Goal: Task Accomplishment & Management: Manage account settings

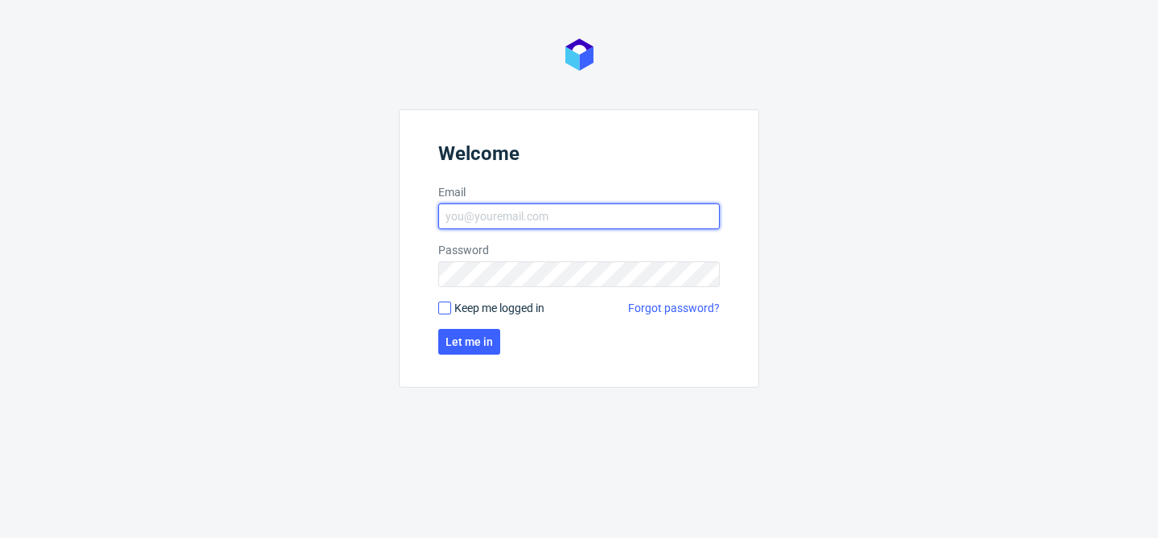
type input "[EMAIL_ADDRESS][DOMAIN_NAME]"
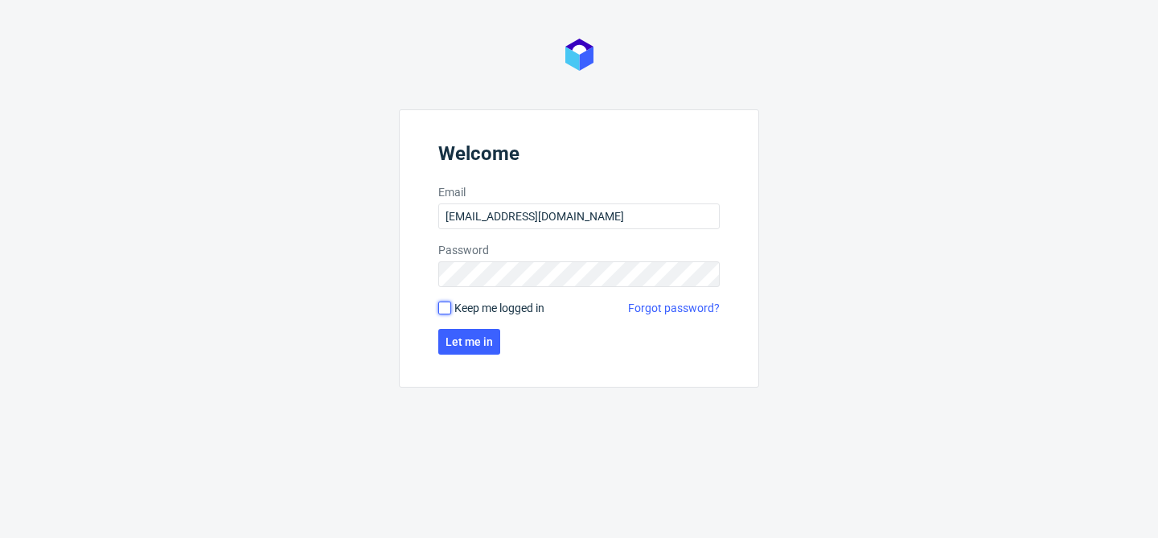
click at [445, 310] on input "Keep me logged in" at bounding box center [444, 308] width 13 height 13
checkbox input "true"
click at [475, 344] on span "Let me in" at bounding box center [468, 341] width 47 height 11
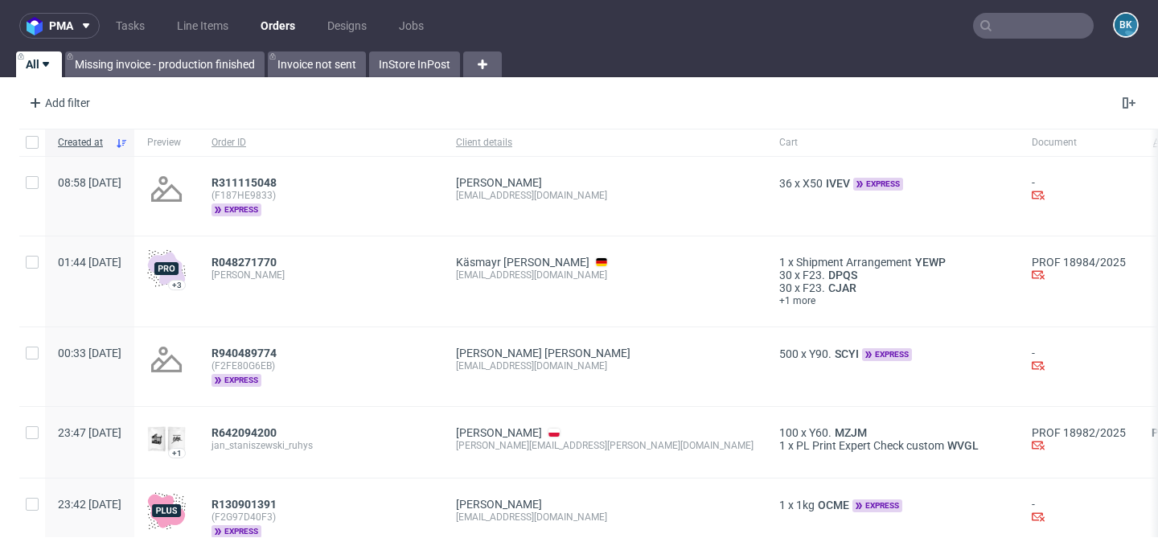
click at [1001, 28] on input "text" at bounding box center [1033, 26] width 121 height 26
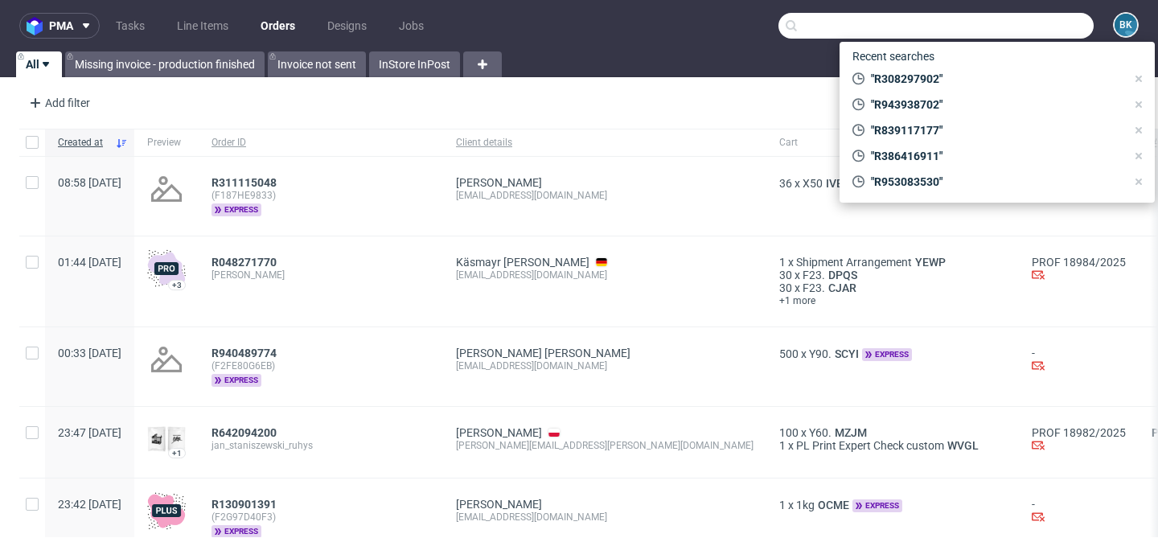
paste input "R747109287"
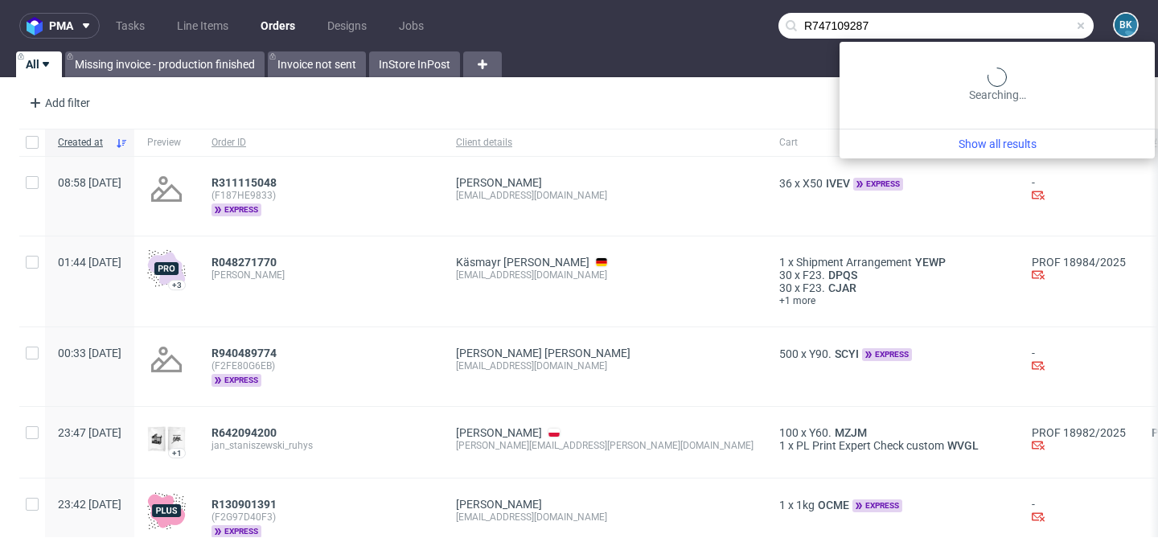
type input "R747109287"
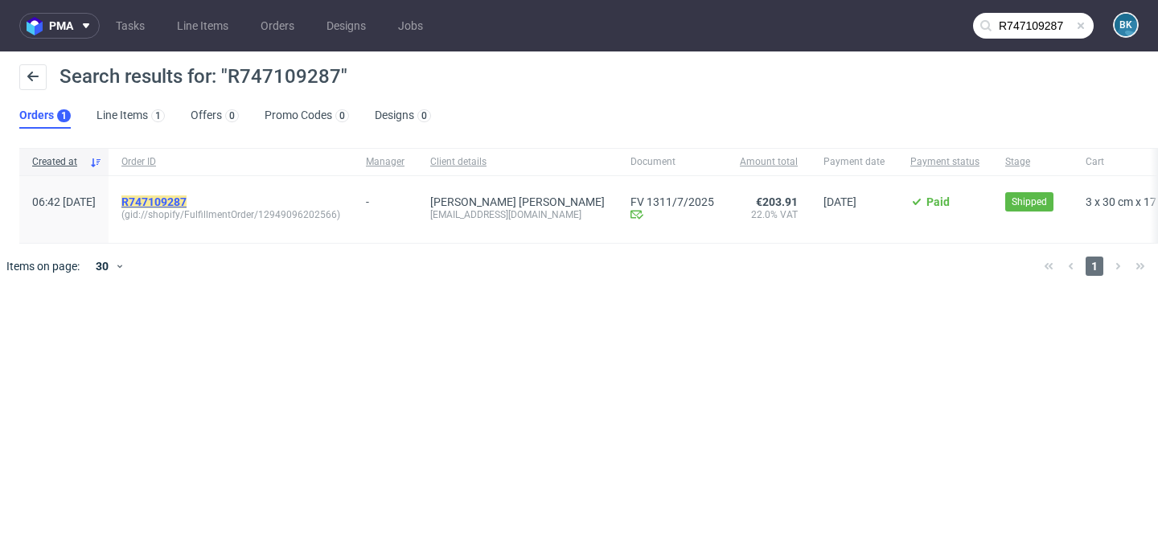
click at [187, 201] on mark "R747109287" at bounding box center [153, 201] width 65 height 13
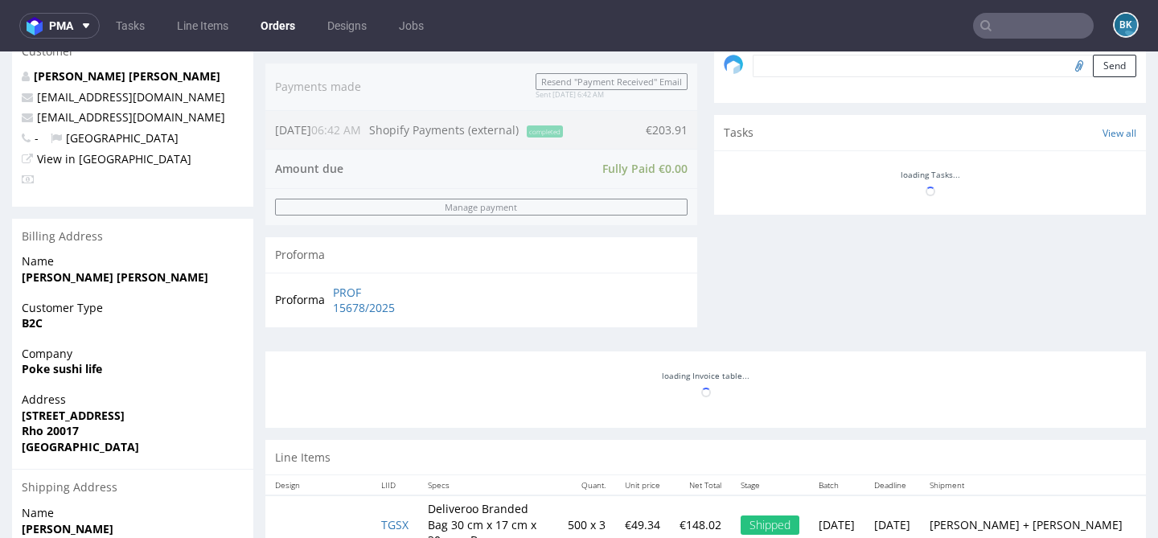
scroll to position [619, 0]
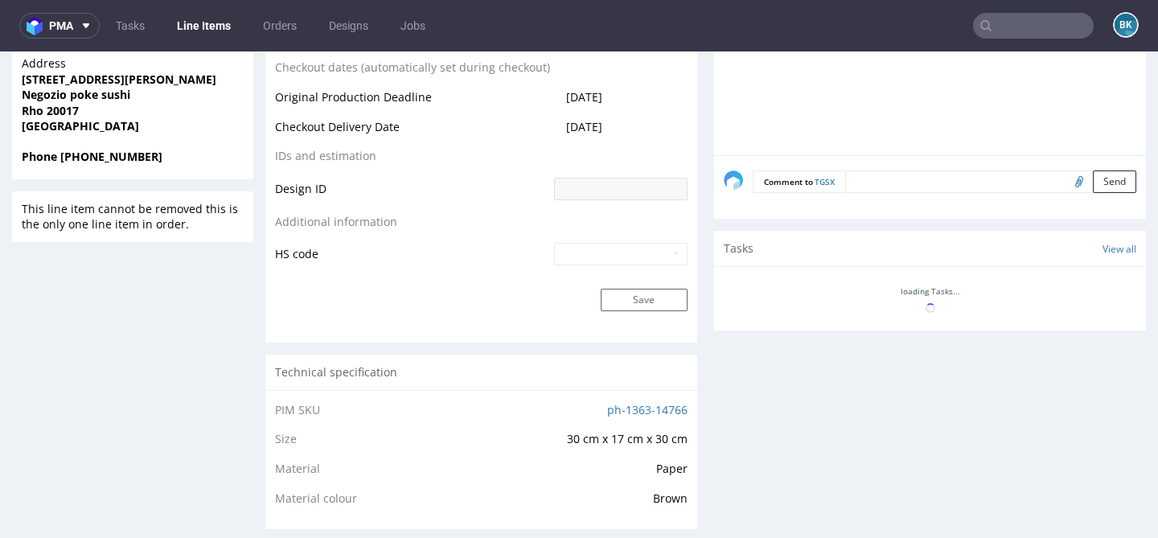
scroll to position [721, 0]
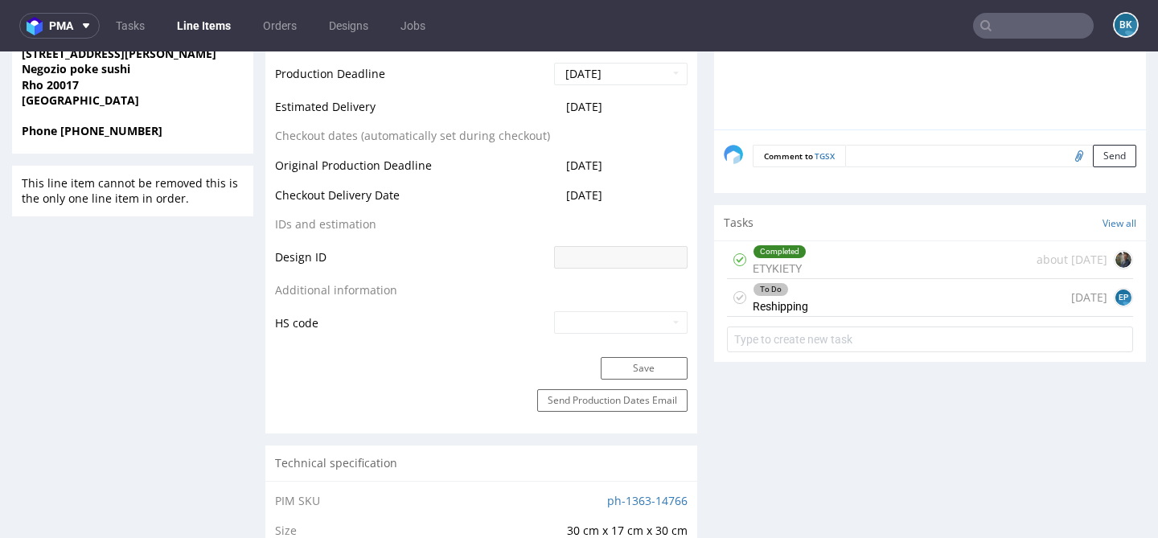
click at [842, 307] on div "To Do Reshipping 4 days ago EP" at bounding box center [930, 298] width 406 height 38
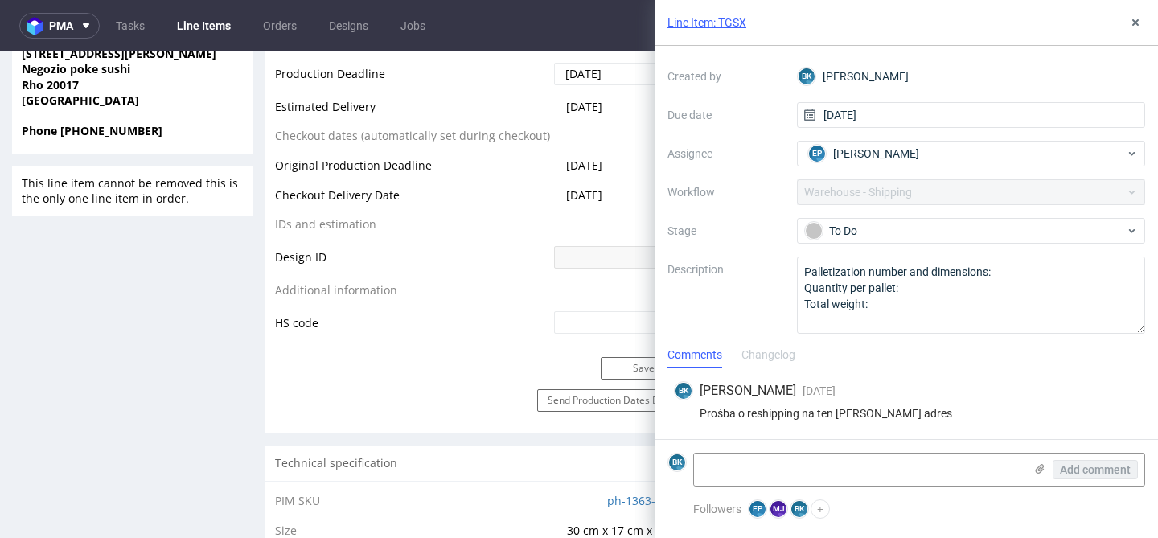
scroll to position [84, 0]
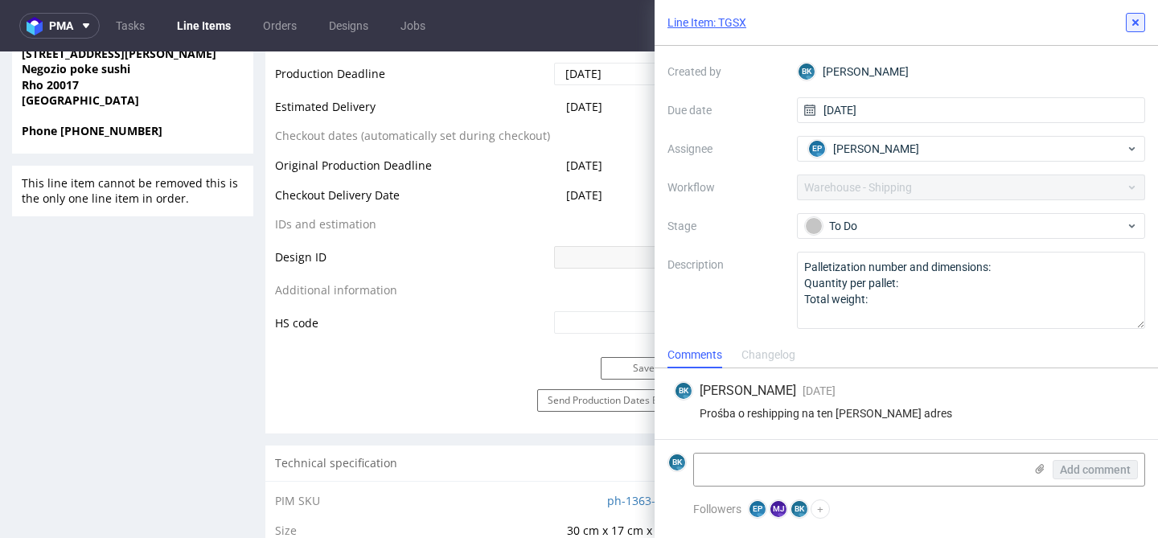
click at [1143, 22] on button at bounding box center [1135, 22] width 19 height 19
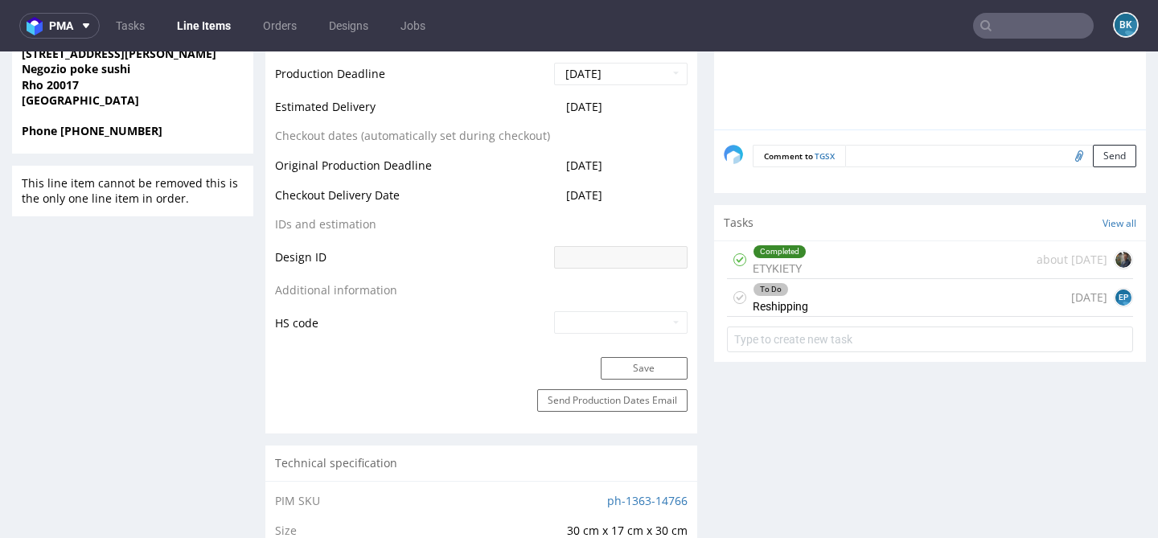
click at [1000, 25] on input "text" at bounding box center [1033, 26] width 121 height 26
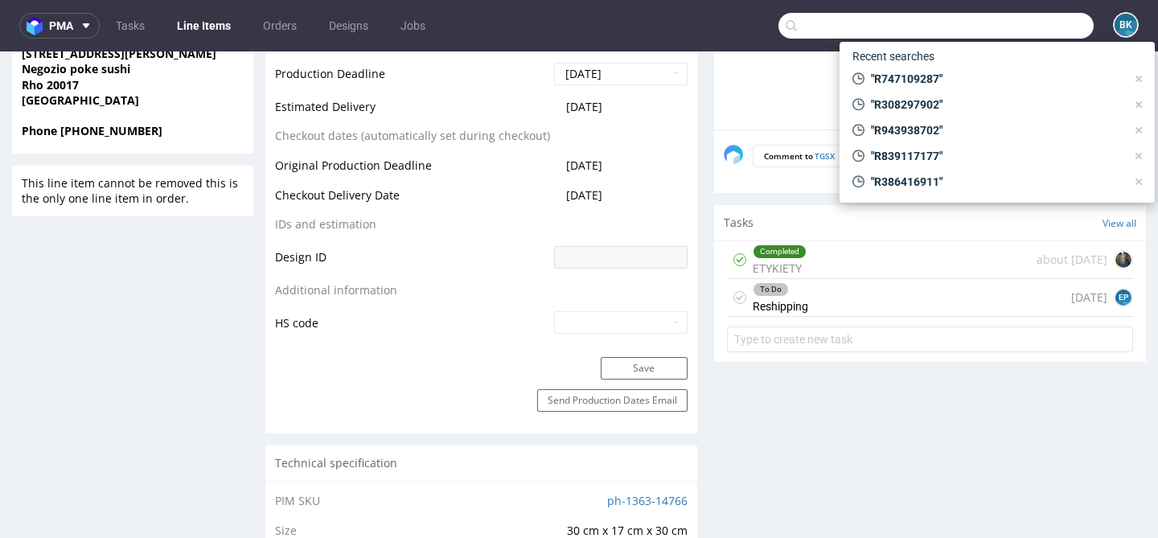
paste input "R449143941"
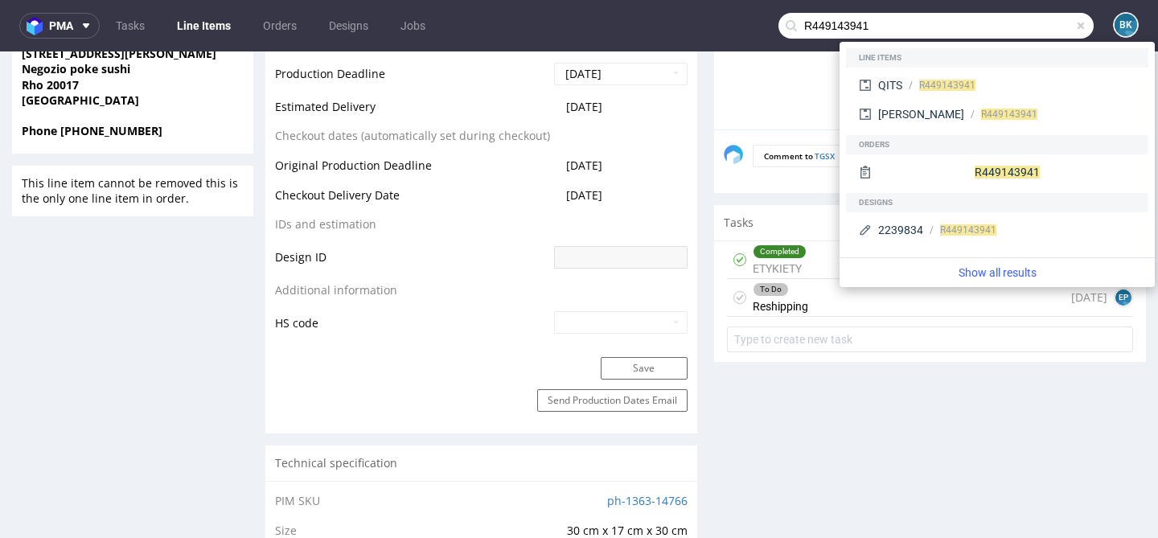
type input "R449143941"
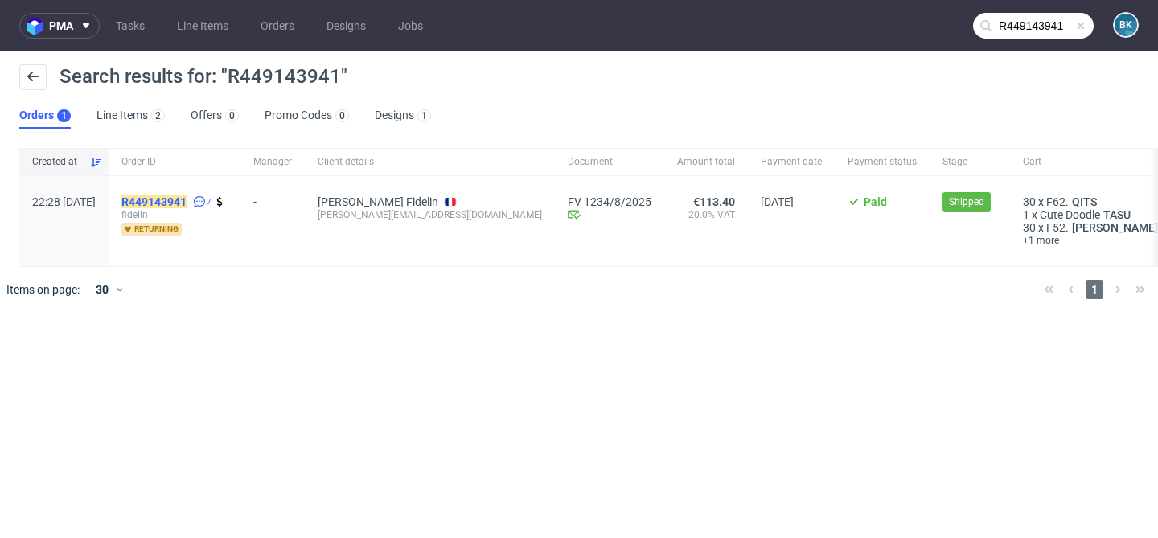
click at [187, 203] on mark "R449143941" at bounding box center [153, 201] width 65 height 13
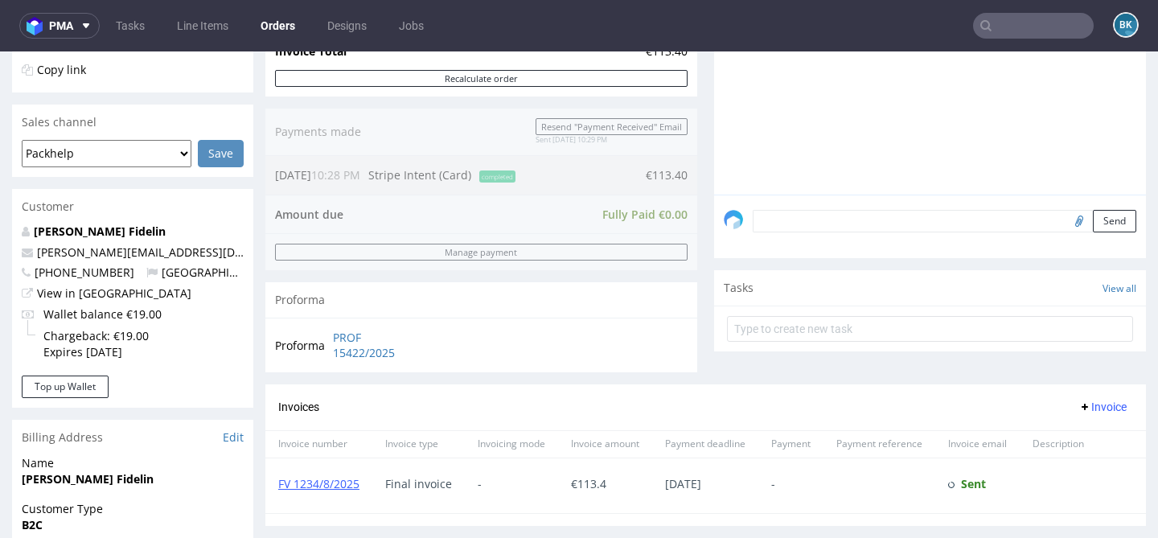
scroll to position [778, 0]
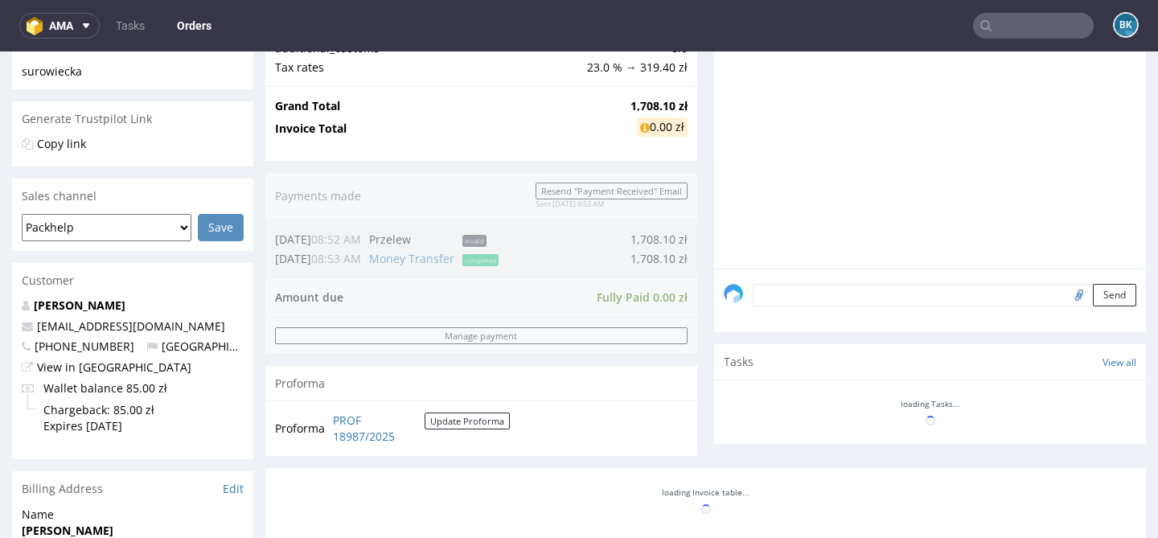
scroll to position [285, 0]
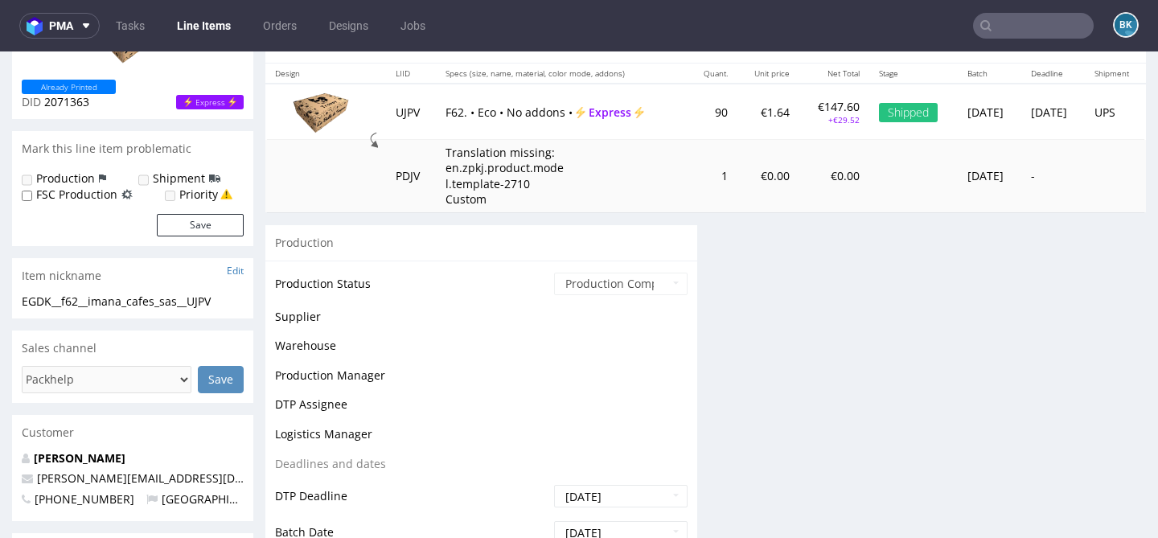
scroll to position [255, 0]
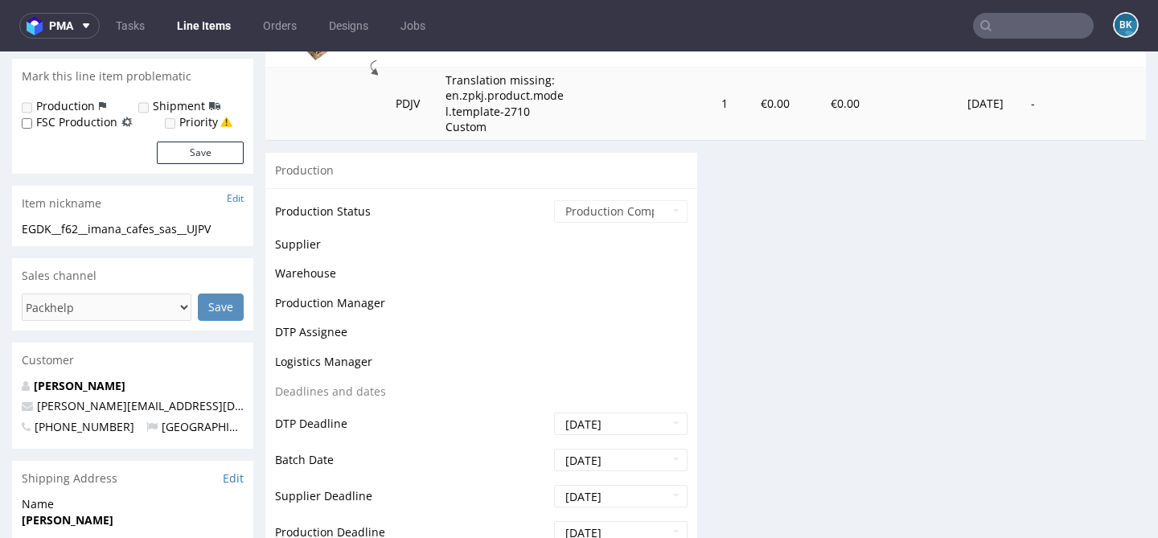
click at [589, 263] on td at bounding box center [618, 250] width 137 height 30
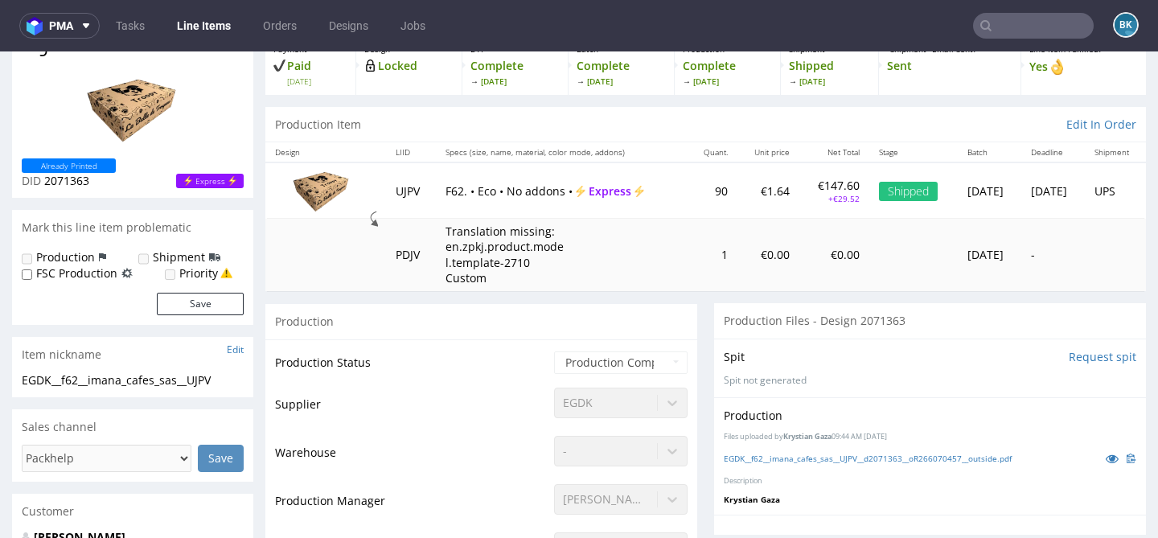
scroll to position [111, 0]
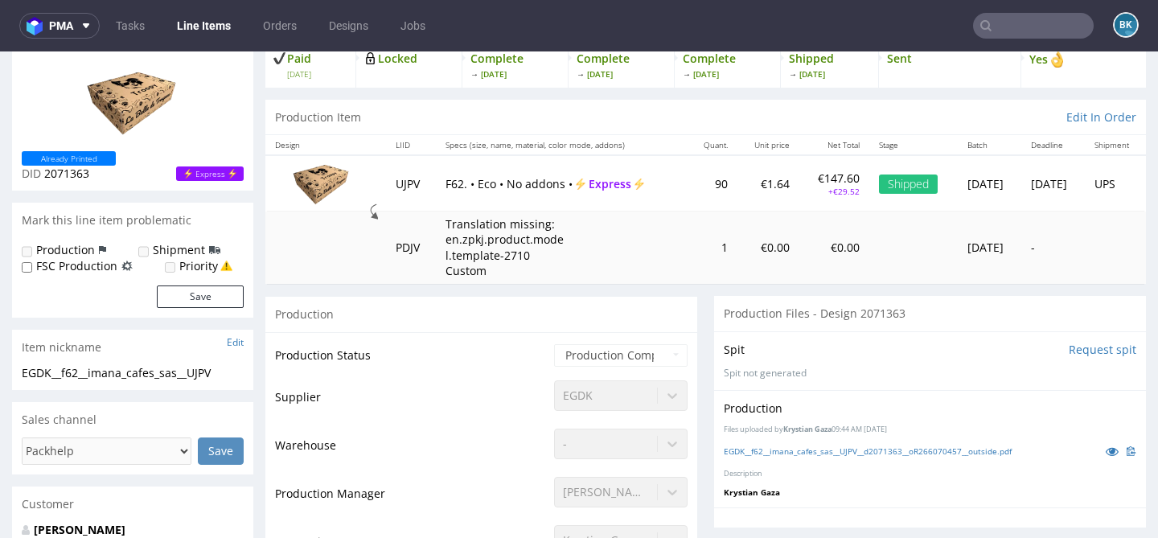
click at [999, 24] on input "text" at bounding box center [1033, 26] width 121 height 26
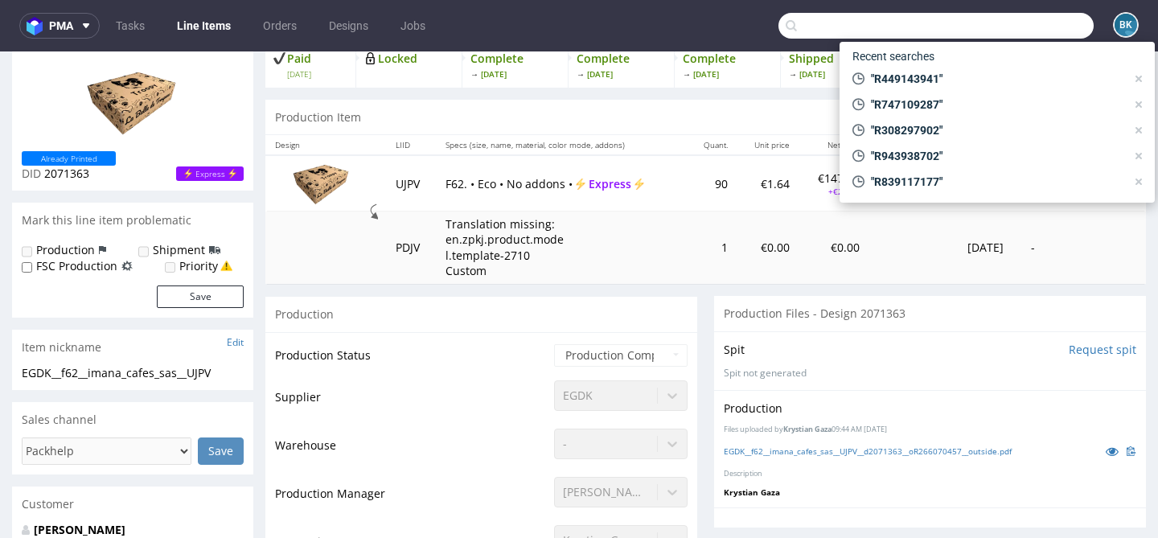
paste input "R093758834"
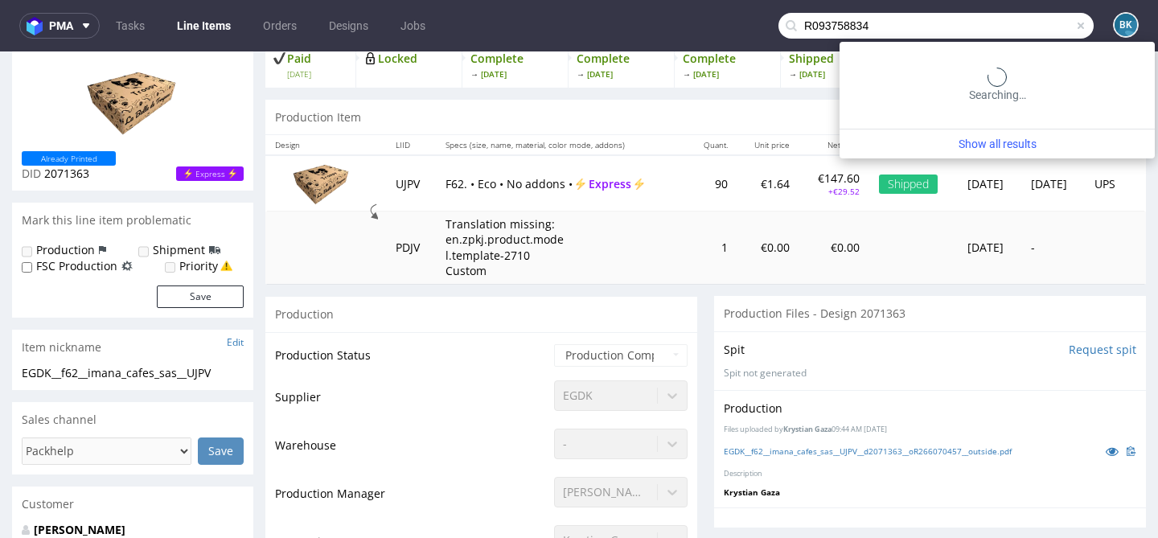
type input "R093758834"
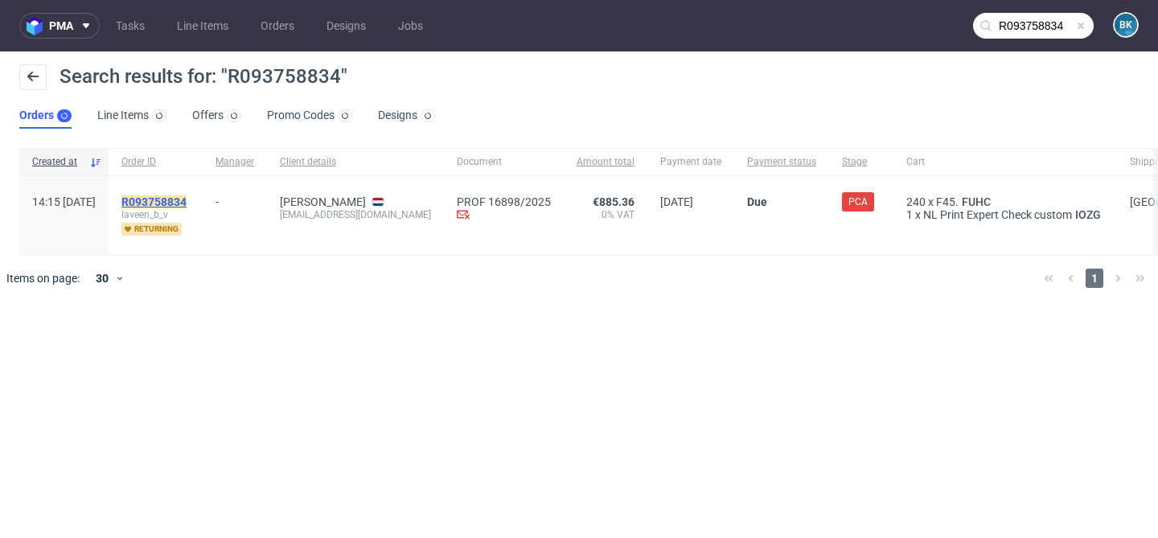
click at [187, 199] on mark "R093758834" at bounding box center [153, 201] width 65 height 13
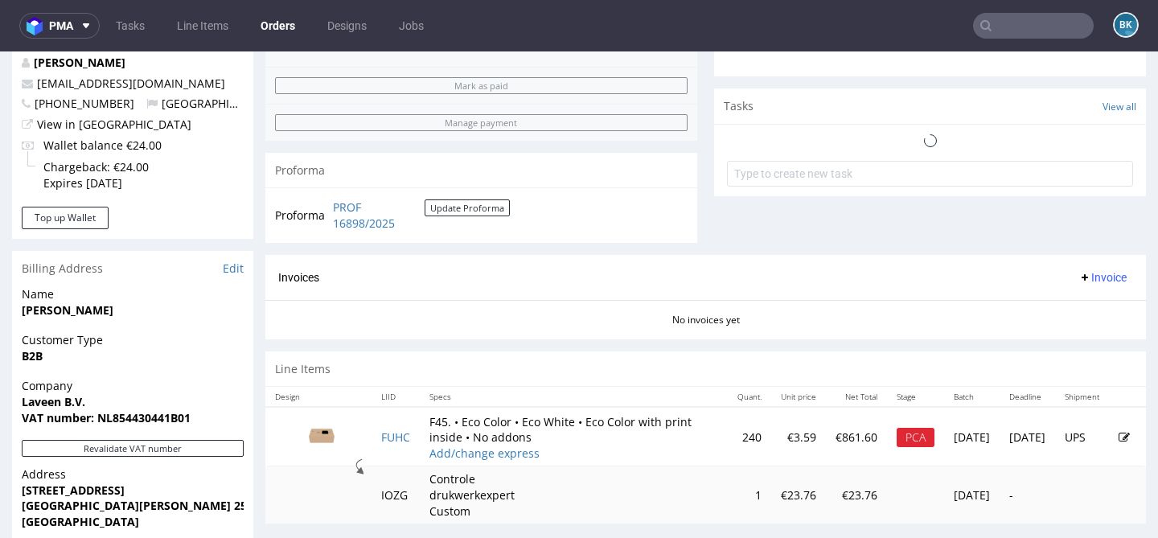
scroll to position [532, 0]
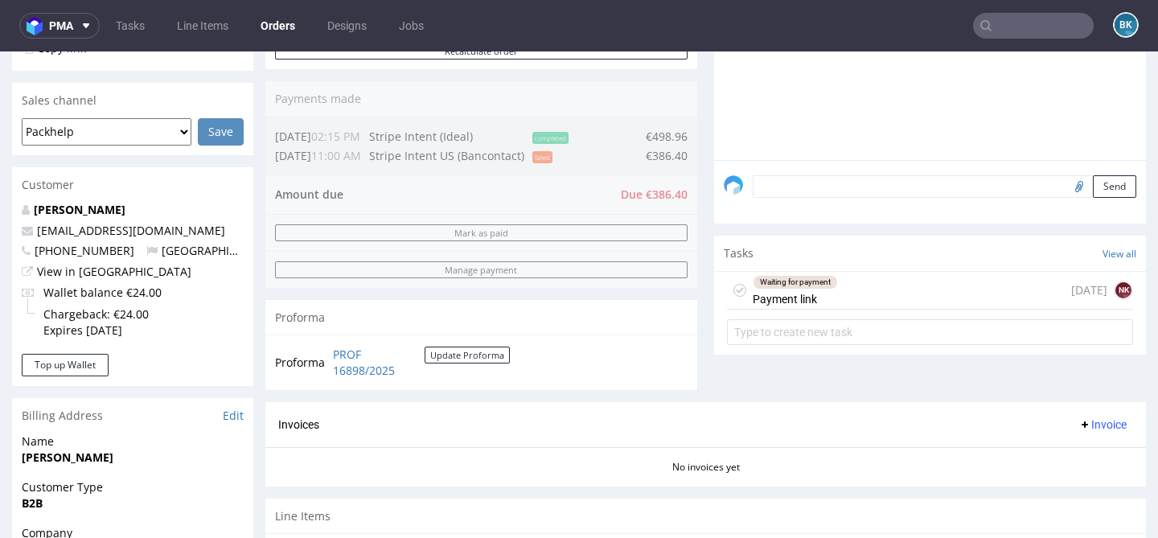
scroll to position [337, 0]
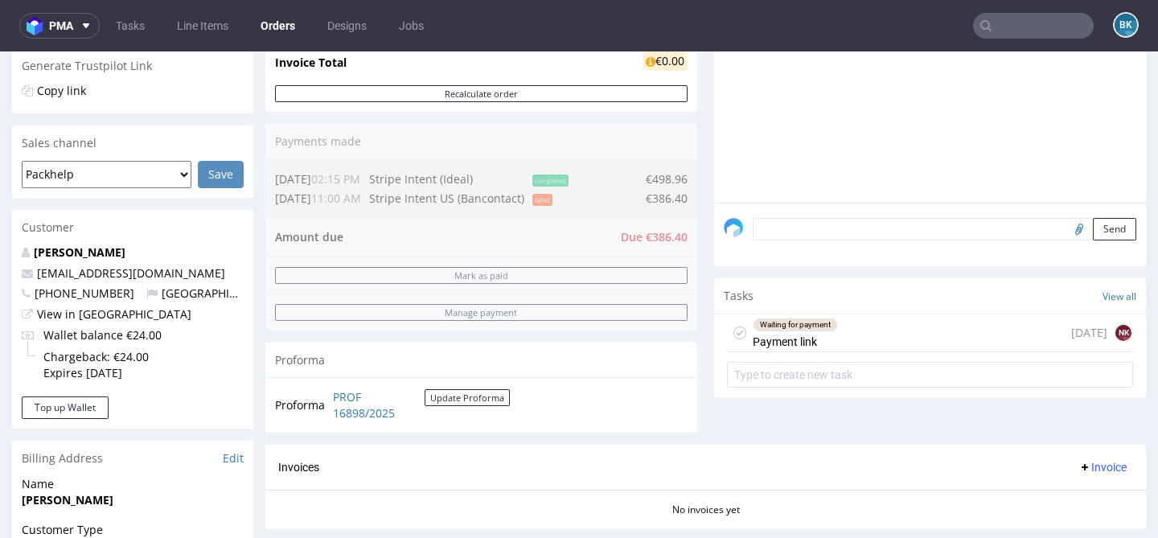
click at [1045, 27] on input "text" at bounding box center [1033, 26] width 121 height 26
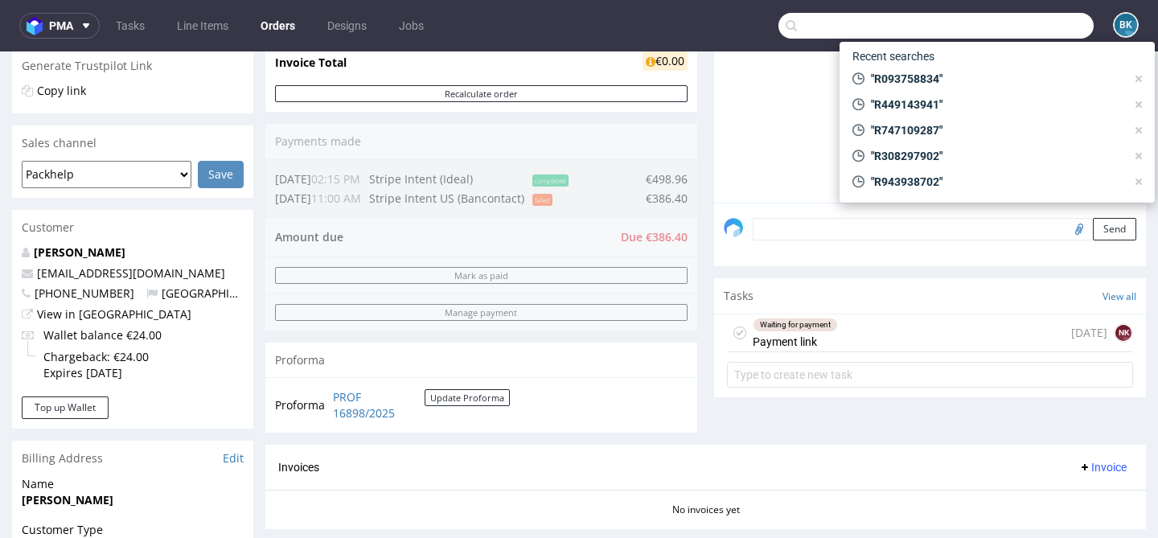
paste input "000002476"
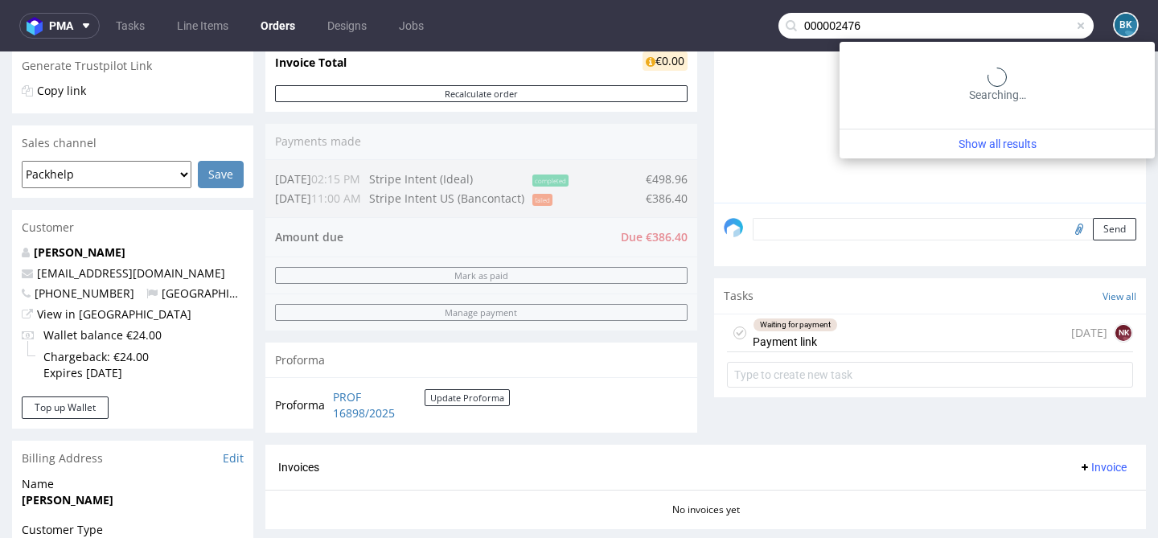
type input "000002476"
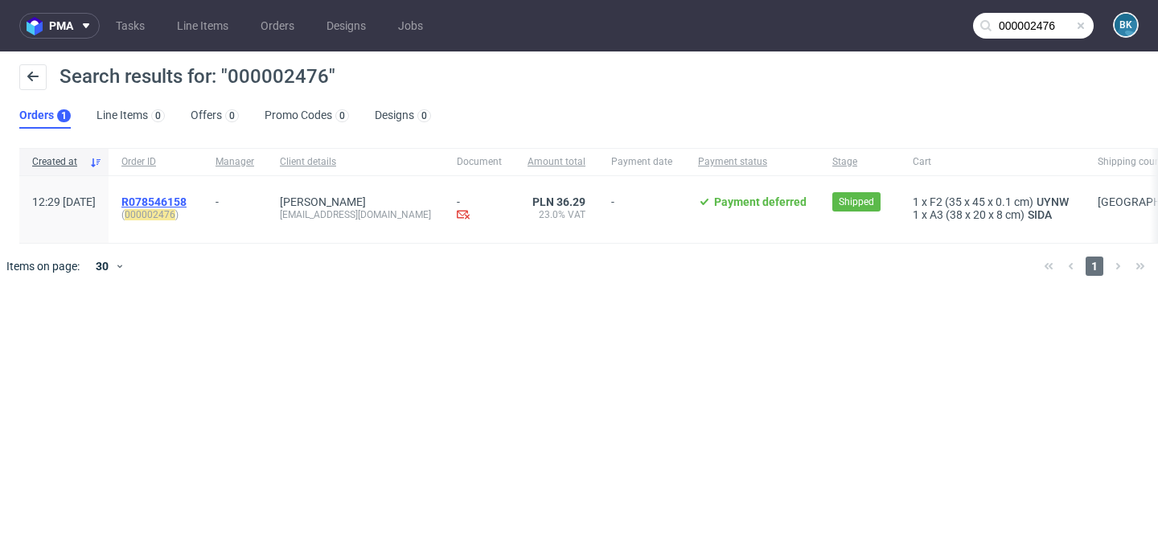
click at [187, 200] on span "R078546158" at bounding box center [153, 201] width 65 height 13
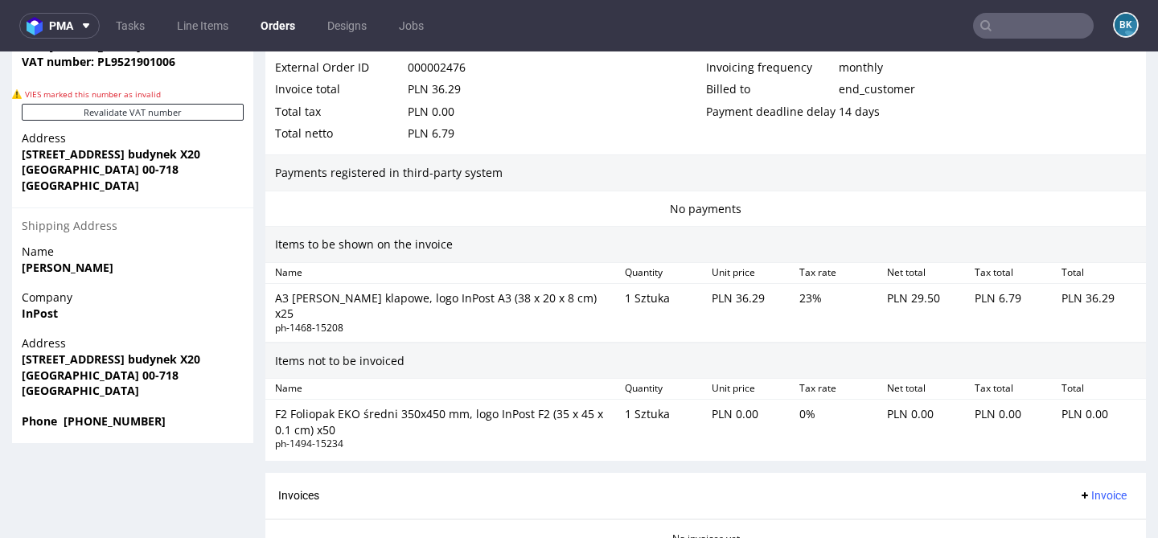
scroll to position [1091, 0]
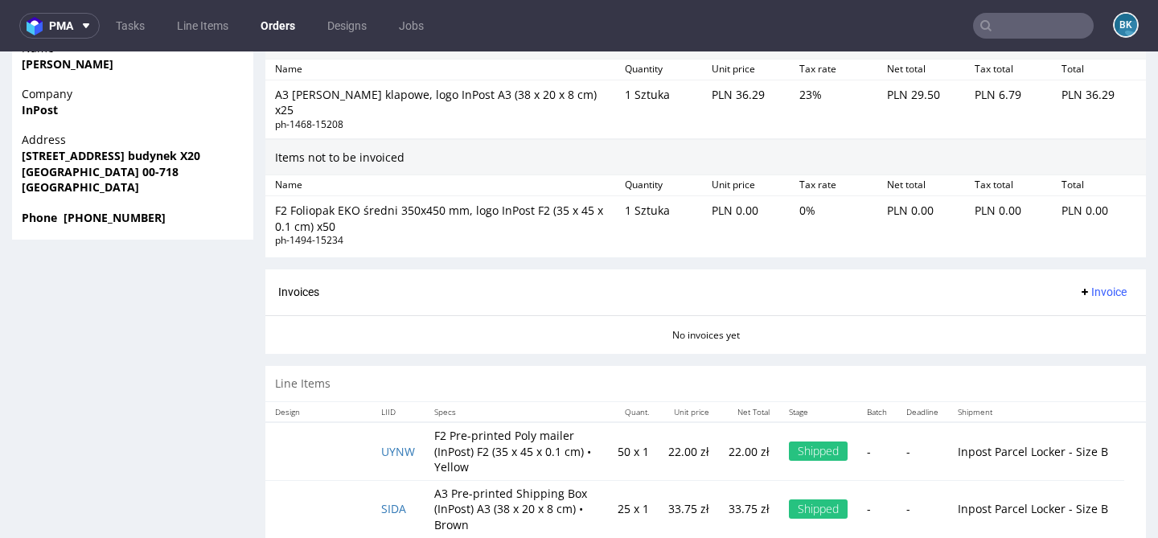
click at [1003, 19] on input "text" at bounding box center [1033, 26] width 121 height 26
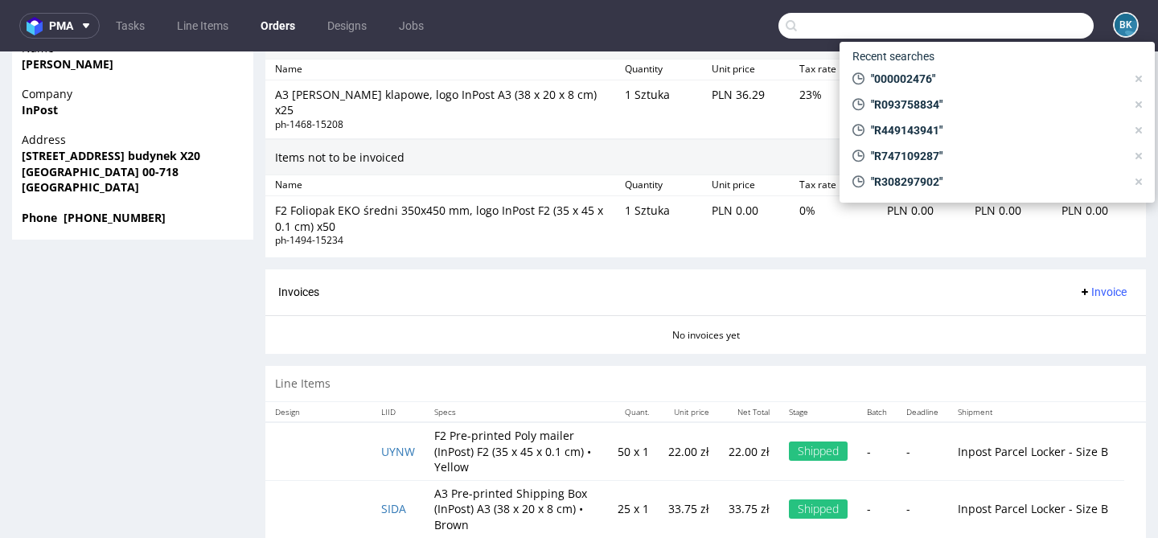
paste input "R548778857"
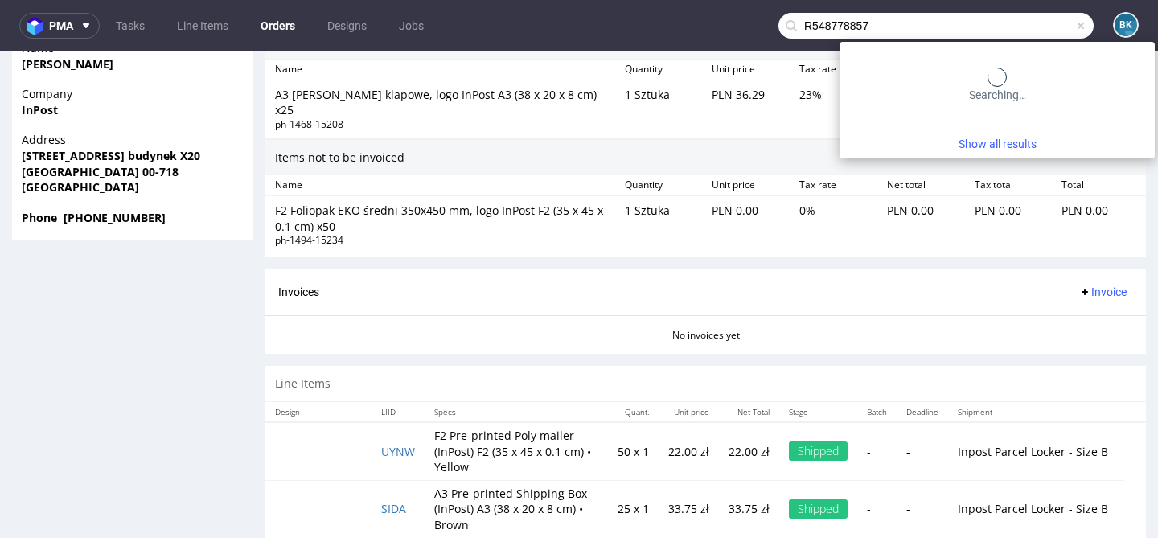
type input "R548778857"
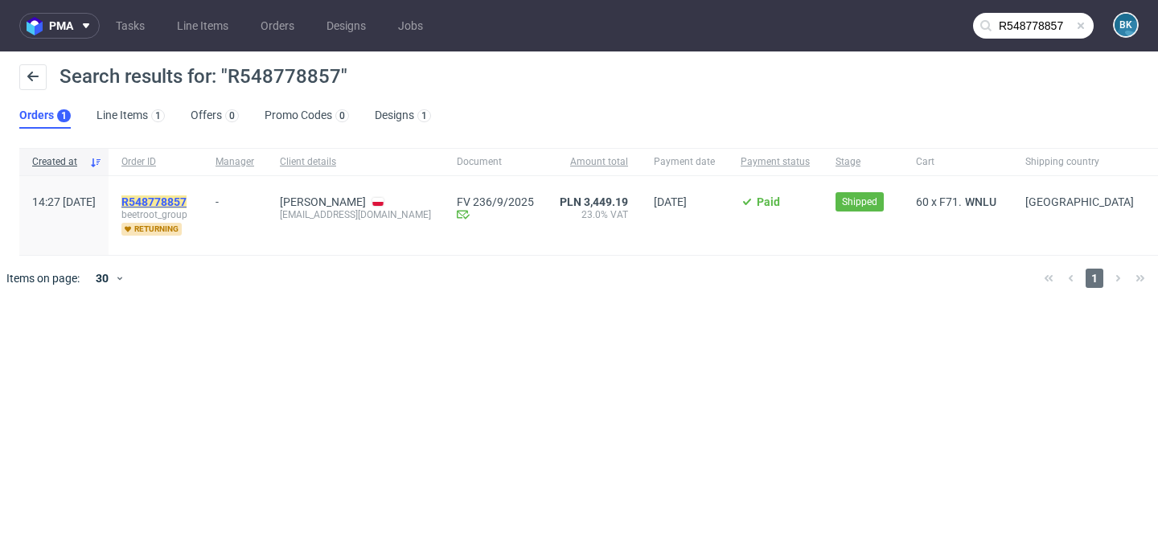
click at [187, 198] on mark "R548778857" at bounding box center [153, 201] width 65 height 13
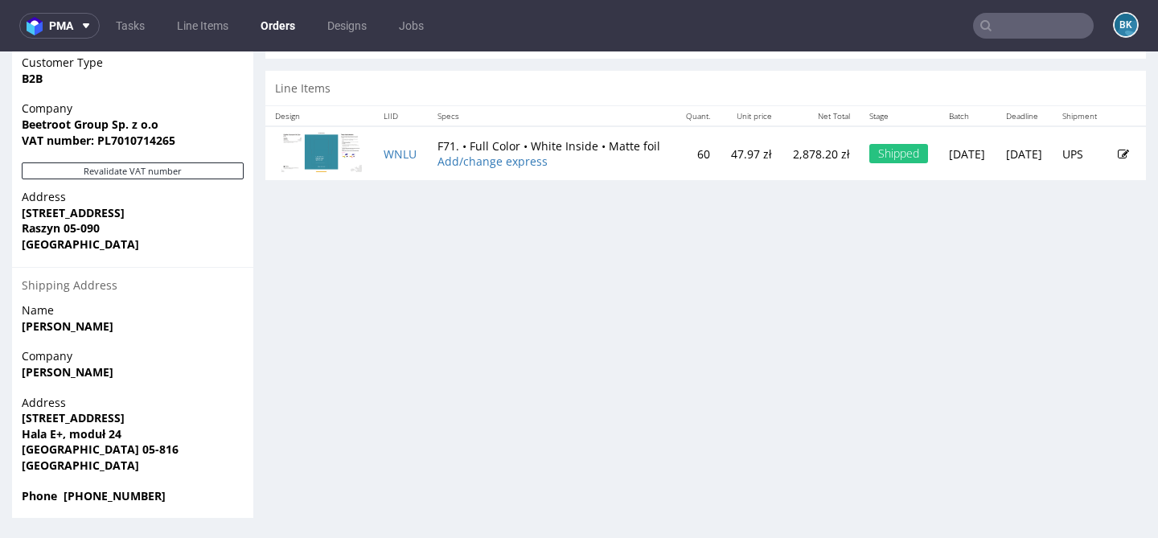
scroll to position [4, 0]
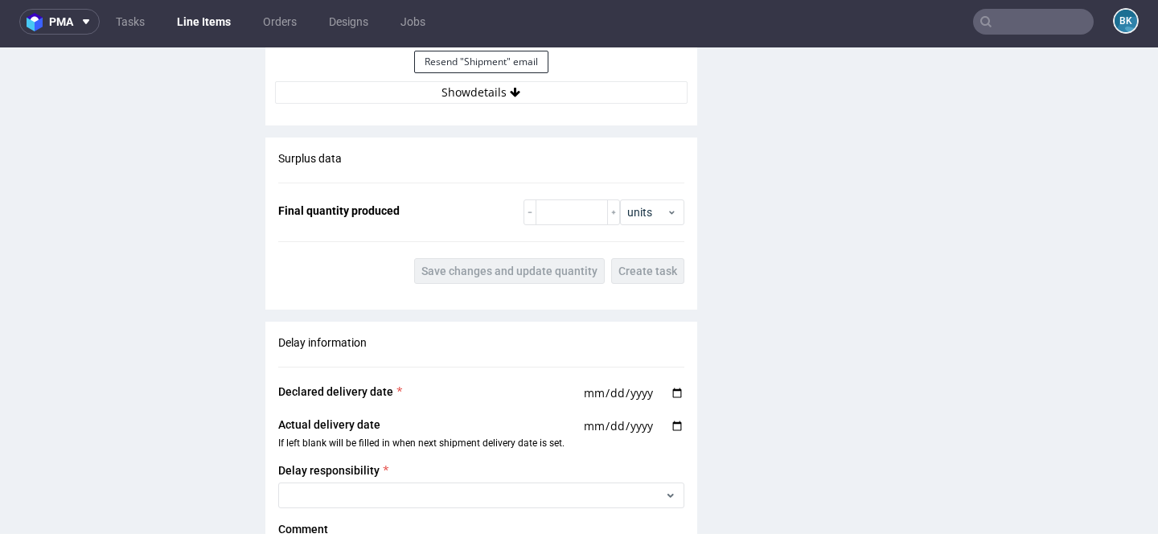
scroll to position [1974, 0]
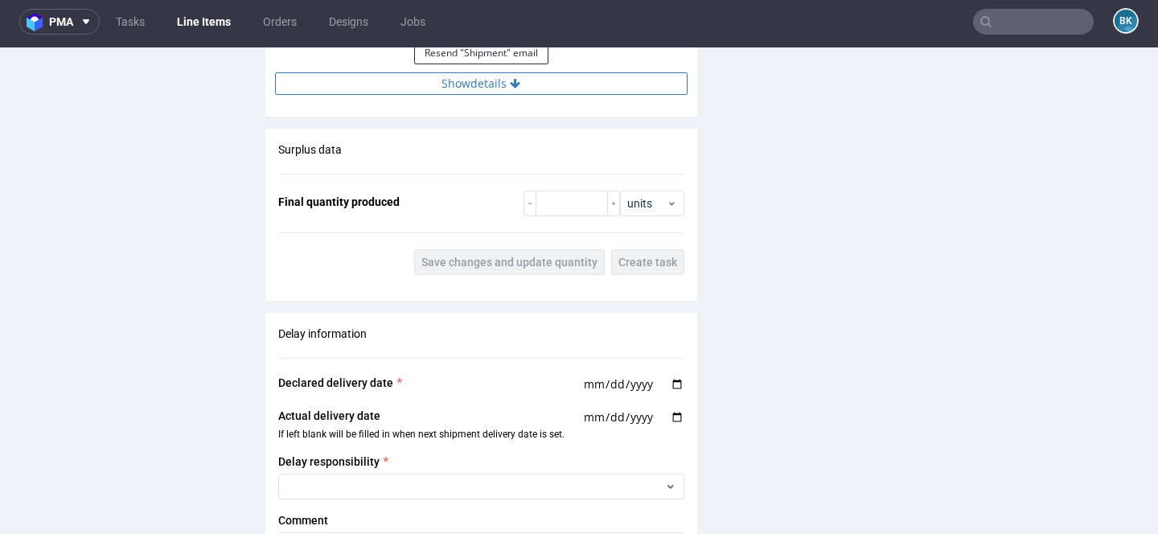
click at [498, 85] on button "Show details" at bounding box center [481, 83] width 412 height 23
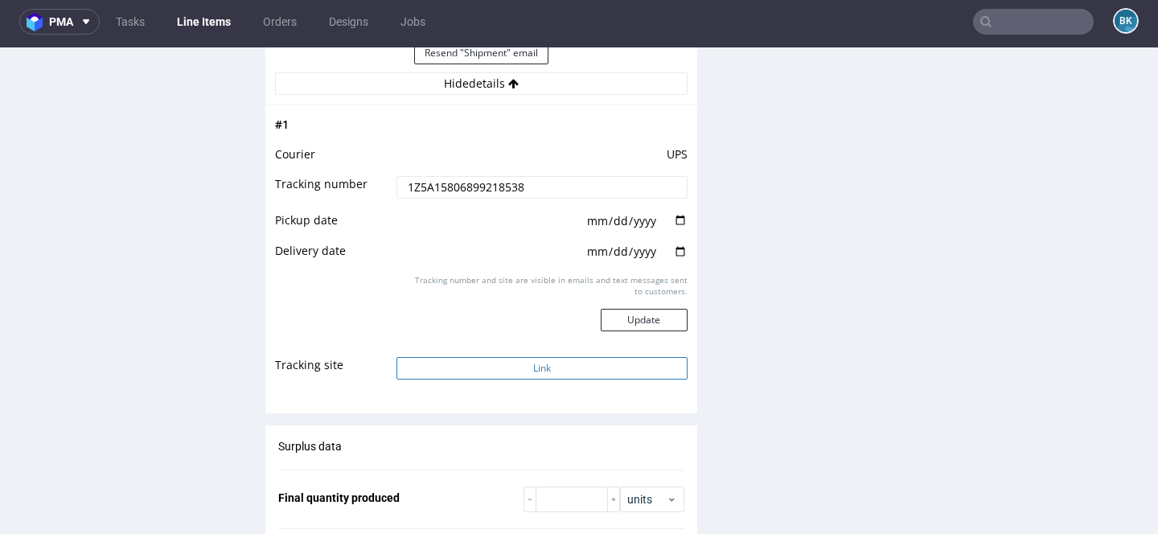
click at [484, 371] on button "Link" at bounding box center [541, 368] width 290 height 23
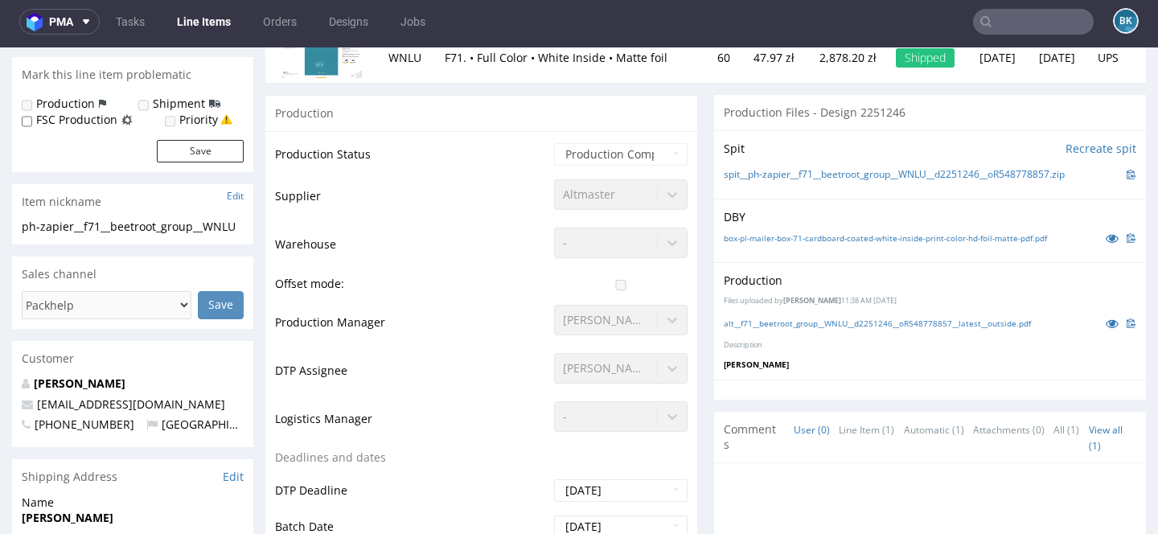
scroll to position [0, 0]
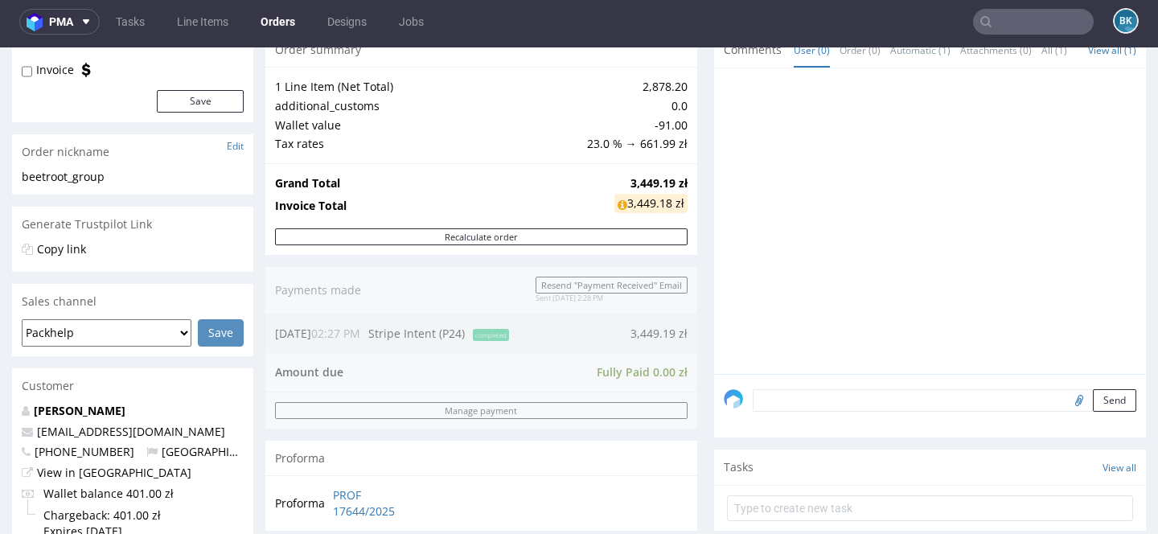
scroll to position [182, 0]
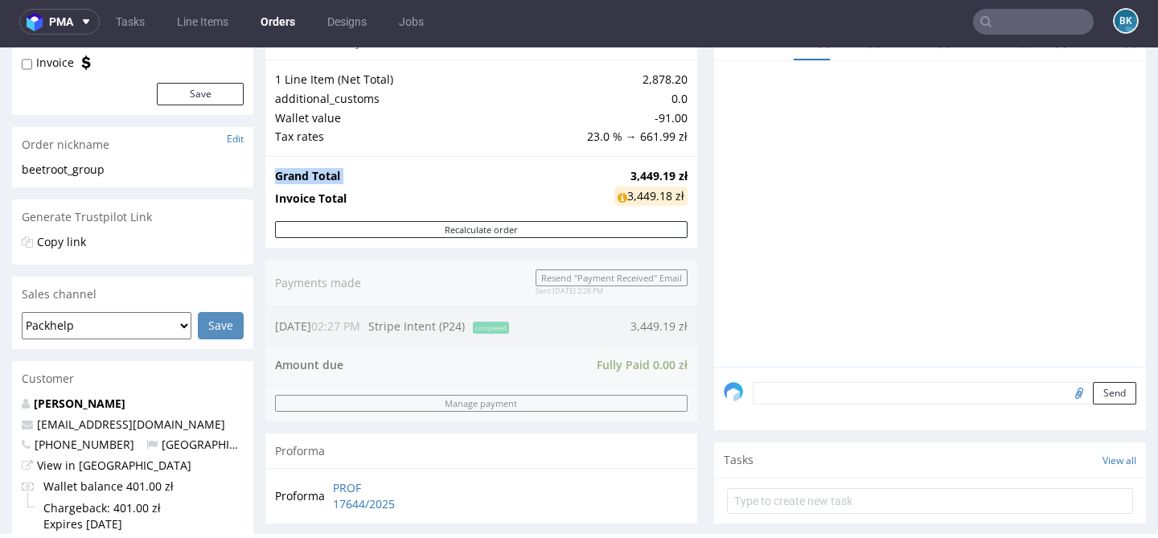
drag, startPoint x: 685, startPoint y: 172, endPoint x: 603, endPoint y: 172, distance: 82.0
click at [602, 172] on div "Grand Total 3,449.19 zł Invoice Total 3,449.18 zł" at bounding box center [481, 188] width 432 height 65
click at [610, 172] on td "3,449.19 zł" at bounding box center [648, 175] width 77 height 19
drag, startPoint x: 620, startPoint y: 176, endPoint x: 681, endPoint y: 176, distance: 61.1
click at [682, 176] on div "Grand Total 3,449.19 zł Invoice Total 3,449.18 zł" at bounding box center [481, 188] width 432 height 65
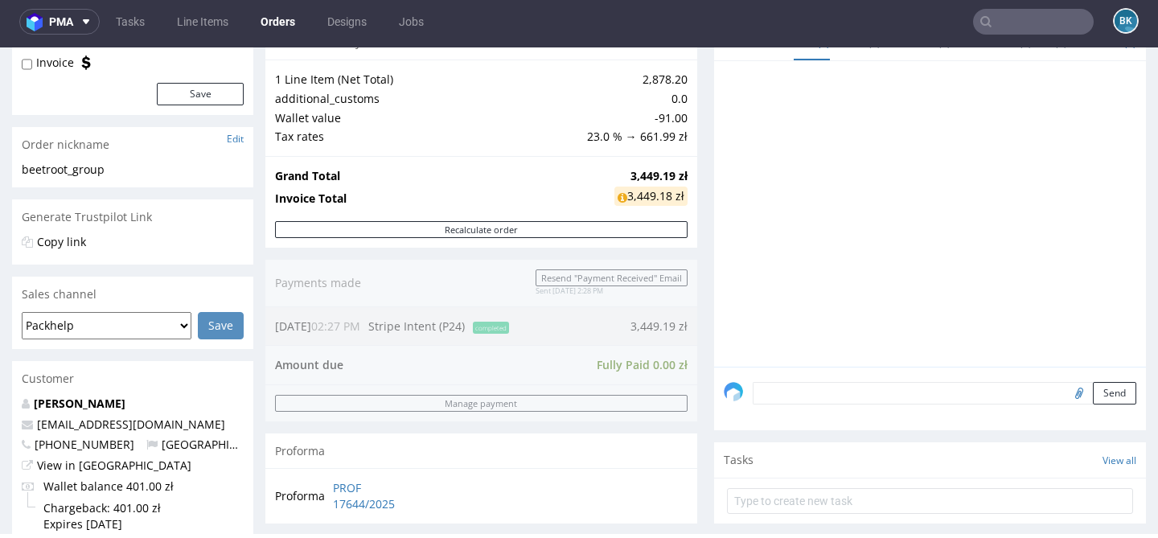
click at [667, 175] on strong "3,449.19 zł" at bounding box center [658, 175] width 57 height 15
drag, startPoint x: 622, startPoint y: 175, endPoint x: 665, endPoint y: 177, distance: 43.4
click at [665, 177] on strong "3,449.19 zł" at bounding box center [658, 175] width 57 height 15
drag, startPoint x: 621, startPoint y: 173, endPoint x: 664, endPoint y: 170, distance: 43.5
click at [665, 170] on strong "3,449.19 zł" at bounding box center [658, 175] width 57 height 15
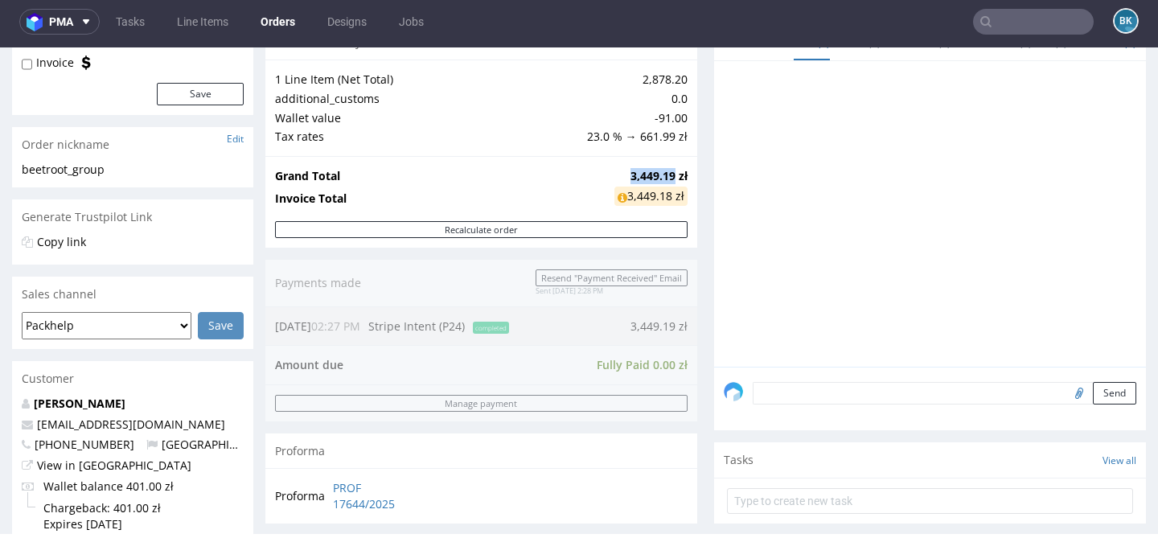
copy strong "3,449.19"
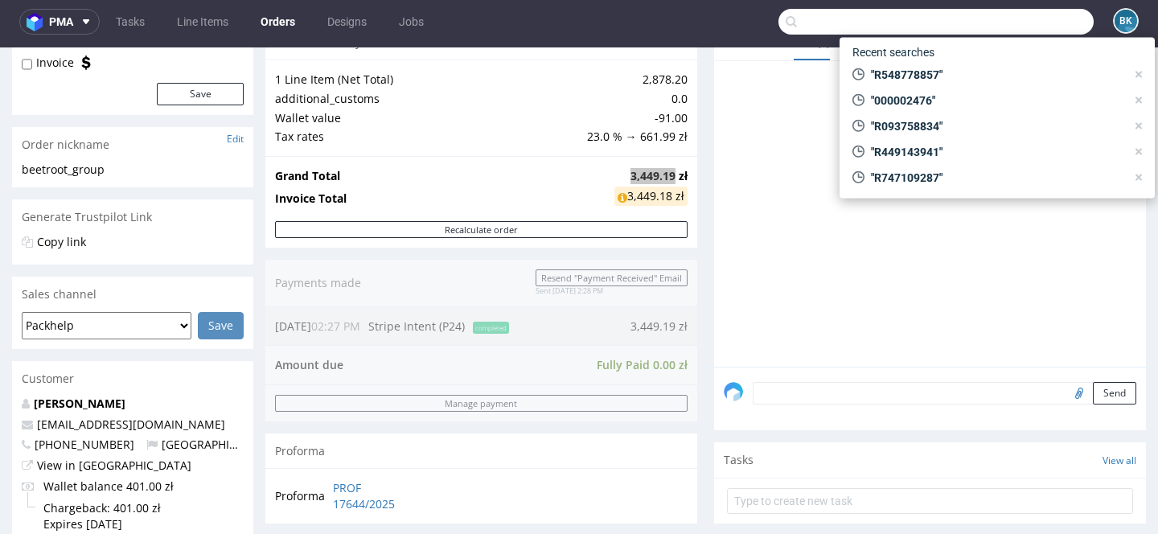
click at [1037, 22] on input "text" at bounding box center [935, 22] width 315 height 26
paste input "R956676008"
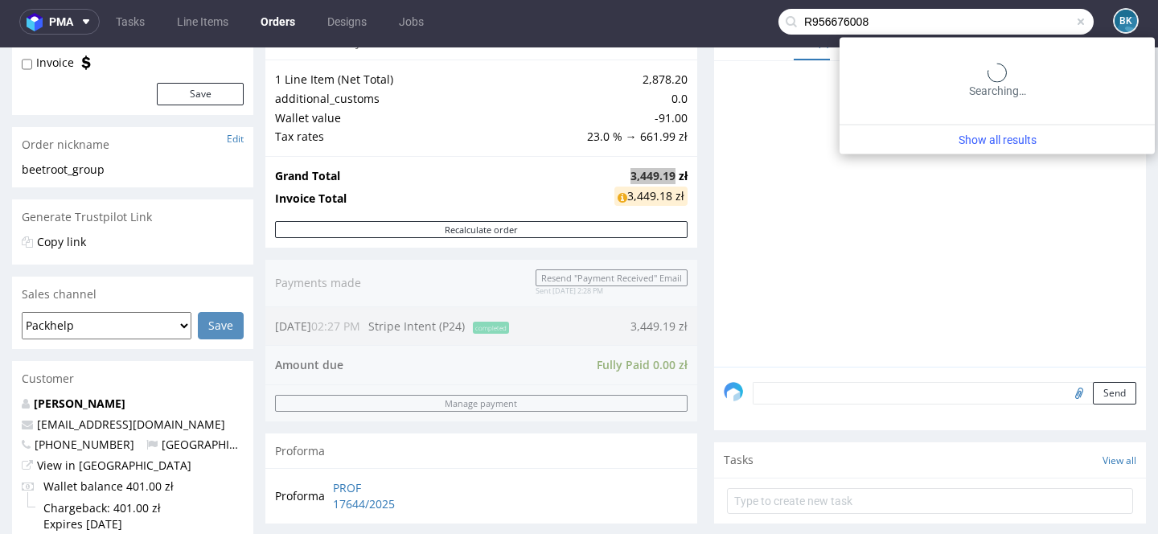
type input "R956676008"
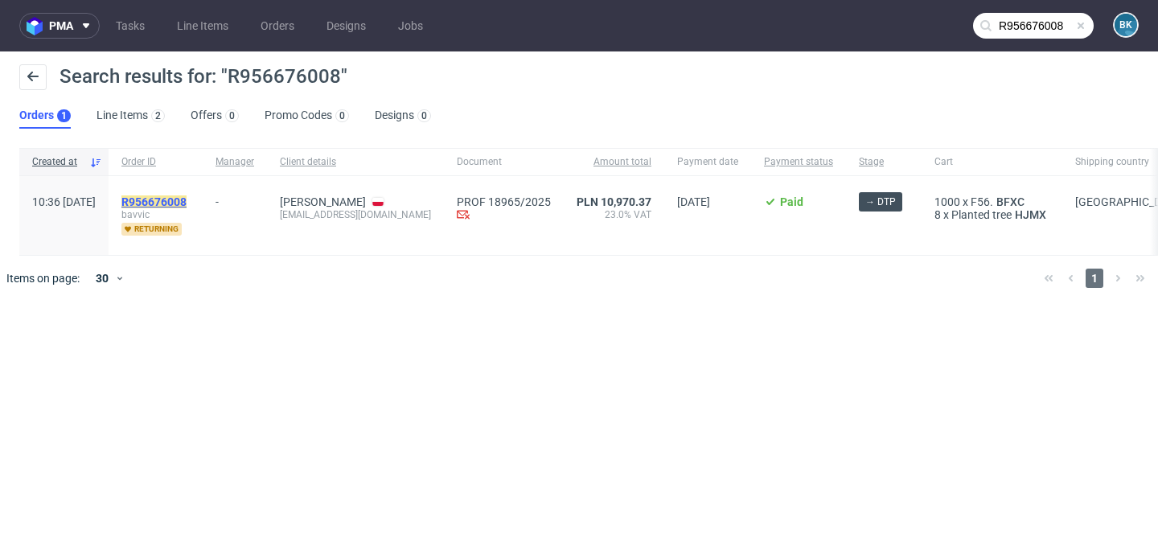
click at [187, 204] on mark "R956676008" at bounding box center [153, 201] width 65 height 13
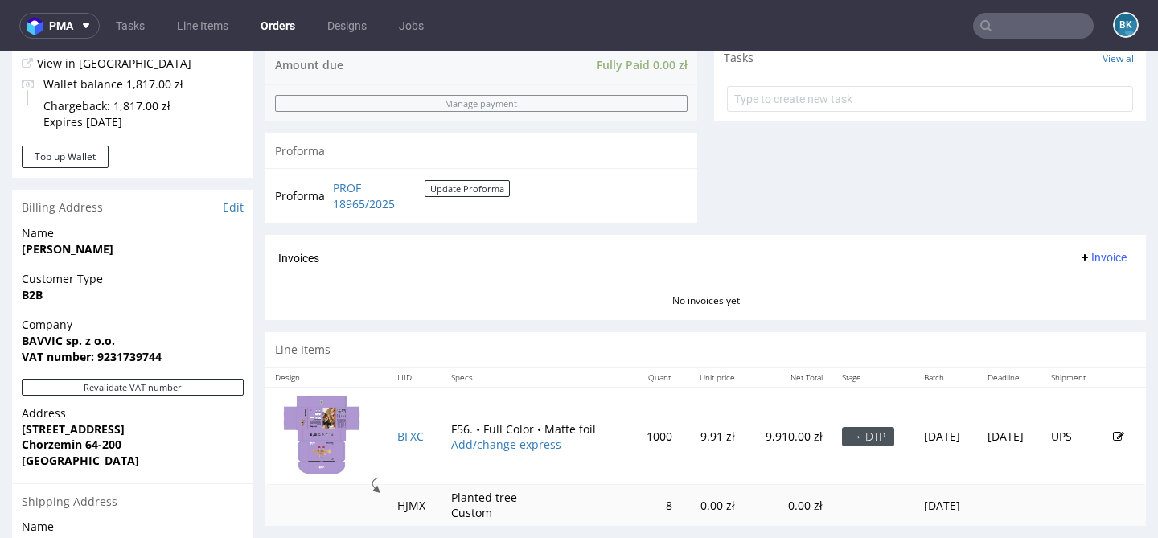
scroll to position [614, 0]
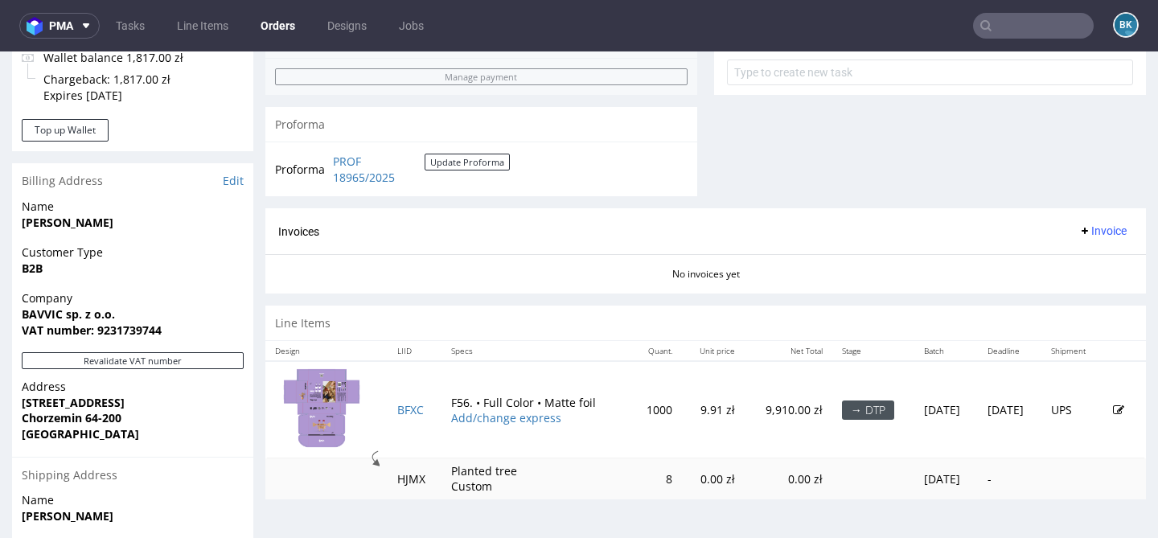
click at [1014, 20] on input "text" at bounding box center [1033, 26] width 121 height 26
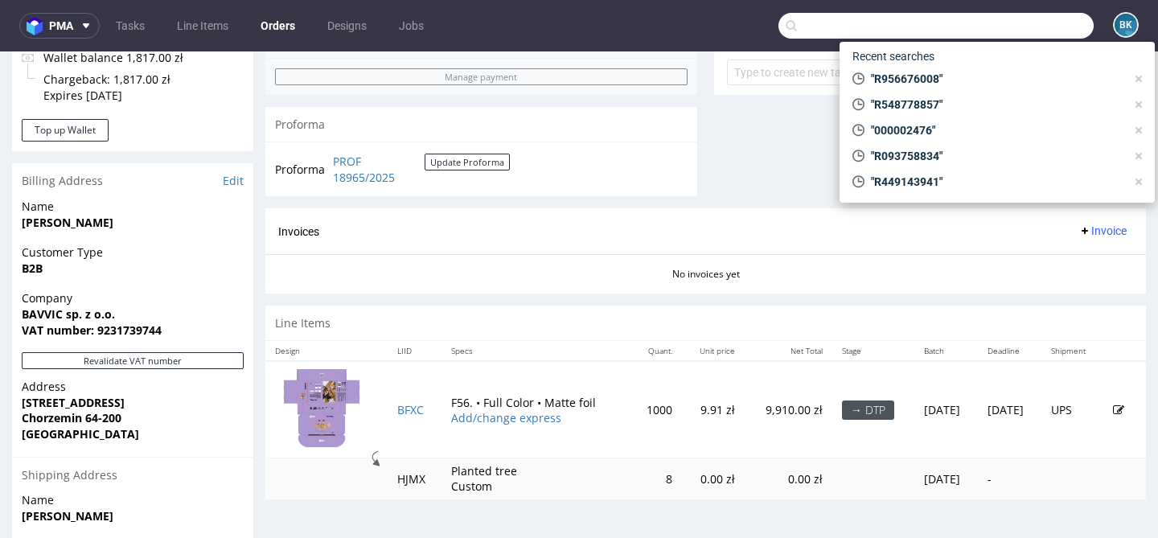
paste input "info@bavvic.com"
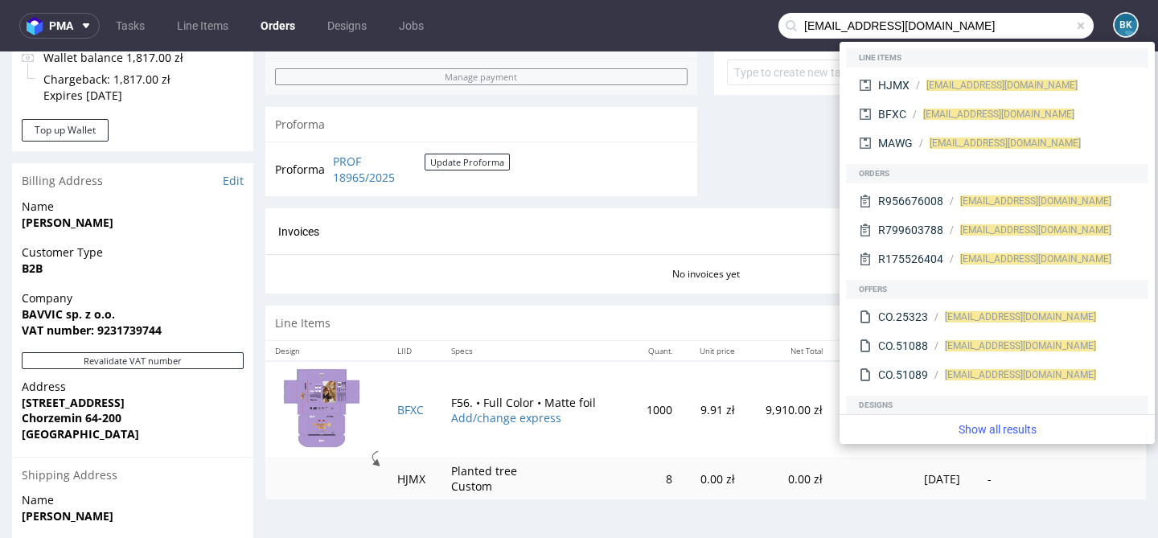
type input "info@bavvic.com"
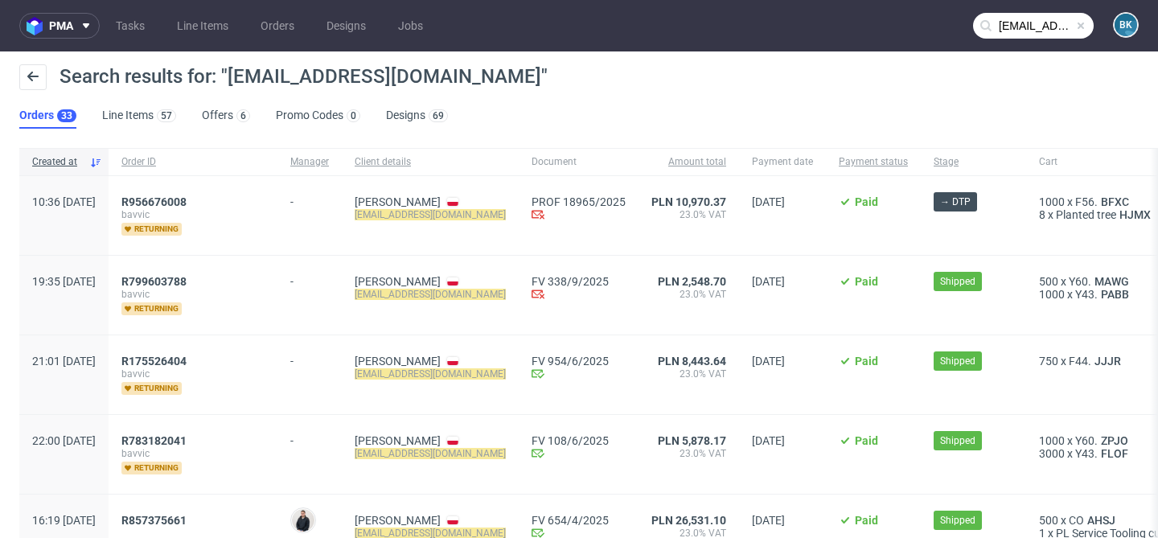
click at [1043, 23] on input "info@bavvic.com" at bounding box center [1033, 26] width 121 height 26
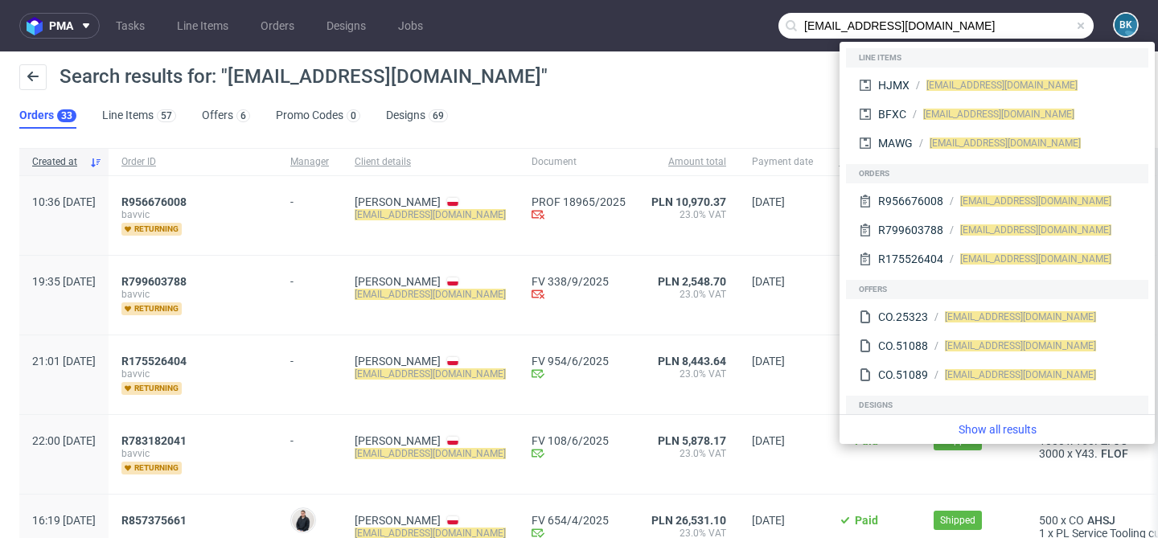
click at [1074, 27] on span at bounding box center [1080, 25] width 13 height 13
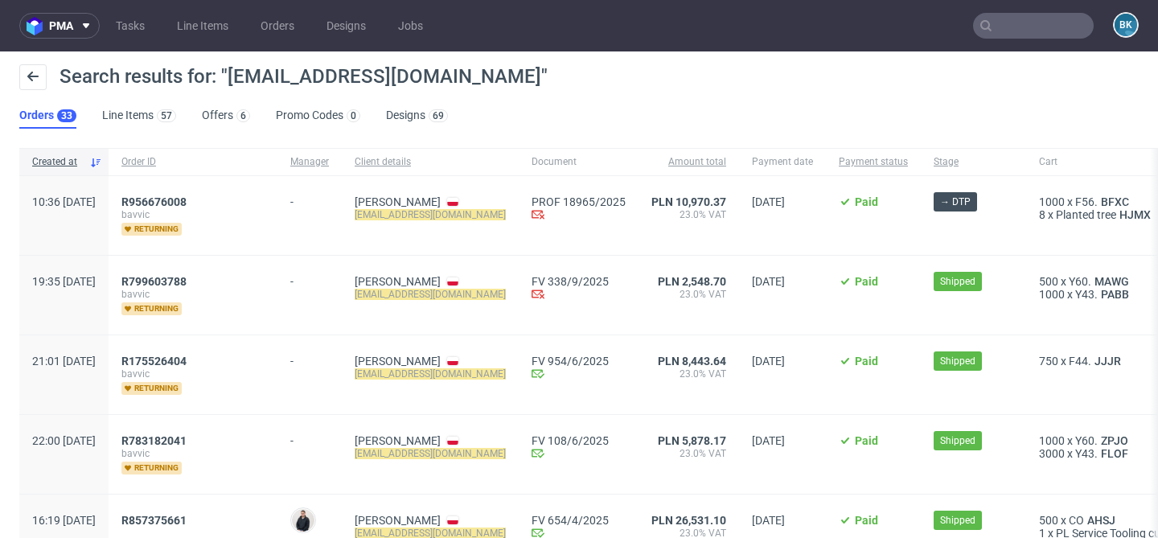
click at [1065, 27] on input "text" at bounding box center [1033, 26] width 121 height 26
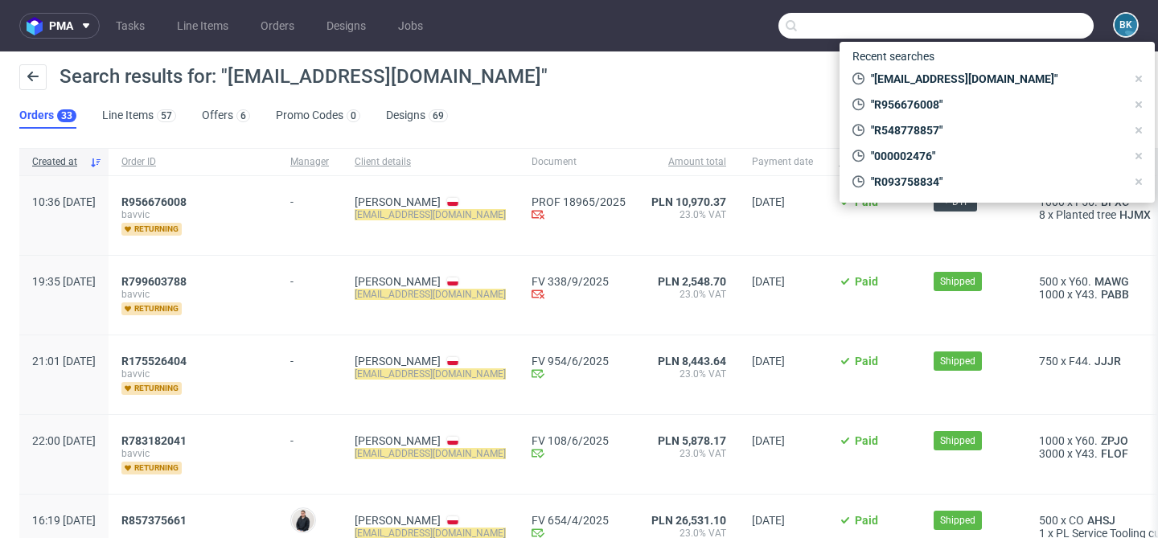
paste input "R956676008"
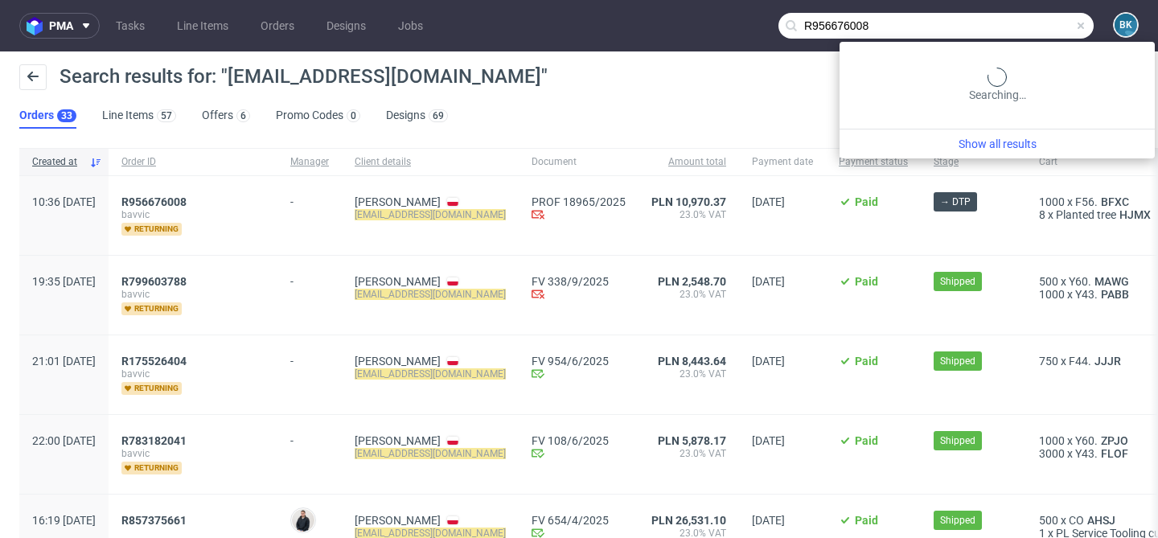
type input "R956676008"
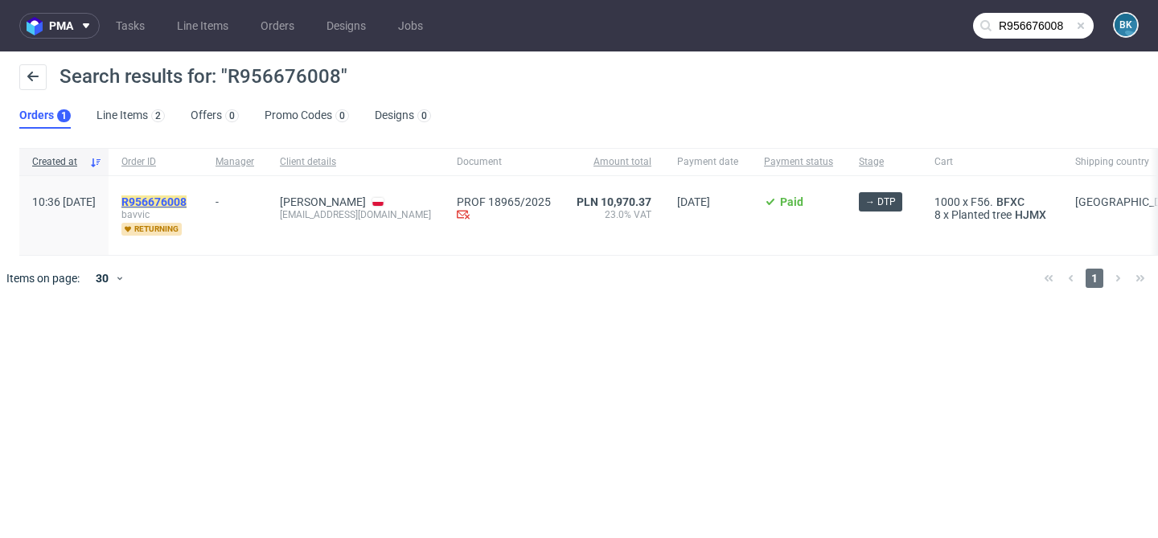
click at [187, 199] on mark "R956676008" at bounding box center [153, 201] width 65 height 13
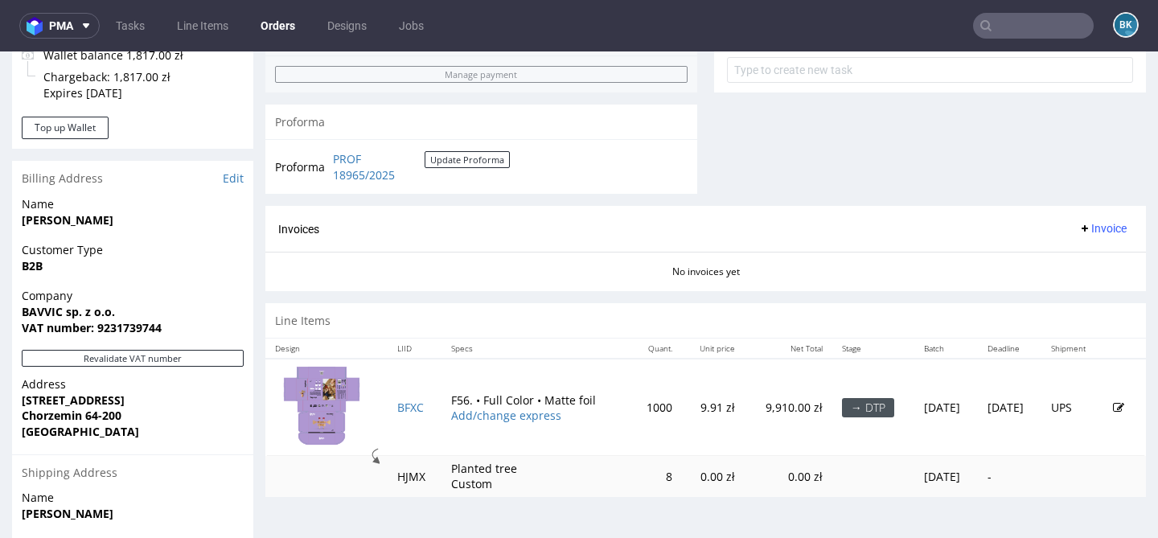
scroll to position [635, 0]
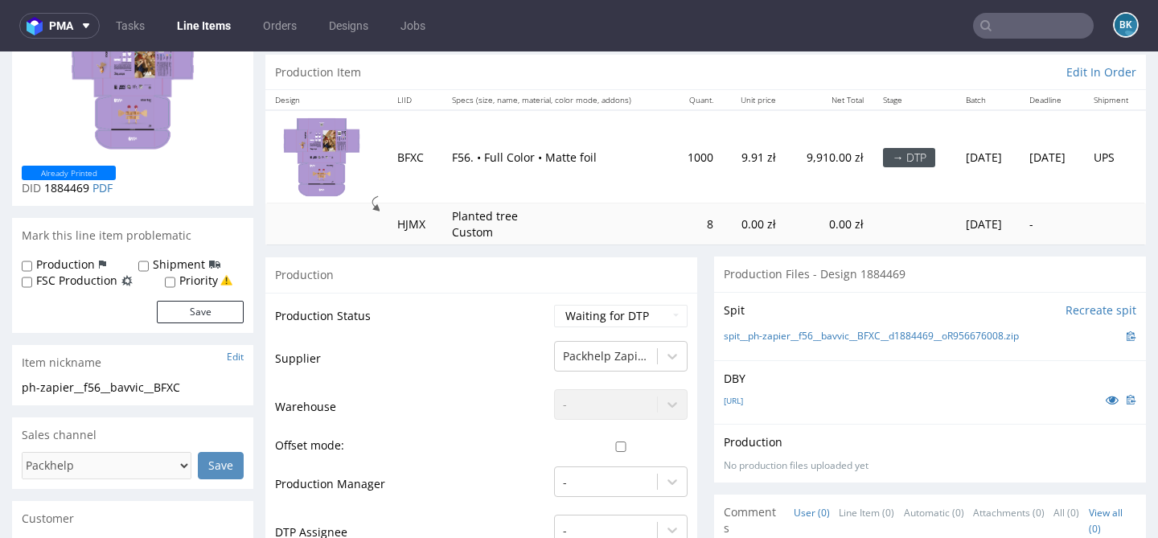
scroll to position [151, 0]
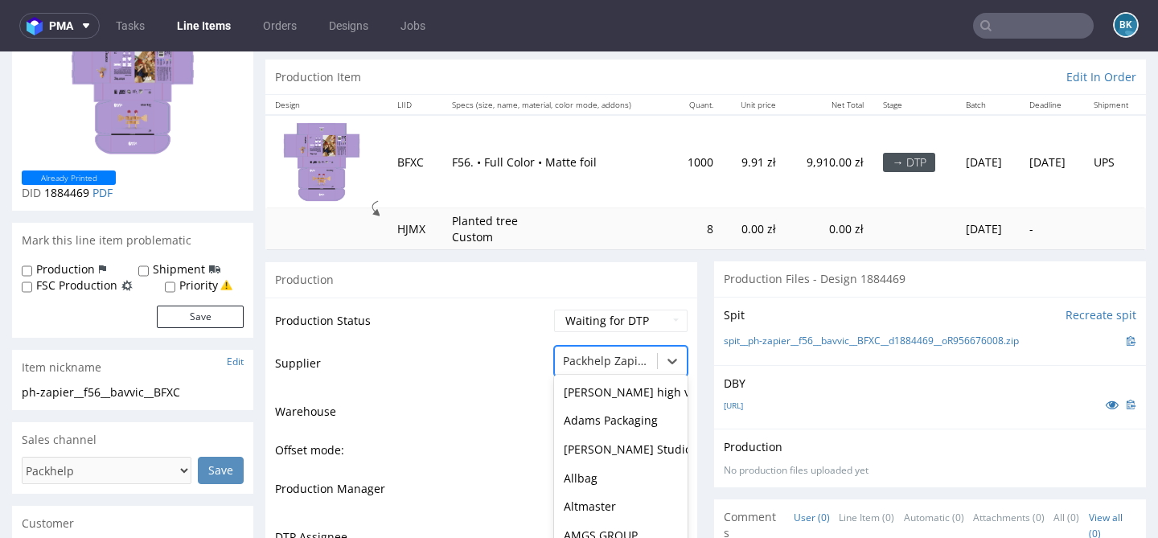
click at [622, 367] on div "Packaging Concept, 112 of 172. 172 results available. Use Up and Down to choose…" at bounding box center [620, 357] width 133 height 23
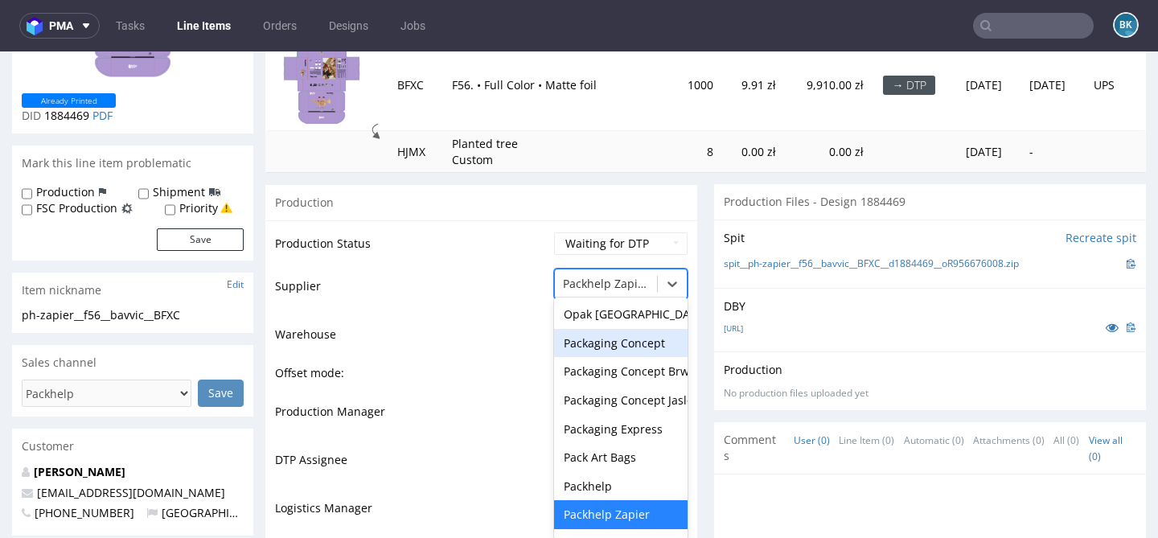
scroll to position [236, 0]
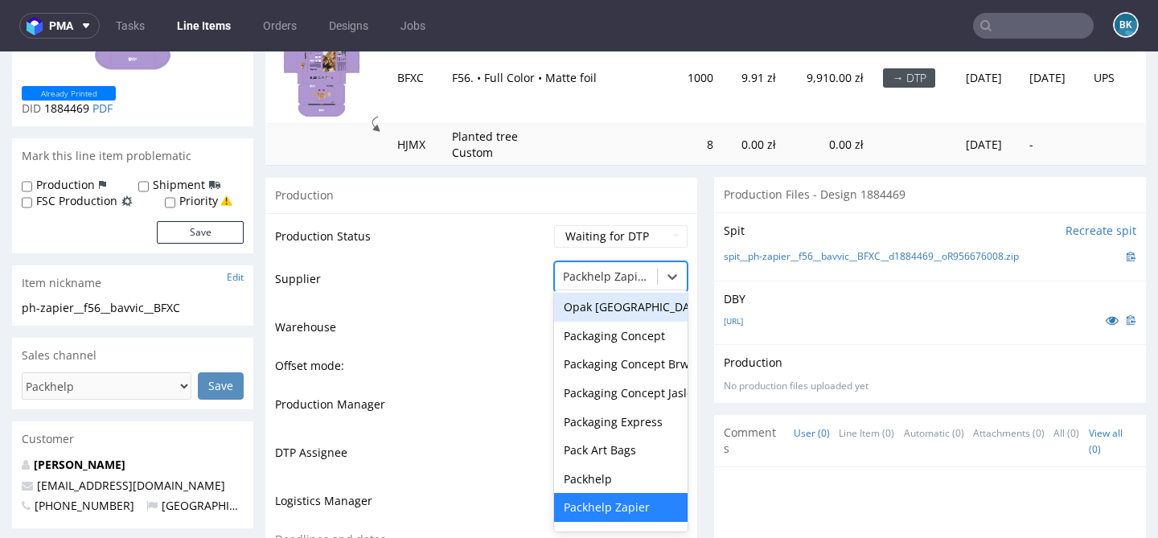
click at [523, 205] on div "Production" at bounding box center [481, 195] width 432 height 36
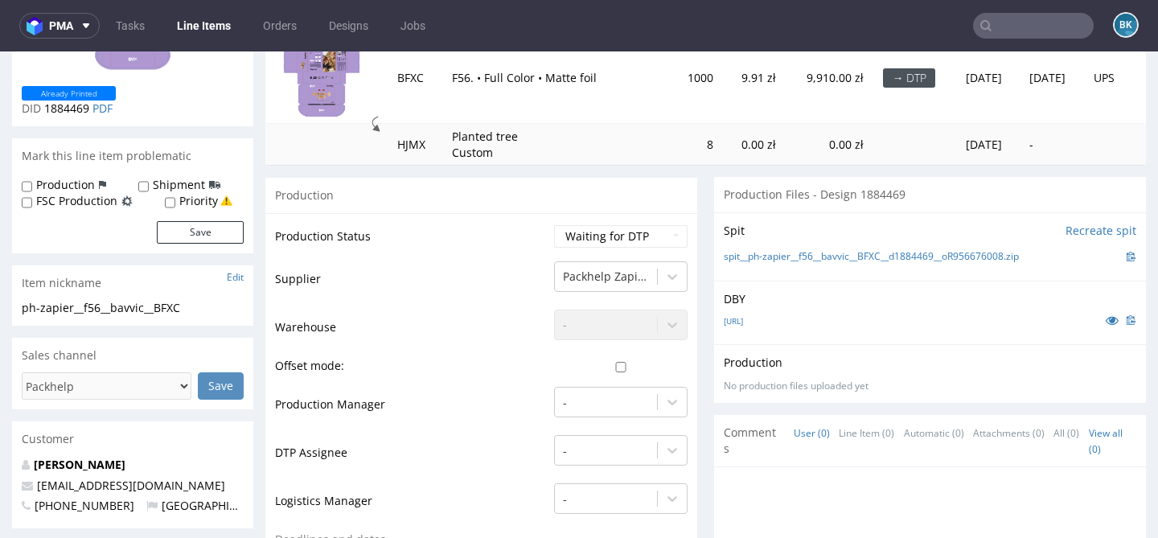
click at [1052, 21] on input "text" at bounding box center [1033, 26] width 121 height 26
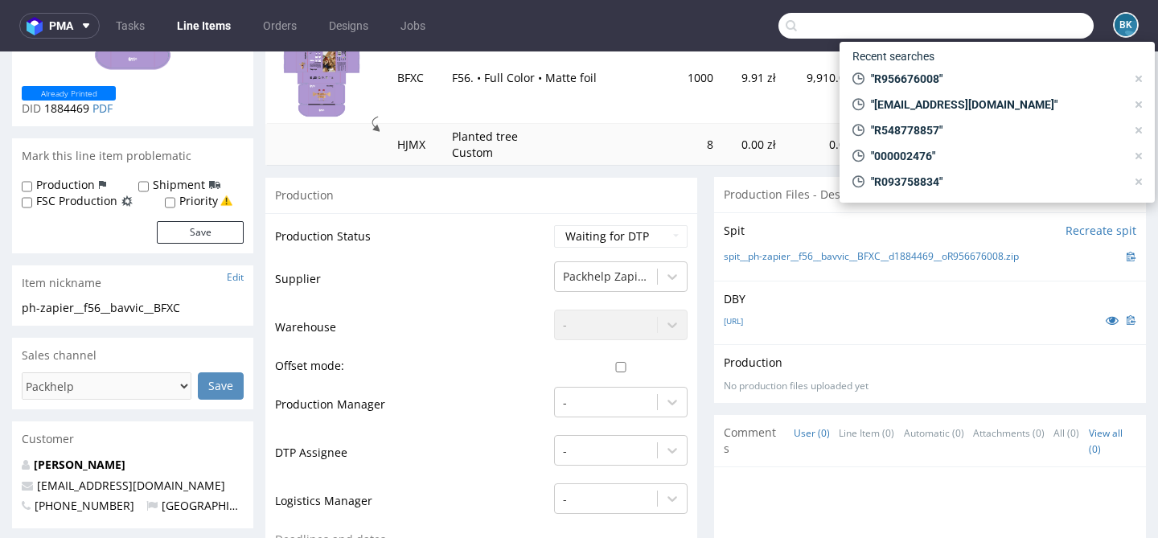
paste input "R943938702"
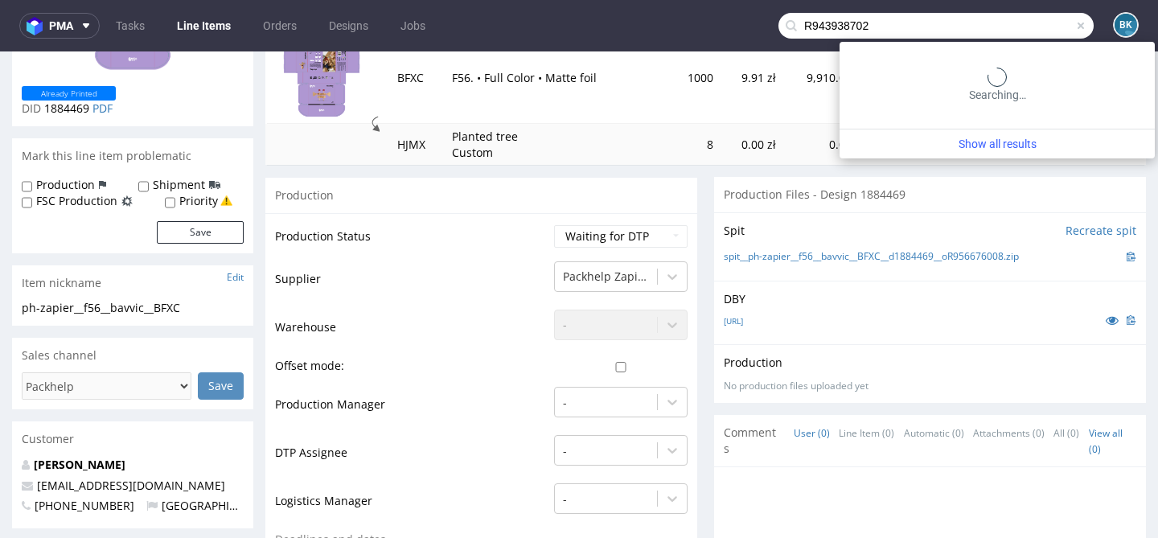
type input "R943938702"
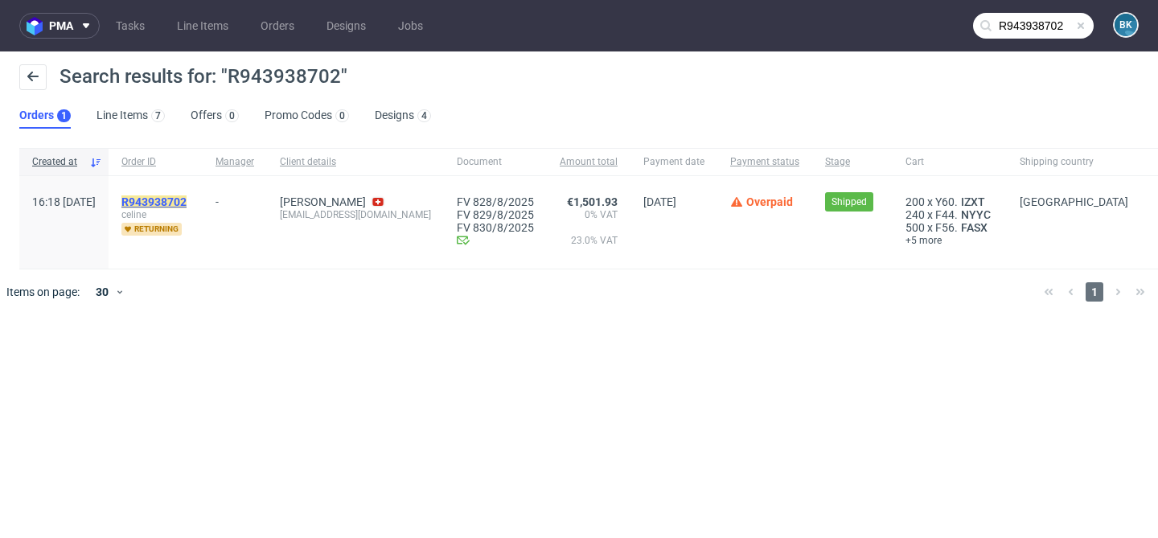
click at [187, 202] on mark "R943938702" at bounding box center [153, 201] width 65 height 13
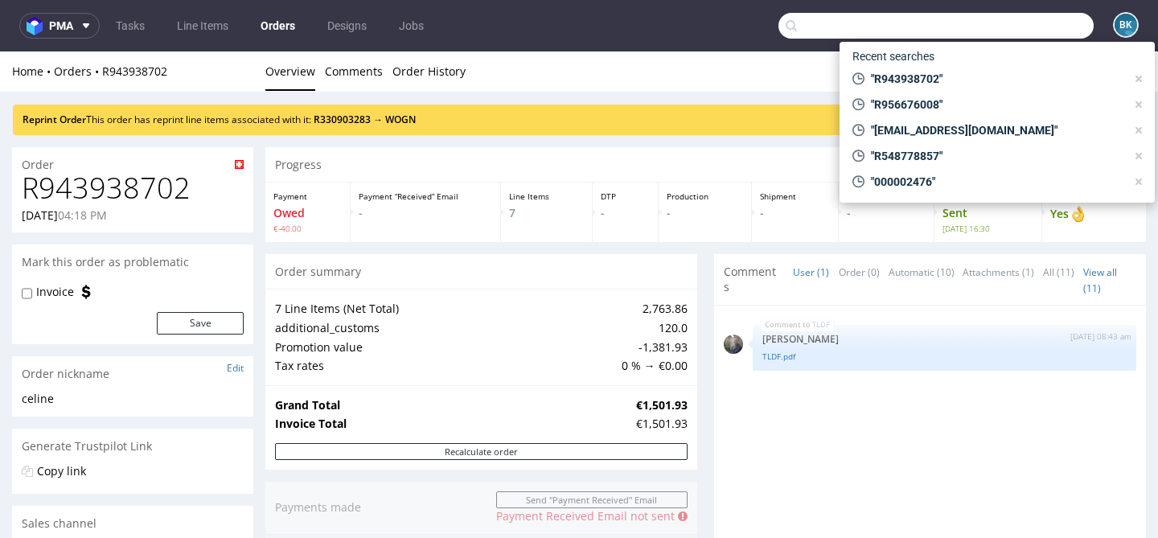
click at [1034, 28] on input "text" at bounding box center [935, 26] width 315 height 26
paste input "R253884470"
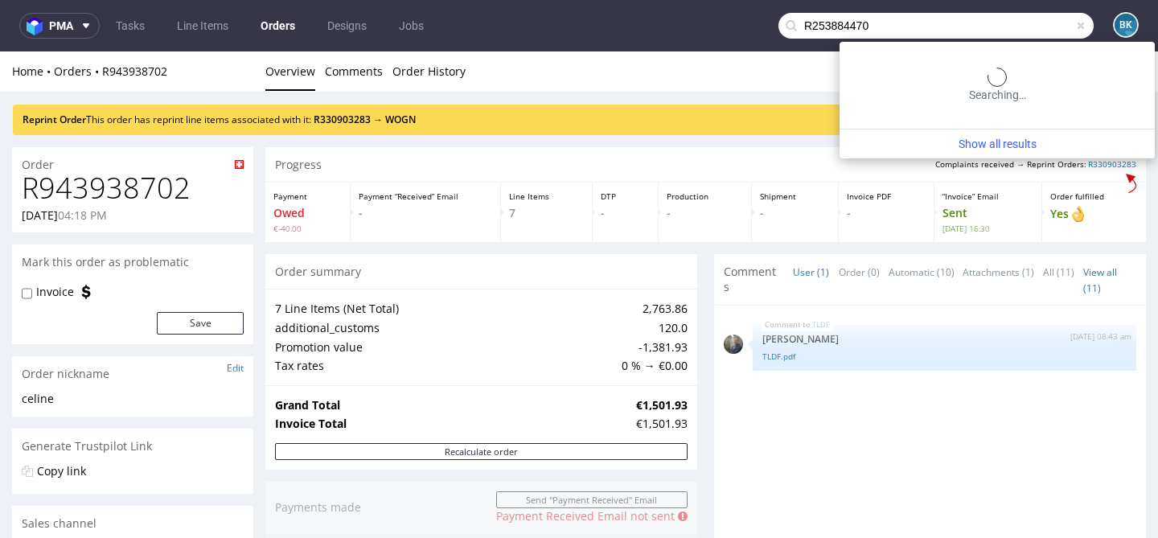
type input "R253884470"
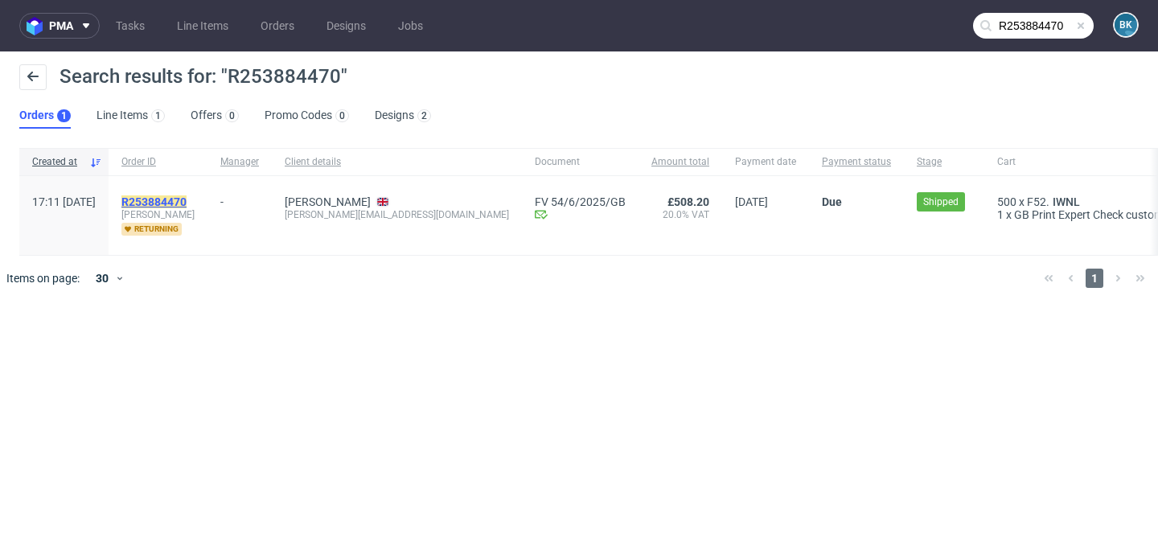
click at [187, 204] on mark "R253884470" at bounding box center [153, 201] width 65 height 13
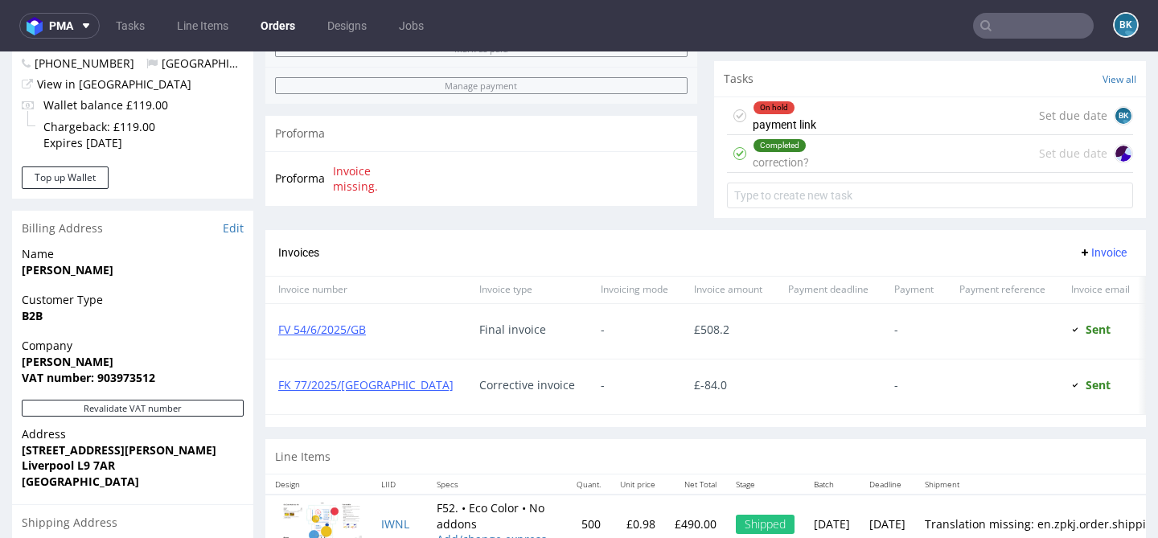
scroll to position [596, 0]
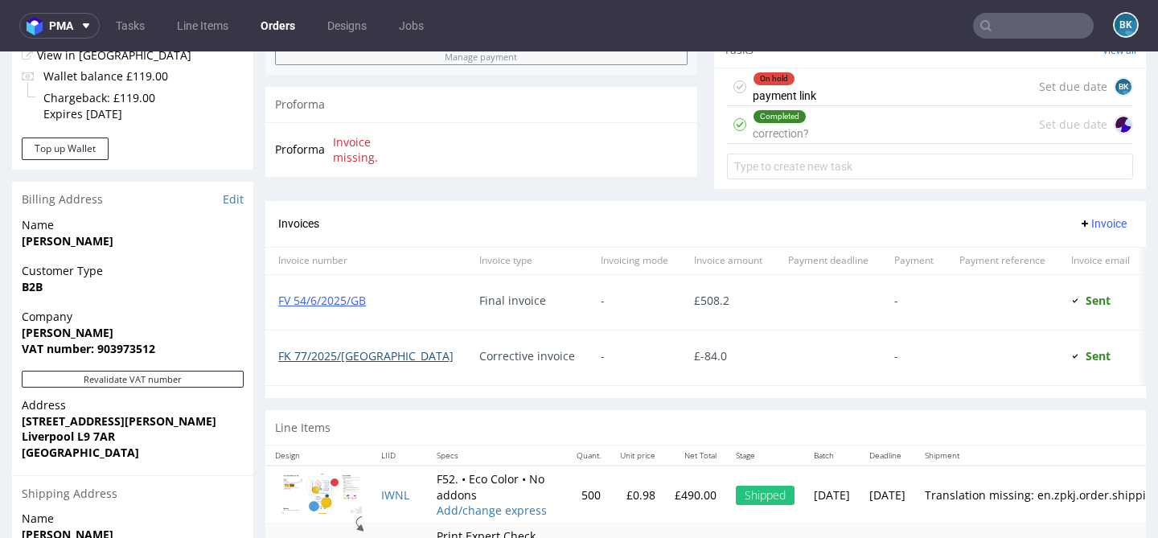
click at [336, 363] on link "FK 77/2025/GB" at bounding box center [365, 355] width 175 height 15
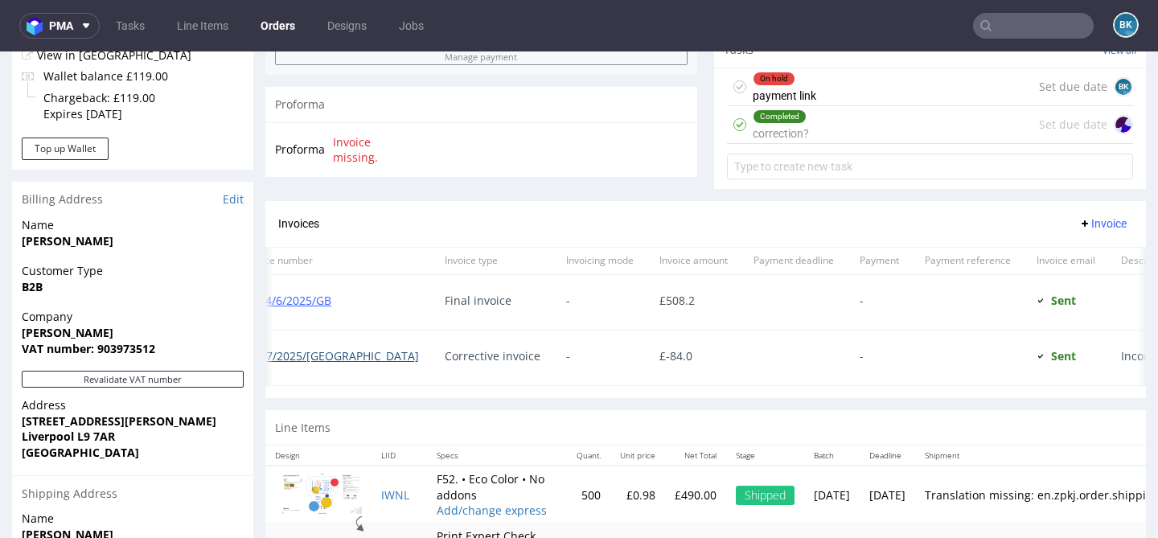
scroll to position [0, 0]
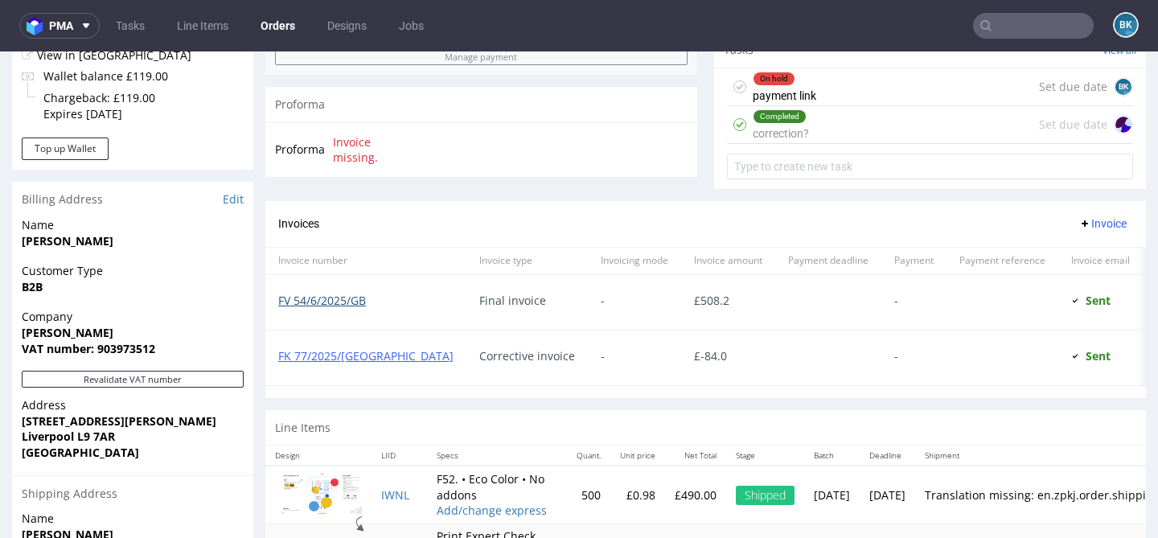
click at [322, 308] on link "FV 54/6/2025/GB" at bounding box center [322, 300] width 88 height 15
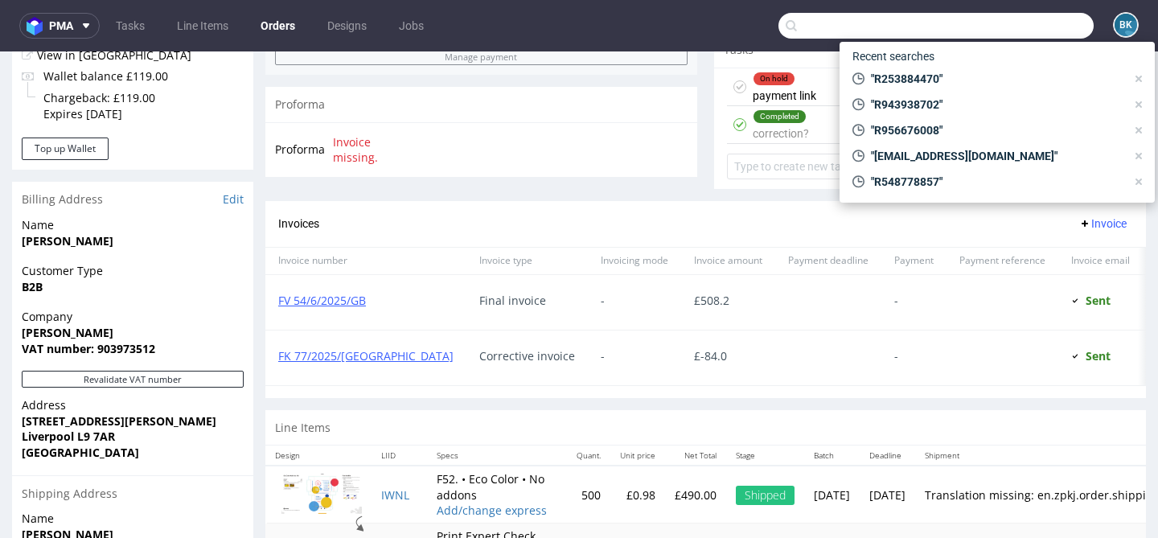
click at [1028, 28] on input "text" at bounding box center [935, 26] width 315 height 26
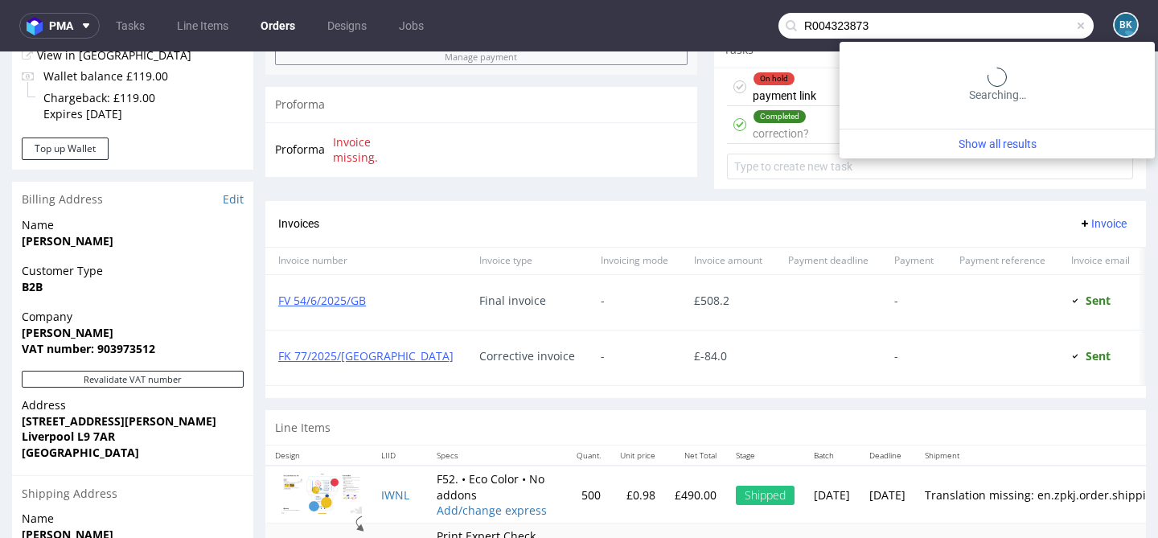
type input "R004323873"
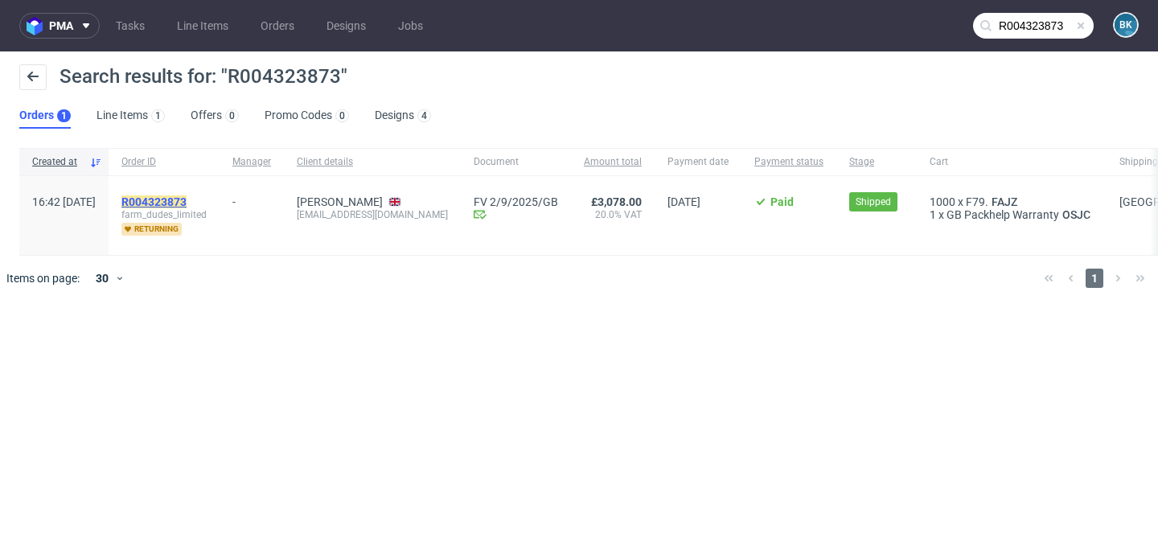
click at [187, 206] on mark "R004323873" at bounding box center [153, 201] width 65 height 13
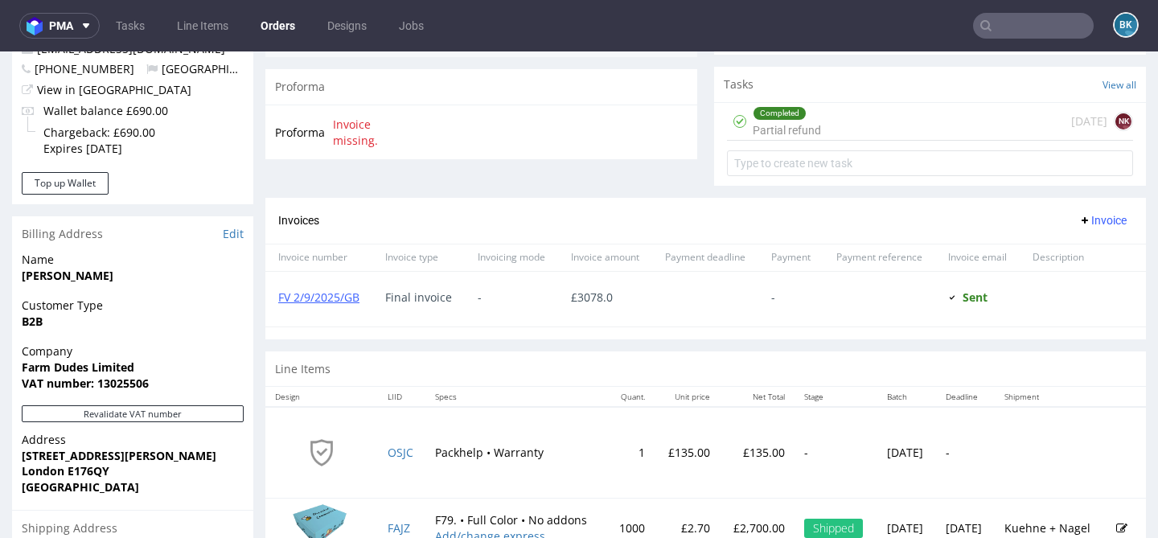
scroll to position [579, 0]
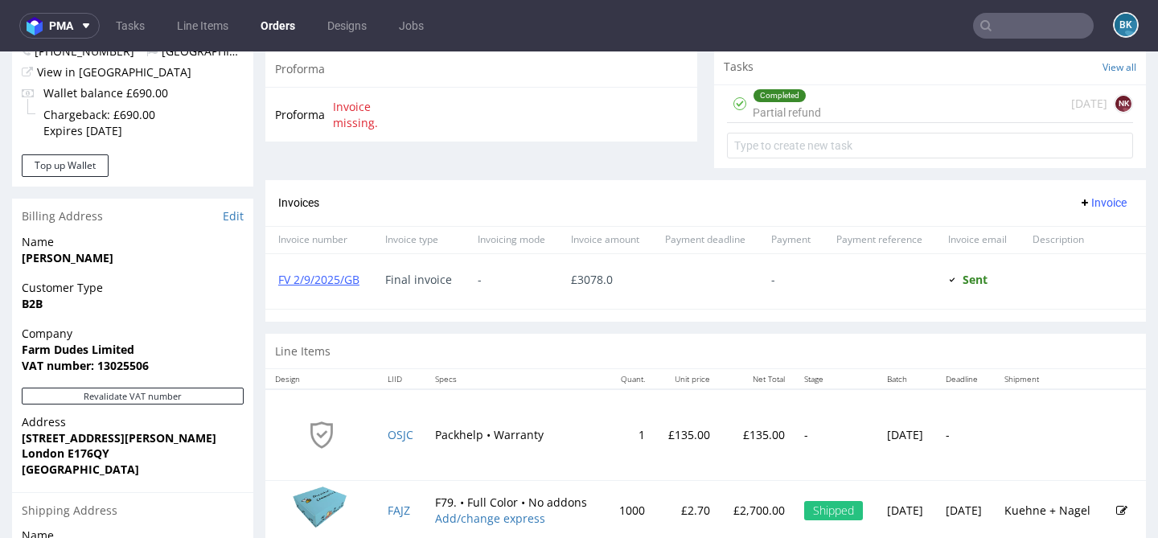
click at [1007, 24] on input "text" at bounding box center [1033, 26] width 121 height 26
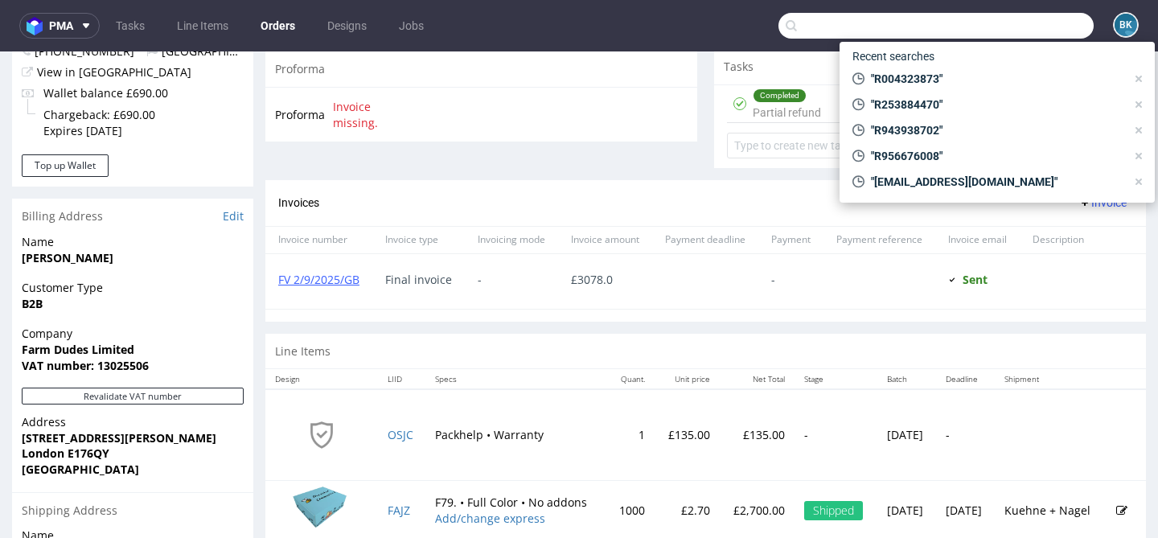
paste input "R004323873"
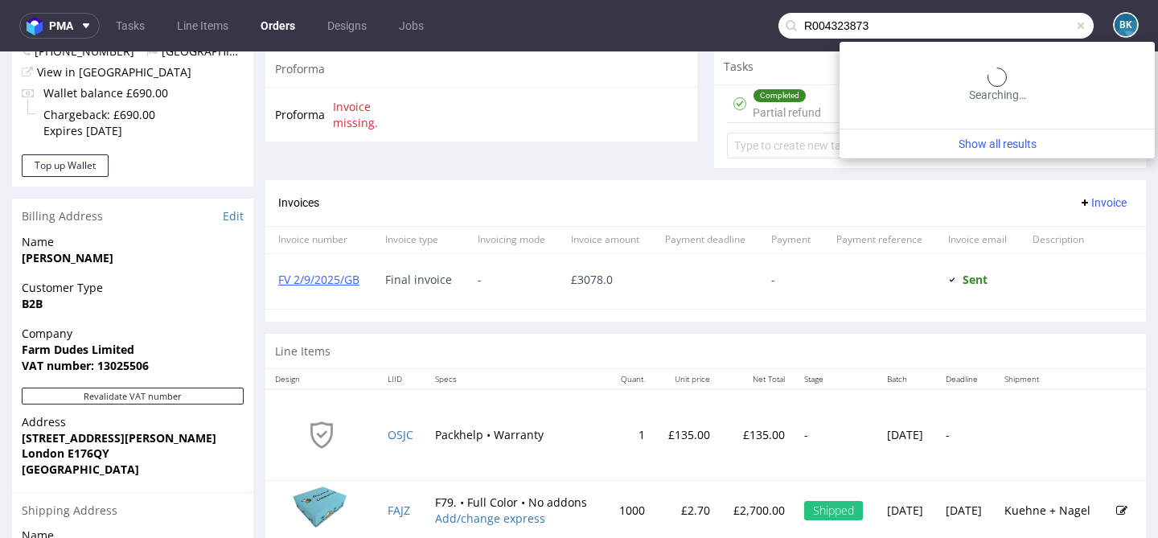
type input "R004323873"
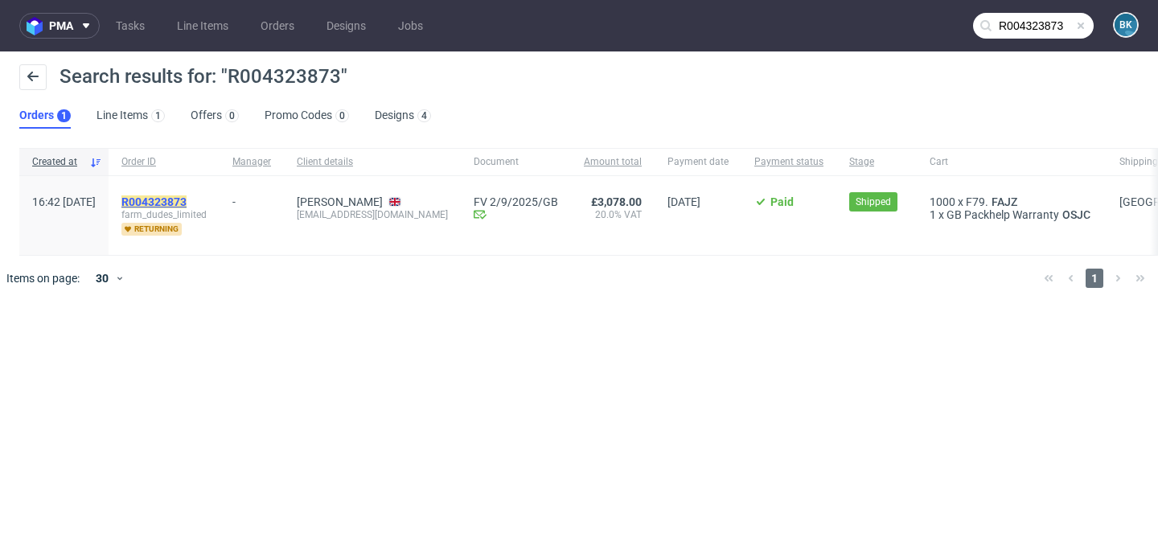
click at [174, 195] on mark "R004323873" at bounding box center [153, 201] width 65 height 13
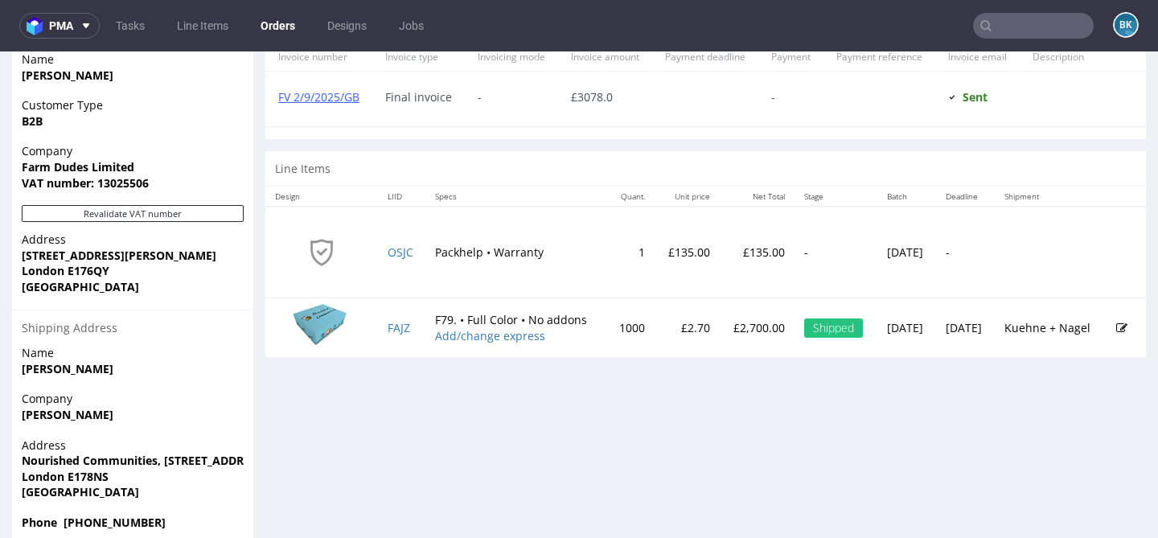
scroll to position [788, 0]
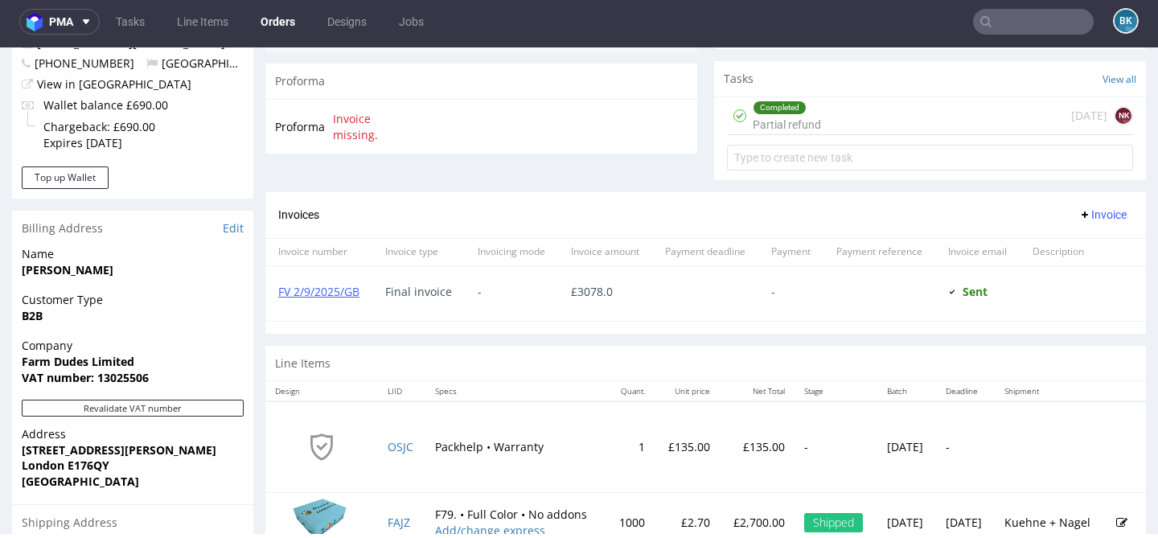
scroll to position [788, 0]
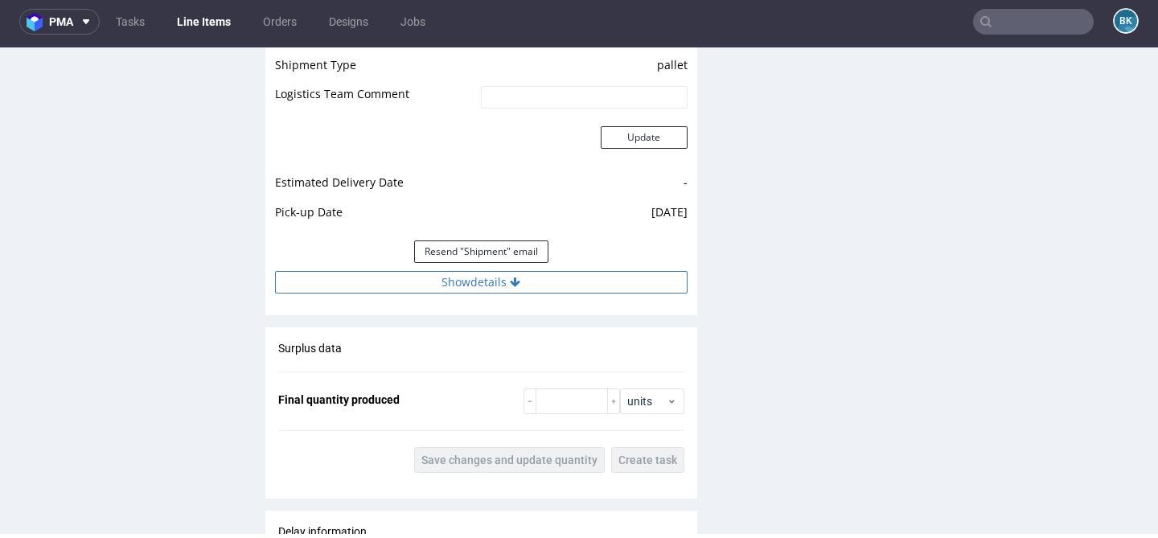
click at [491, 281] on button "Show details" at bounding box center [481, 282] width 412 height 23
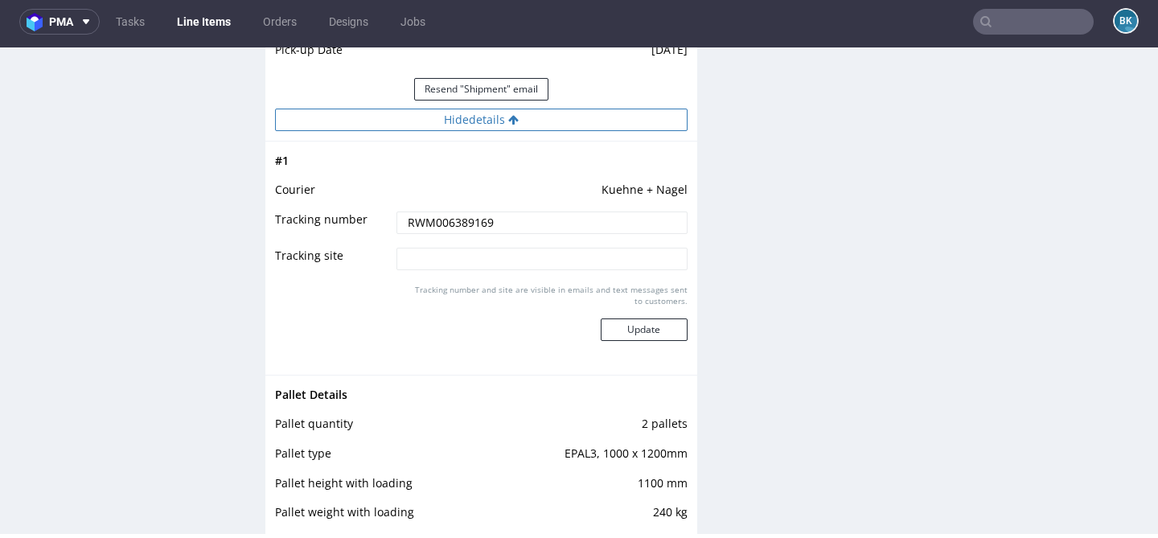
scroll to position [1988, 0]
click at [438, 224] on input "RWM006389169" at bounding box center [541, 222] width 290 height 23
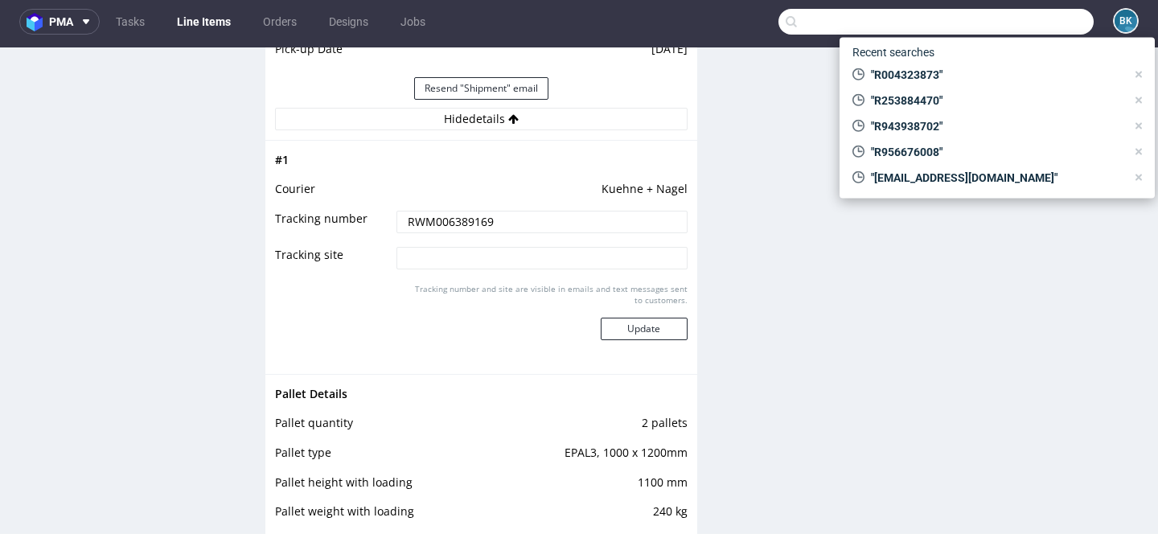
click at [1013, 17] on input "text" at bounding box center [935, 22] width 315 height 26
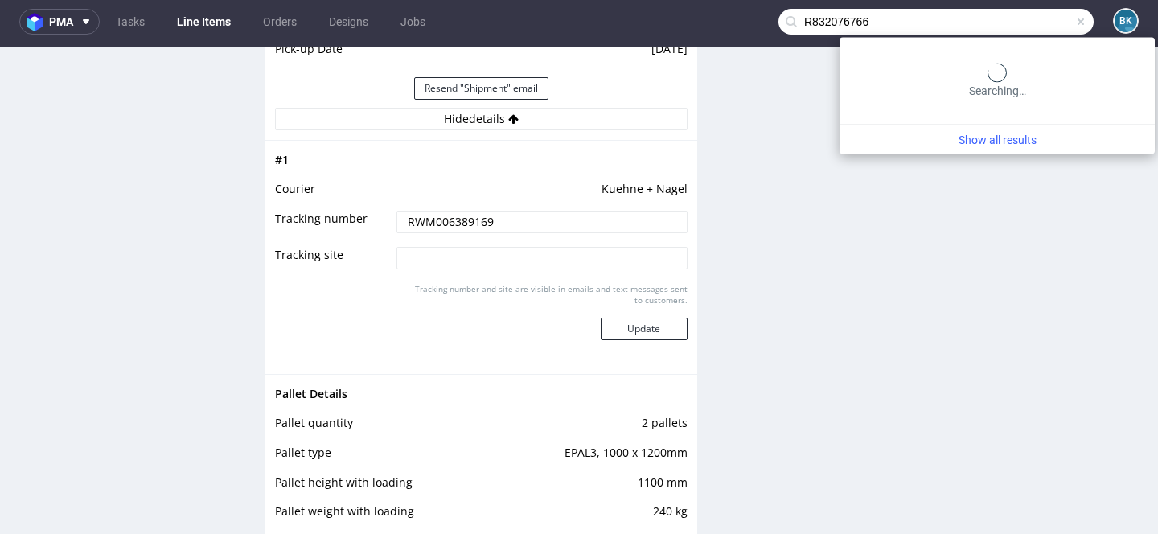
type input "R832076766"
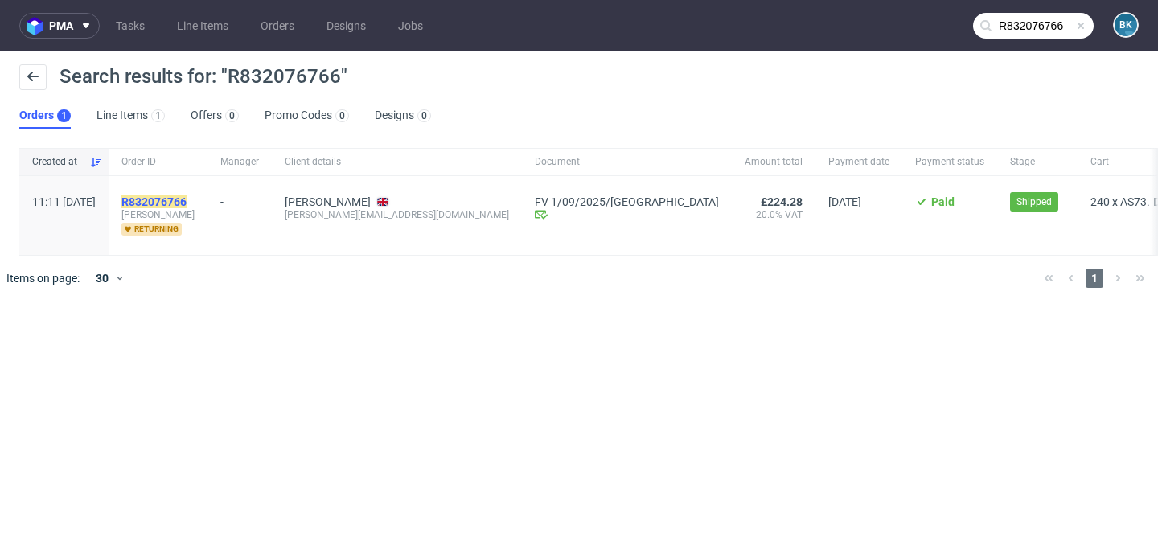
click at [185, 202] on mark "R832076766" at bounding box center [153, 201] width 65 height 13
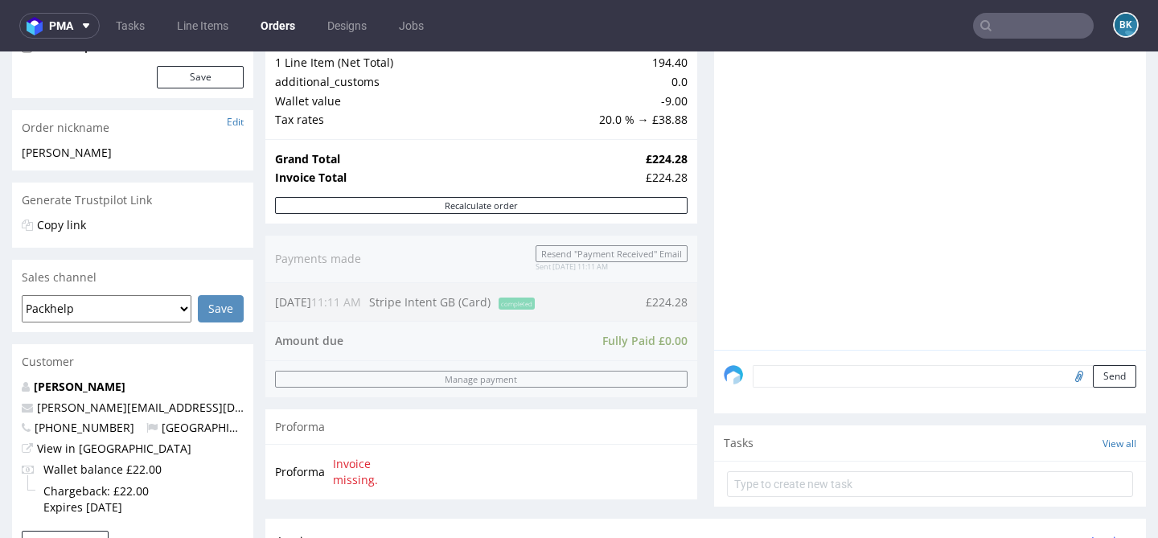
scroll to position [778, 0]
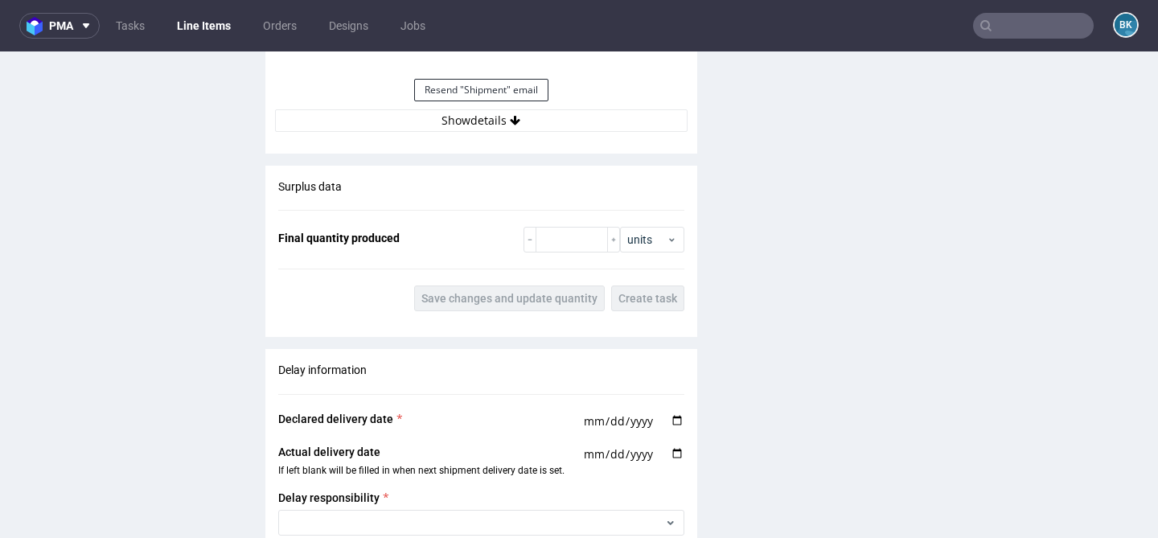
scroll to position [1921, 0]
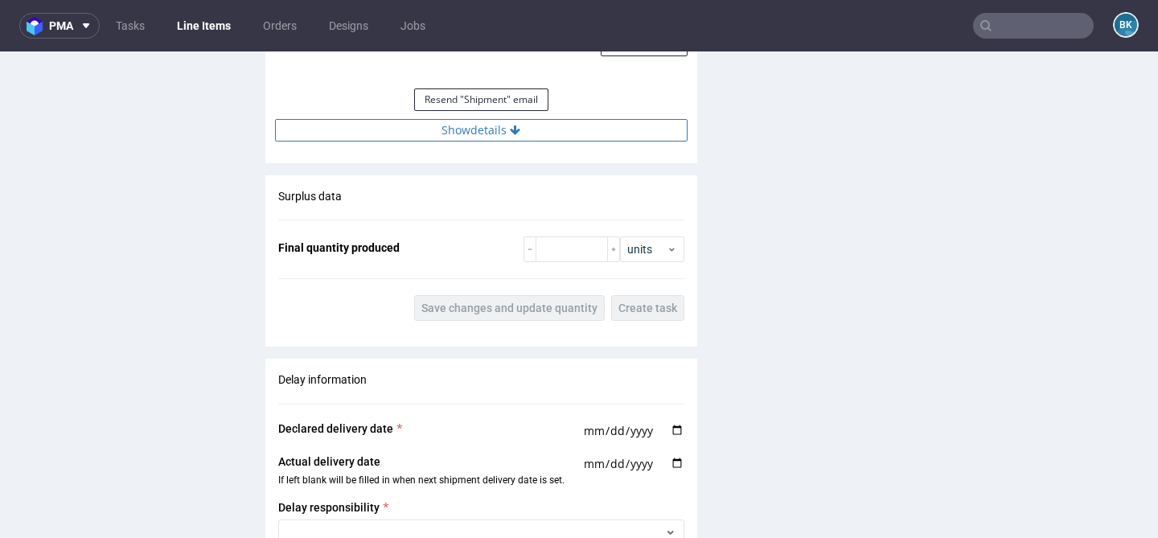
click at [487, 129] on button "Show details" at bounding box center [481, 130] width 412 height 23
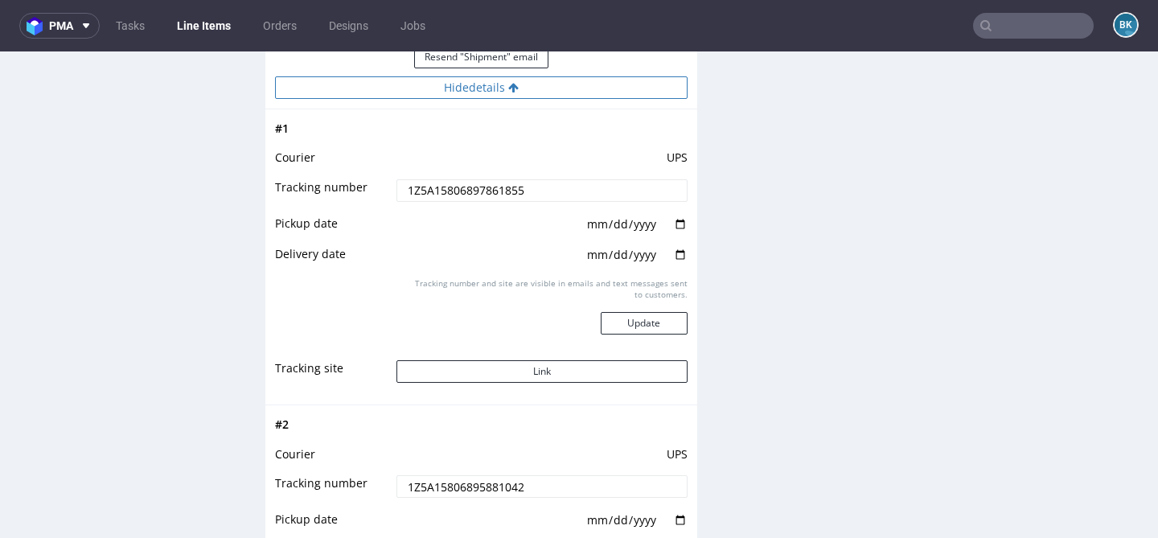
scroll to position [1966, 0]
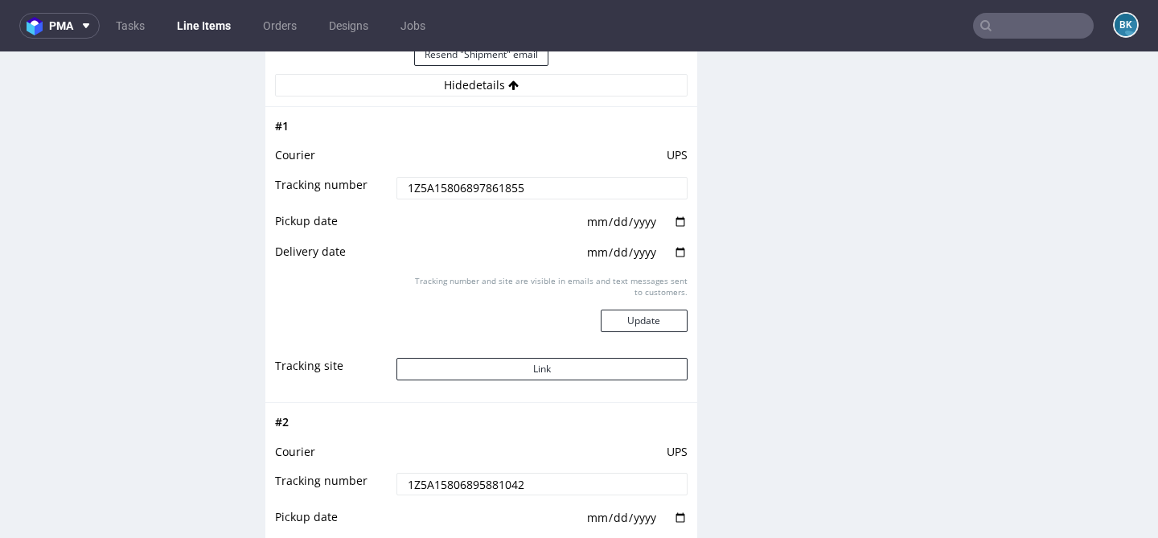
click at [528, 356] on td "Link" at bounding box center [539, 374] width 294 height 36
click at [522, 365] on button "Link" at bounding box center [541, 369] width 290 height 23
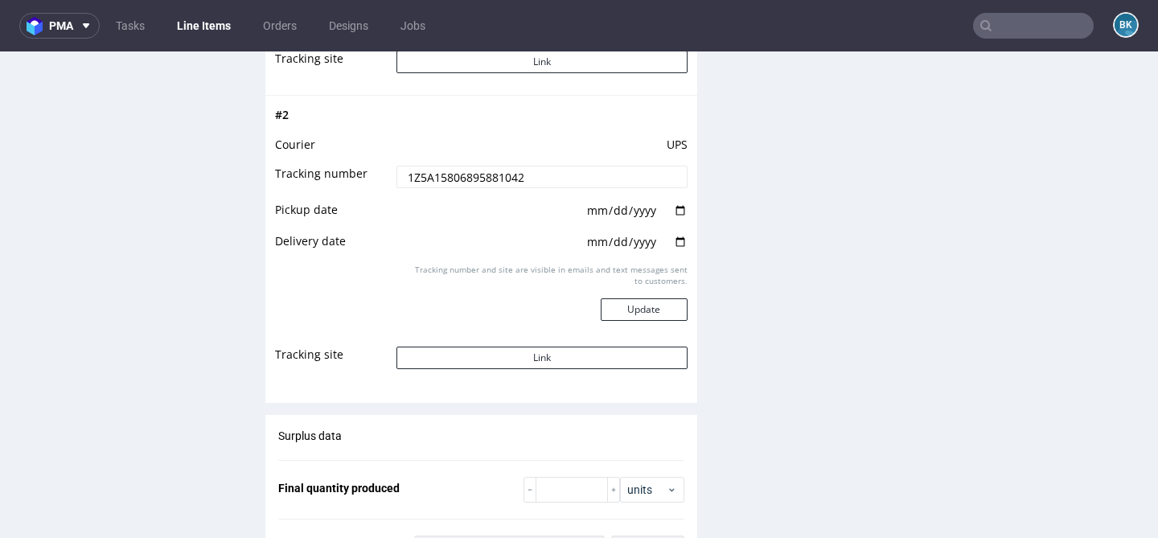
scroll to position [2280, 0]
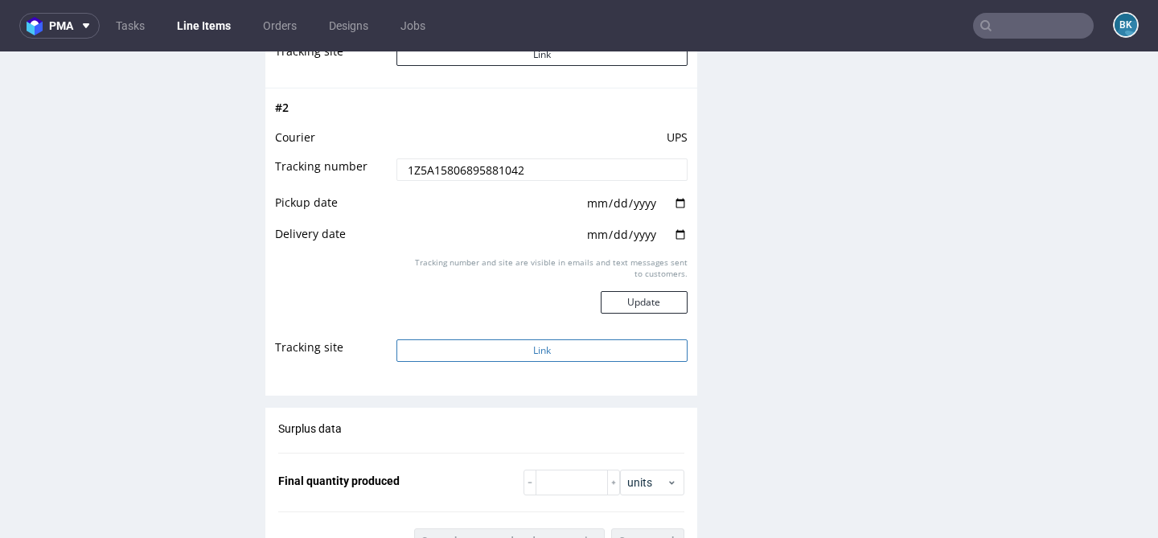
click at [508, 350] on button "Link" at bounding box center [541, 350] width 290 height 23
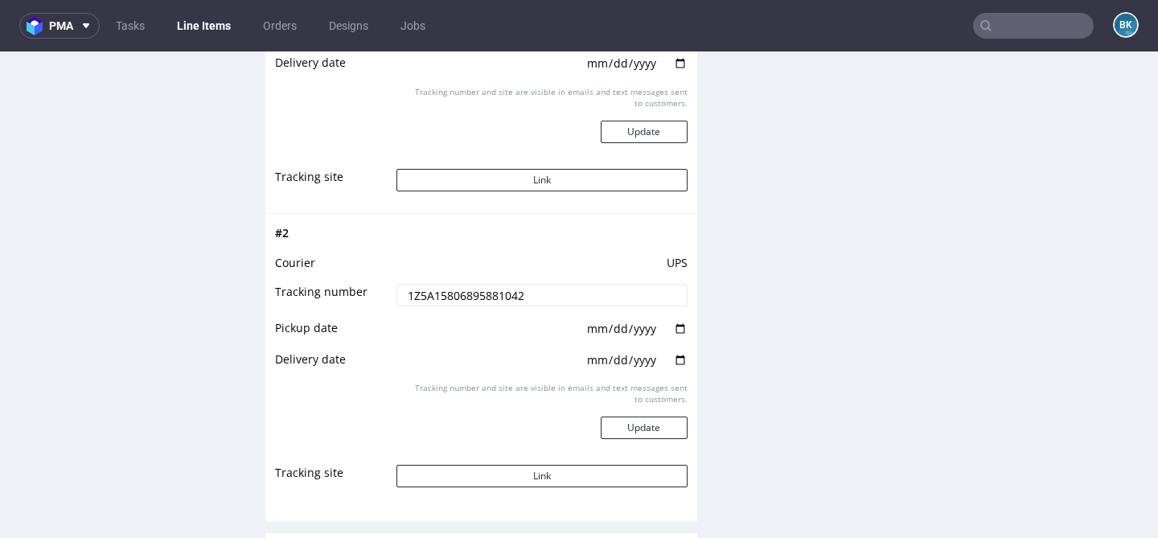
scroll to position [2164, 0]
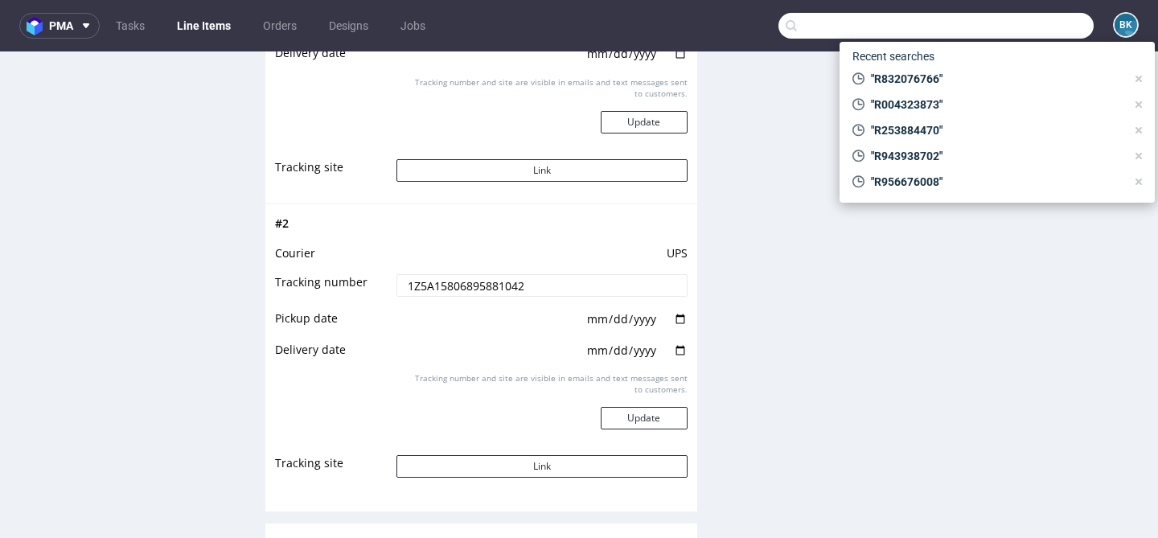
click at [1035, 21] on input "text" at bounding box center [935, 26] width 315 height 26
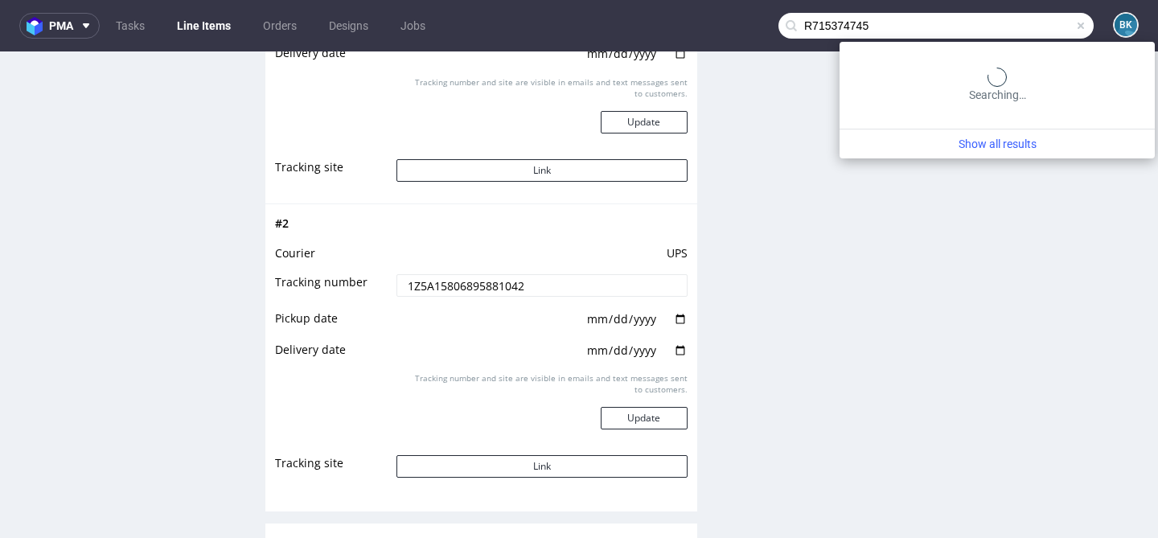
type input "R715374745"
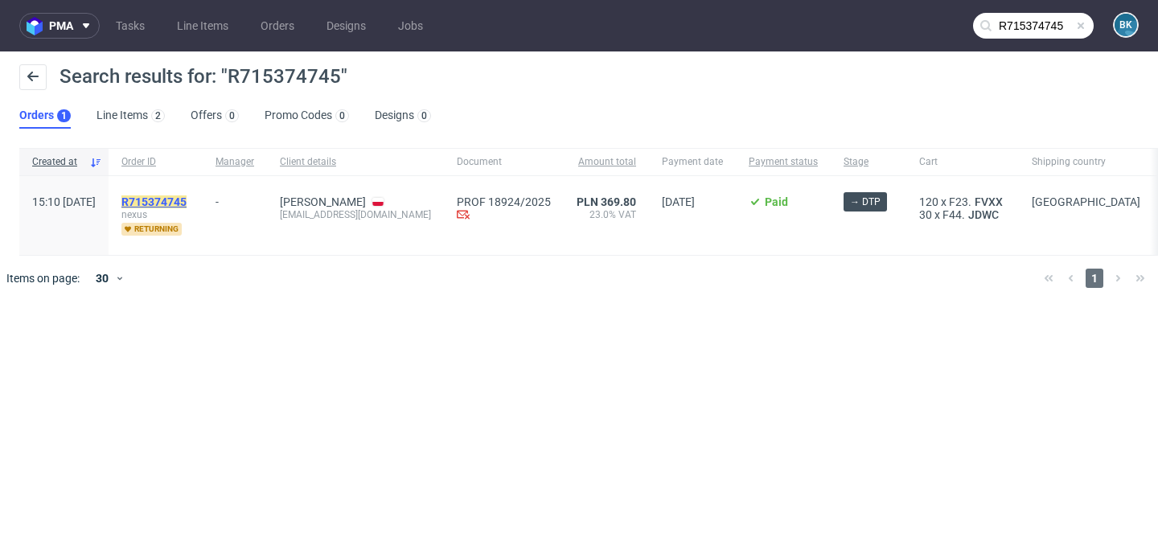
click at [187, 199] on mark "R715374745" at bounding box center [153, 201] width 65 height 13
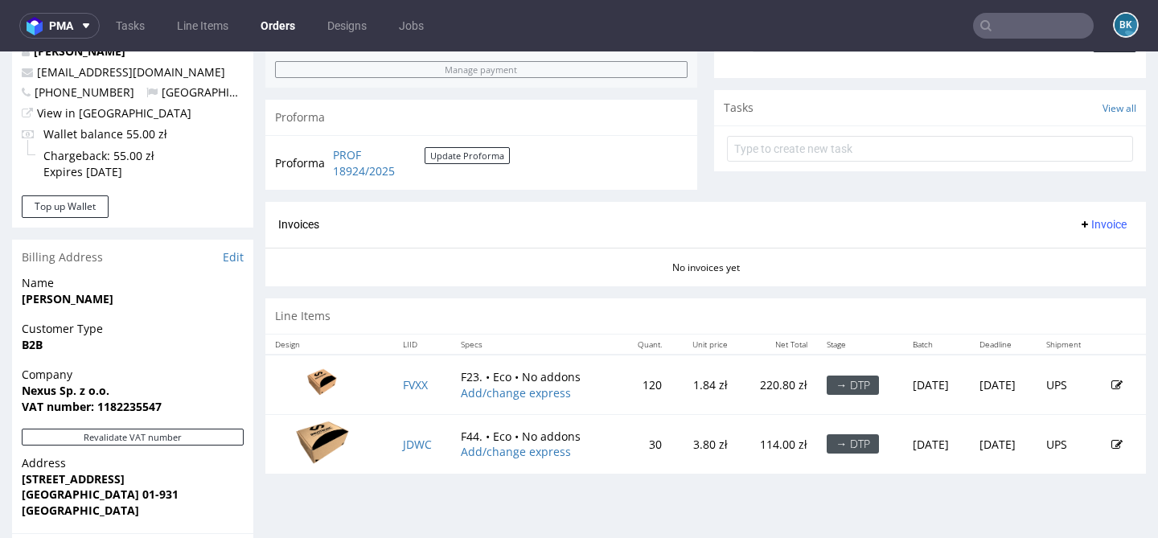
scroll to position [574, 0]
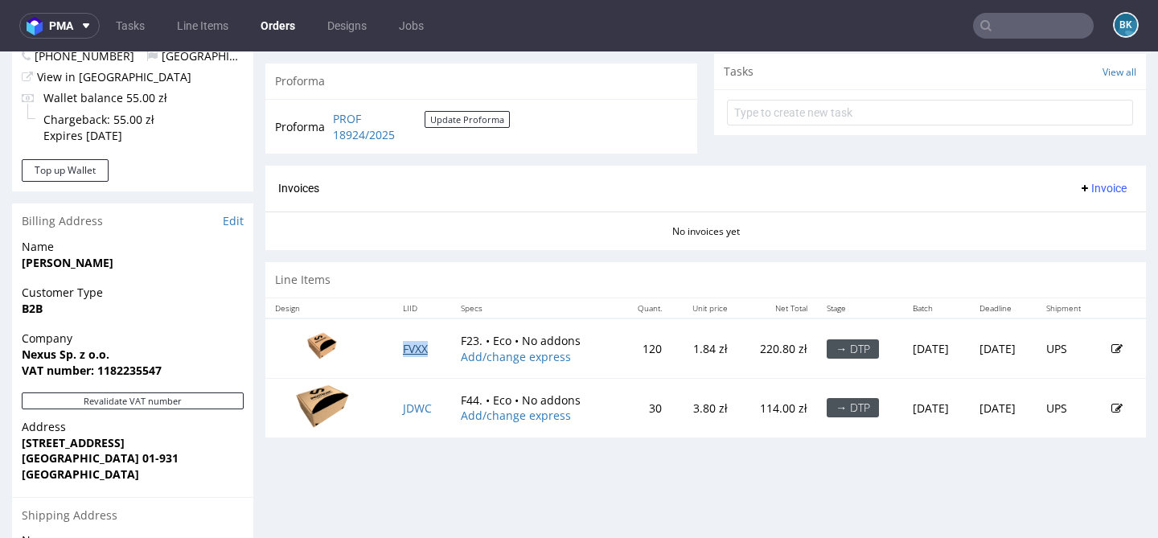
click at [407, 345] on link "FVXX" at bounding box center [415, 348] width 25 height 15
click at [407, 408] on link "JDWC" at bounding box center [417, 407] width 29 height 15
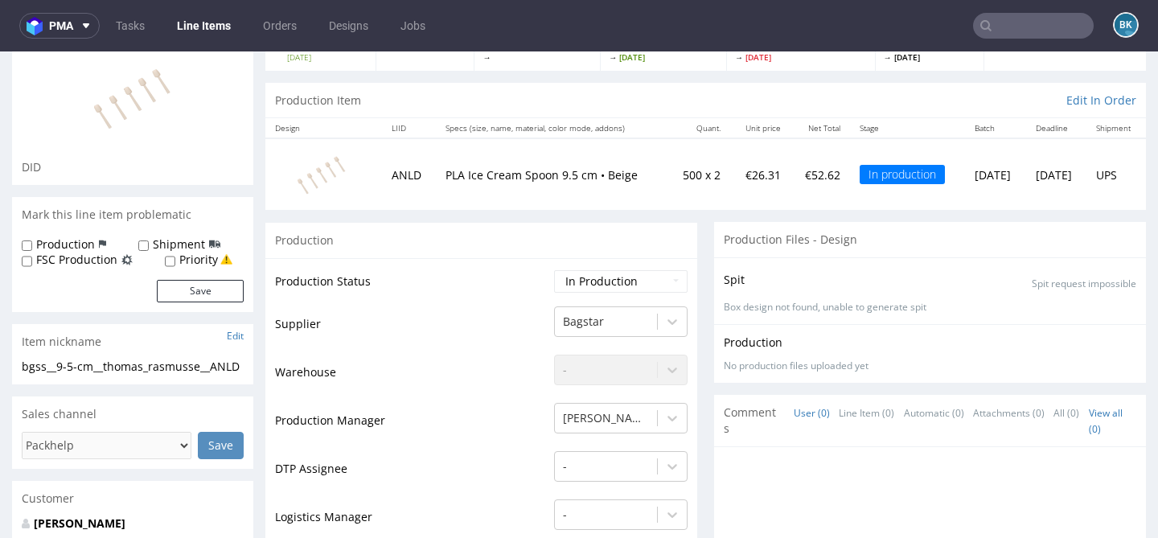
scroll to position [146, 0]
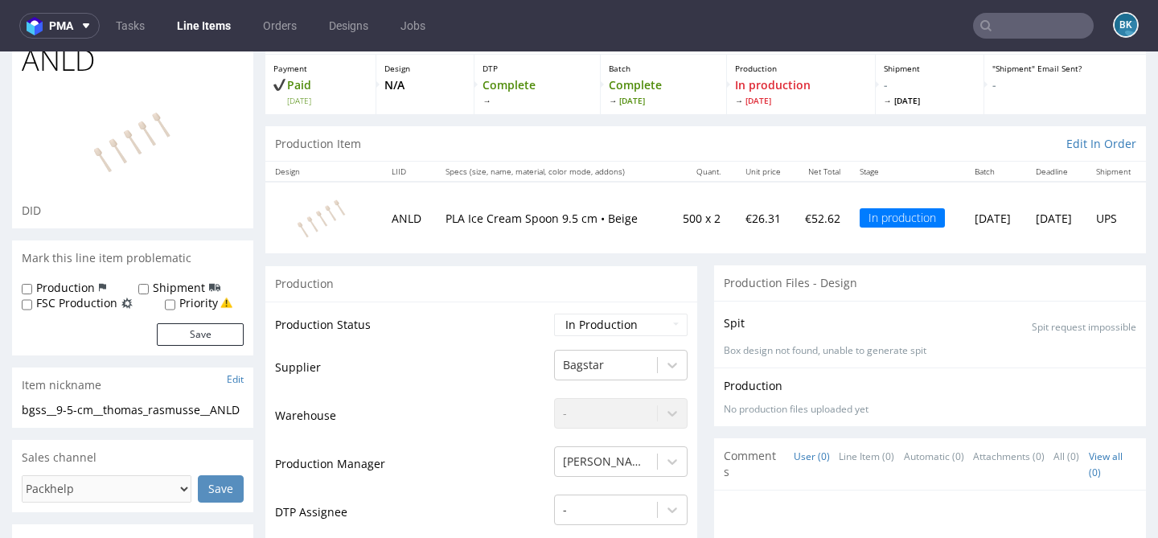
scroll to position [86, 0]
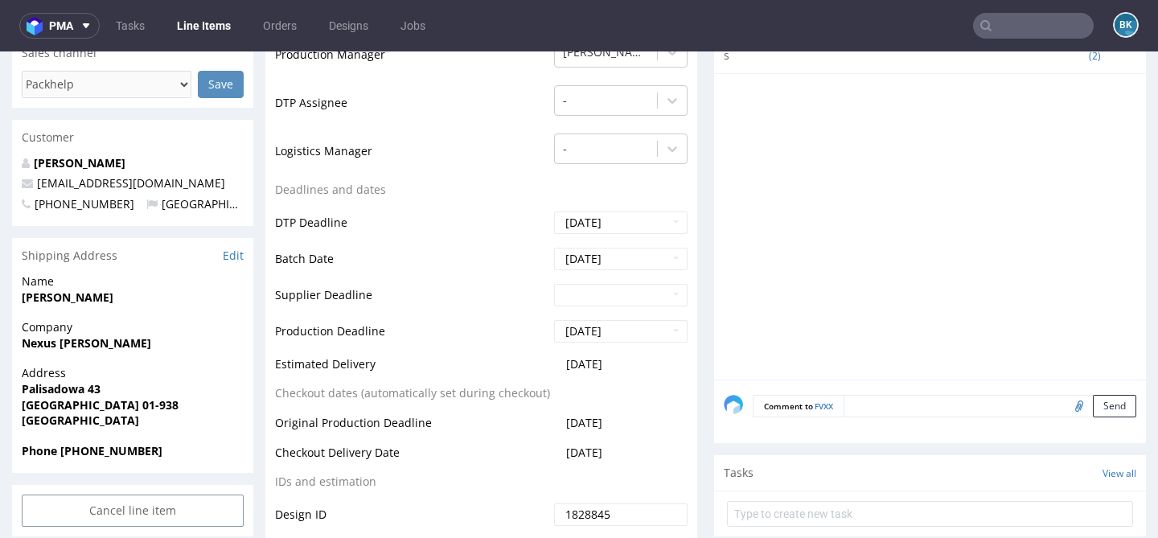
scroll to position [486, 0]
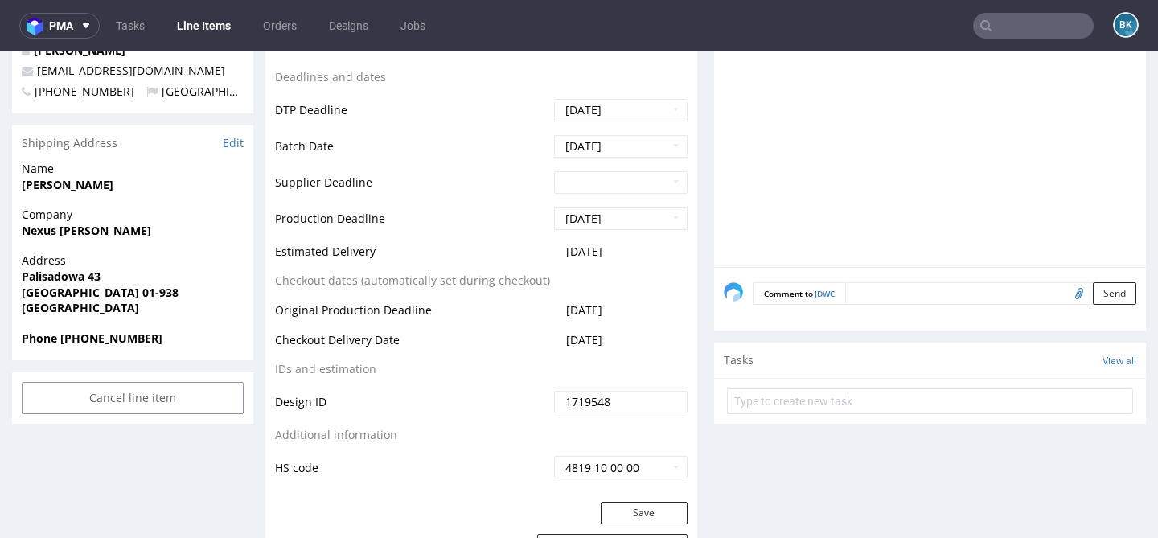
scroll to position [652, 0]
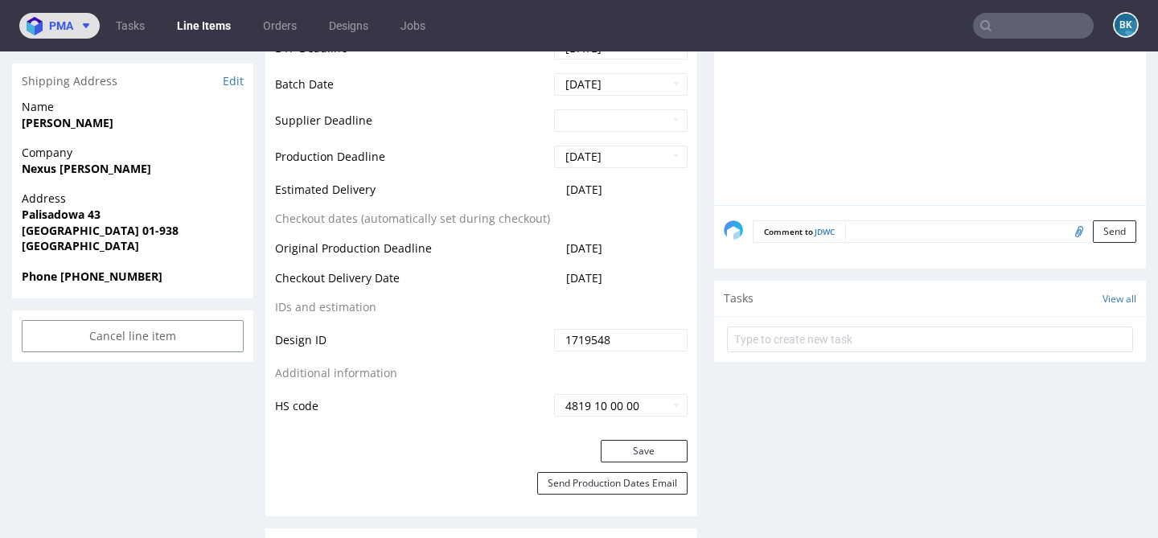
click at [80, 24] on icon at bounding box center [86, 25] width 13 height 13
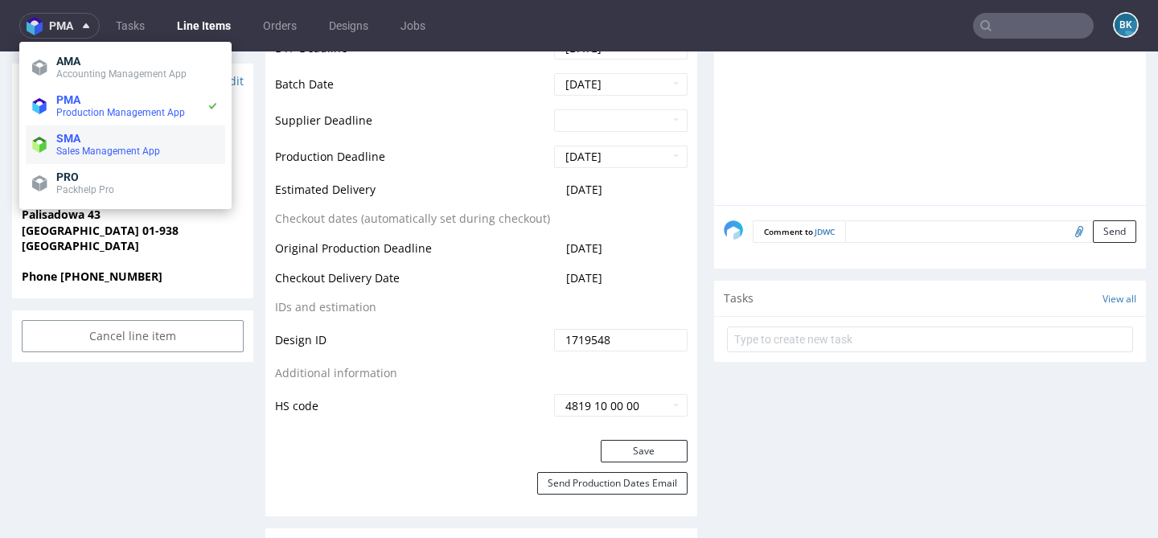
click at [76, 146] on span "Sales Management App" at bounding box center [108, 151] width 104 height 11
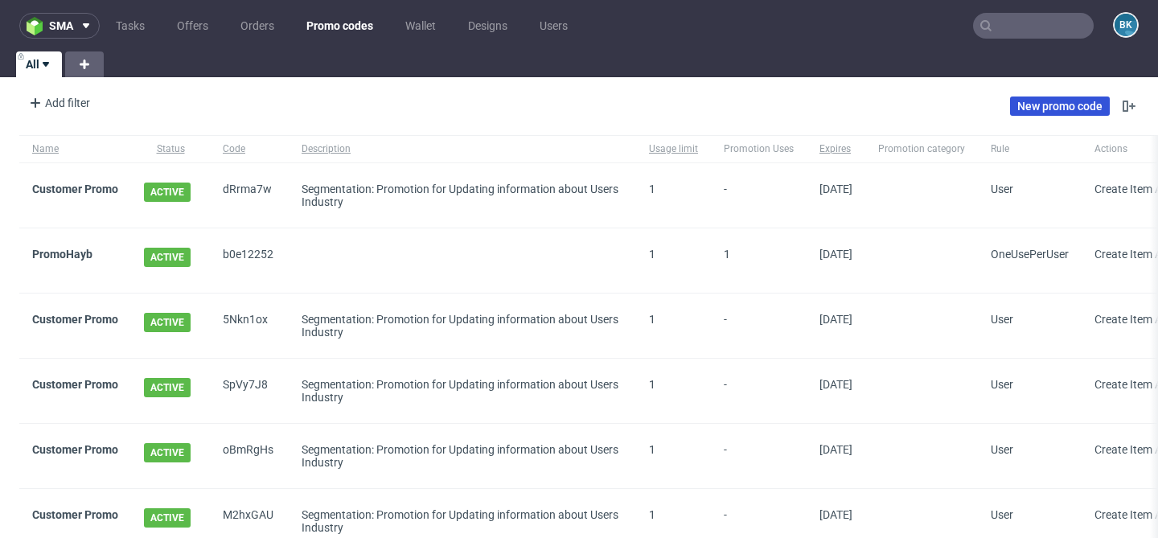
click at [1016, 104] on link "New promo code" at bounding box center [1060, 105] width 100 height 19
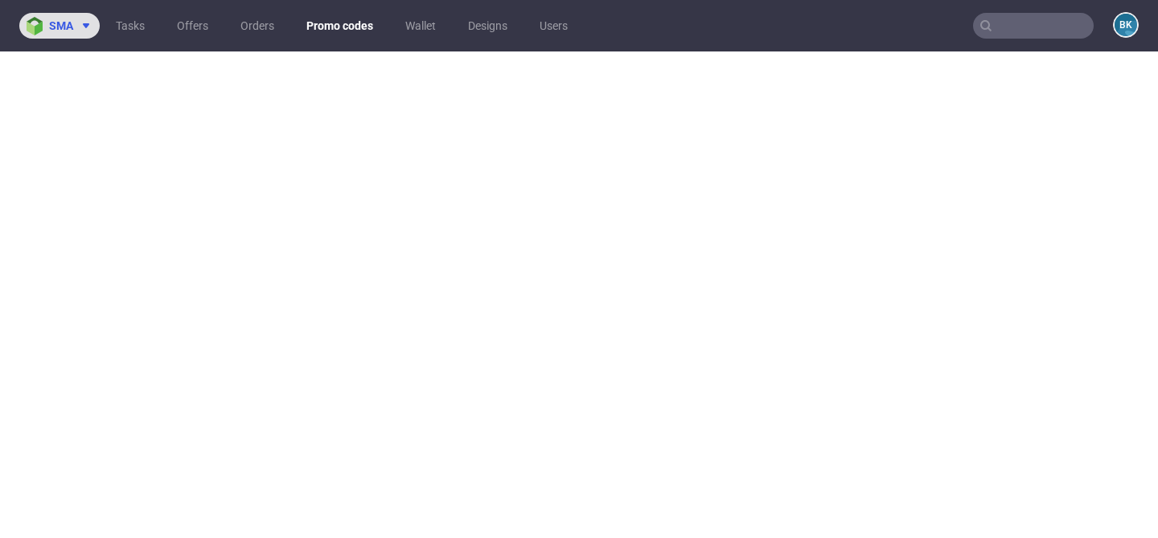
click at [63, 27] on span "sma" at bounding box center [61, 25] width 24 height 11
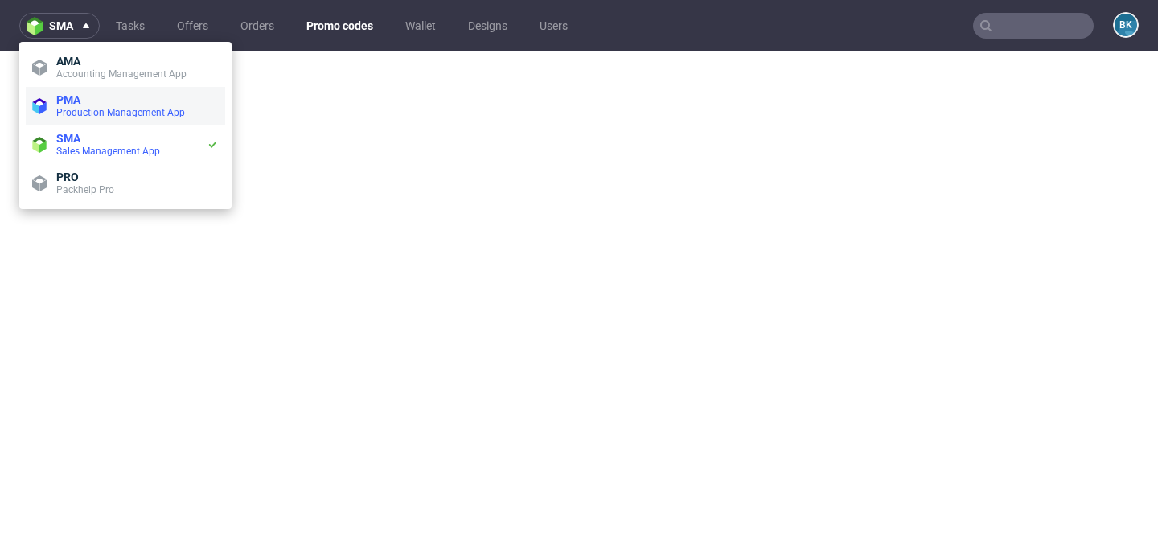
click at [92, 110] on span "Production Management App" at bounding box center [120, 112] width 129 height 11
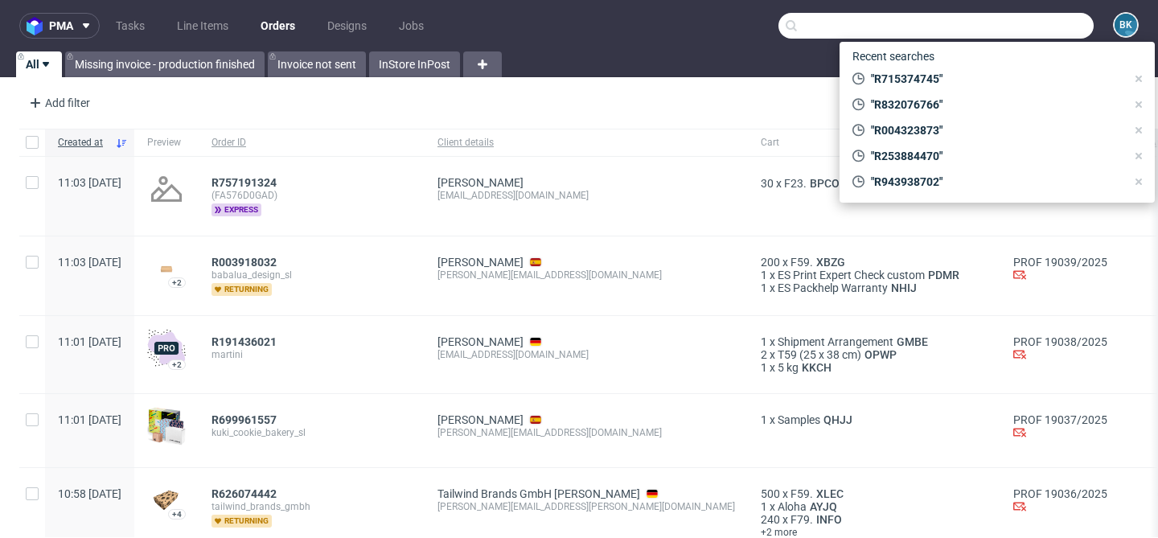
click at [995, 23] on input "text" at bounding box center [935, 26] width 315 height 26
paste input "R476488242"
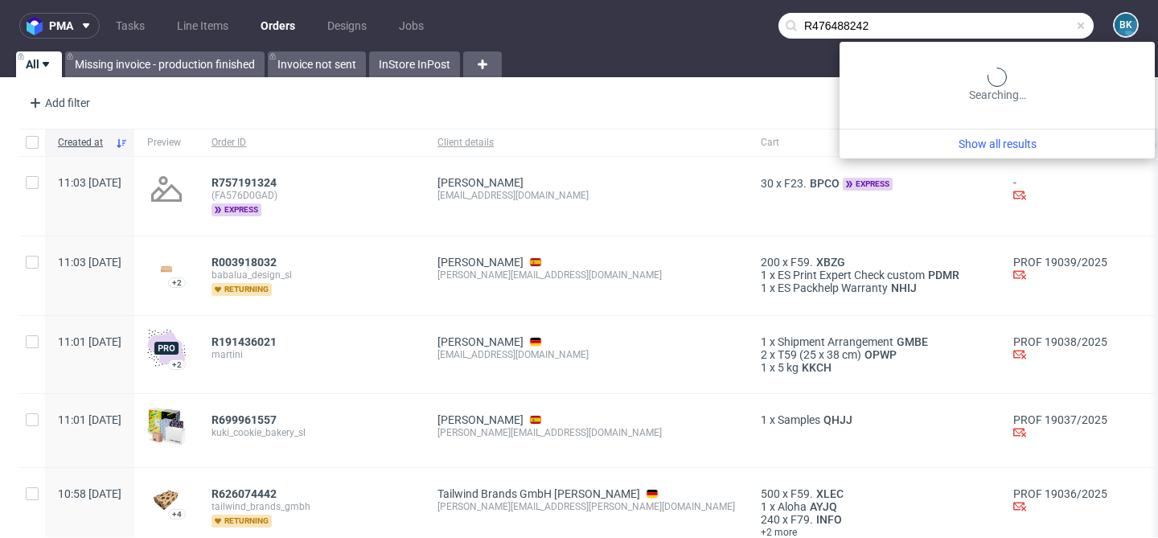
type input "R476488242"
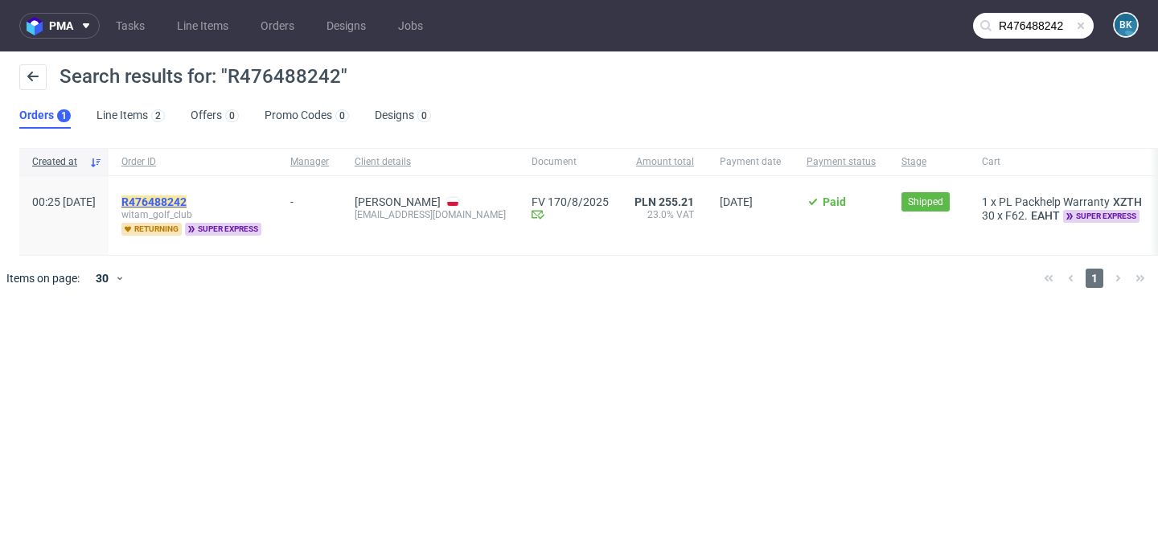
click at [187, 196] on mark "R476488242" at bounding box center [153, 201] width 65 height 13
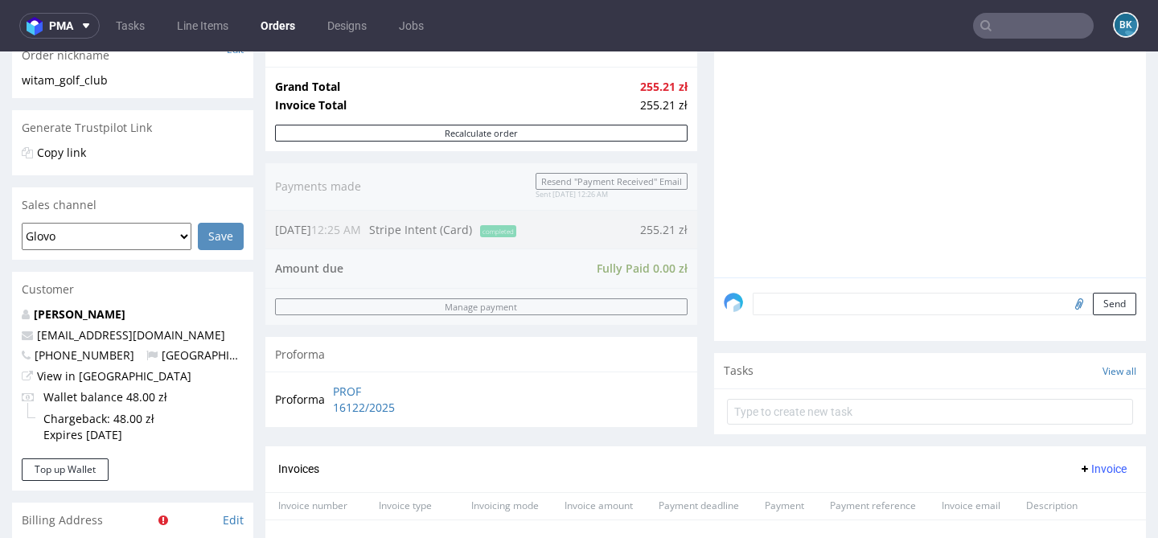
scroll to position [363, 0]
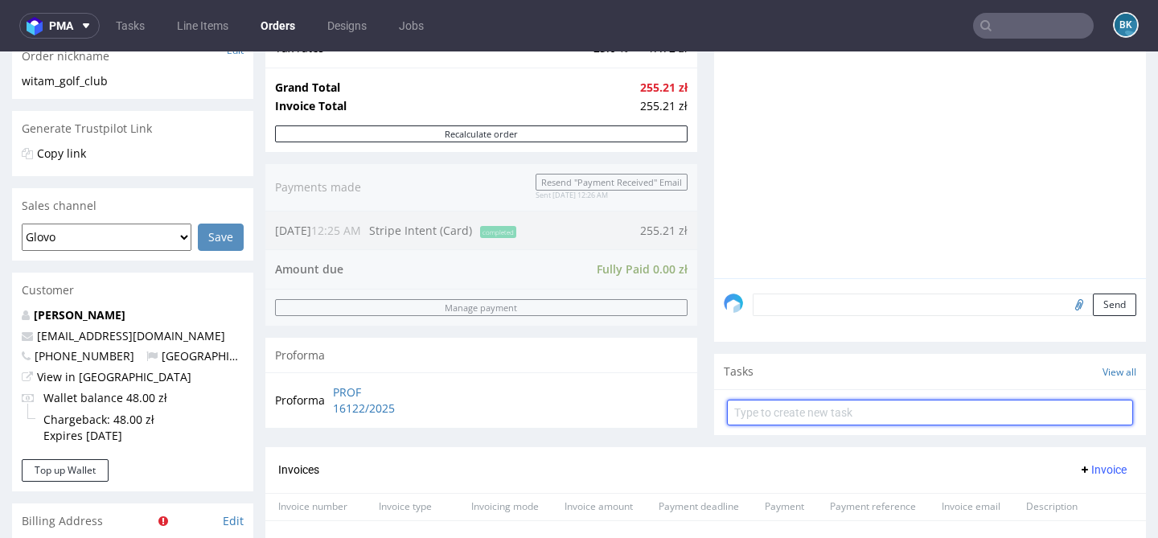
click at [786, 424] on input "text" at bounding box center [930, 413] width 406 height 26
type input "Full refund"
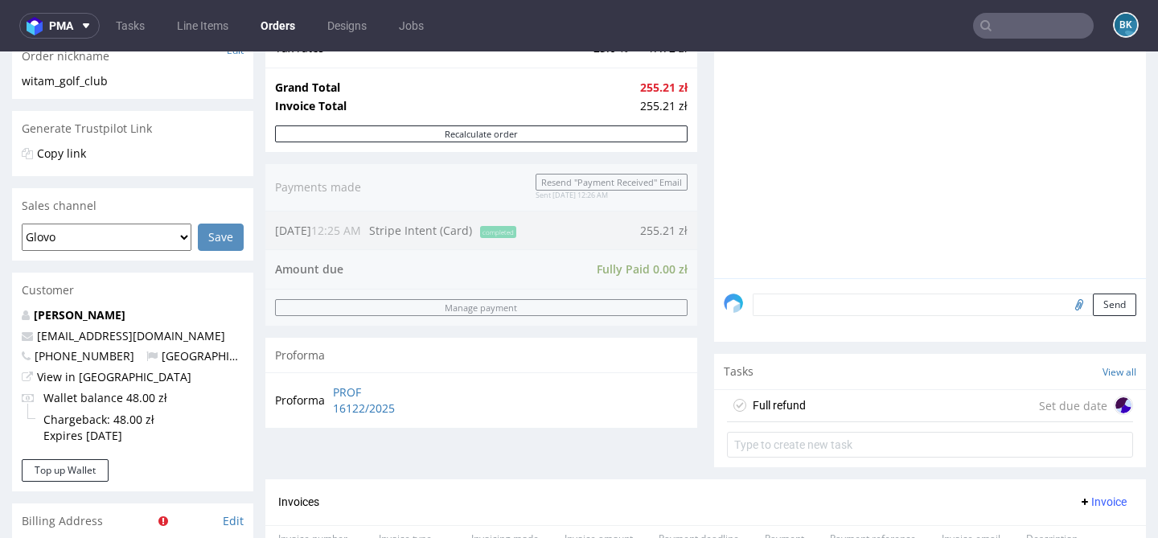
click at [872, 420] on div "Full refund Set due date" at bounding box center [930, 406] width 406 height 32
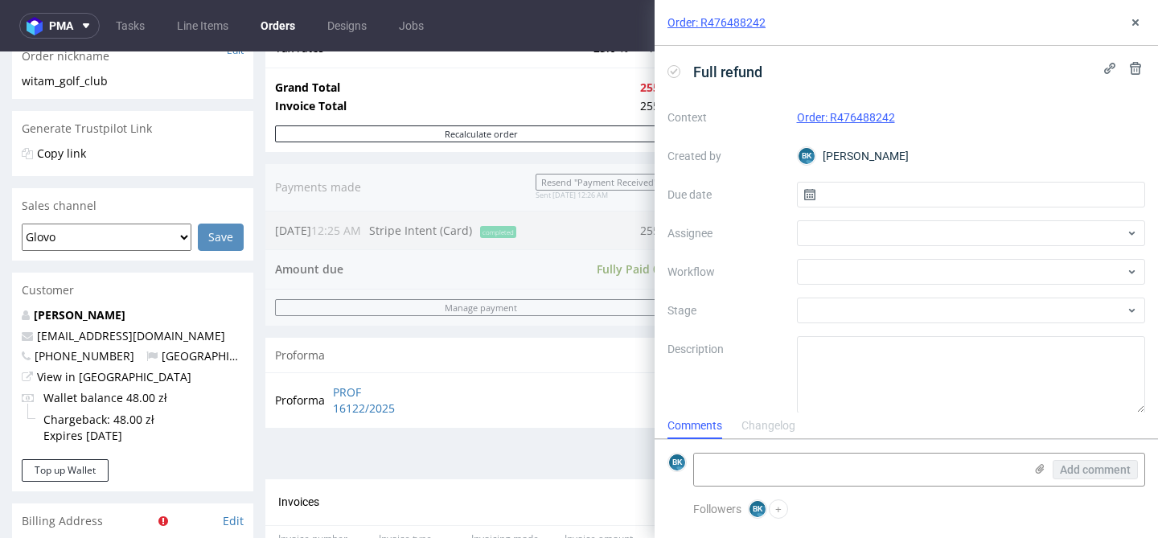
scroll to position [13, 0]
click at [857, 203] on input "text" at bounding box center [971, 195] width 349 height 26
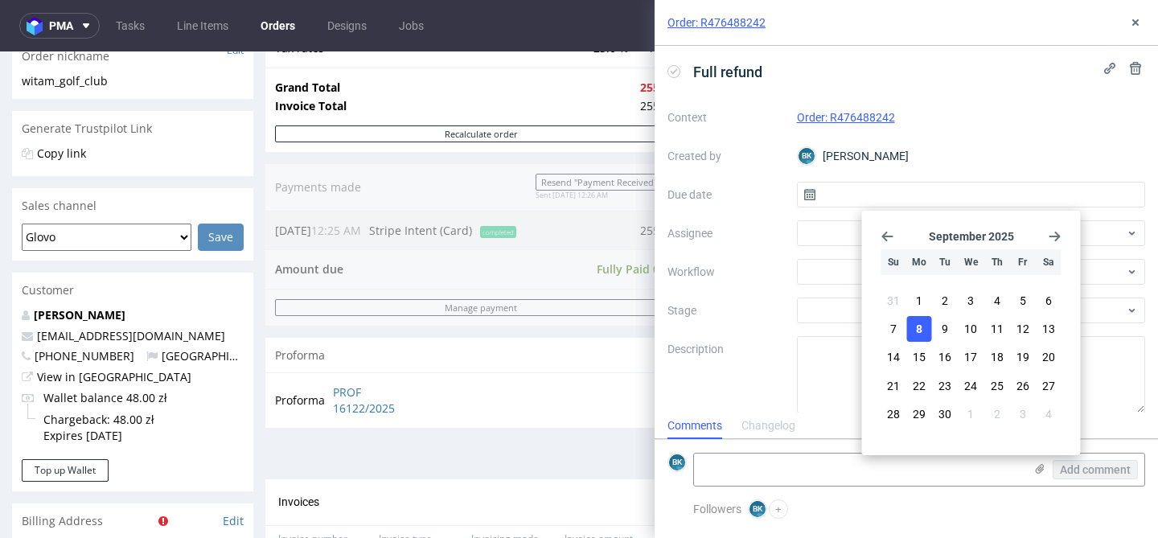
click at [921, 331] on span "8" at bounding box center [919, 329] width 6 height 16
type input "[DATE]"
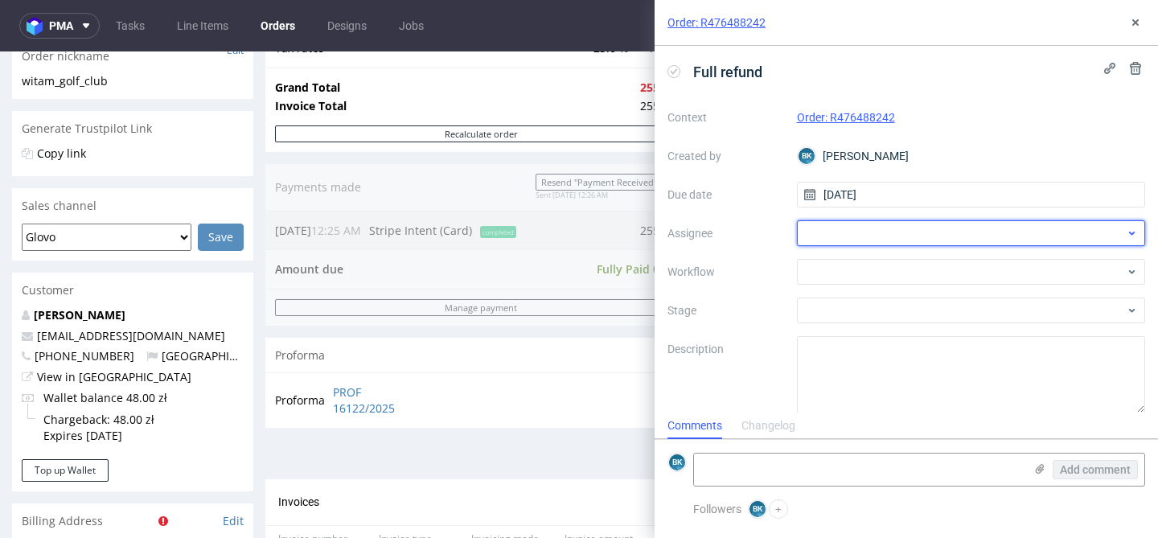
click at [855, 230] on div at bounding box center [971, 233] width 349 height 26
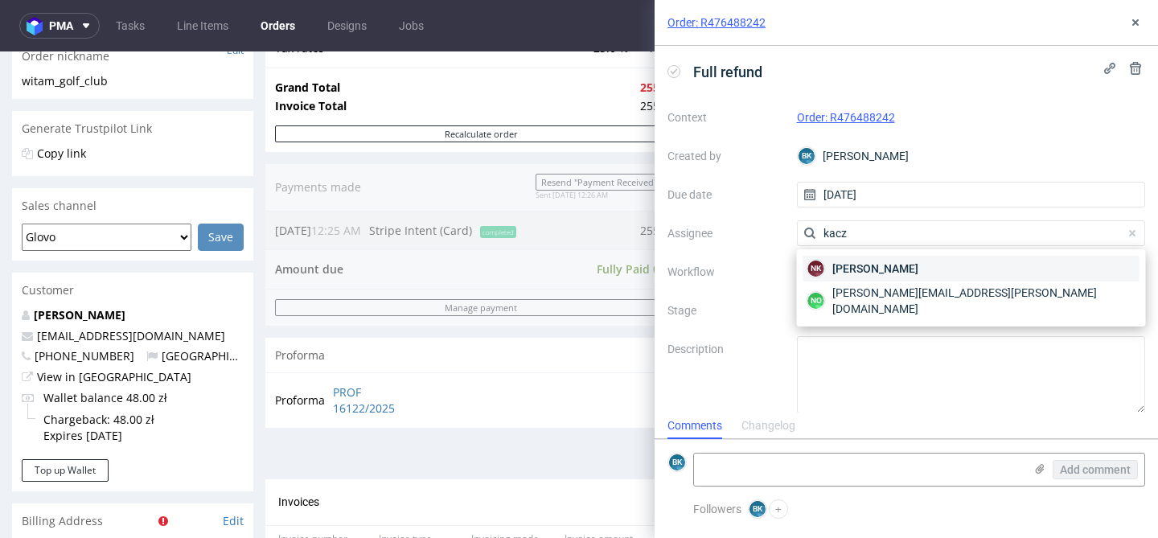
type input "kacz"
click at [864, 261] on span "[PERSON_NAME]" at bounding box center [875, 269] width 86 height 16
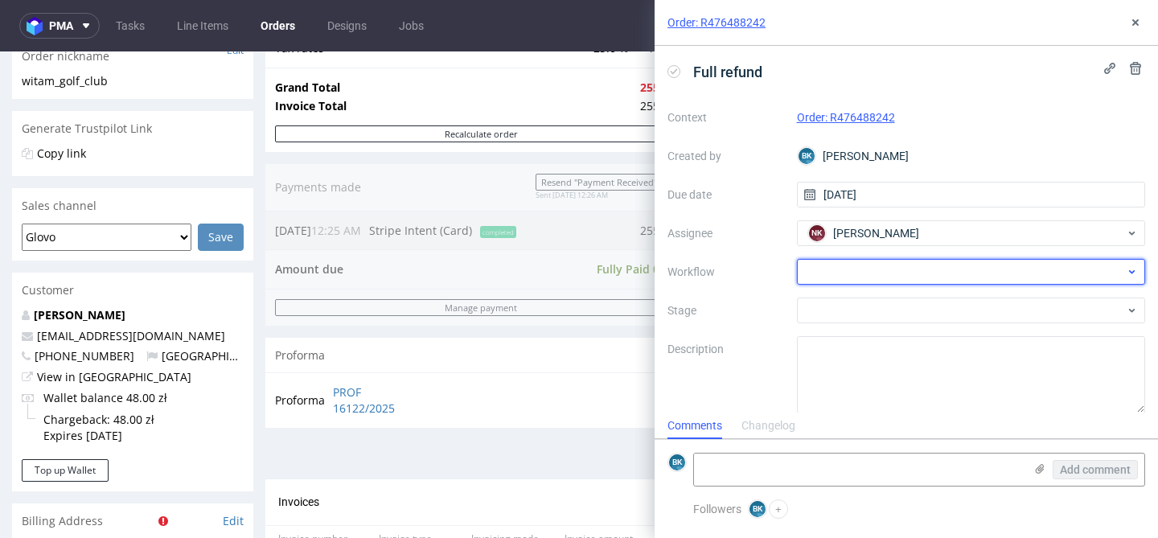
click at [823, 283] on div at bounding box center [971, 272] width 349 height 26
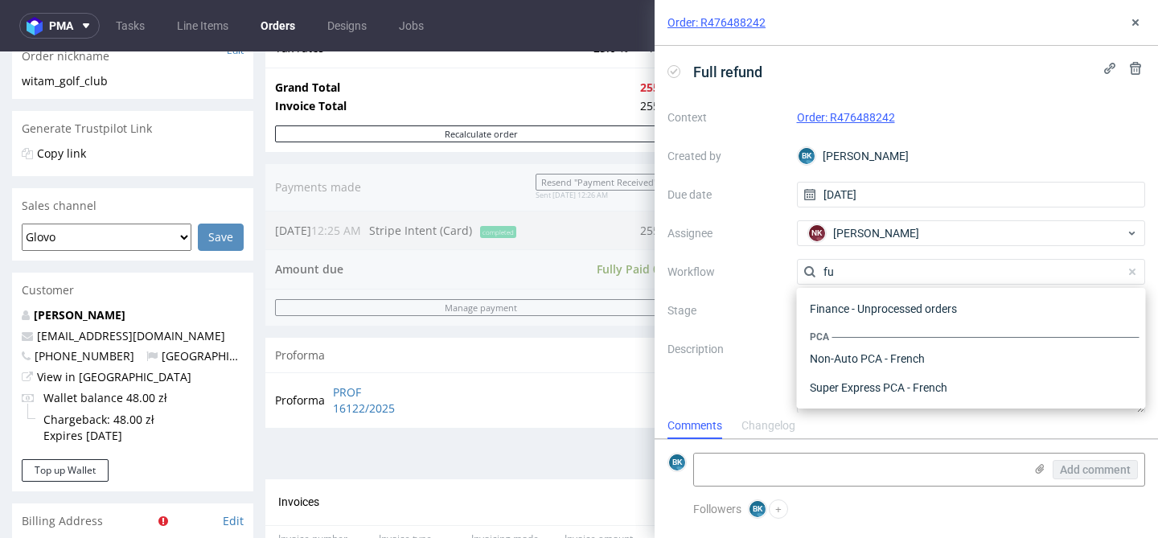
scroll to position [87, 0]
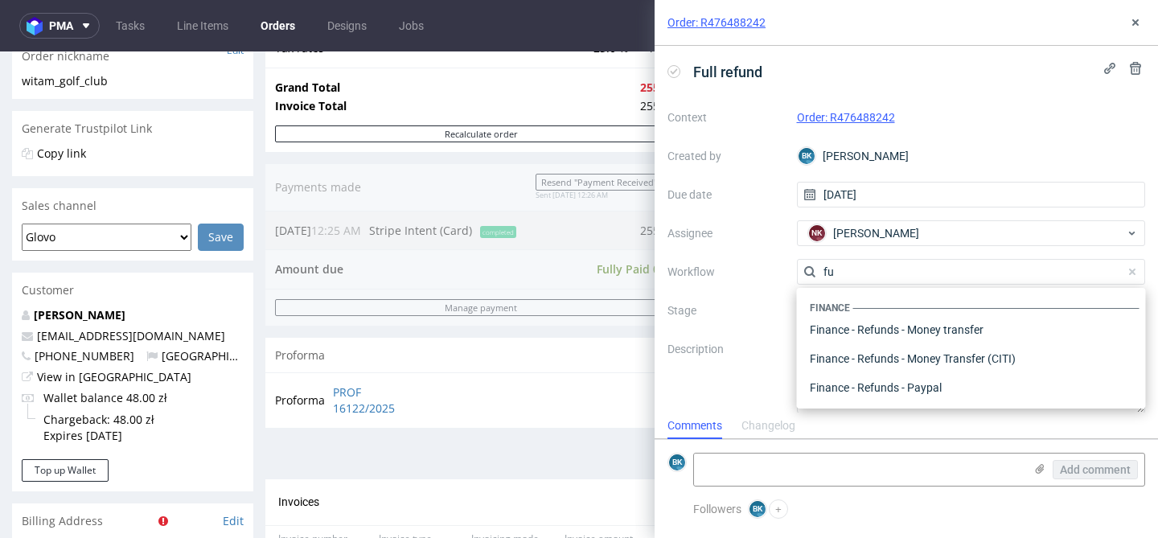
type input "f"
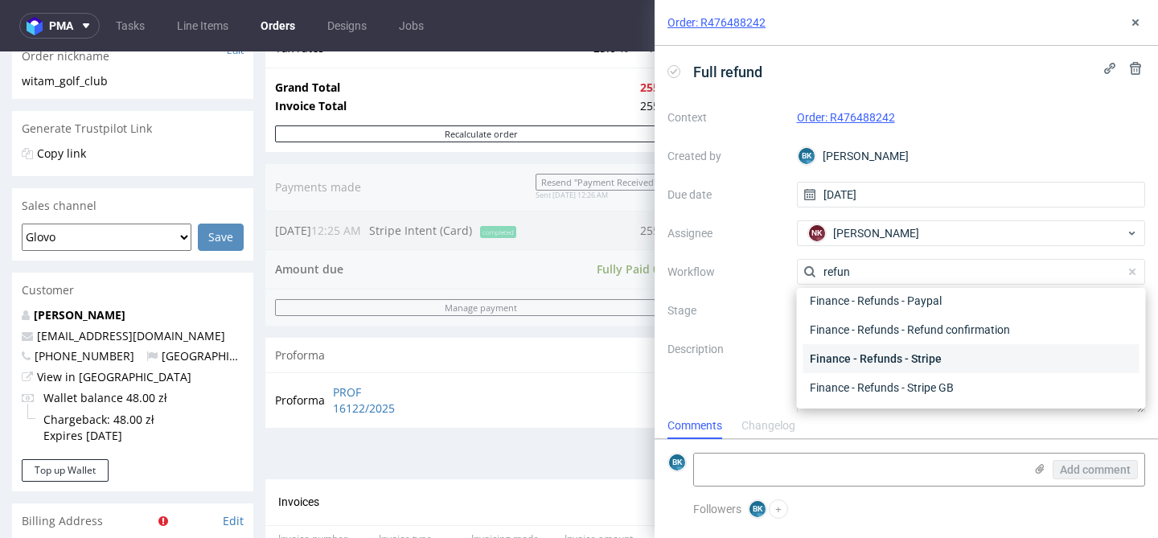
type input "refun"
click at [923, 362] on div "Finance - Refunds - Stripe" at bounding box center [971, 358] width 336 height 29
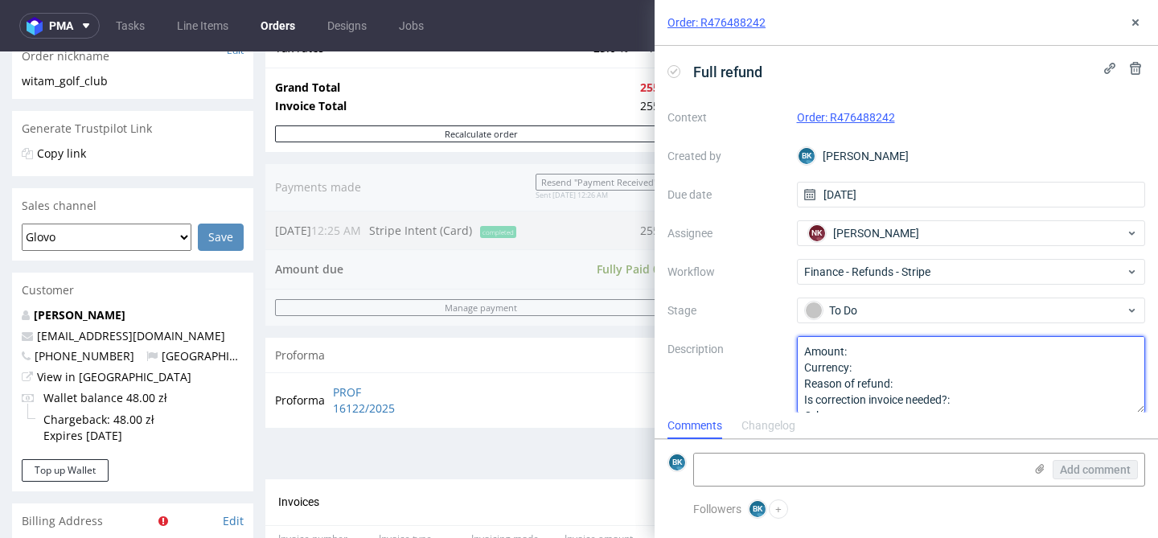
click at [865, 352] on textarea "Amount: Currency: Reason of refund: Is correction invoice needed?: Other:" at bounding box center [971, 374] width 349 height 77
click at [862, 367] on textarea "Amount: Currency: Reason of refund: Is correction invoice needed?: Other:" at bounding box center [971, 374] width 349 height 77
type textarea "Amount: Full refund Currency: Reason of refund: Is correction invoice needed?: …"
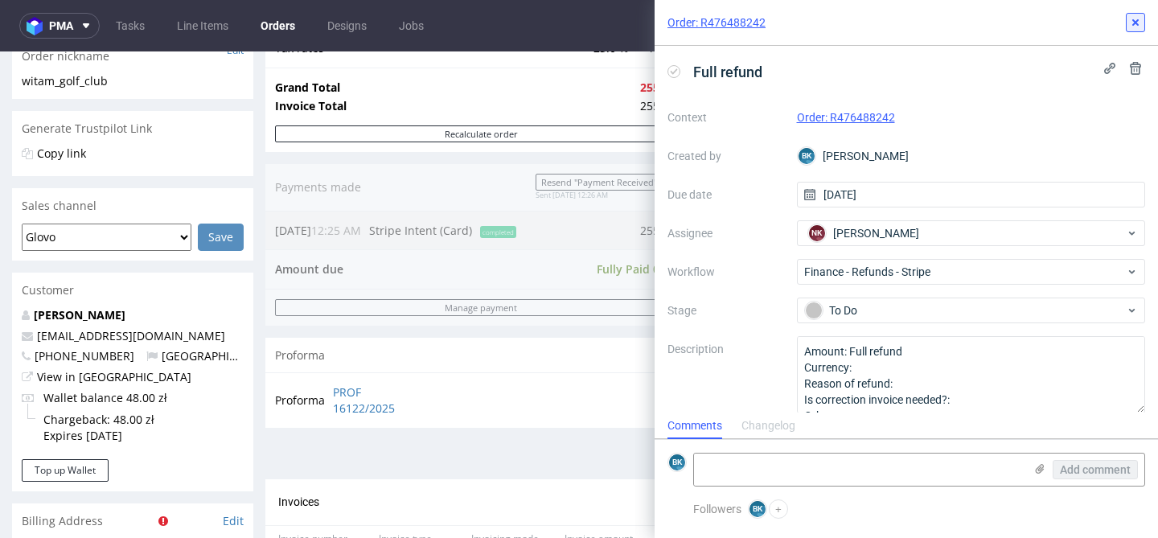
click at [1135, 16] on icon at bounding box center [1135, 22] width 13 height 13
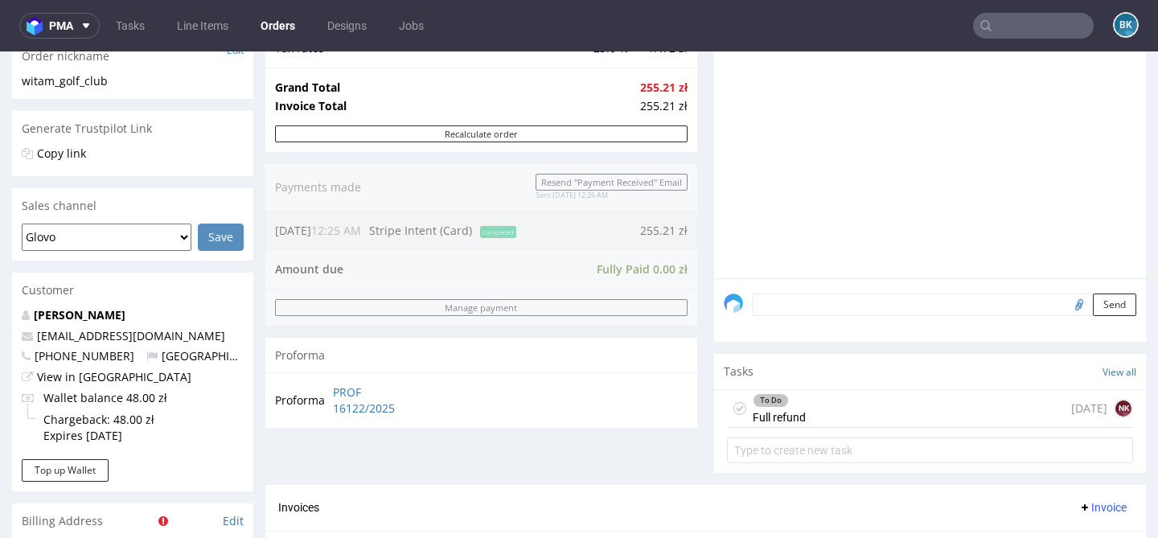
click at [868, 427] on div "To Do Full refund [DATE] NK" at bounding box center [930, 409] width 406 height 38
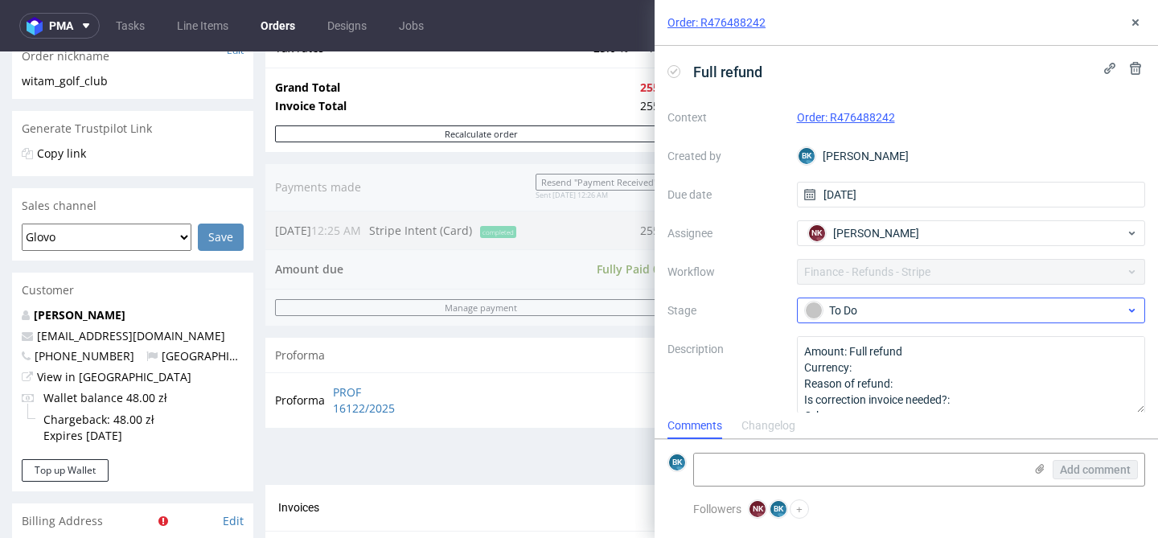
scroll to position [13, 0]
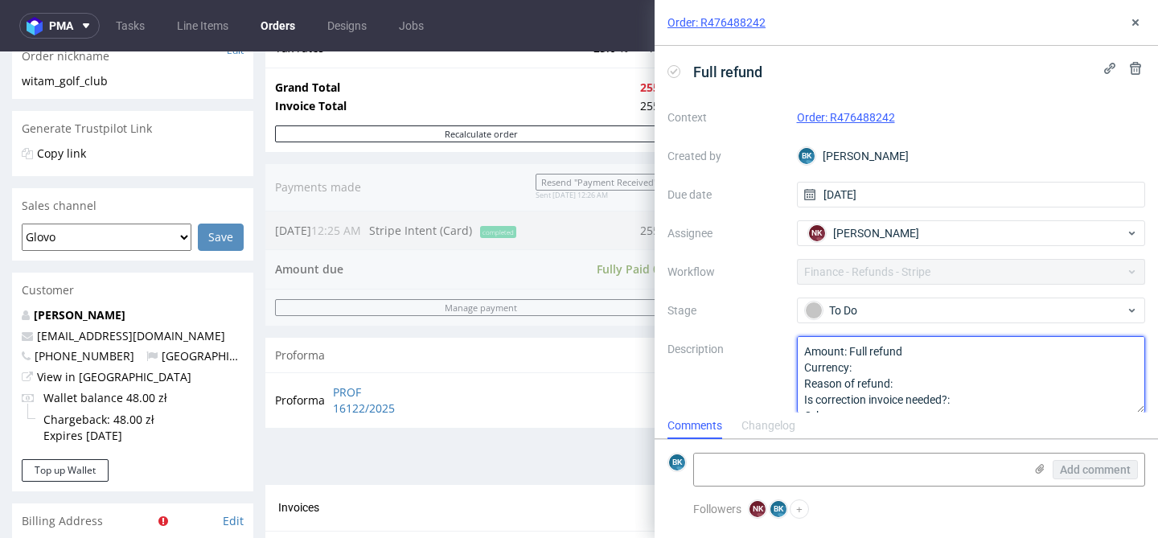
click at [909, 369] on textarea "Amount: Full refund Currency: Reason of refund: Is correction invoice needed?: …" at bounding box center [971, 374] width 349 height 77
click at [941, 377] on textarea "Amount: Full refund Currency: Reason of refund: Is correction invoice needed?: …" at bounding box center [971, 374] width 349 height 77
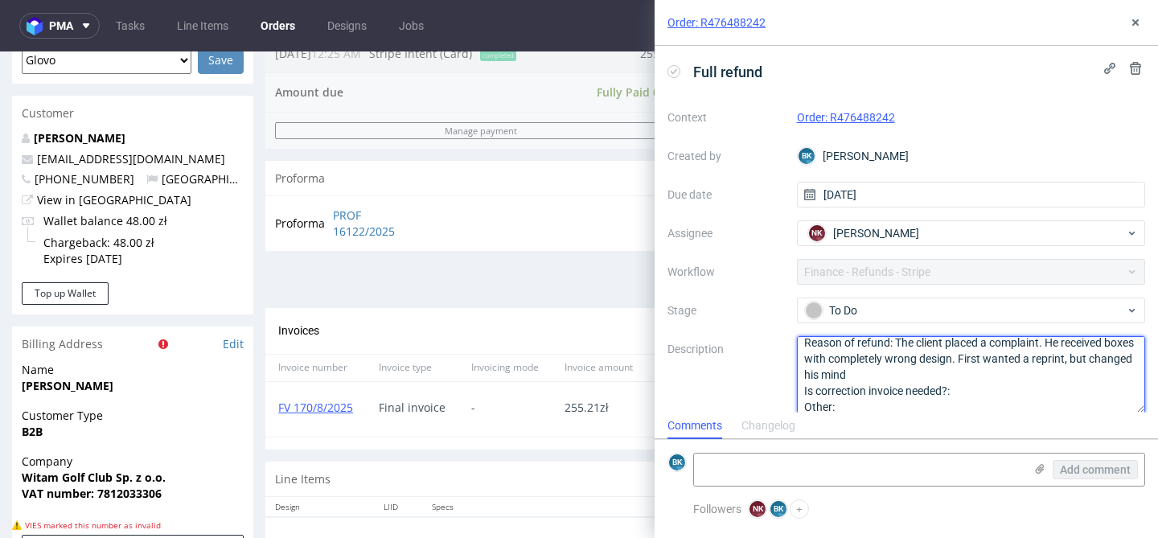
scroll to position [541, 0]
click at [970, 401] on textarea "Amount: Full refund Currency: Reason of refund: Is correction invoice needed?: …" at bounding box center [971, 374] width 349 height 77
click at [965, 392] on textarea "Amount: Full refund Currency: Reason of refund: Is correction invoice needed?: …" at bounding box center [971, 374] width 349 height 77
type textarea "Amount: Full refund Currency: pln Reason of refund: The client placed a complai…"
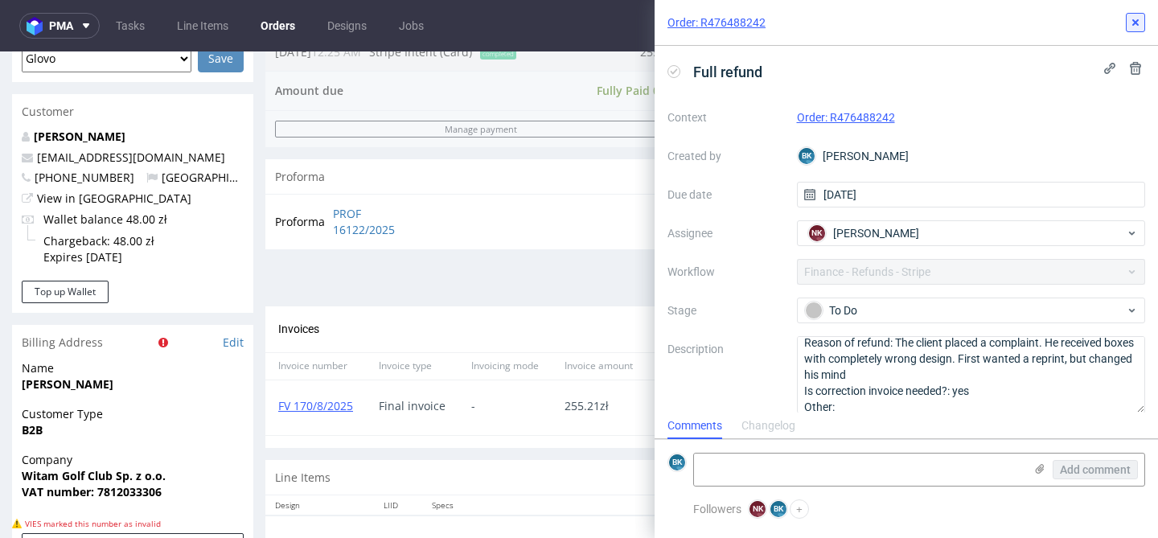
click at [1135, 15] on button at bounding box center [1135, 22] width 19 height 19
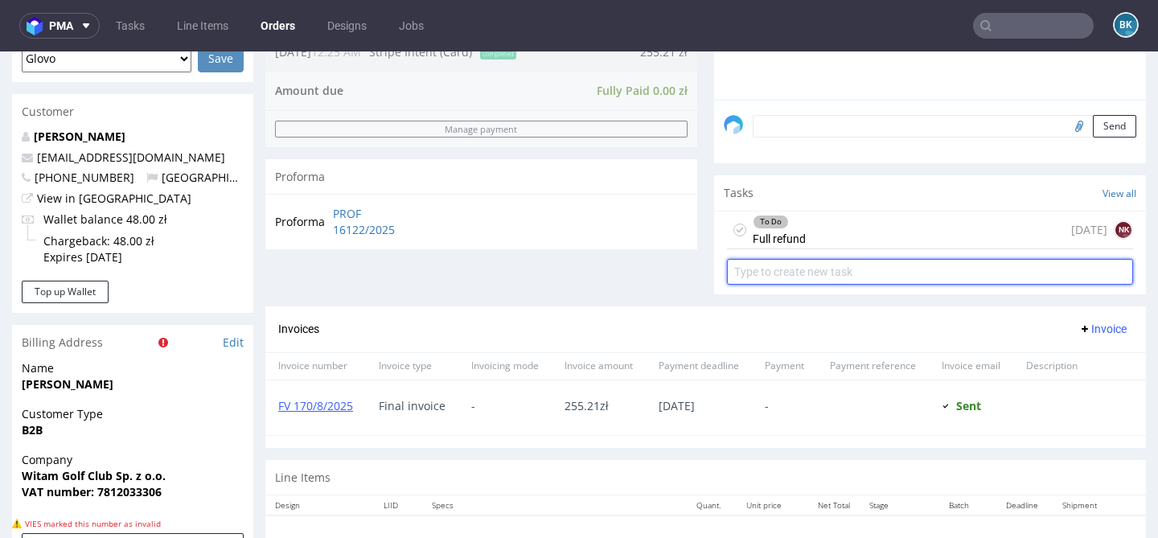
click at [800, 282] on input "text" at bounding box center [930, 272] width 406 height 26
type input "Correction invioice"
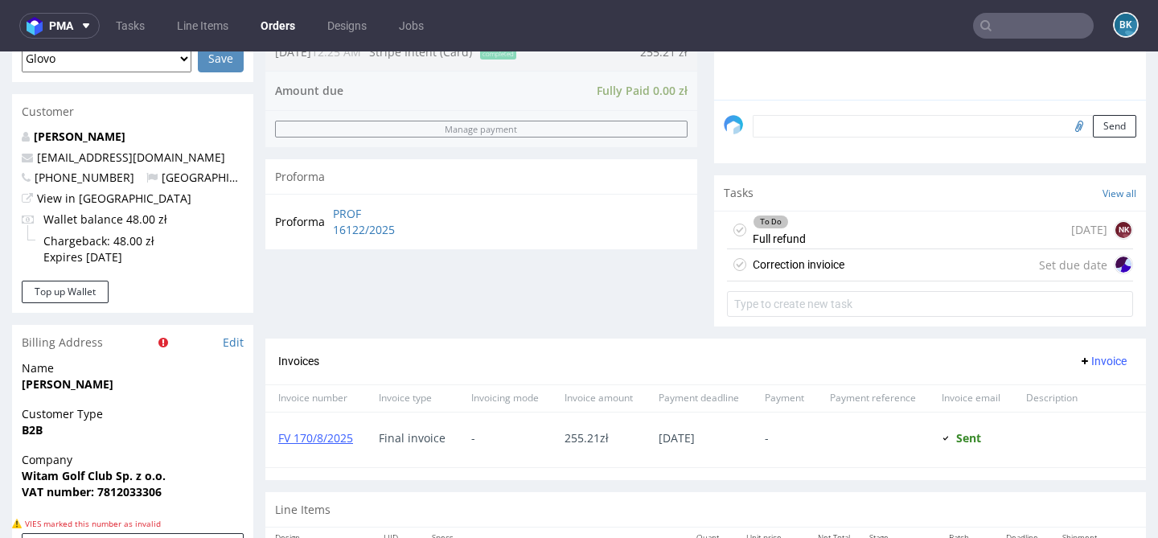
click at [857, 281] on div "Correction invioice Set due date" at bounding box center [930, 265] width 406 height 32
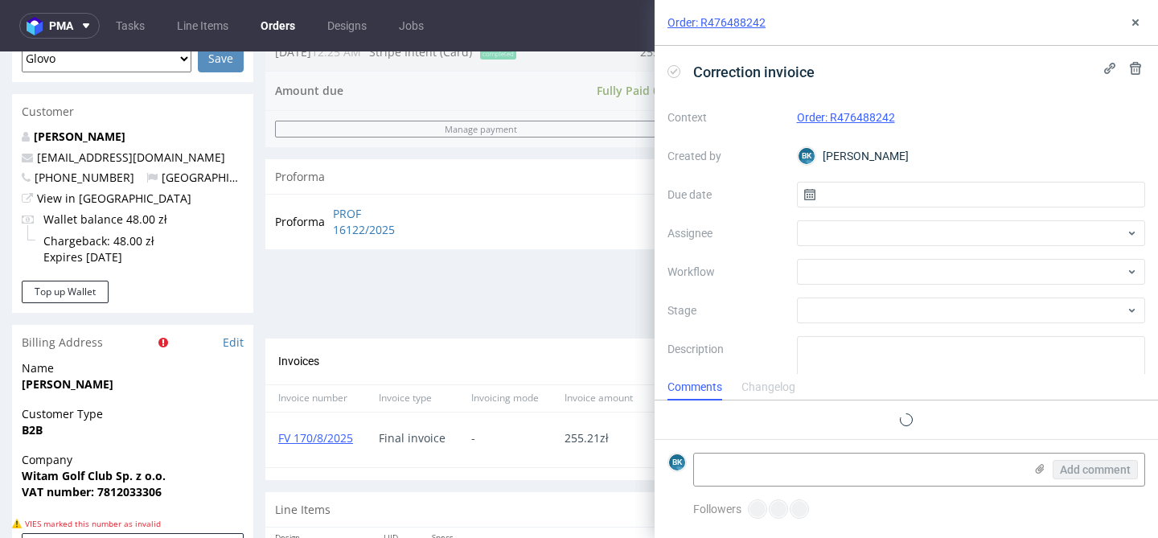
scroll to position [13, 0]
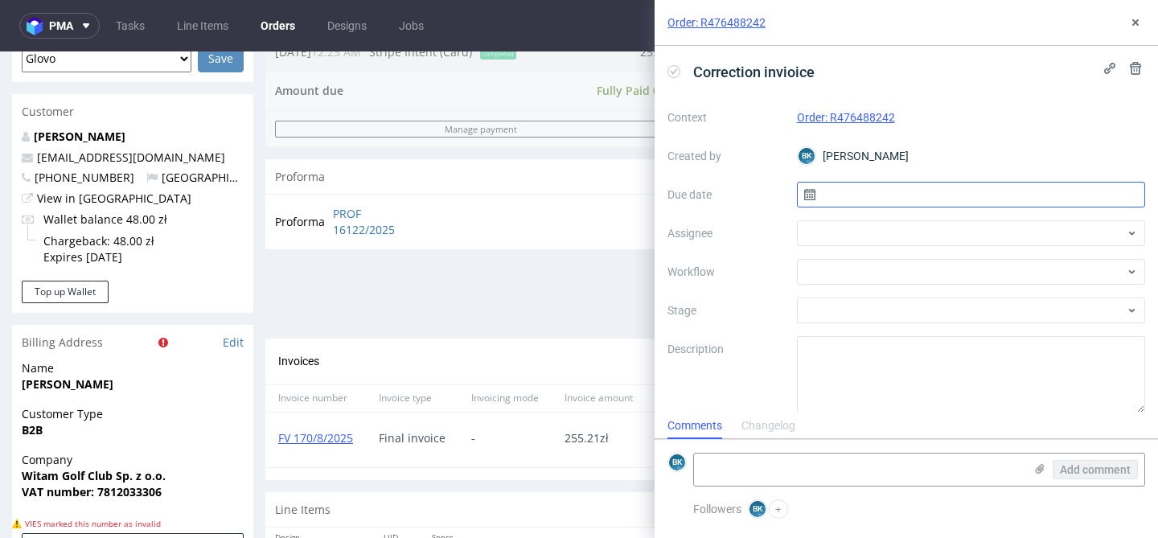
click at [899, 191] on input "text" at bounding box center [971, 195] width 349 height 26
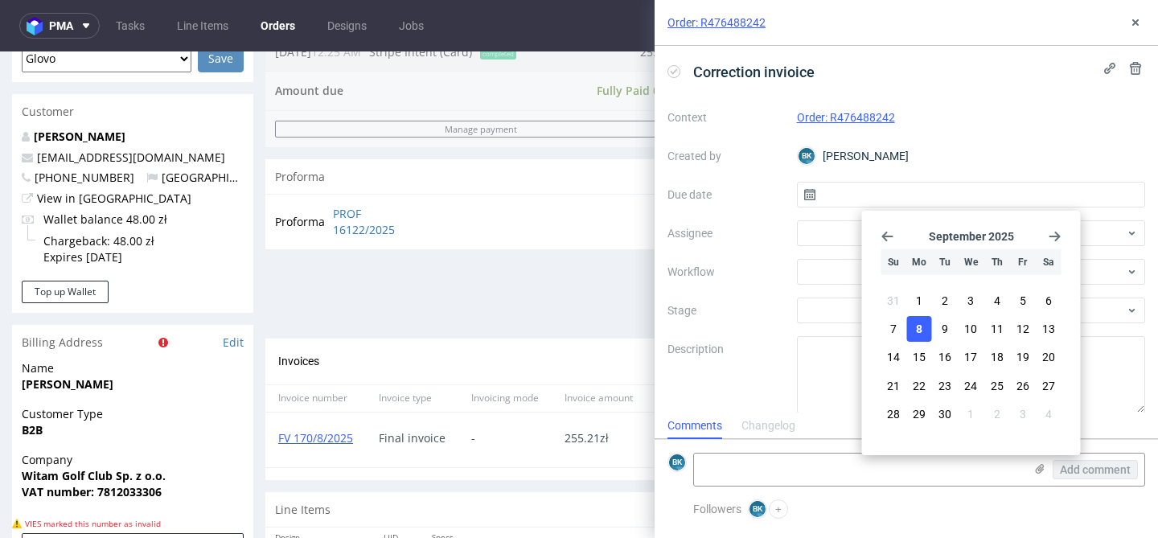
click at [918, 322] on span "8" at bounding box center [919, 329] width 6 height 16
type input "[DATE]"
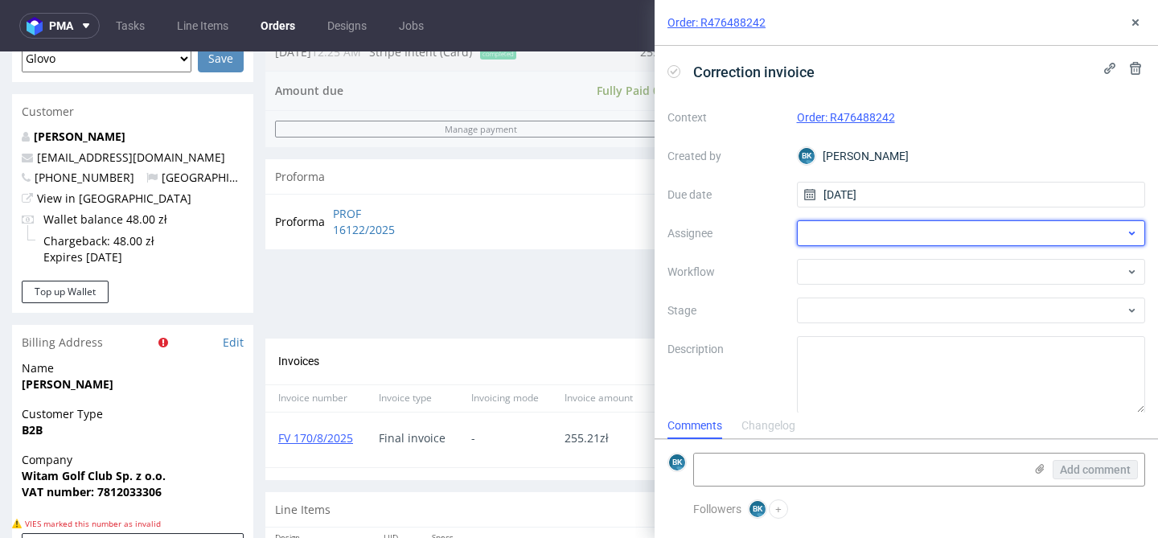
click at [845, 237] on div at bounding box center [971, 233] width 349 height 26
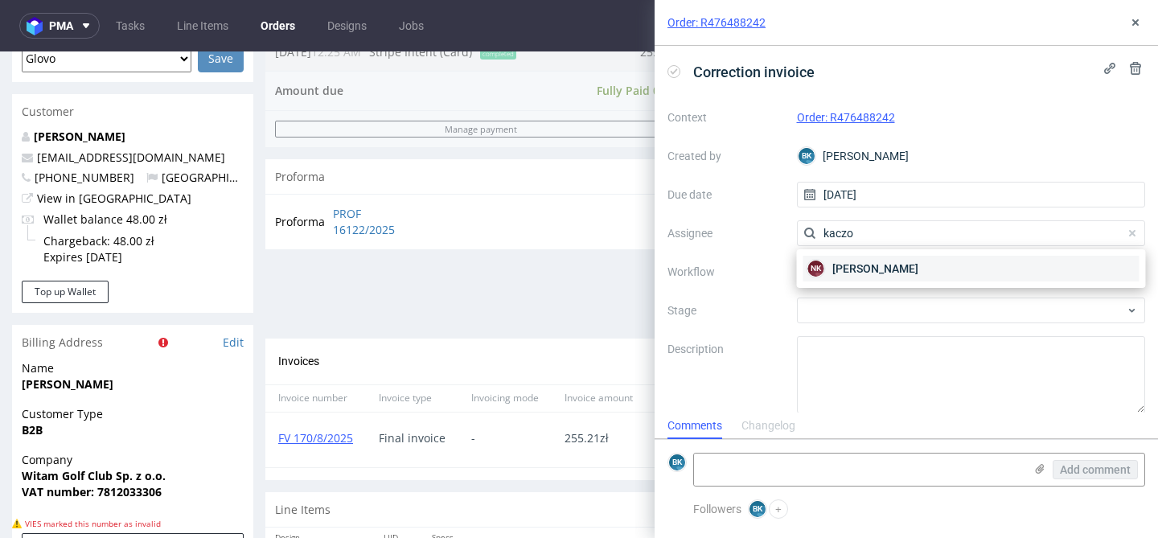
type input "kaczo"
click at [844, 265] on span "Natalia Kaczorowska" at bounding box center [875, 269] width 86 height 16
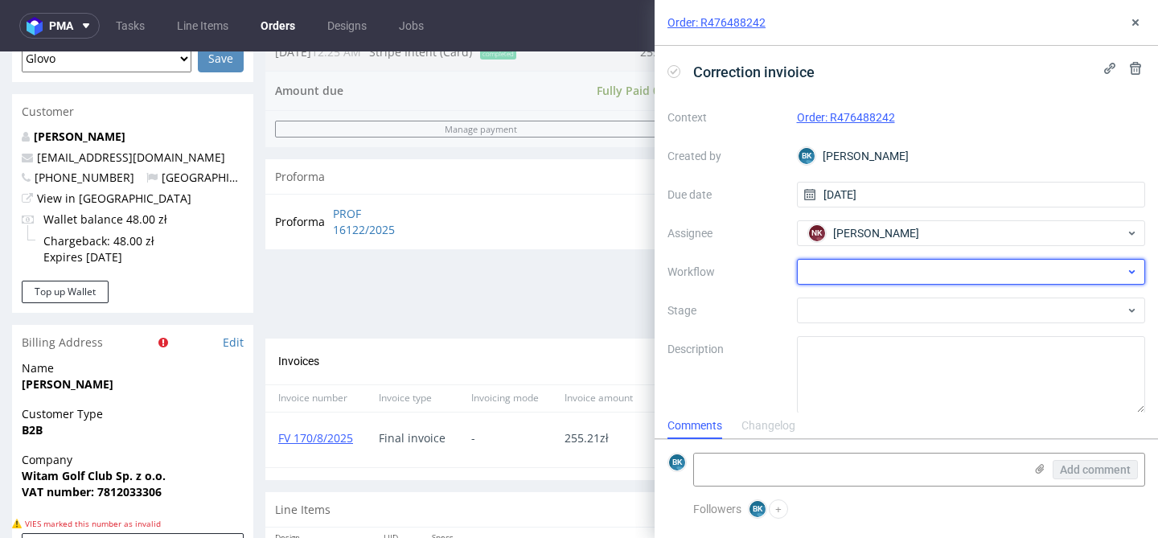
click at [836, 265] on div at bounding box center [971, 272] width 349 height 26
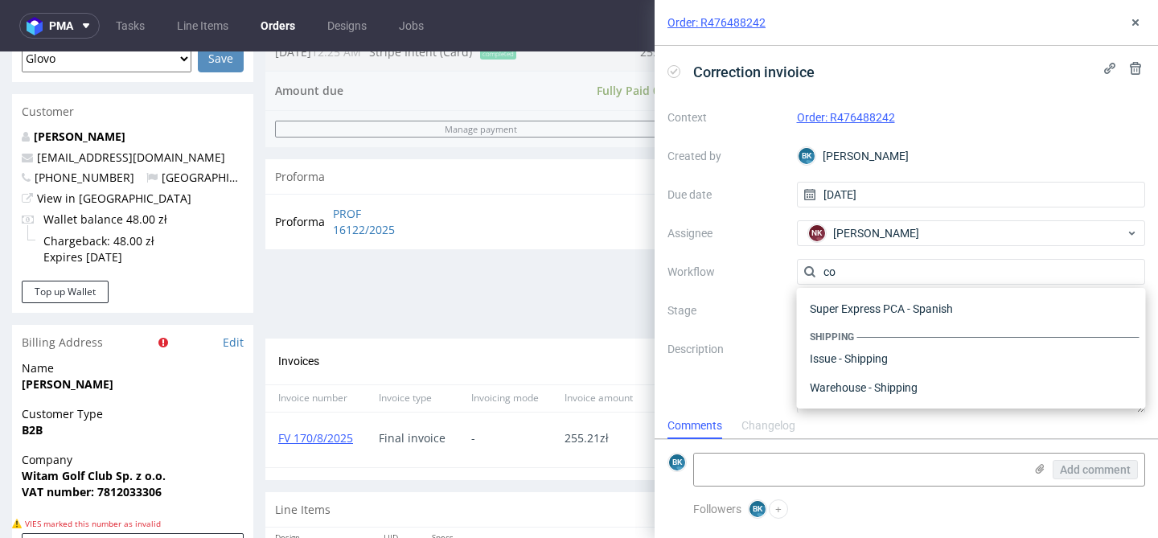
scroll to position [0, 0]
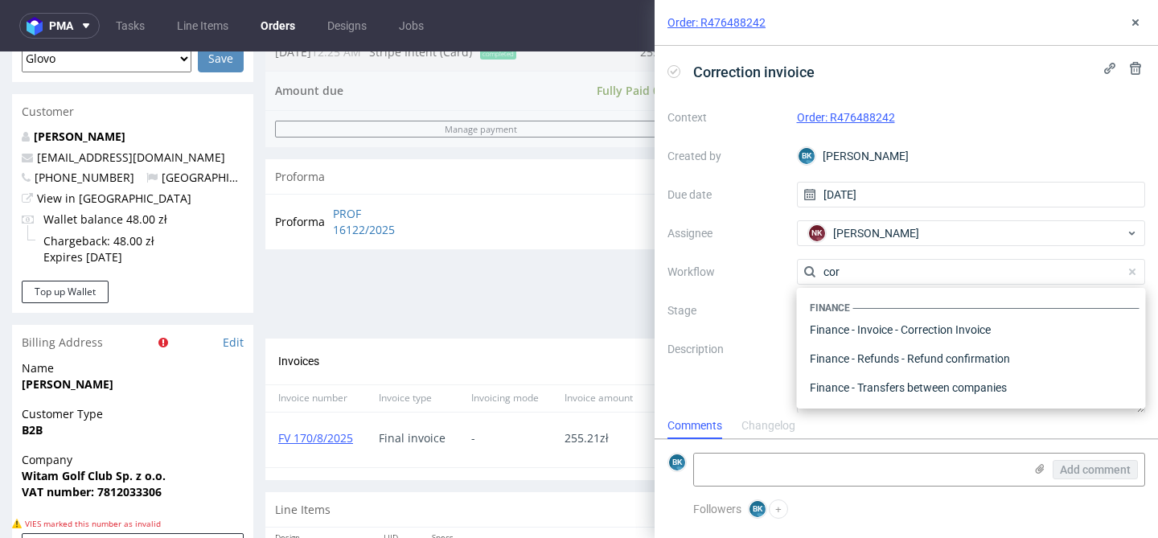
type input "corr"
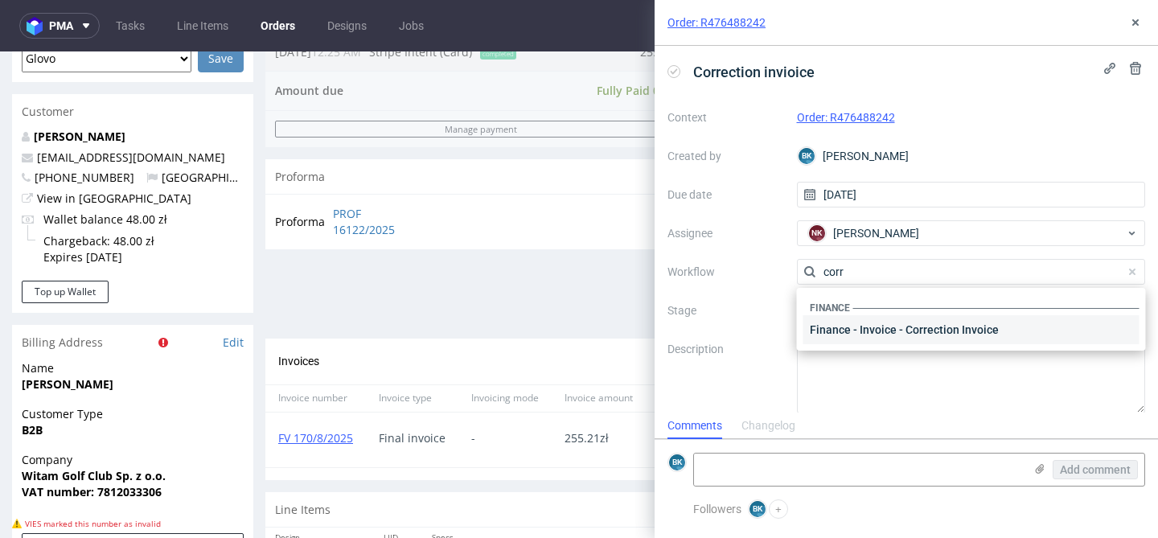
click at [886, 325] on div "Finance - Invoice - Correction Invoice" at bounding box center [971, 329] width 336 height 29
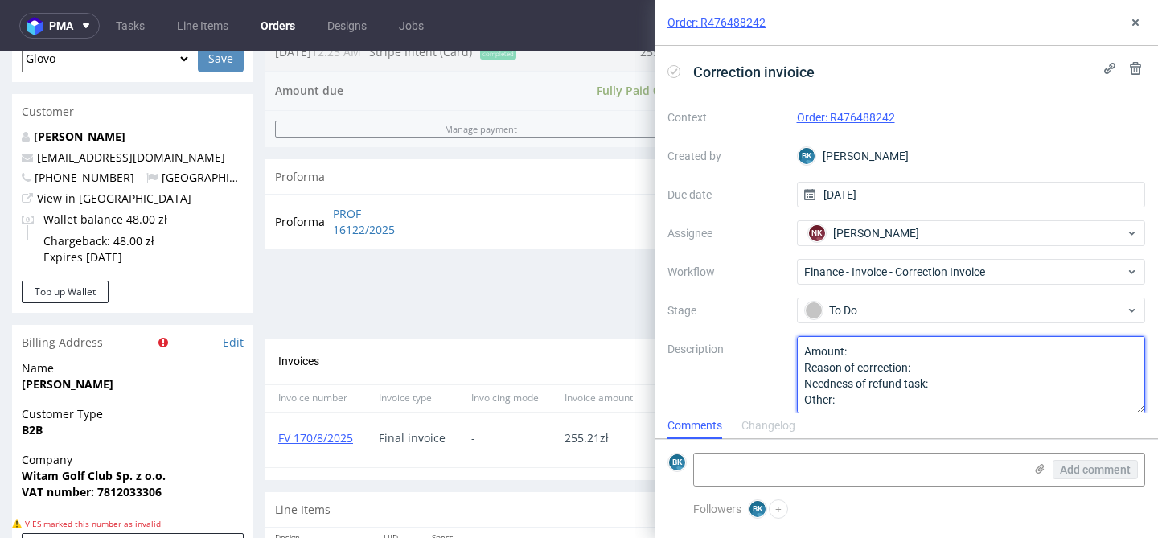
click at [871, 347] on textarea "Amount: Reason of correction: Needness of refund task: Other:" at bounding box center [971, 374] width 349 height 77
click at [933, 369] on textarea "Amount: Reason of correction: Needness of refund task: Other:" at bounding box center [971, 374] width 349 height 77
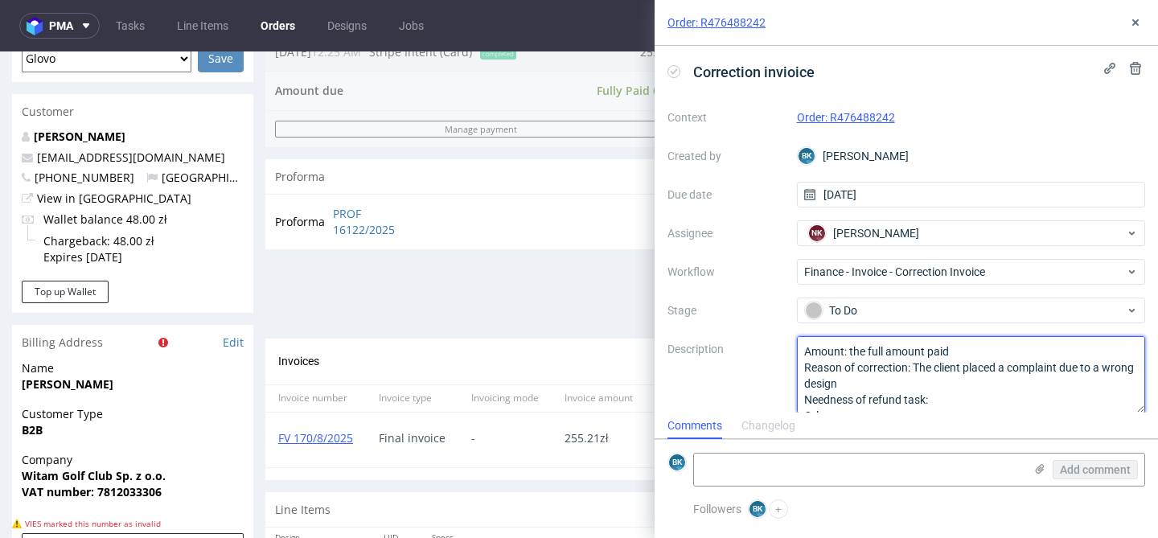
click at [975, 396] on textarea "Amount: Reason of correction: Needness of refund task: Other:" at bounding box center [971, 374] width 349 height 77
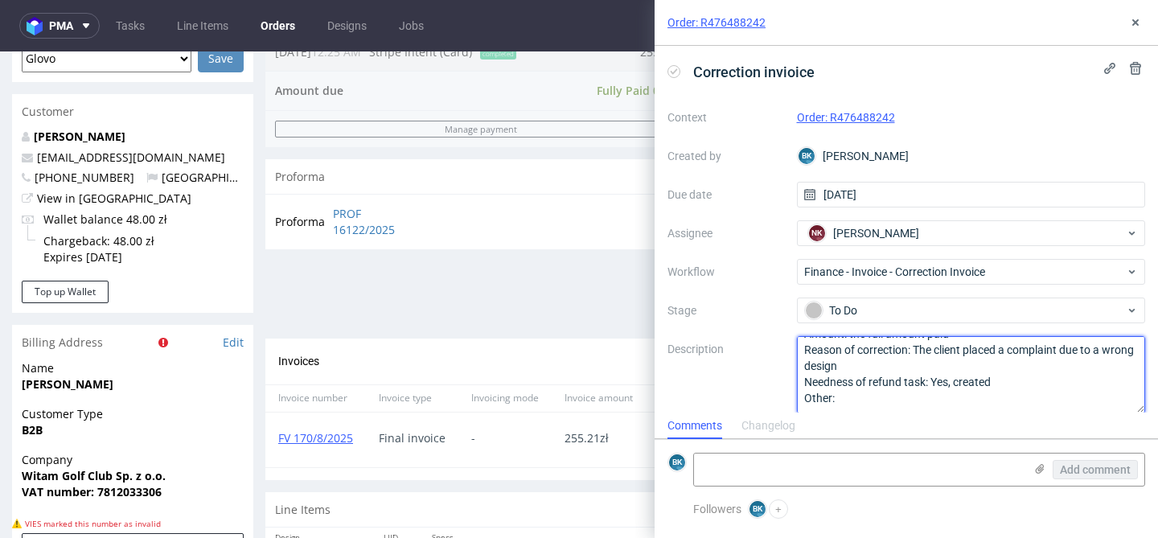
scroll to position [17, 0]
type textarea "Amount: the full amount paid Reason of correction: The client placed a complain…"
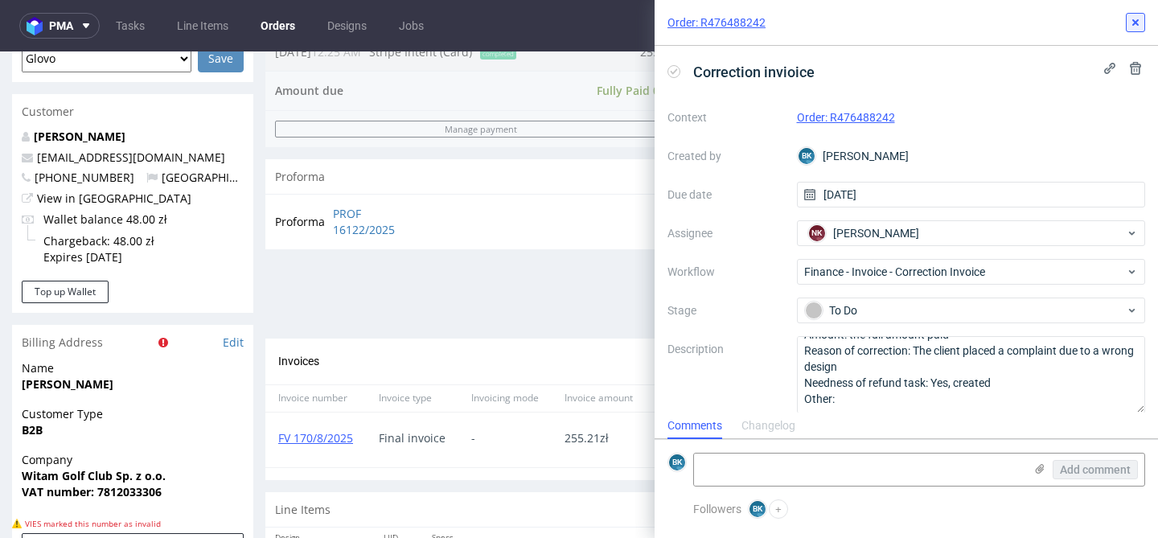
click at [1139, 31] on button at bounding box center [1135, 22] width 19 height 19
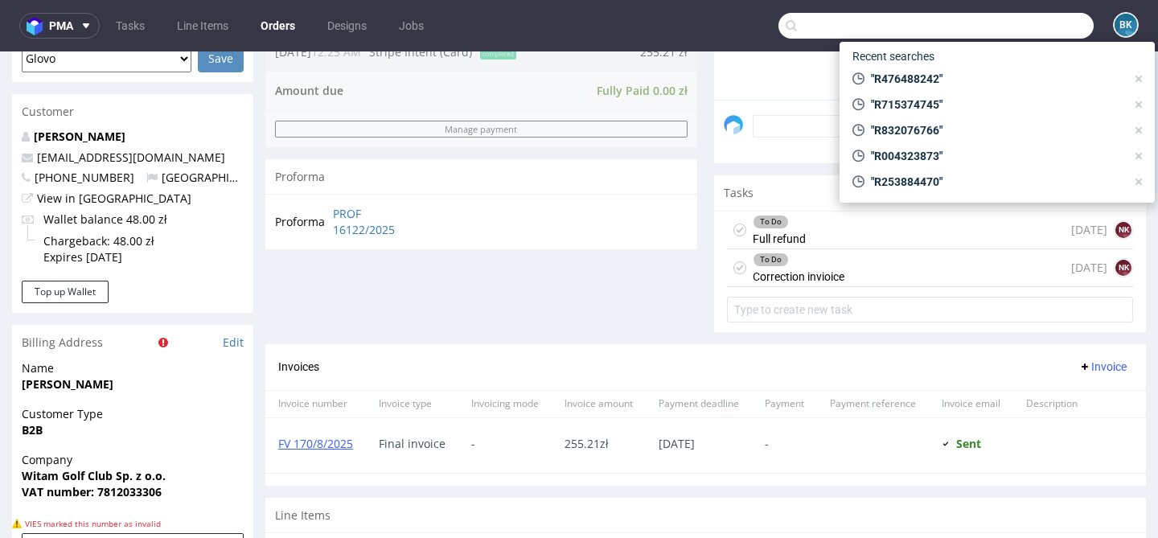
click at [1007, 25] on input "text" at bounding box center [935, 26] width 315 height 26
paste input "R973399973"
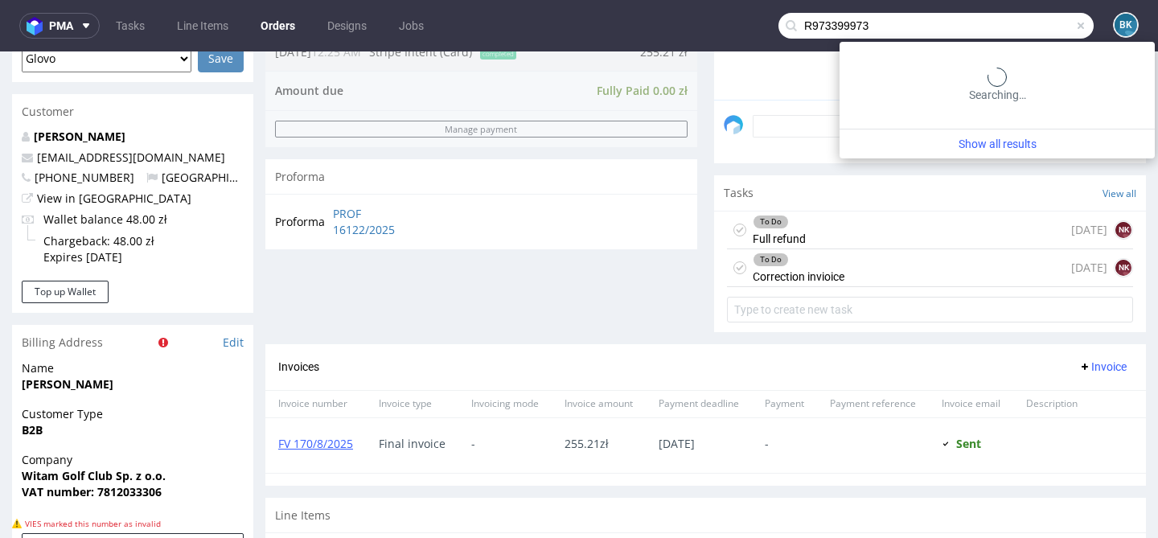
type input "R973399973"
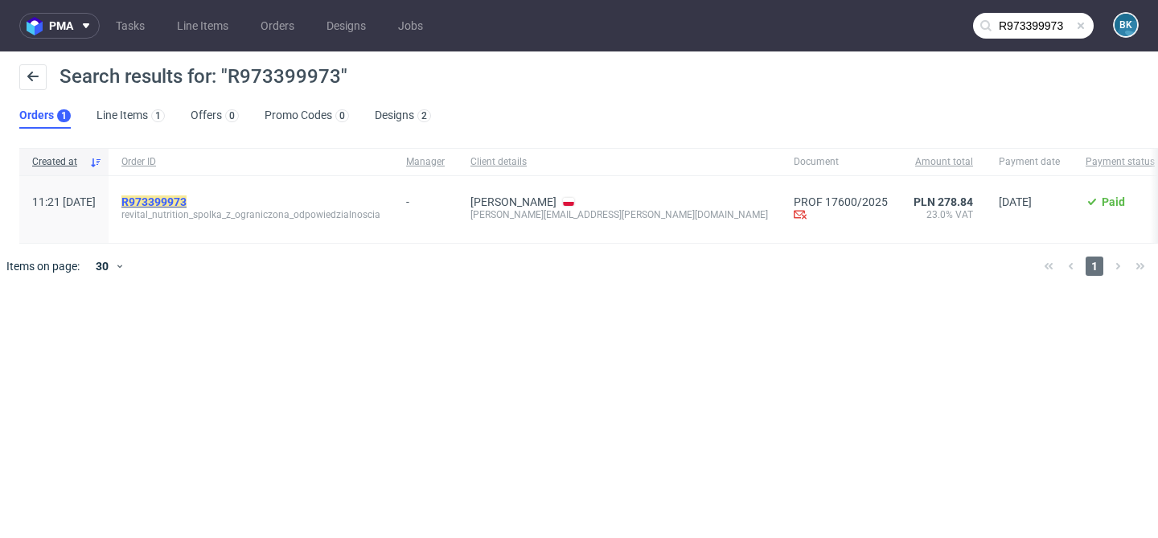
click at [187, 198] on mark "R973399973" at bounding box center [153, 201] width 65 height 13
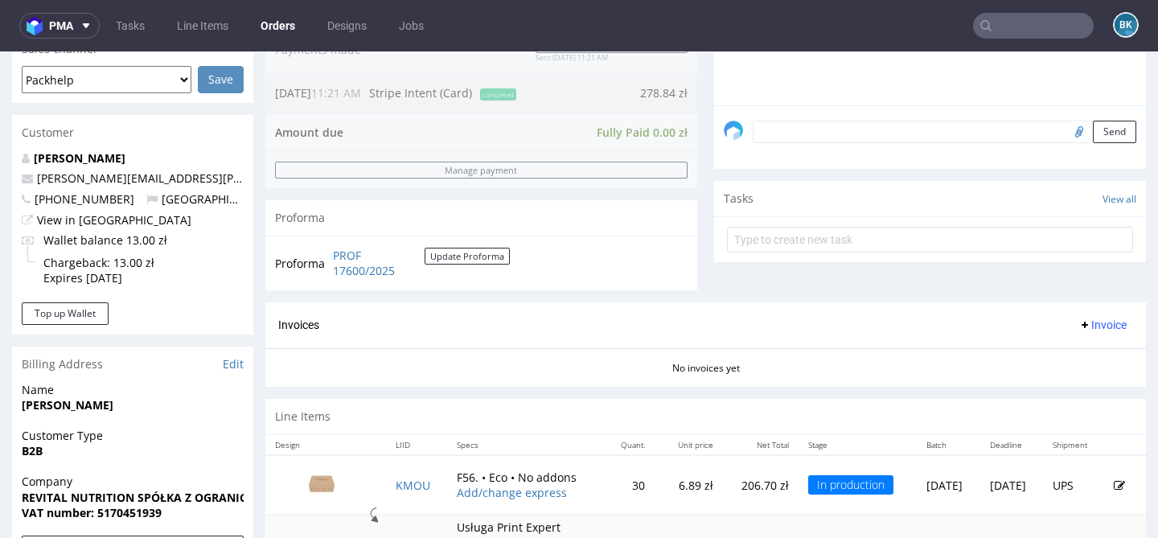
scroll to position [449, 0]
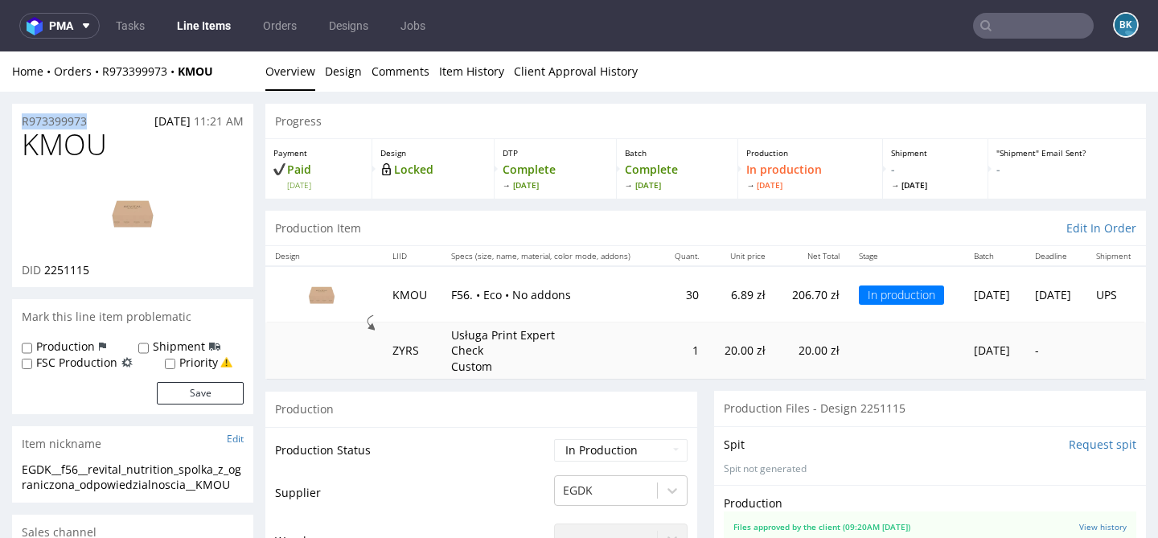
drag, startPoint x: 97, startPoint y: 115, endPoint x: 0, endPoint y: 115, distance: 97.3
copy p "R973399973"
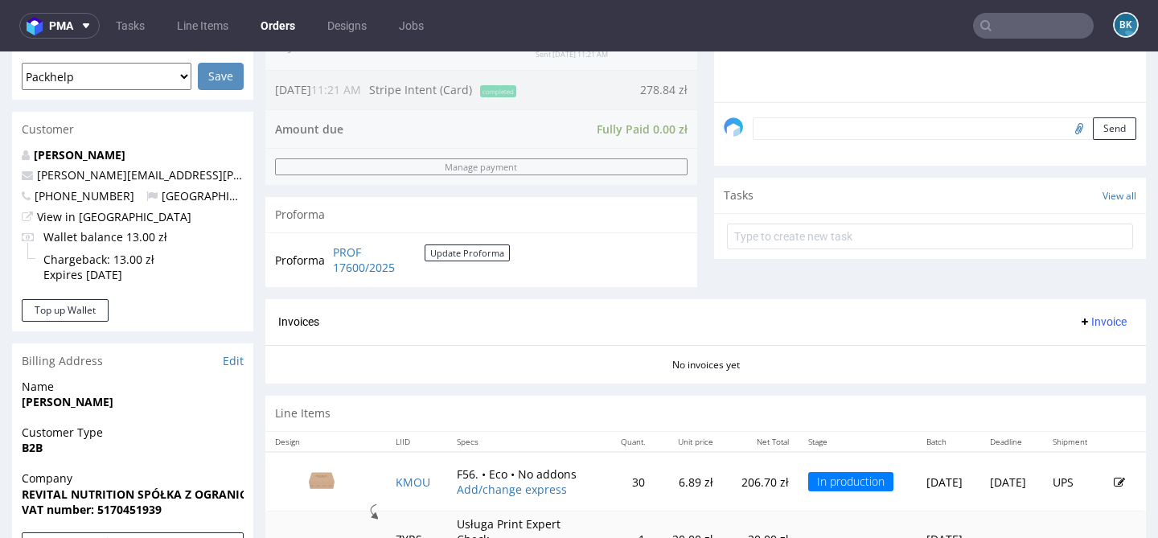
scroll to position [804, 0]
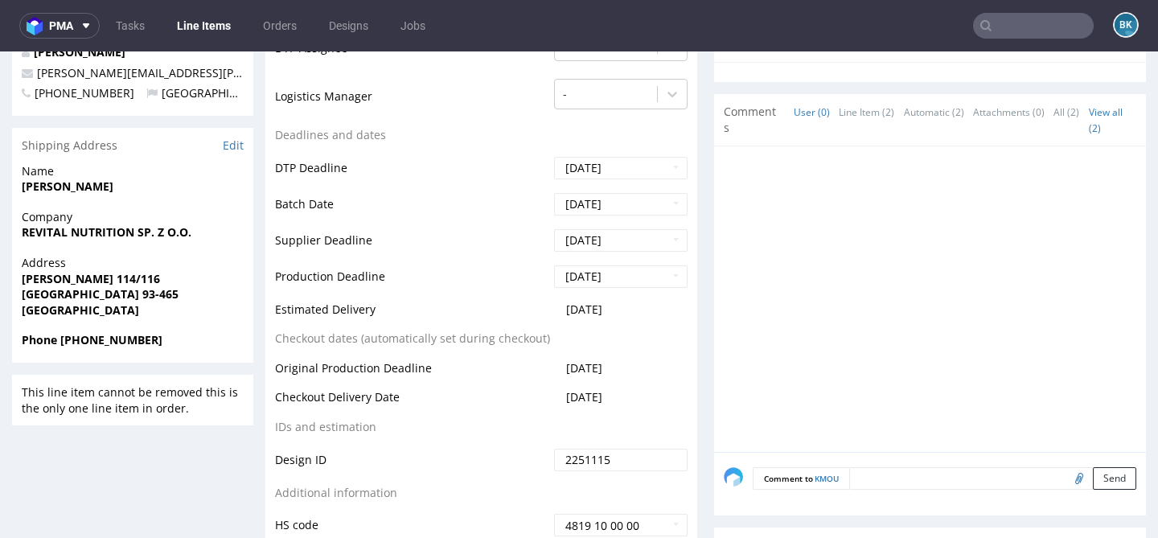
scroll to position [590, 0]
click at [1007, 27] on input "text" at bounding box center [1033, 26] width 121 height 26
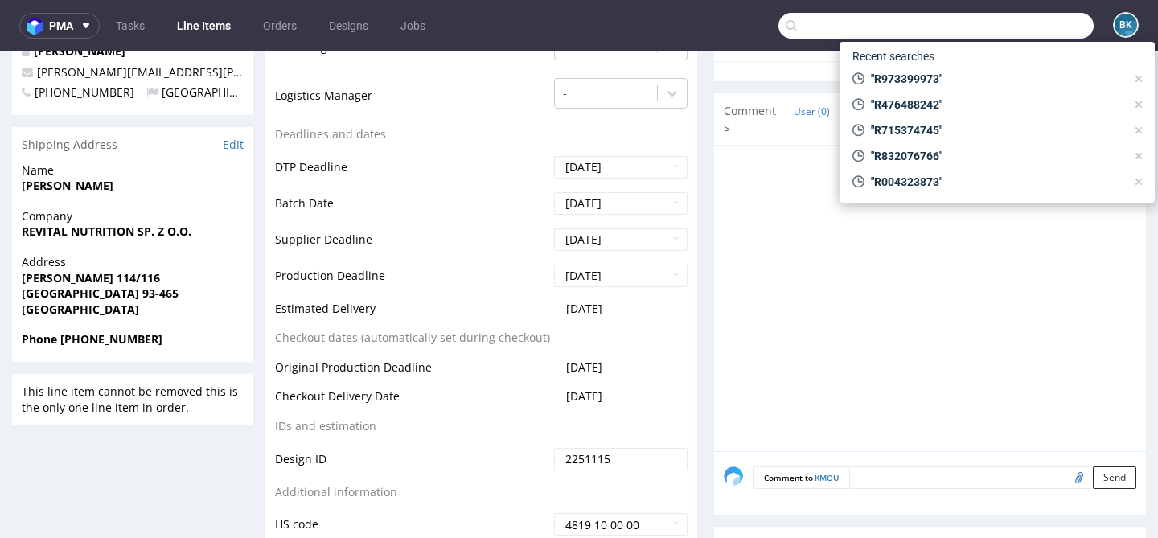
paste input "R734775202"
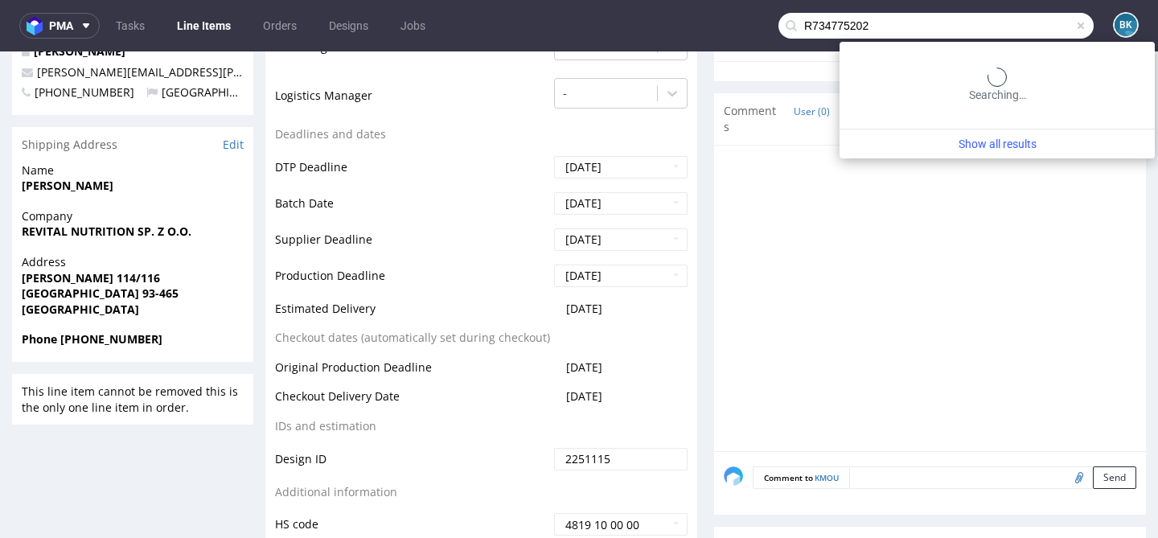
type input "R734775202"
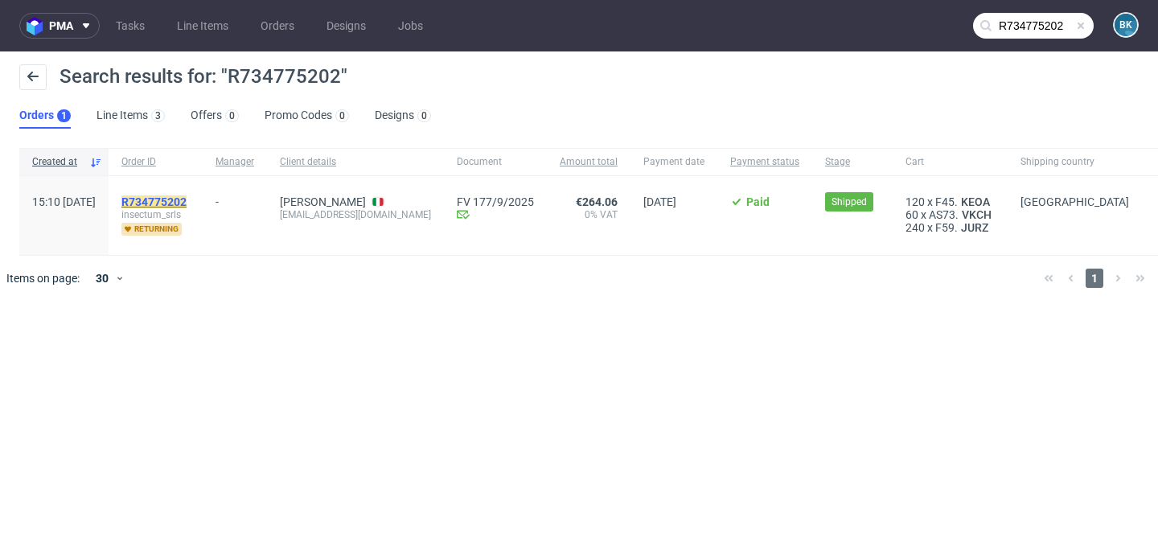
click at [187, 197] on mark "R734775202" at bounding box center [153, 201] width 65 height 13
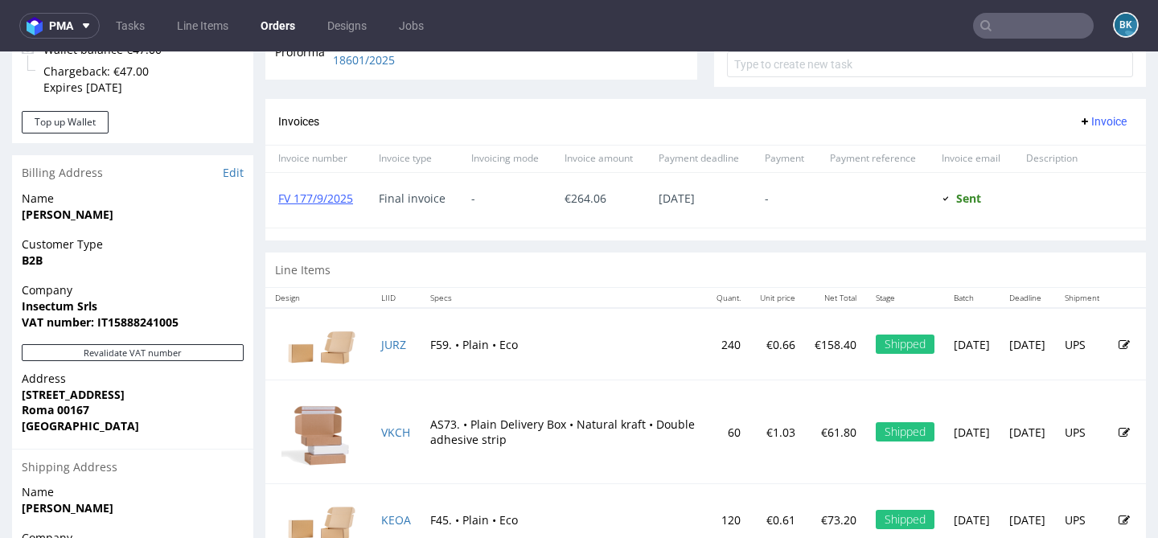
scroll to position [788, 0]
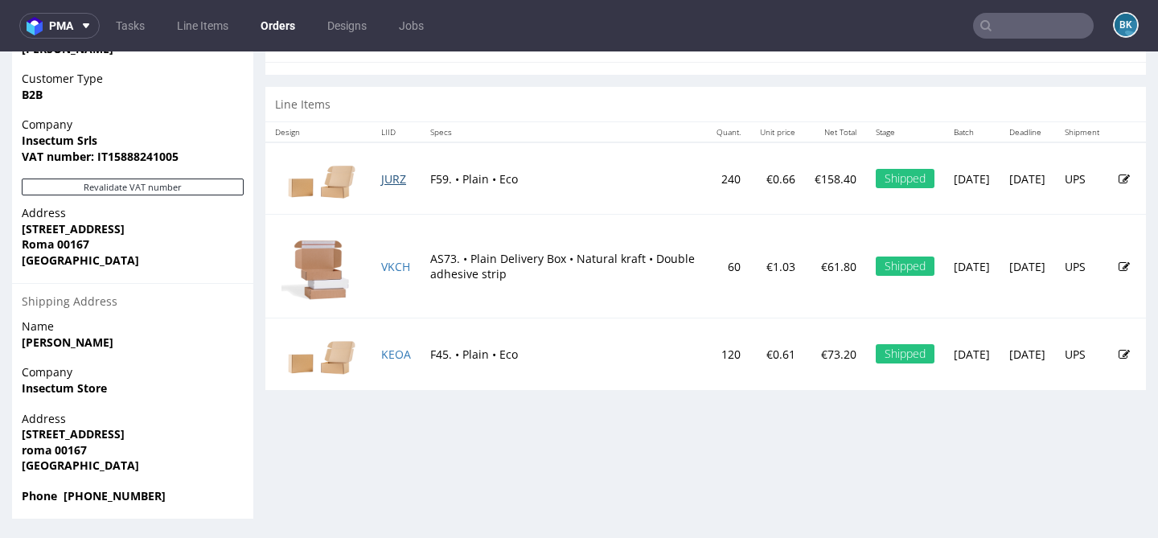
click at [388, 187] on link "JURZ" at bounding box center [393, 178] width 25 height 15
click at [395, 274] on link "VKCH" at bounding box center [395, 266] width 29 height 15
click at [399, 362] on link "KEOA" at bounding box center [396, 354] width 30 height 15
click at [1001, 25] on input "text" at bounding box center [1033, 26] width 121 height 26
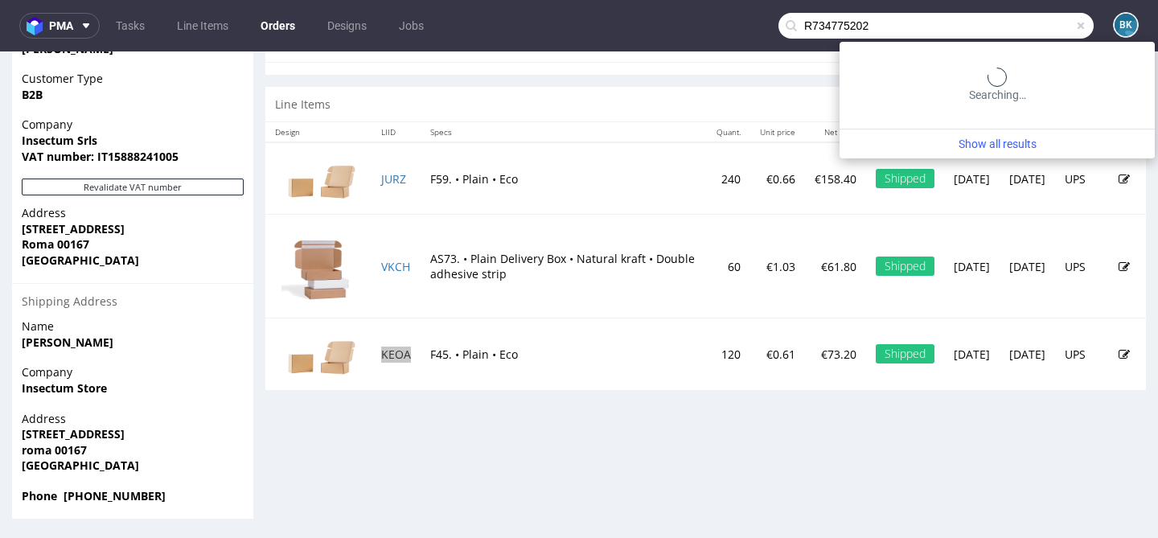
type input "R734775202"
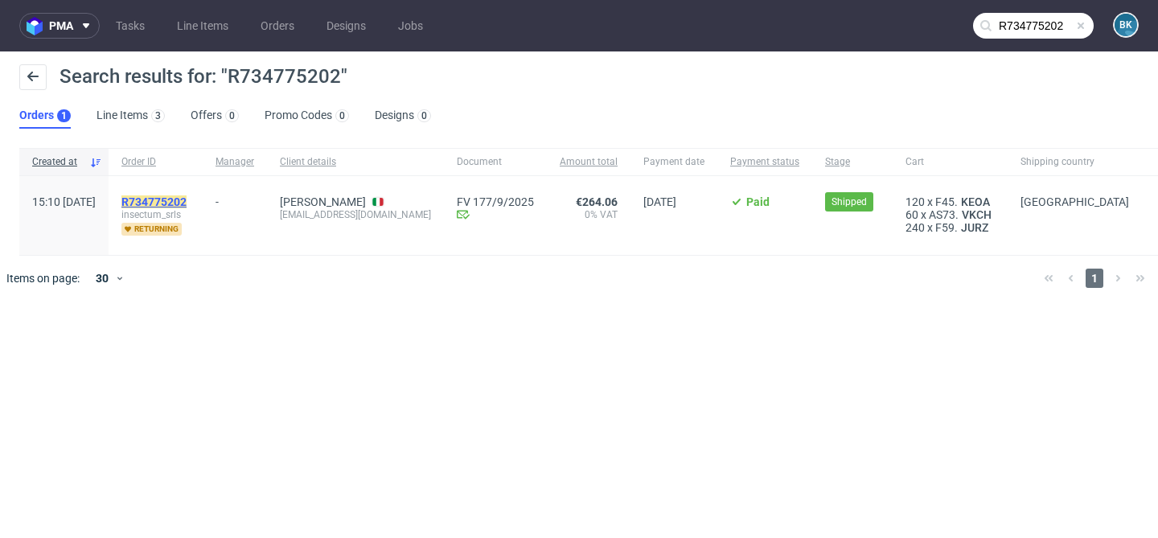
click at [187, 196] on mark "R734775202" at bounding box center [153, 201] width 65 height 13
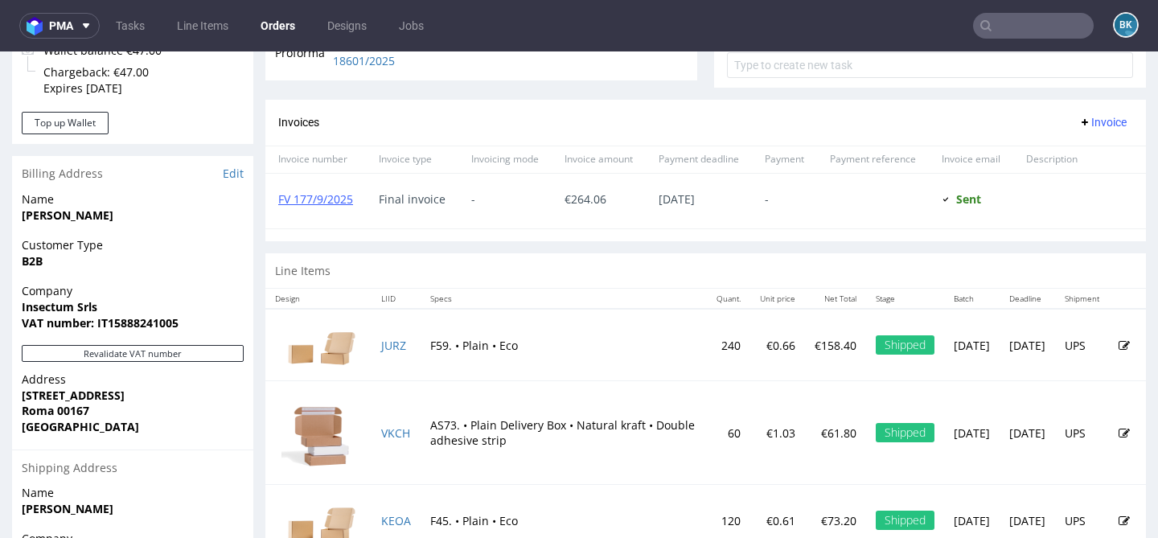
scroll to position [788, 0]
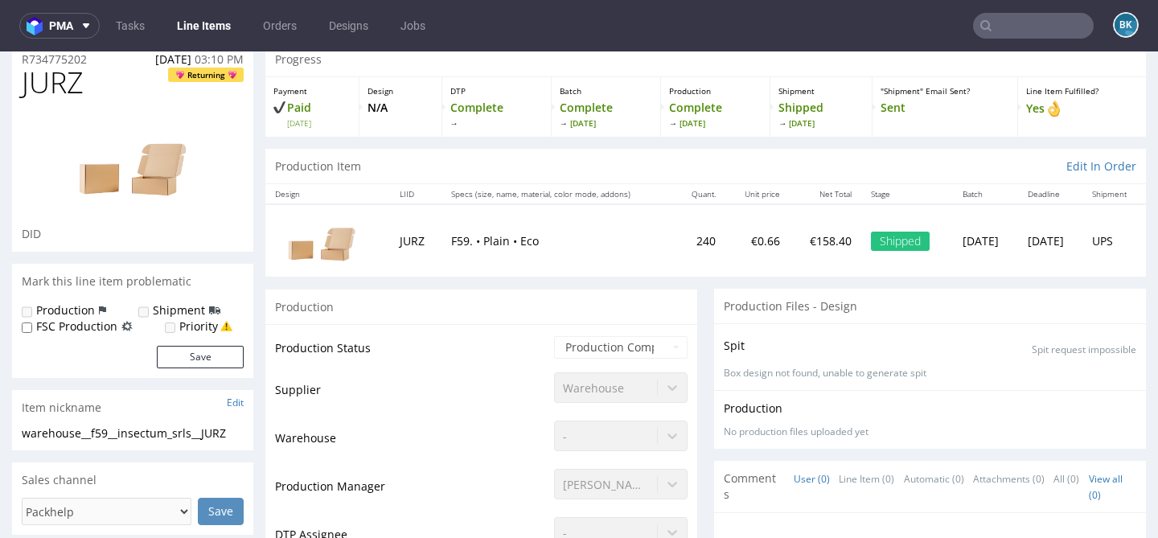
scroll to position [88, 0]
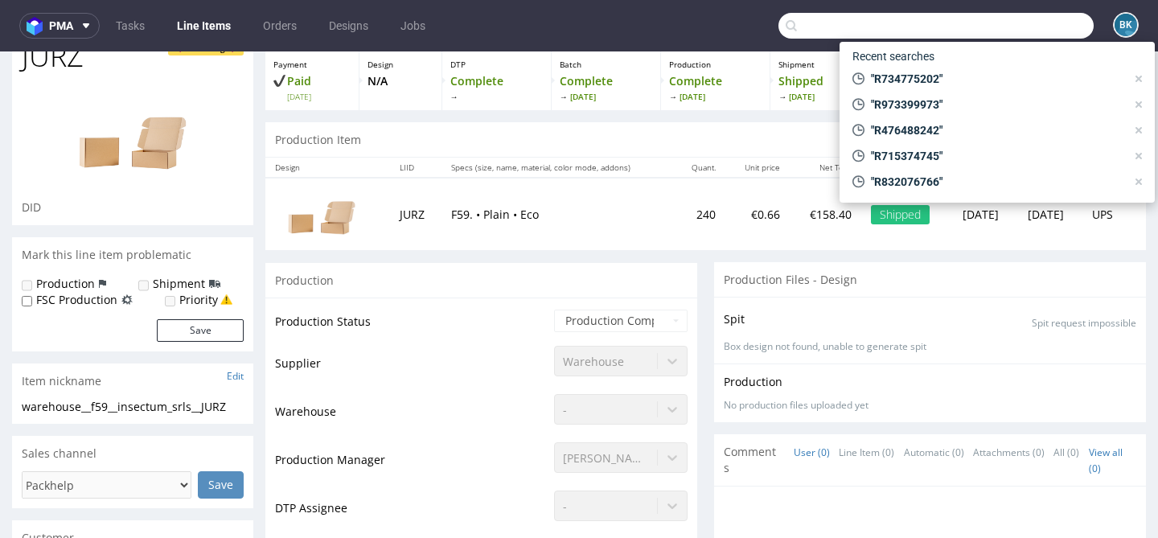
click at [1059, 28] on input "text" at bounding box center [935, 26] width 315 height 26
paste input "R284827092"
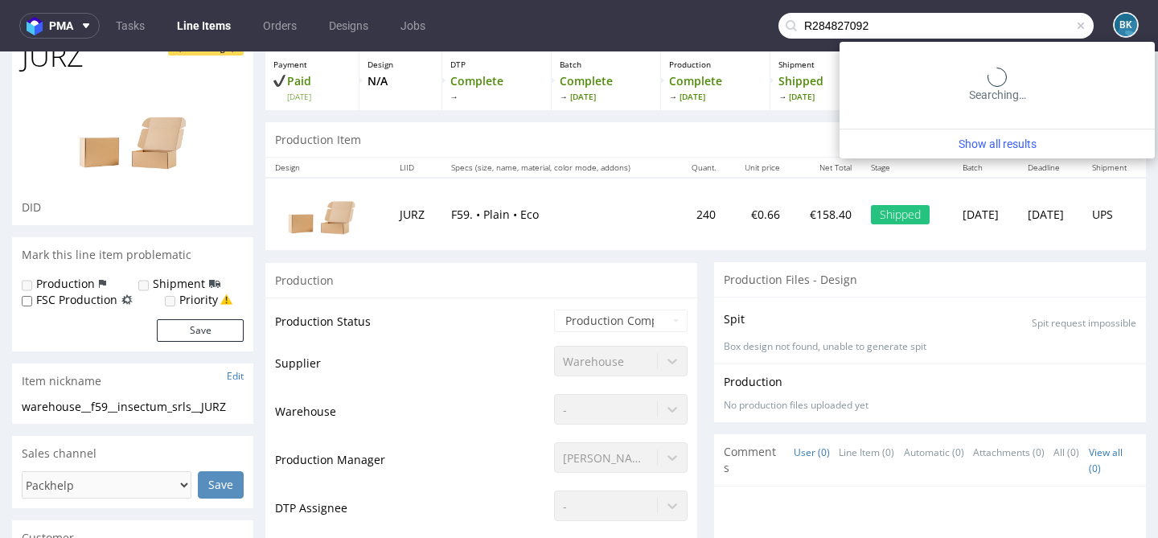
type input "R284827092"
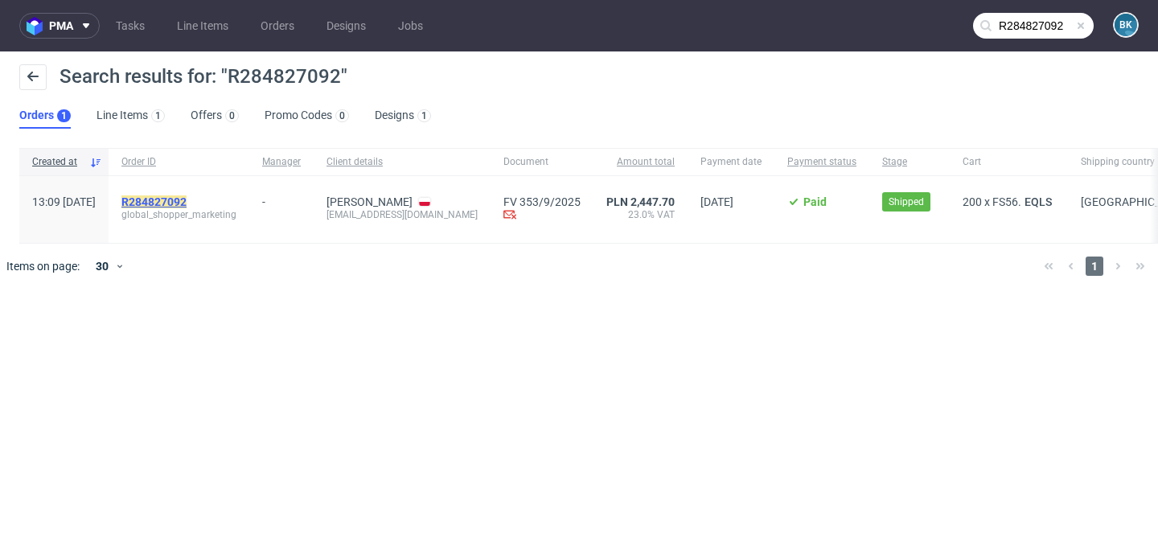
click at [187, 200] on mark "R284827092" at bounding box center [153, 201] width 65 height 13
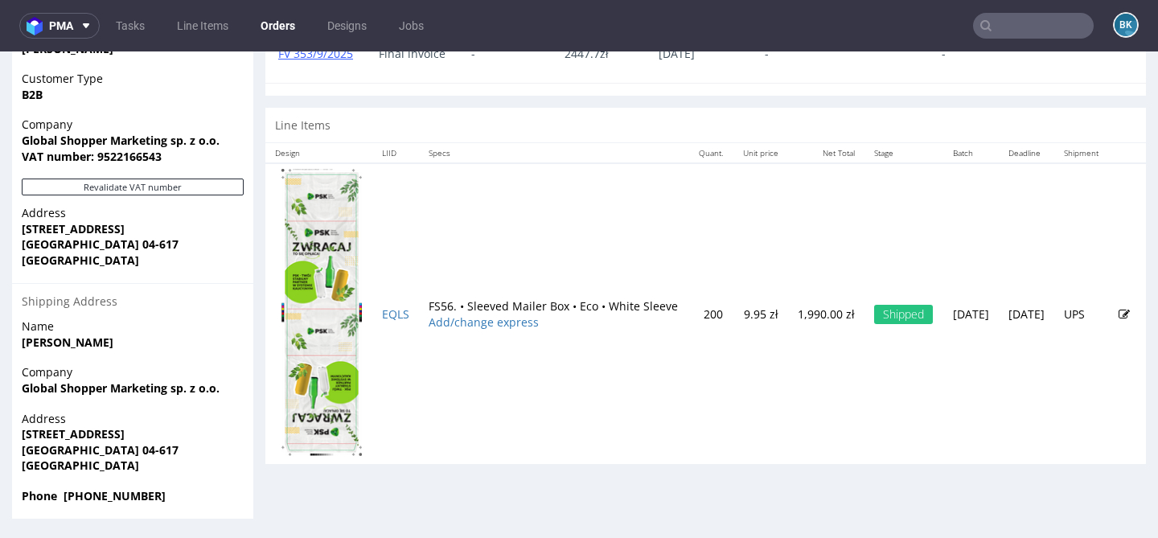
scroll to position [764, 0]
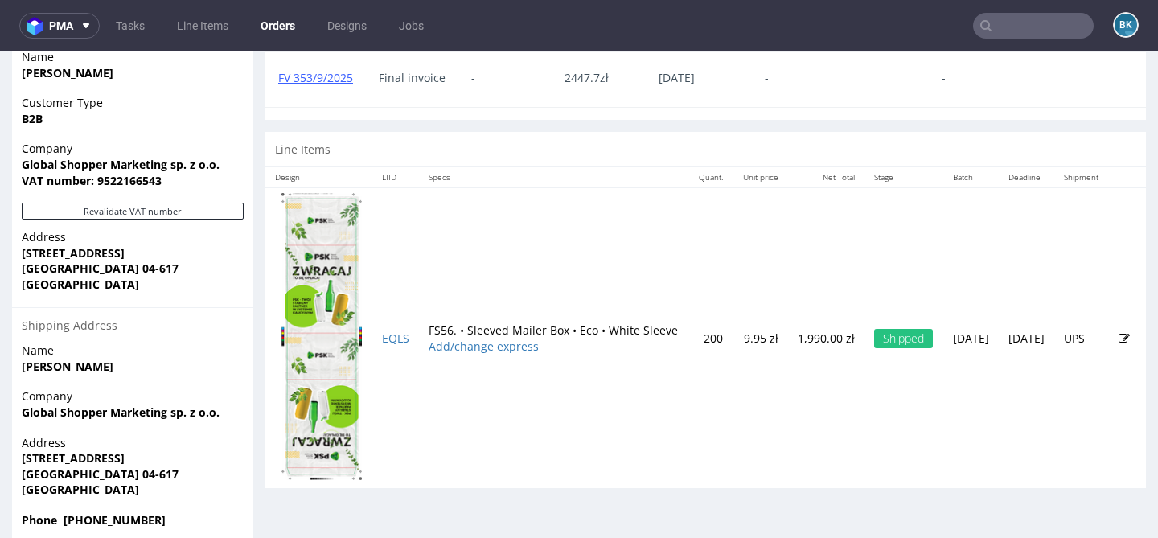
click at [1027, 33] on input "text" at bounding box center [1033, 26] width 121 height 26
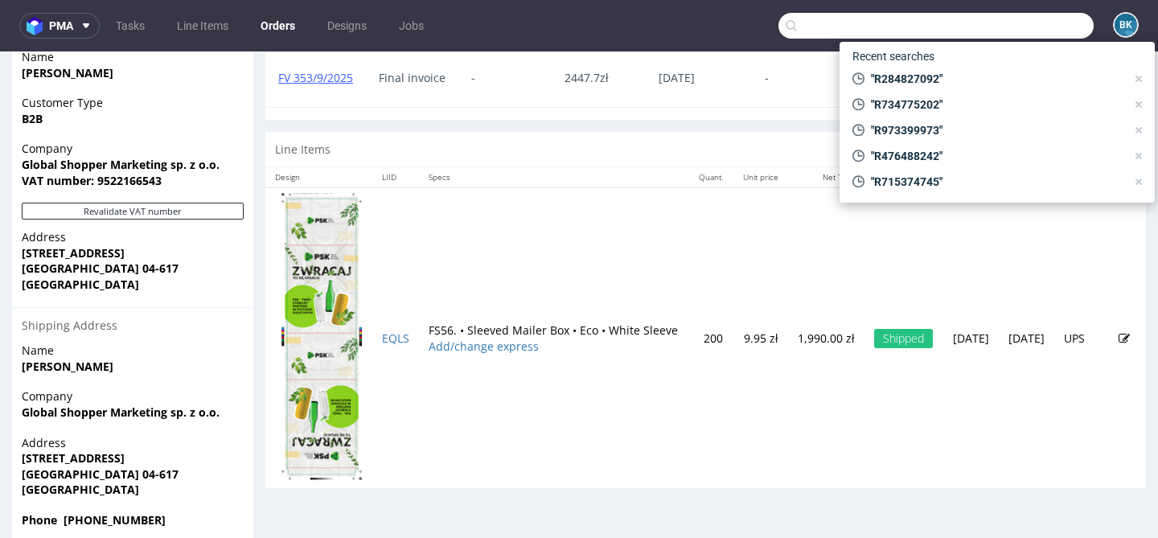
paste input "R284827092"
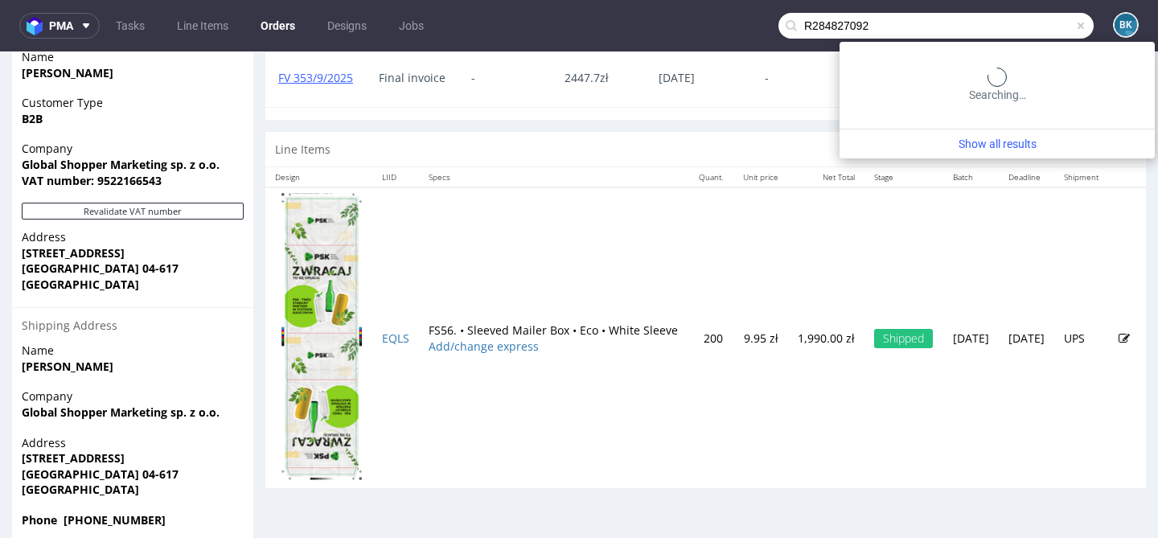
type input "R284827092"
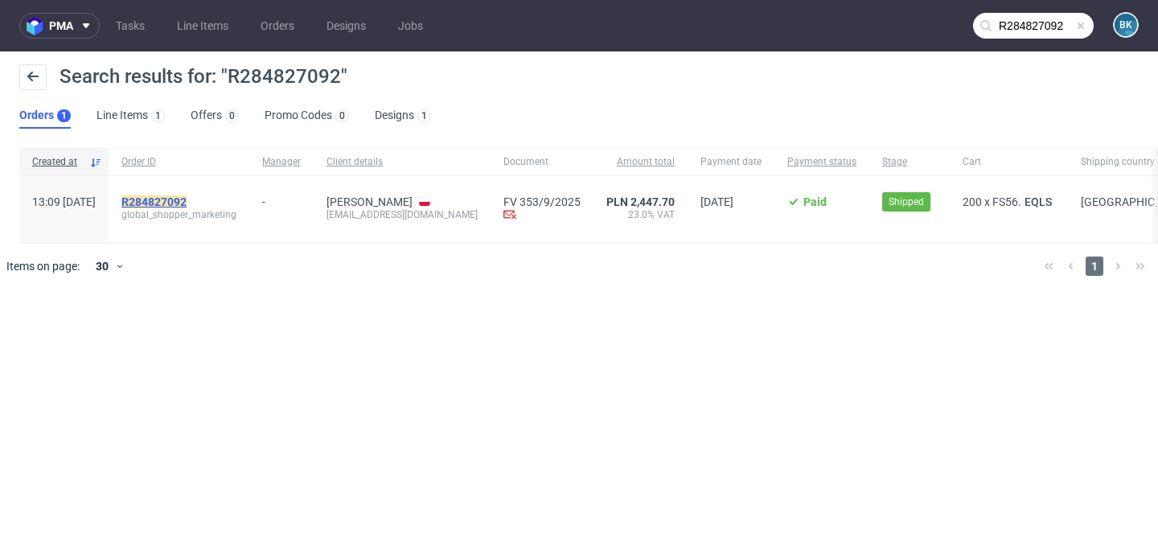
click at [187, 202] on mark "R284827092" at bounding box center [153, 201] width 65 height 13
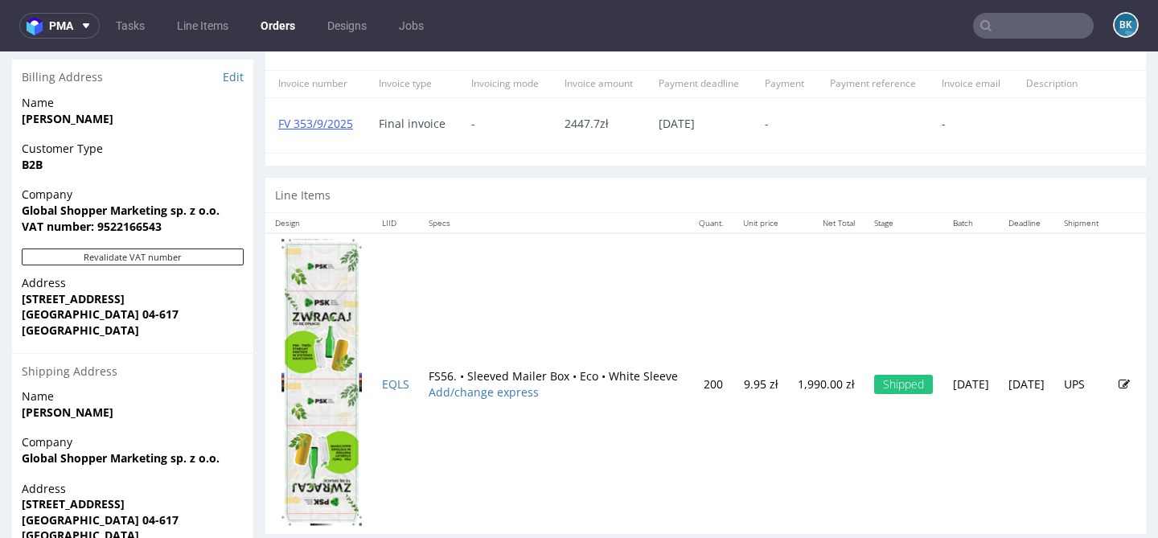
scroll to position [736, 0]
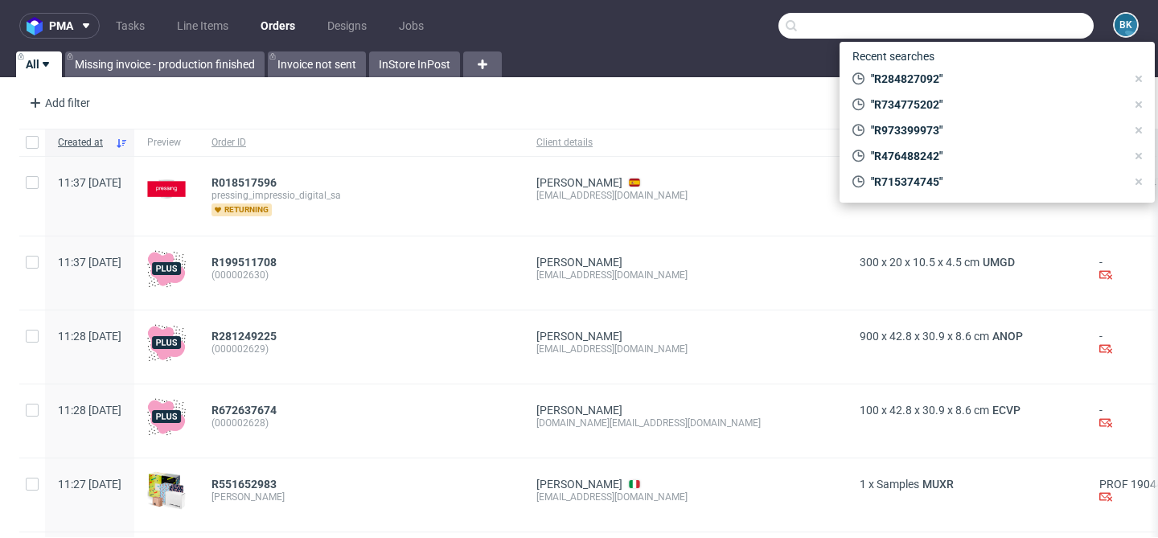
click at [1036, 27] on input "text" at bounding box center [935, 26] width 315 height 26
paste input "R284827092"
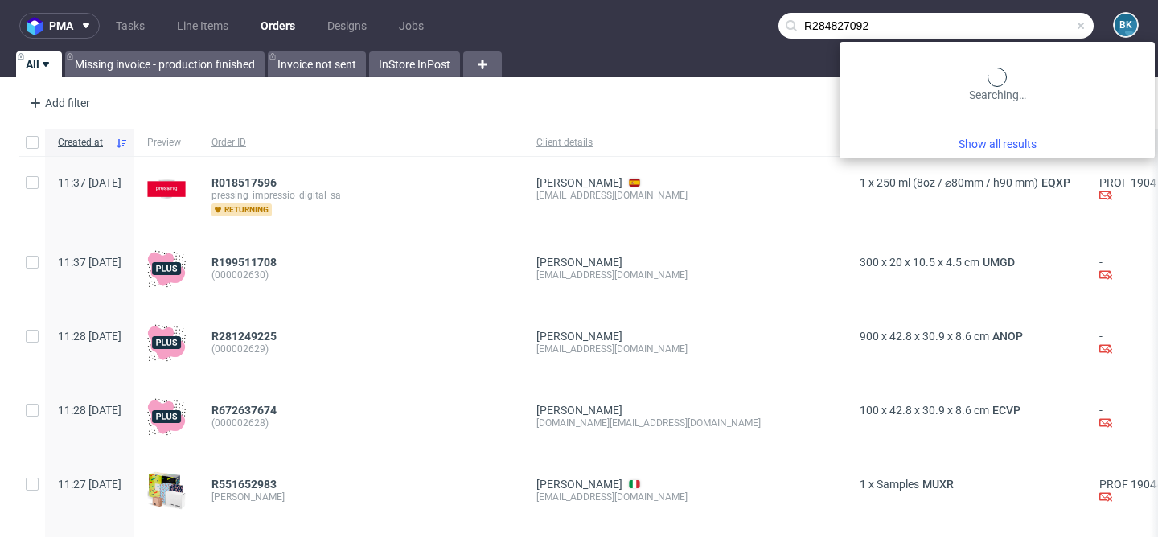
type input "R284827092"
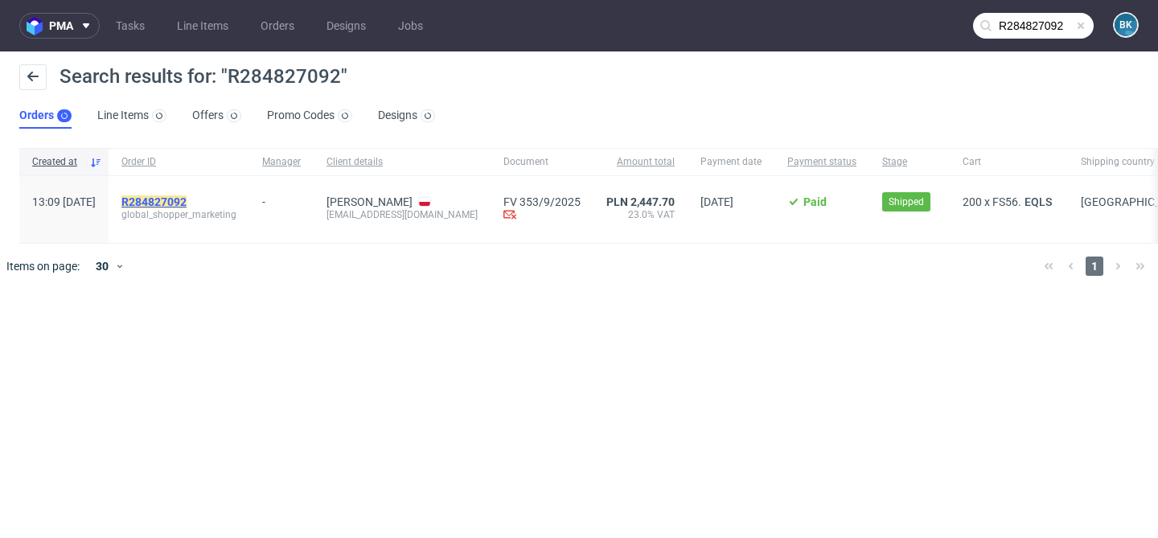
click at [187, 202] on mark "R284827092" at bounding box center [153, 201] width 65 height 13
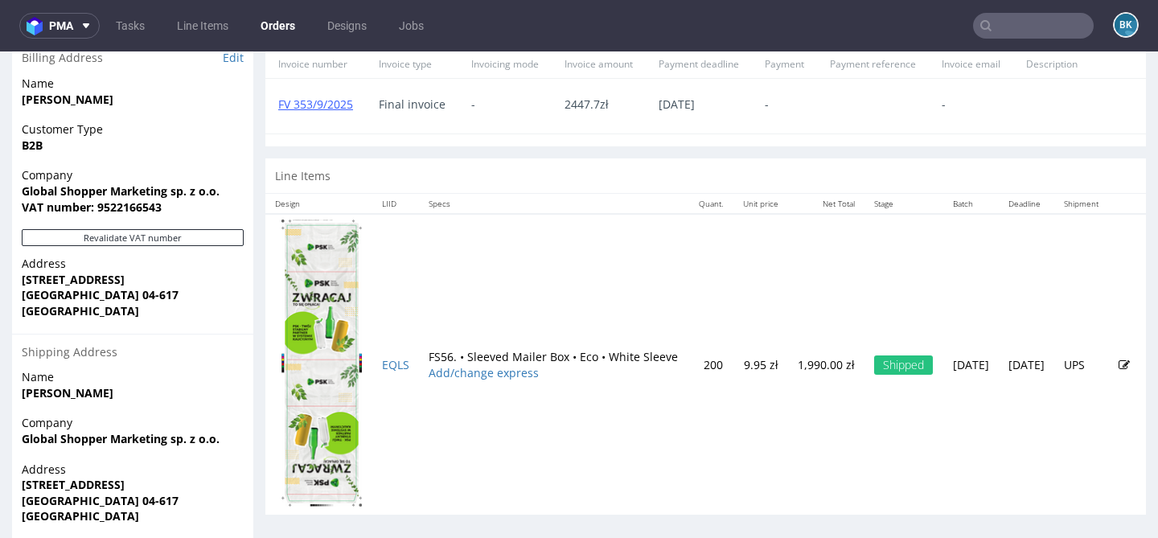
scroll to position [788, 0]
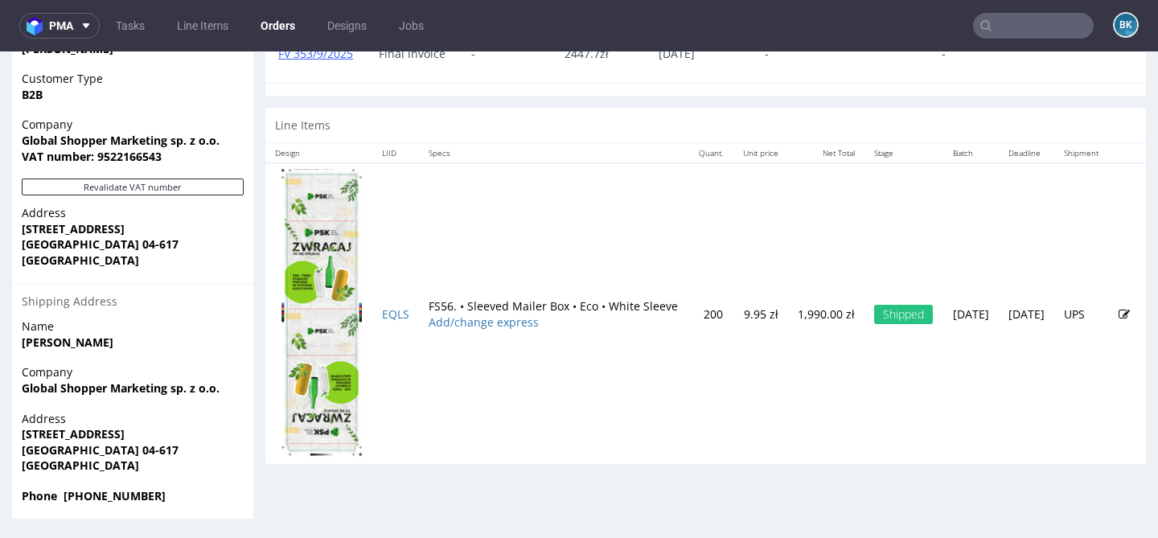
click at [433, 244] on td "FS56. • Sleeved Mailer Box • Eco • White Sleeve Add/change express" at bounding box center [554, 313] width 270 height 301
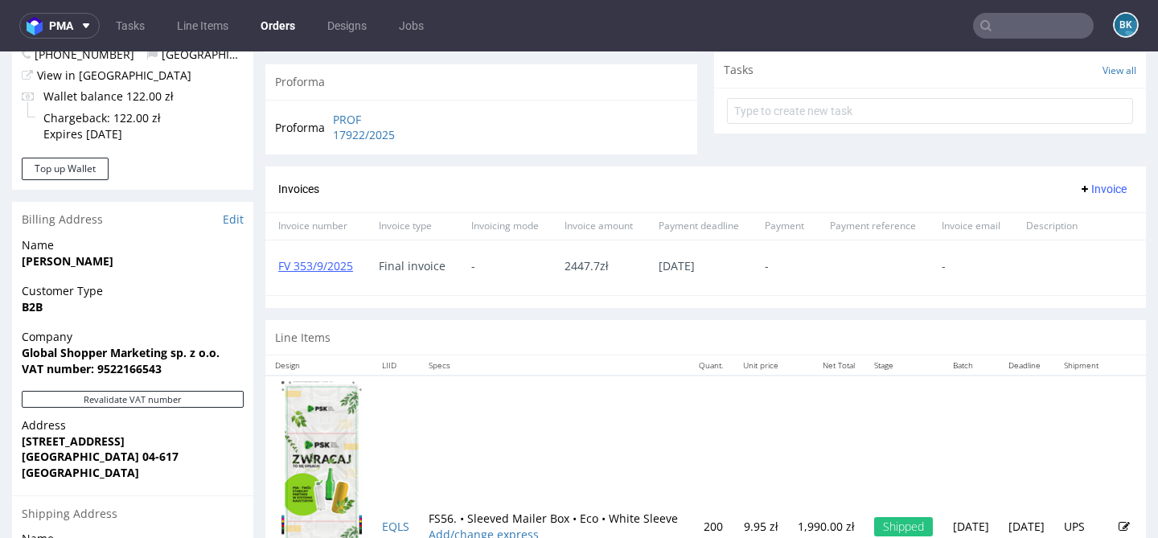
scroll to position [575, 0]
click at [43, 263] on strong "Anna Niemiec" at bounding box center [68, 261] width 92 height 15
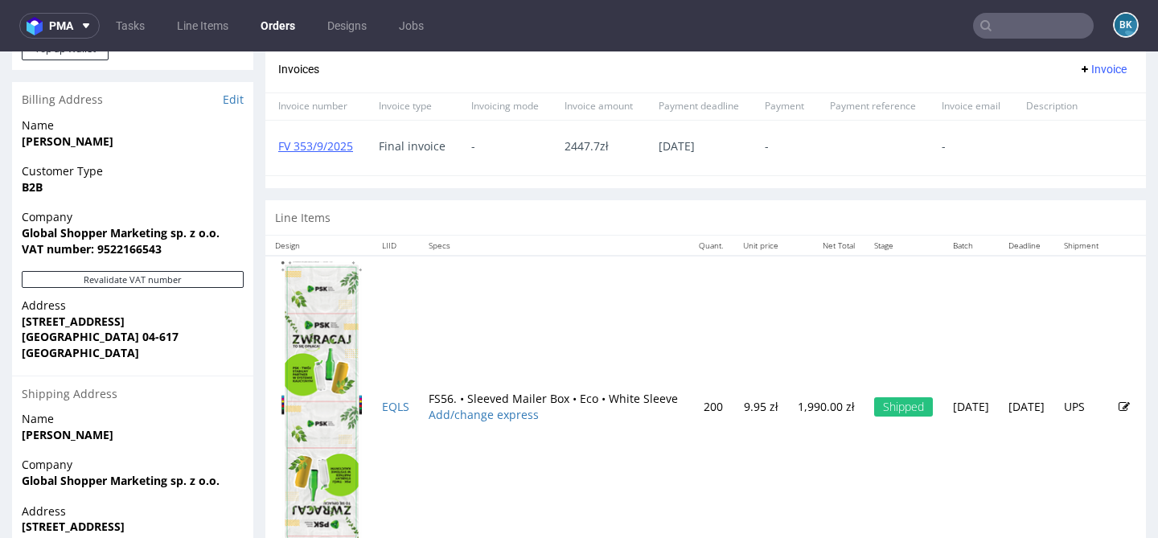
scroll to position [701, 0]
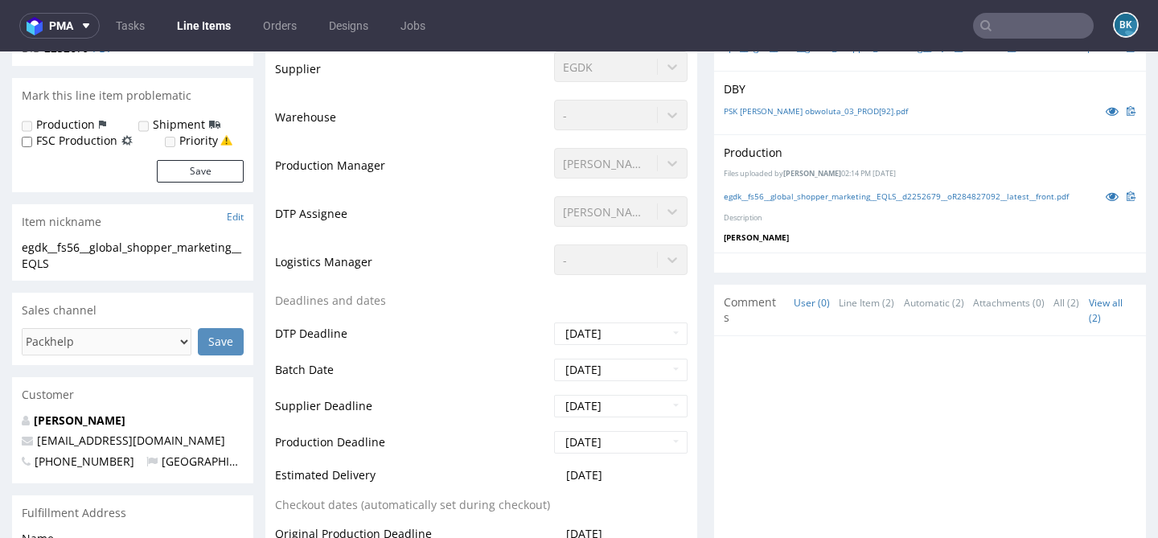
scroll to position [631, 0]
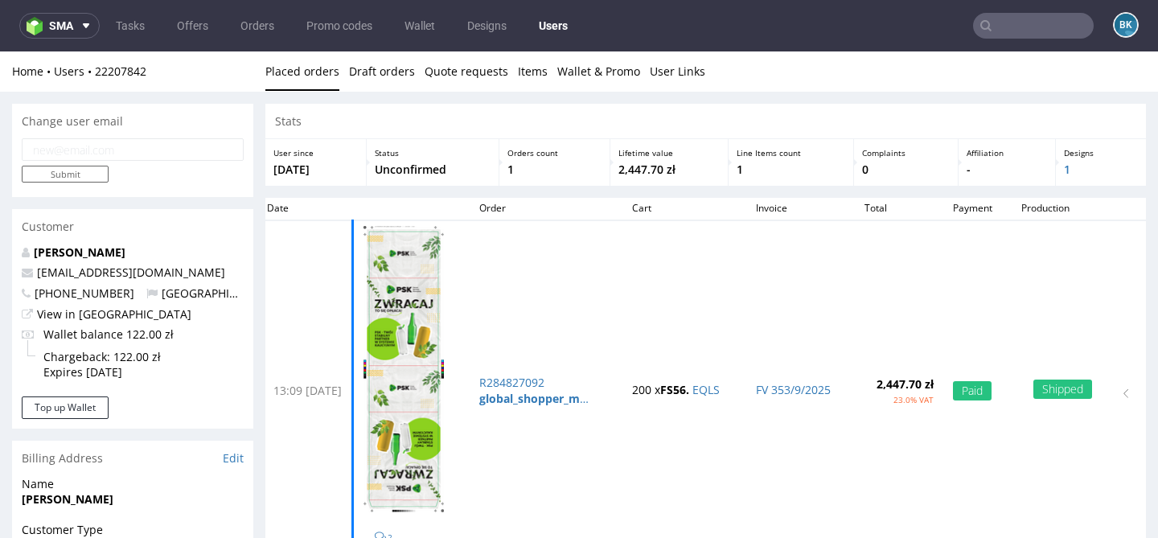
click at [1008, 29] on input "text" at bounding box center [1033, 26] width 121 height 26
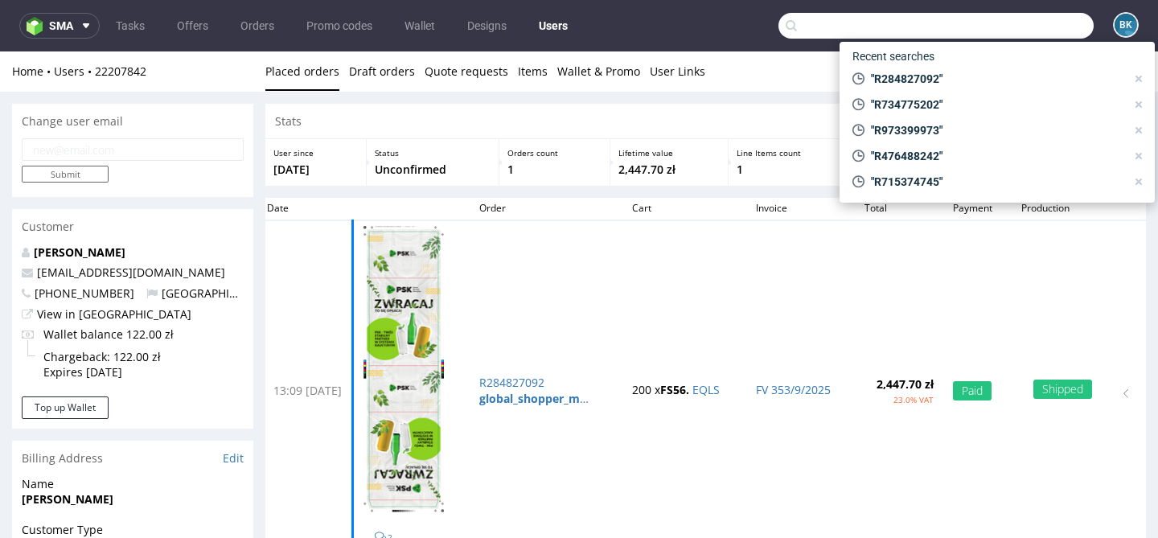
paste input "R435472063"
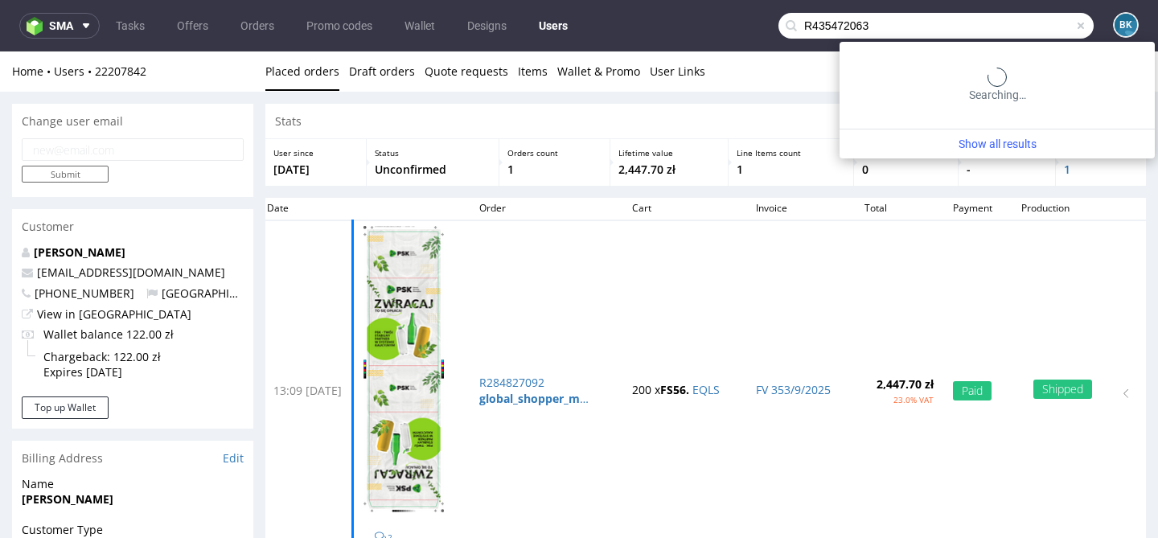
type input "R435472063"
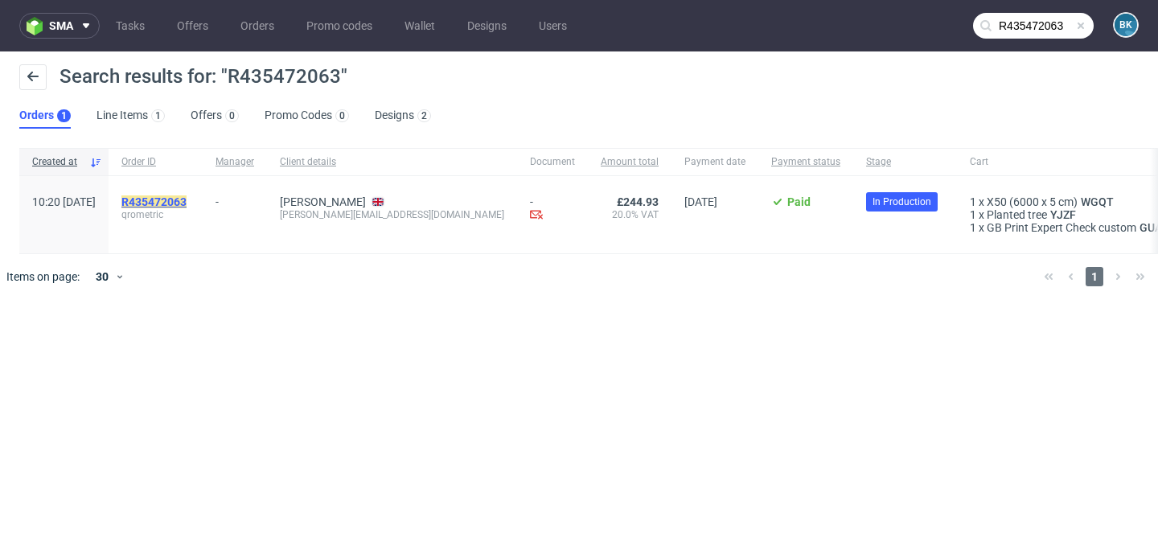
click at [187, 202] on mark "R435472063" at bounding box center [153, 201] width 65 height 13
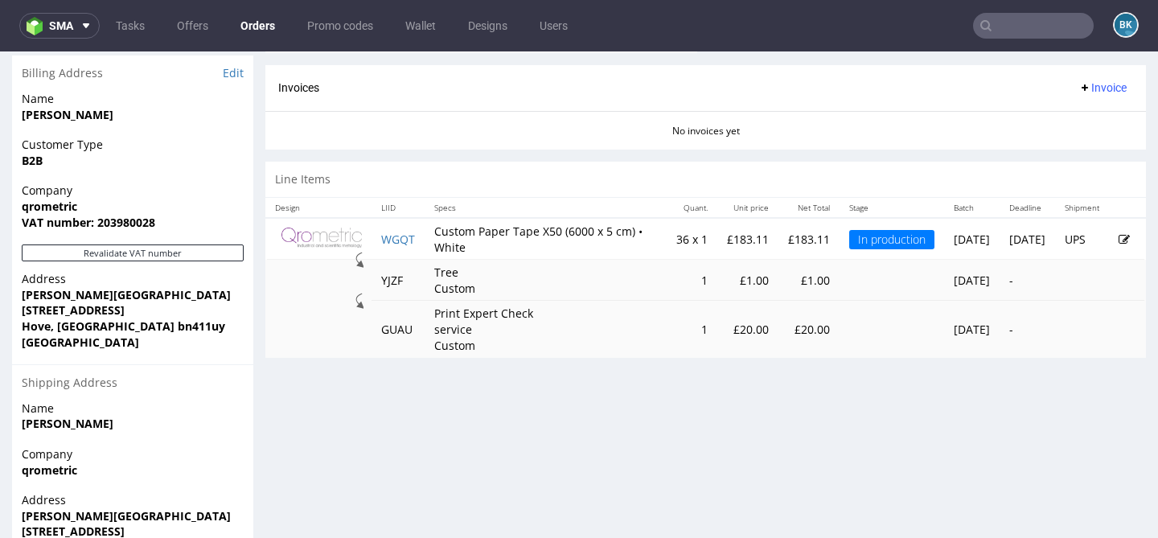
scroll to position [730, 0]
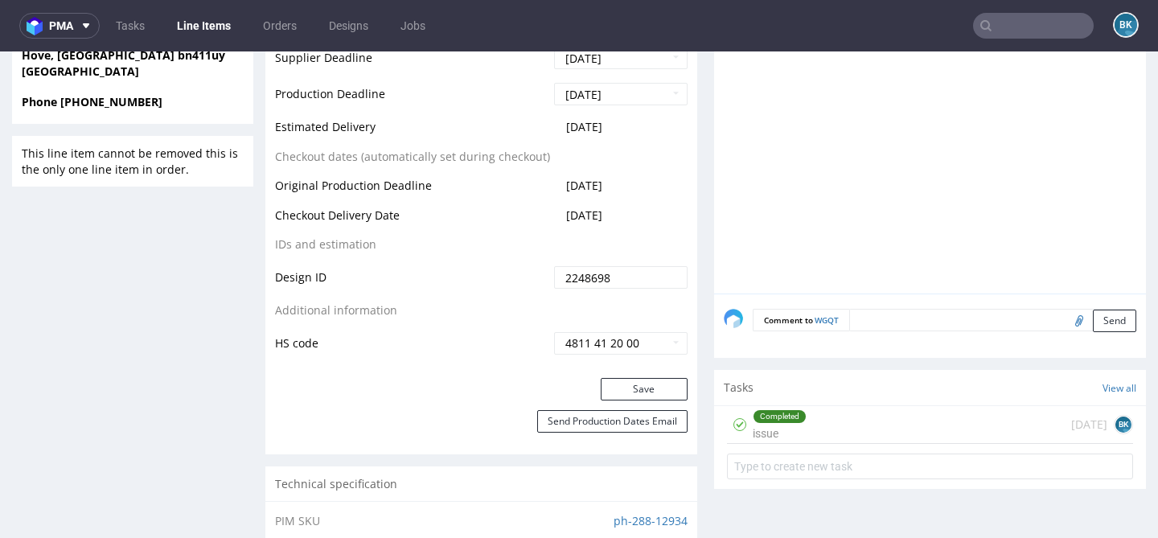
scroll to position [868, 0]
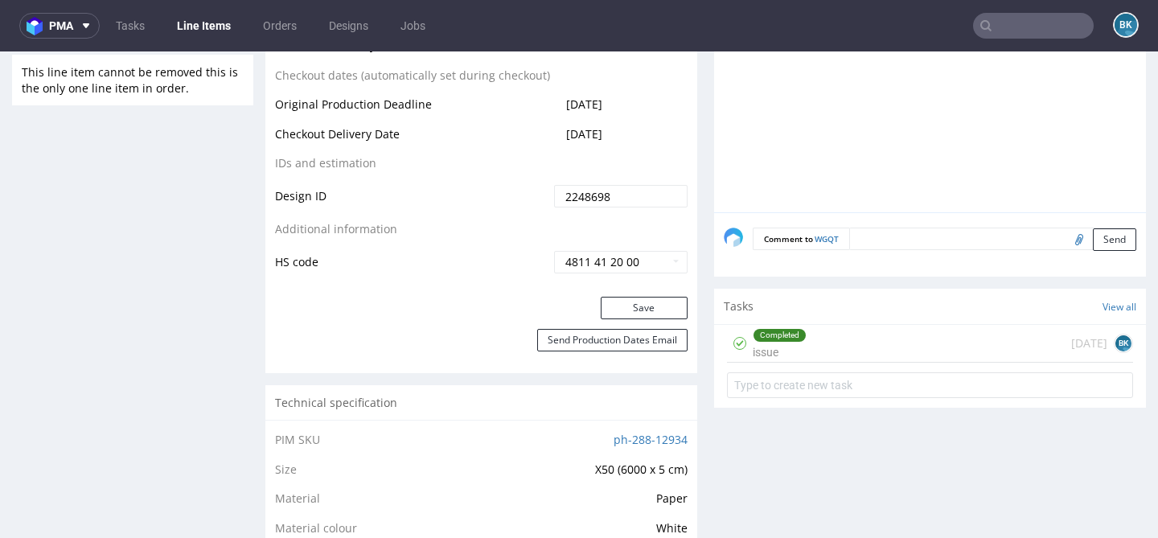
click at [868, 359] on div "Completed issue 18 days ago BK" at bounding box center [930, 344] width 406 height 38
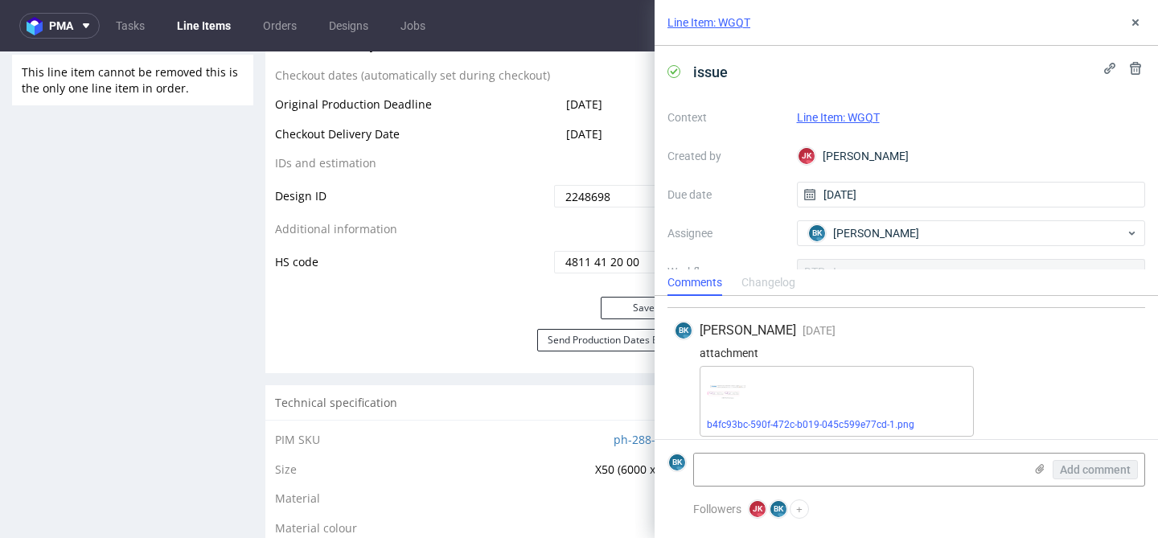
scroll to position [327, 0]
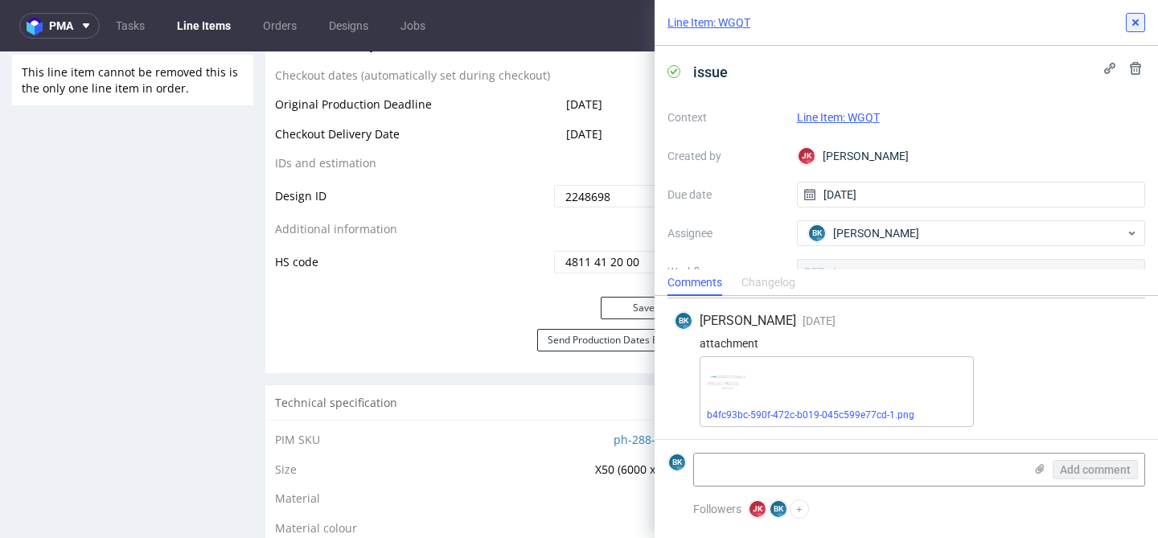
click at [1136, 22] on use at bounding box center [1135, 22] width 6 height 6
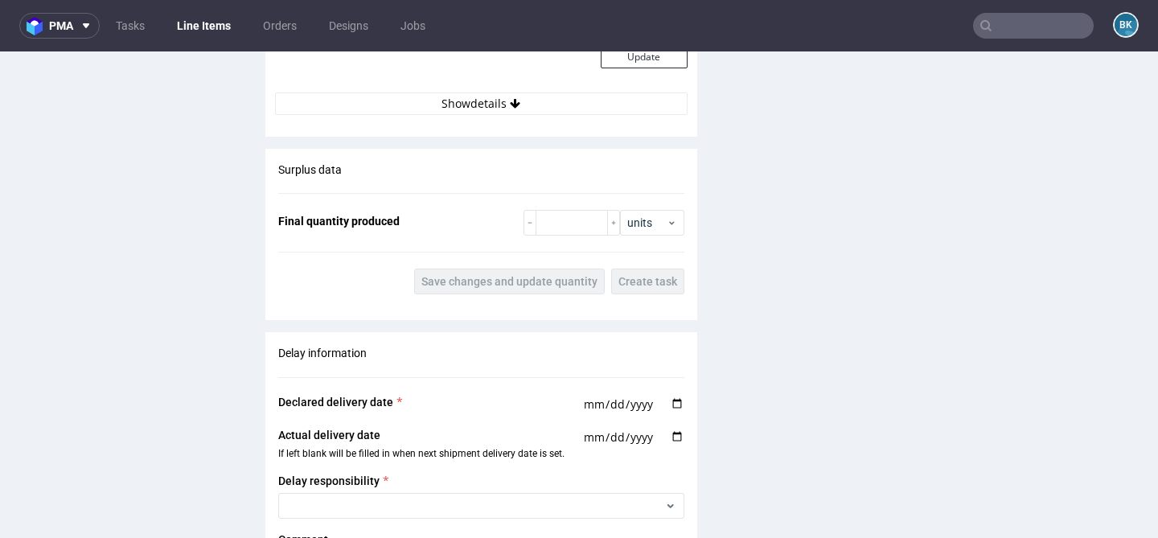
scroll to position [1693, 0]
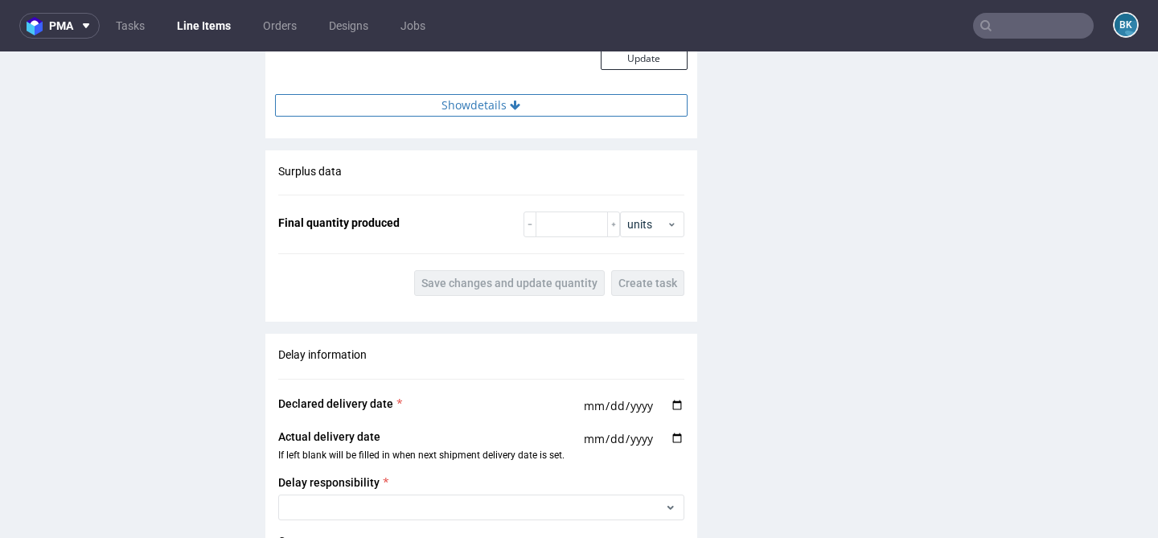
click at [491, 117] on button "Show details" at bounding box center [481, 105] width 412 height 23
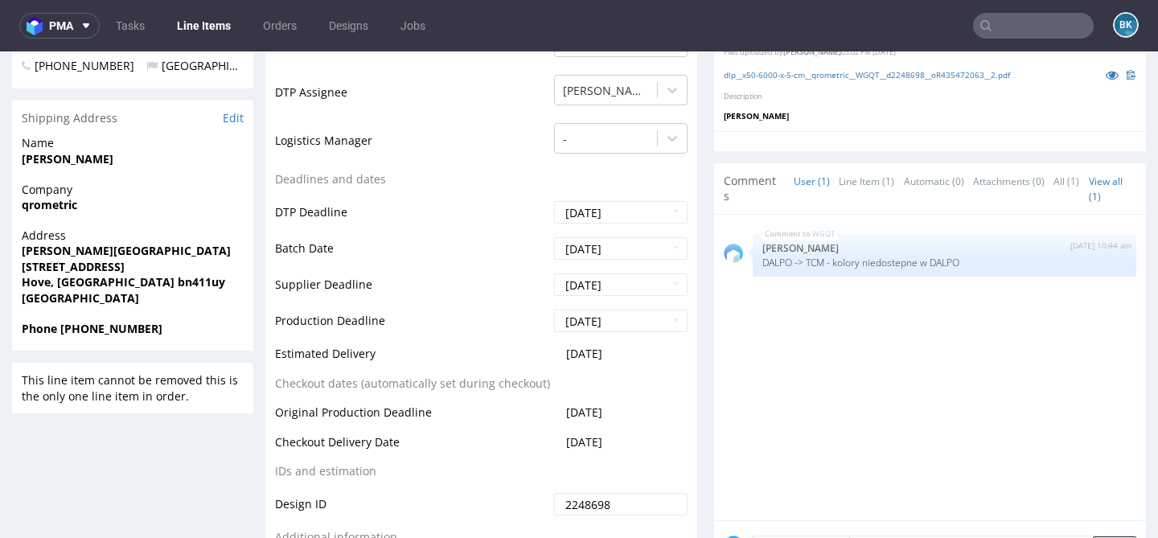
scroll to position [559, 0]
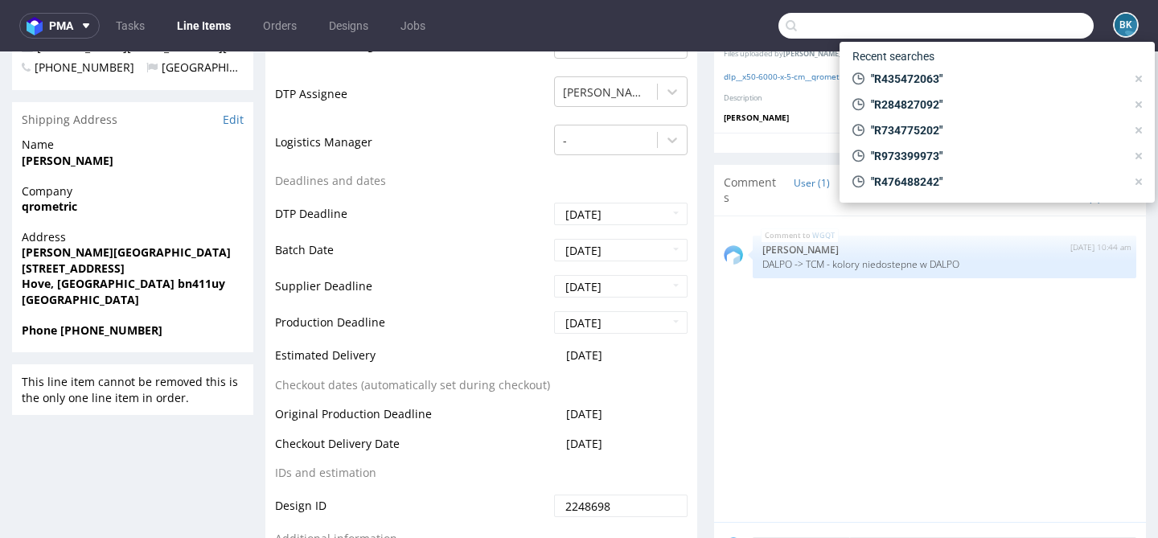
click at [1011, 23] on input "text" at bounding box center [935, 26] width 315 height 26
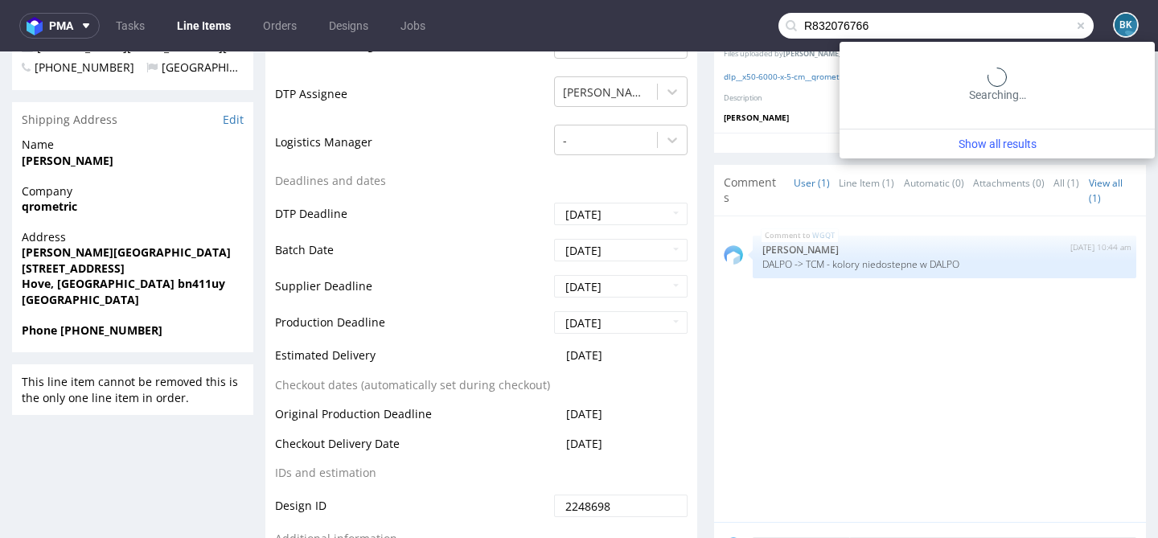
type input "R832076766"
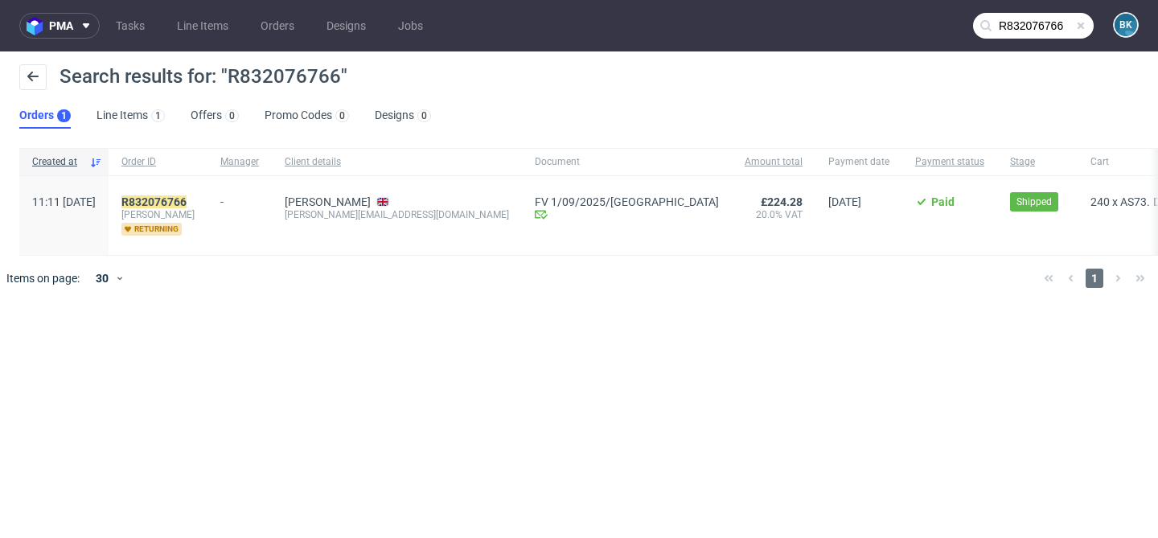
click at [207, 194] on div "R832076766 harding returning" at bounding box center [158, 215] width 99 height 79
click at [187, 199] on mark "R832076766" at bounding box center [153, 201] width 65 height 13
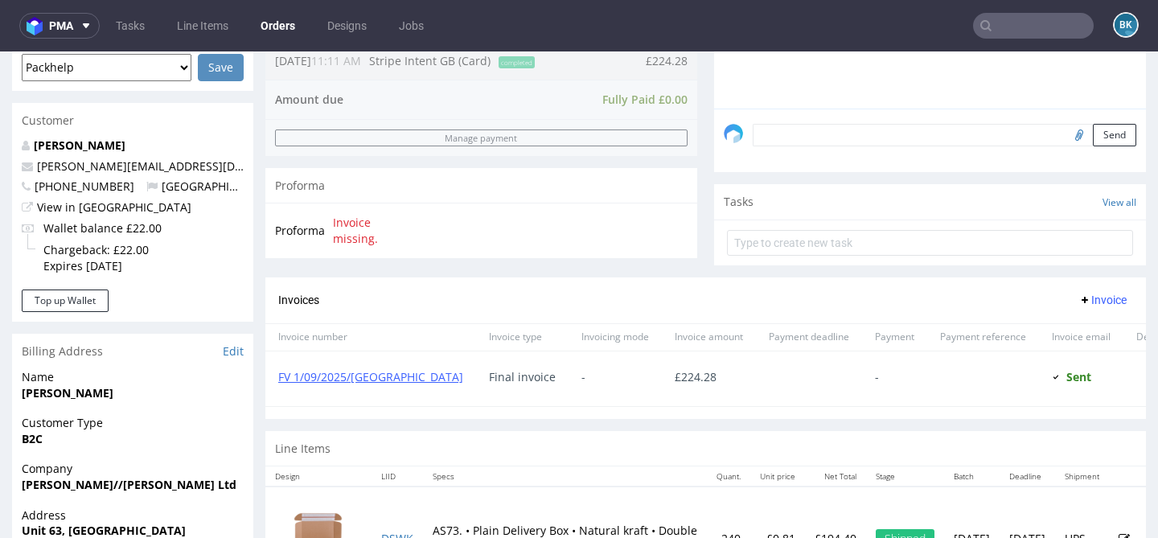
scroll to position [778, 0]
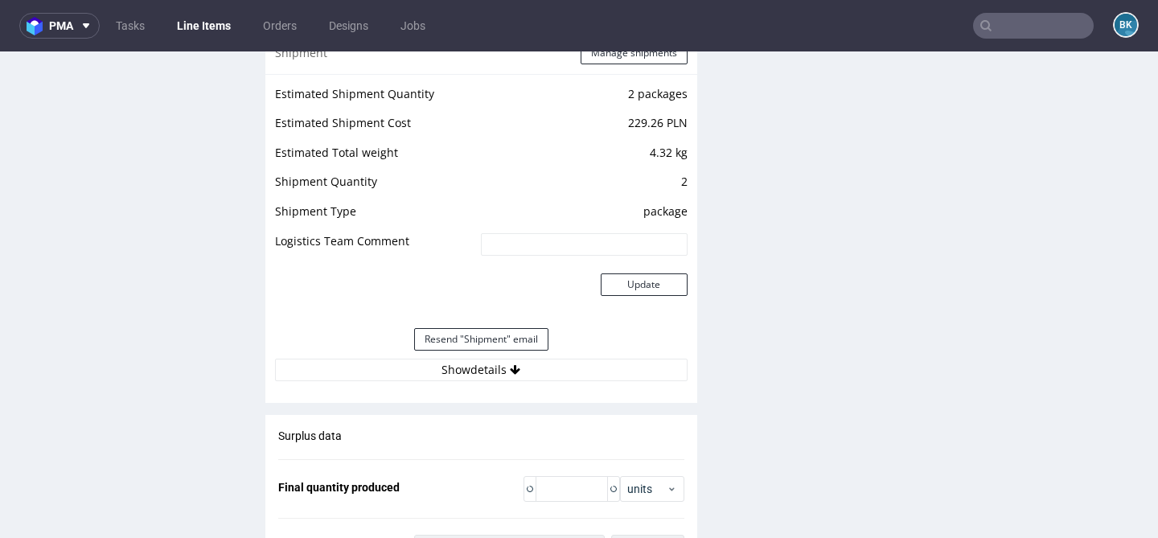
scroll to position [2521, 0]
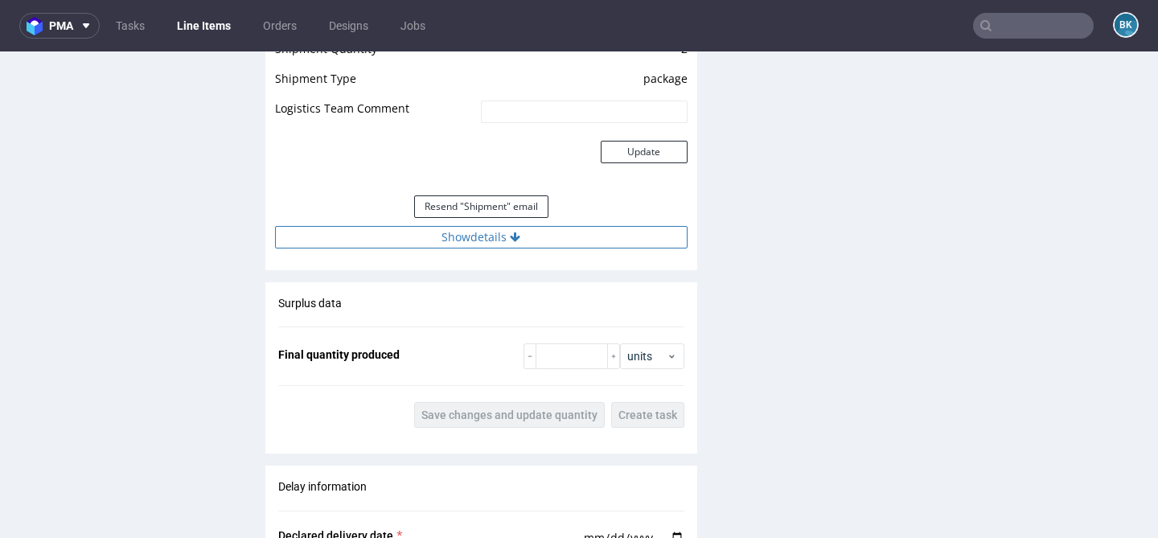
click at [445, 240] on button "Show details" at bounding box center [481, 237] width 412 height 23
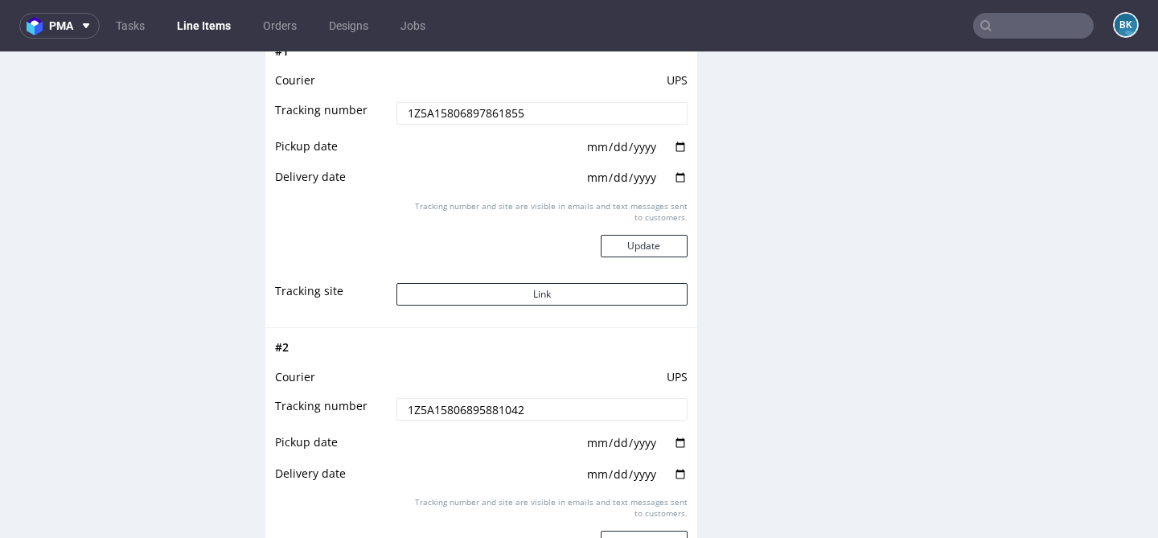
scroll to position [2041, 0]
click at [487, 297] on button "Link" at bounding box center [541, 293] width 290 height 23
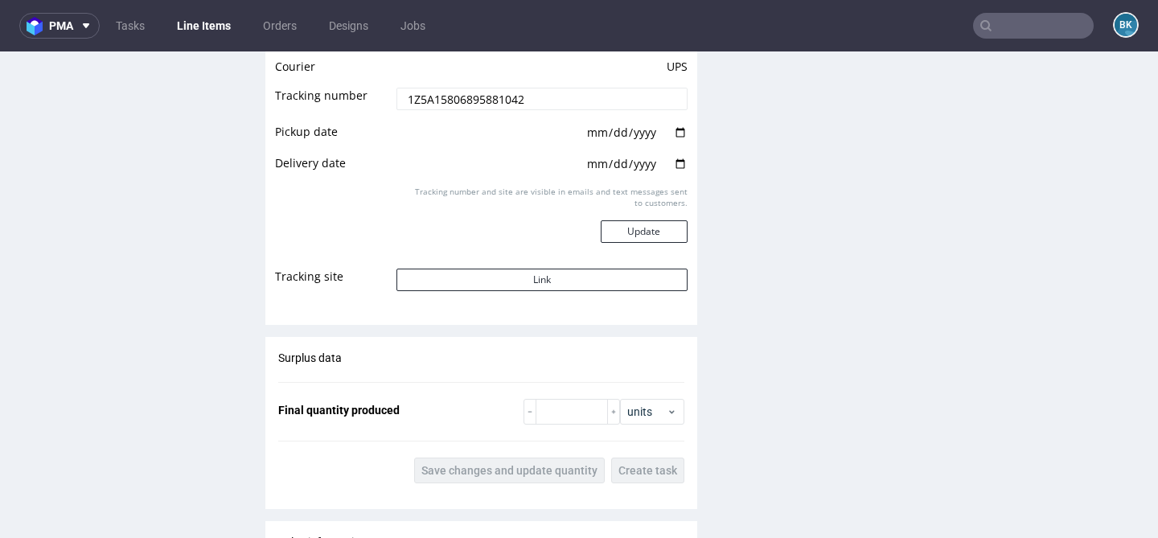
scroll to position [2370, 0]
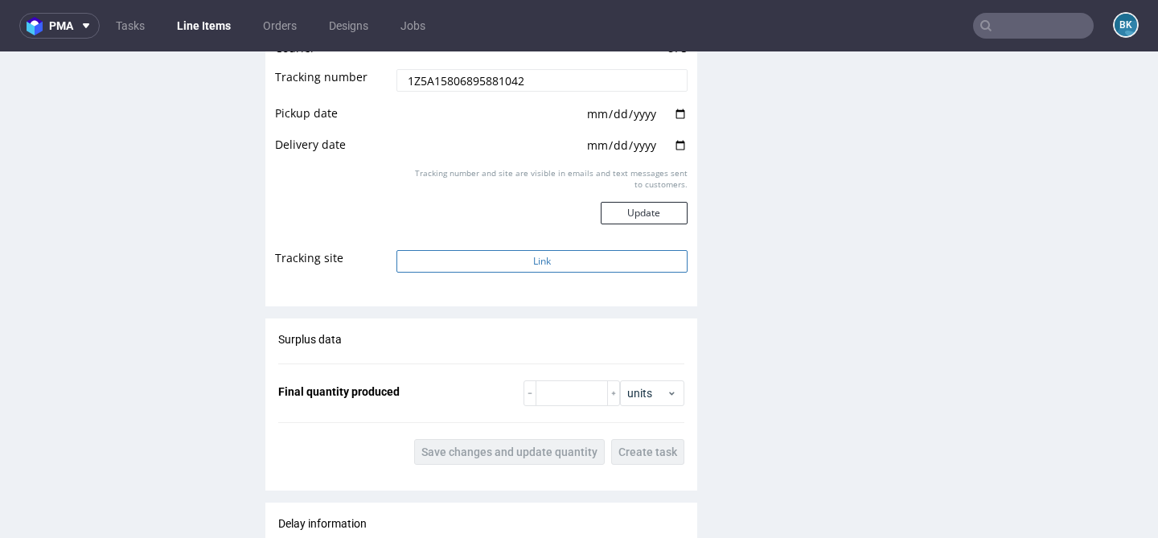
click at [516, 258] on button "Link" at bounding box center [541, 261] width 290 height 23
click at [1023, 30] on input "text" at bounding box center [1033, 26] width 121 height 26
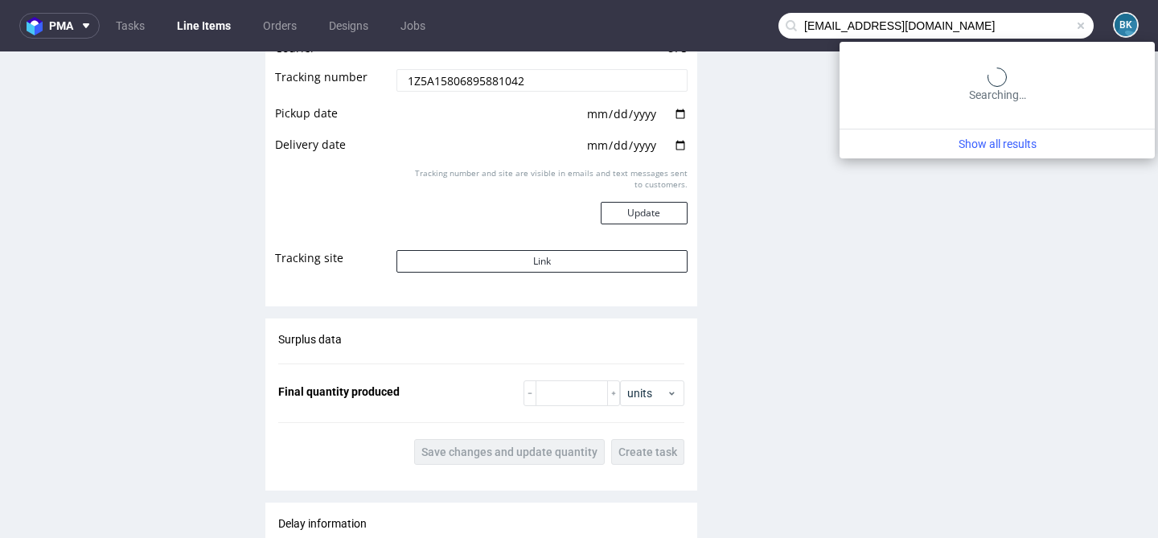
type input "sklep@teasome.pl"
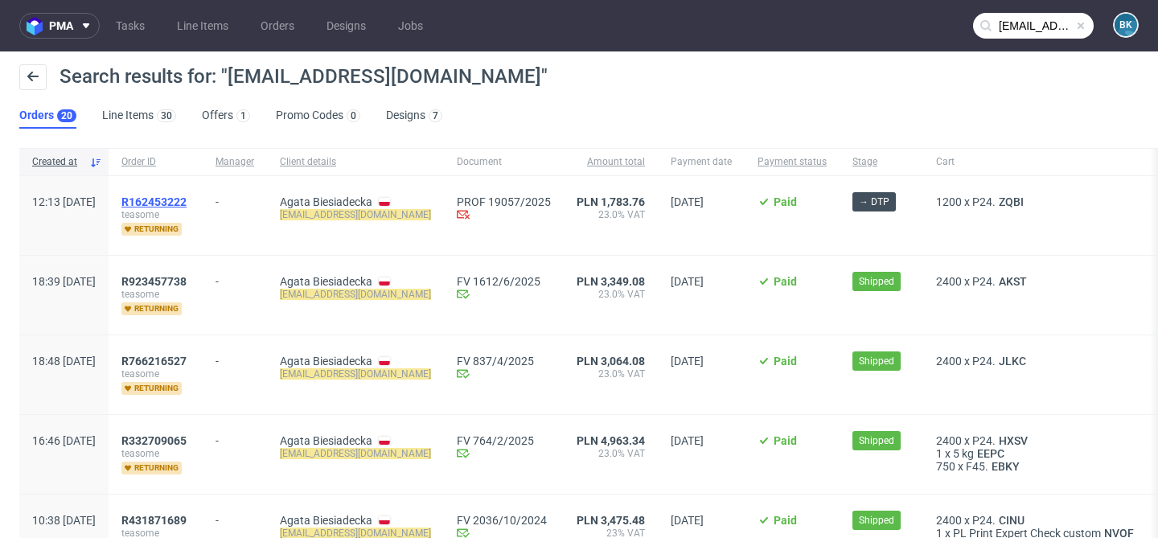
click at [187, 200] on span "R162453222" at bounding box center [153, 201] width 65 height 13
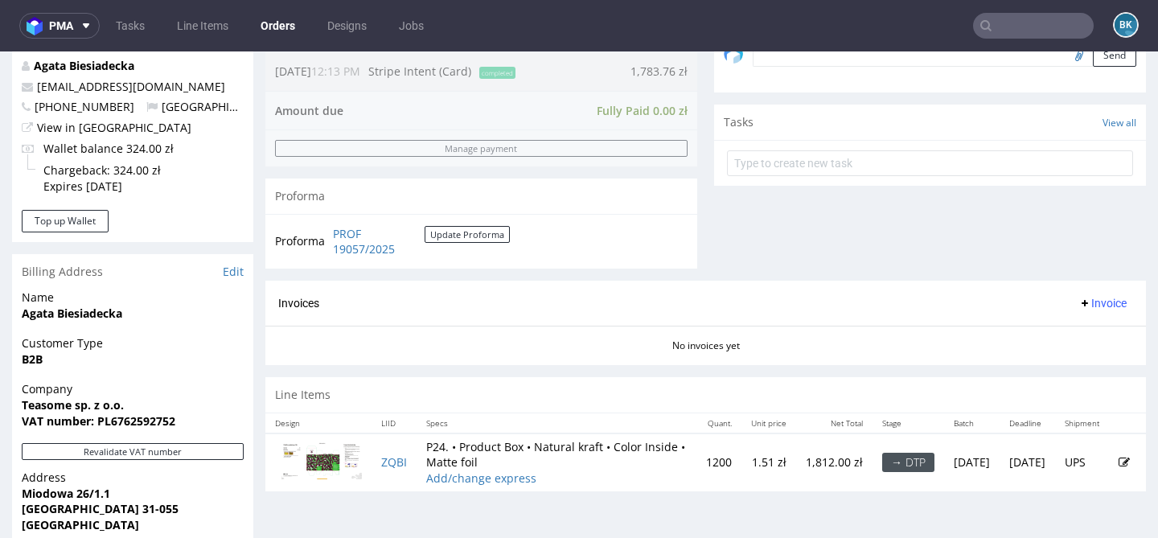
scroll to position [551, 0]
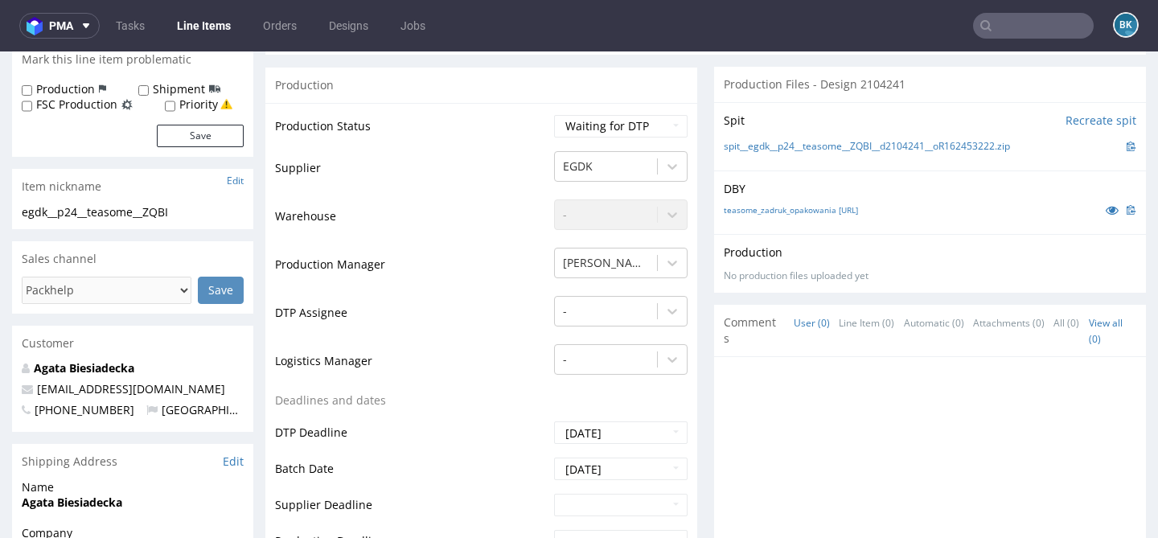
scroll to position [287, 0]
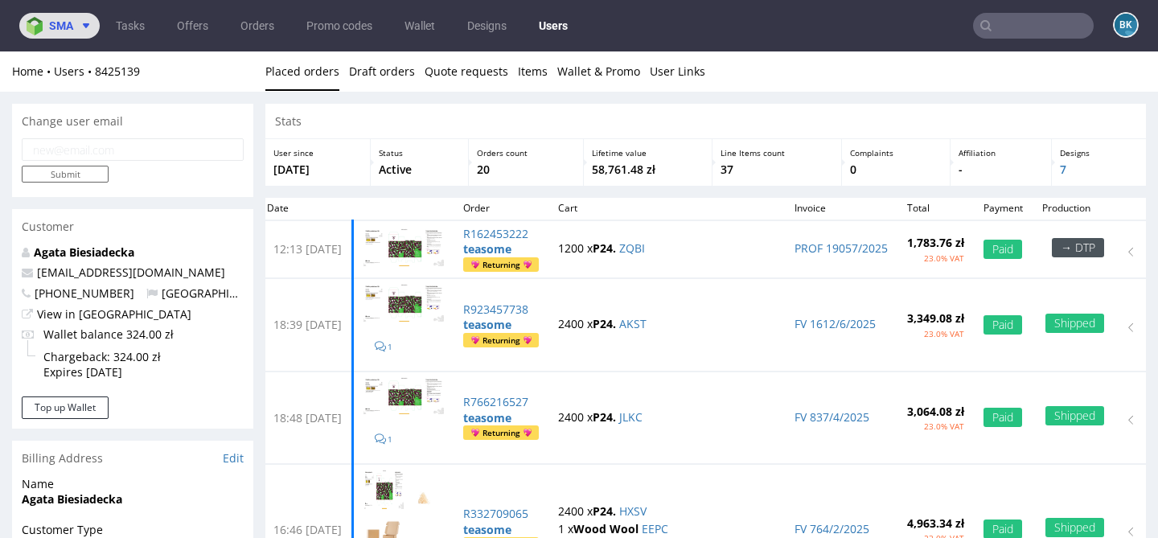
click at [51, 24] on span "sma" at bounding box center [61, 25] width 24 height 11
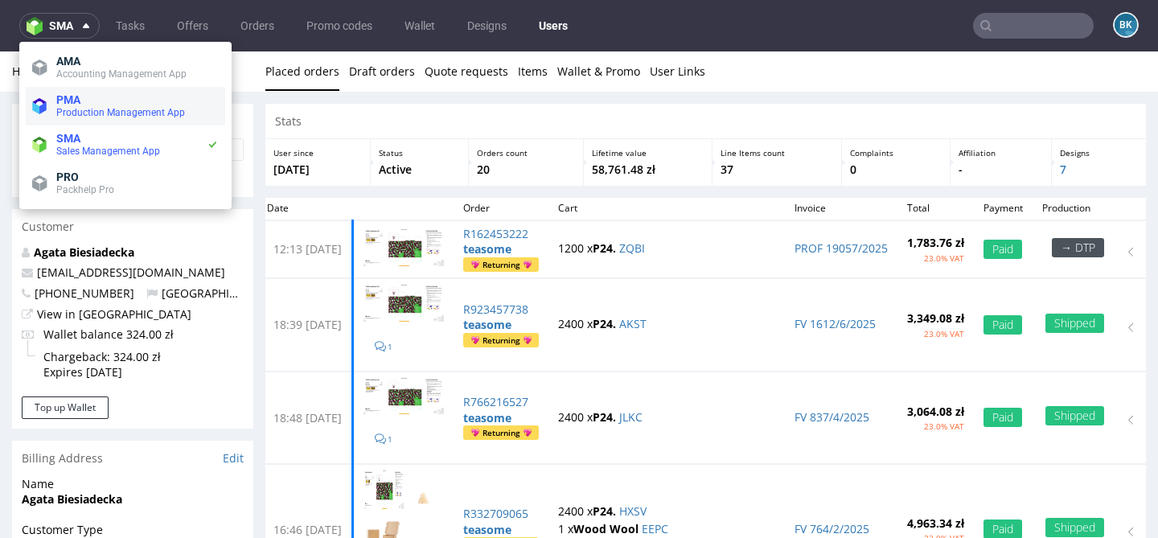
click at [79, 110] on span "Production Management App" at bounding box center [120, 112] width 129 height 11
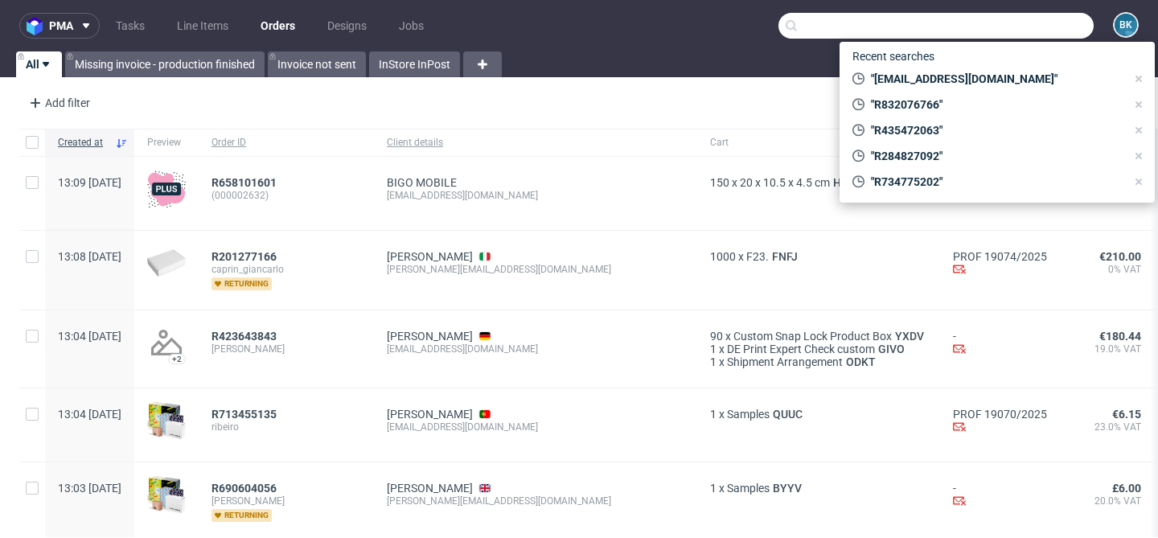
click at [1009, 25] on input "text" at bounding box center [935, 26] width 315 height 26
paste input "info@jghprofessional.ch"
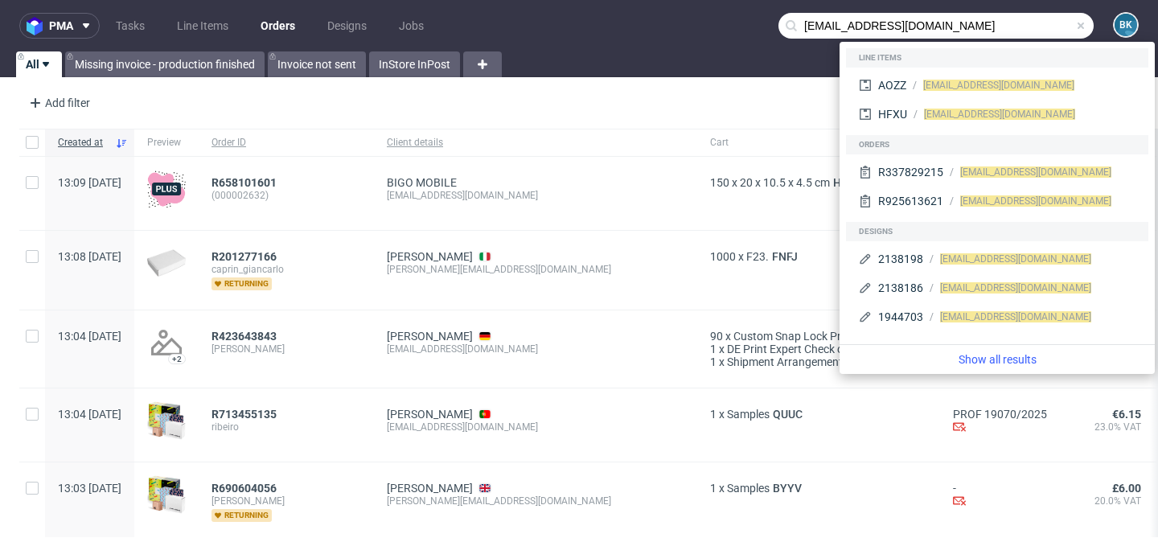
type input "info@jghprofessional.ch"
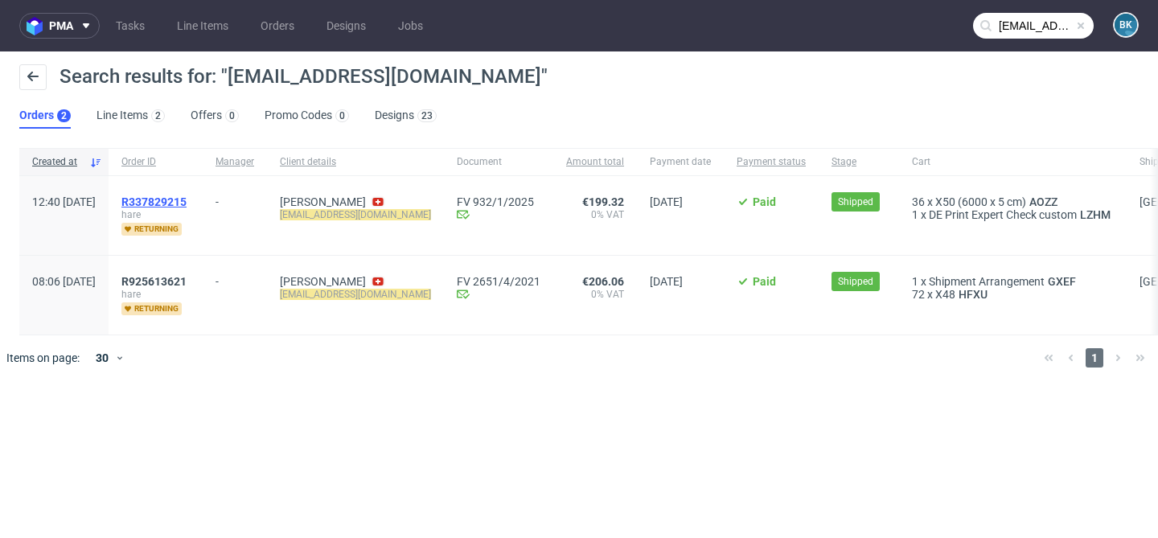
click at [187, 196] on span "R337829215" at bounding box center [153, 201] width 65 height 13
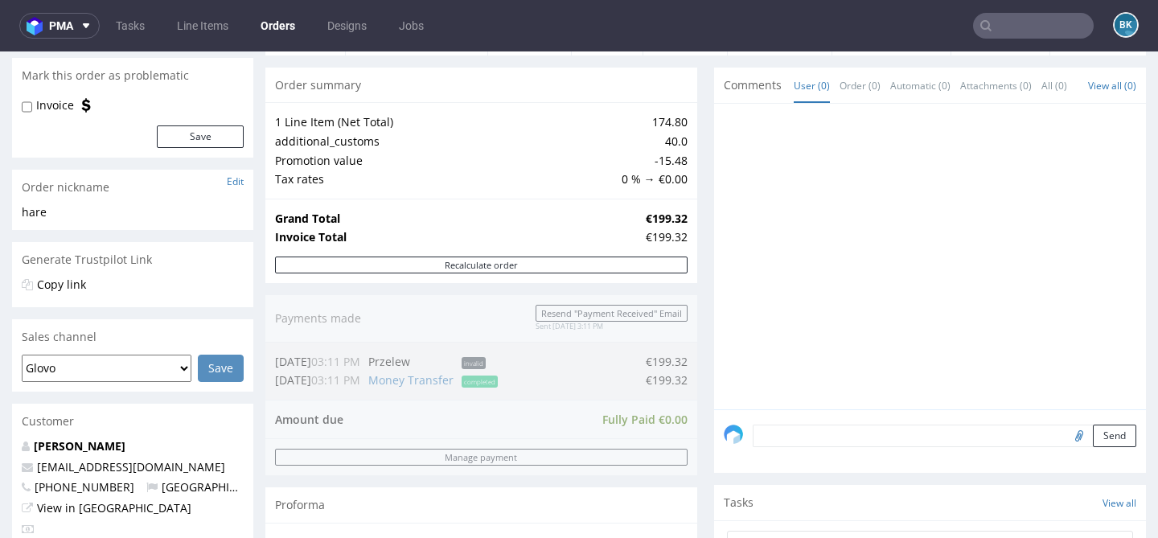
scroll to position [145, 0]
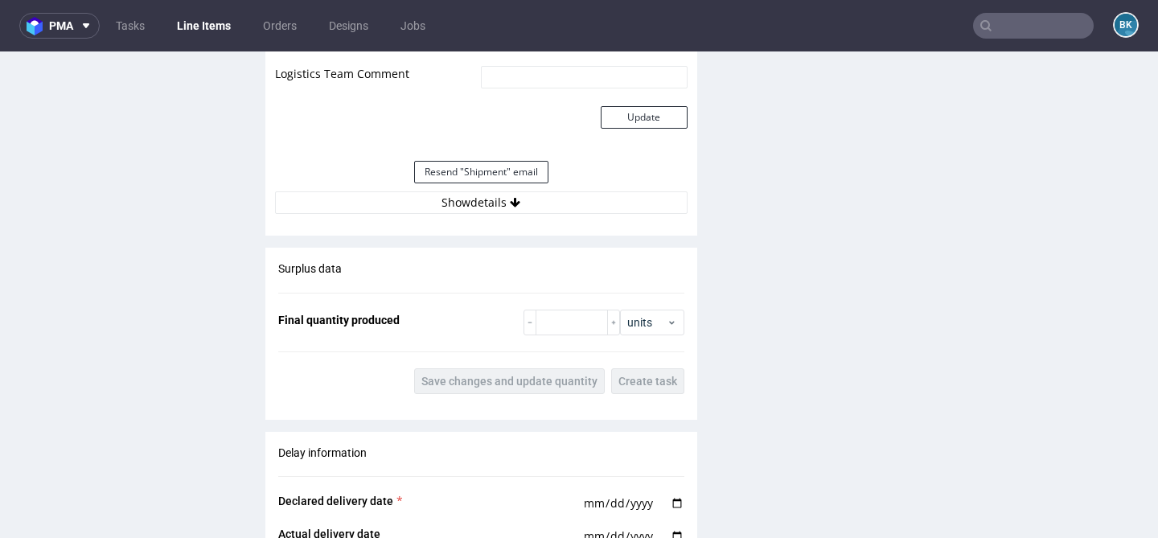
scroll to position [1752, 0]
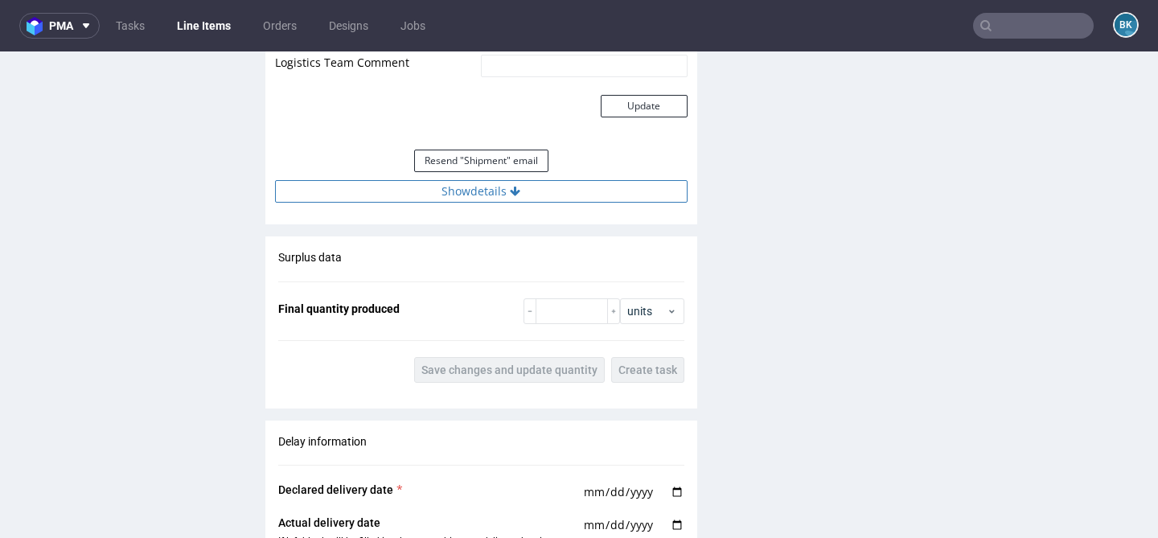
click at [486, 195] on button "Show details" at bounding box center [481, 191] width 412 height 23
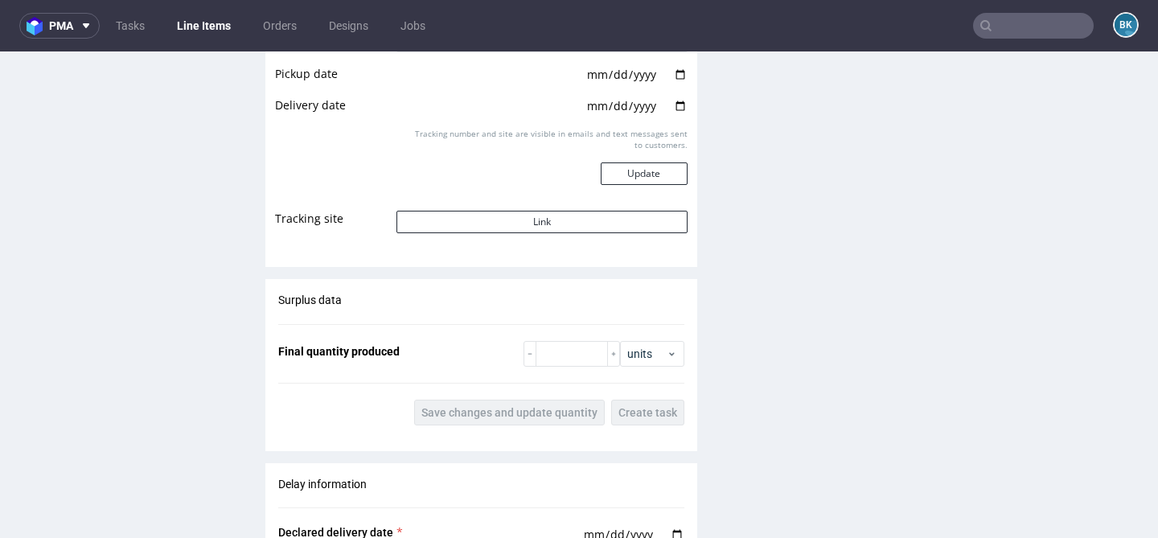
scroll to position [2007, 0]
click at [529, 225] on button "Link" at bounding box center [541, 220] width 290 height 23
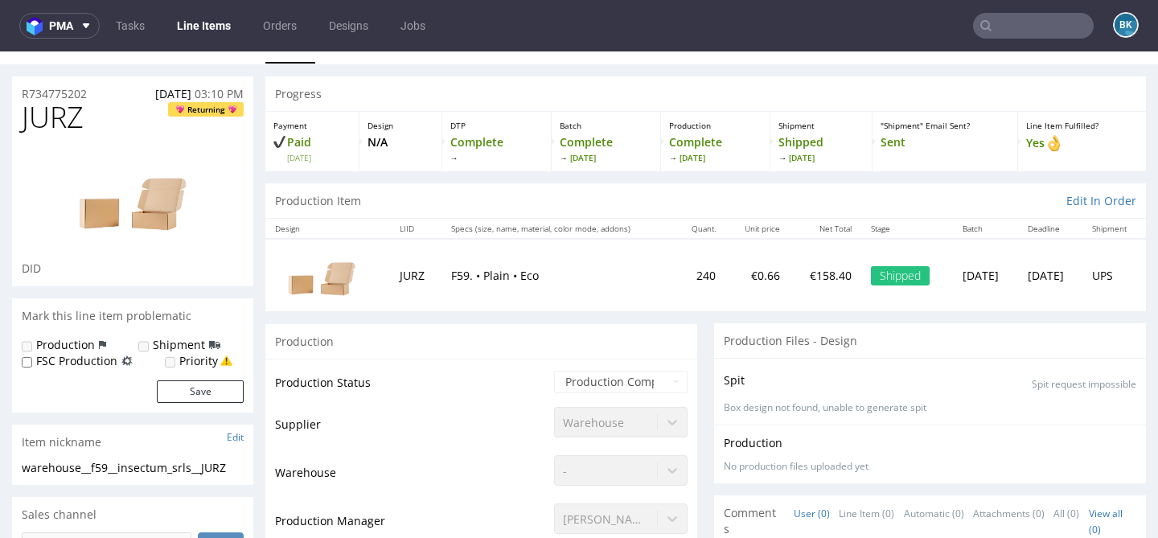
scroll to position [28, 0]
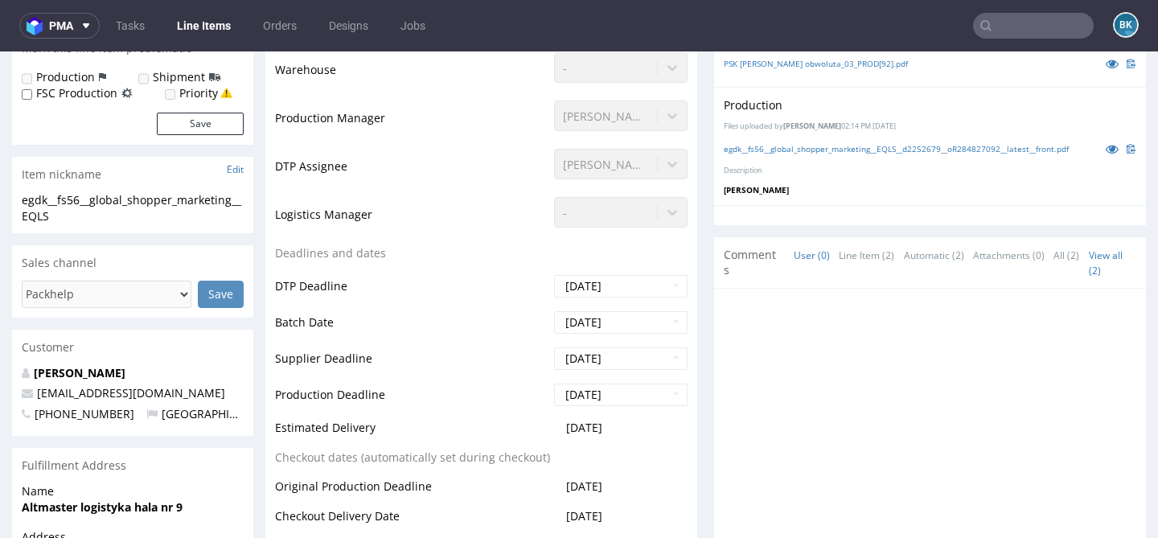
scroll to position [654, 0]
